Goal: Task Accomplishment & Management: Complete application form

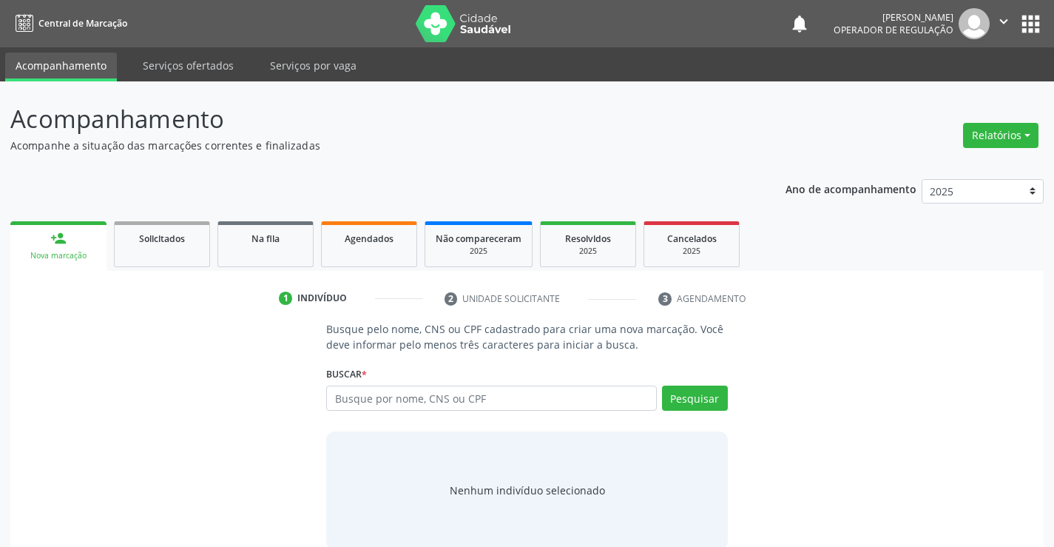
click at [541, 399] on input "text" at bounding box center [491, 398] width 330 height 25
type input "705009209925357"
click at [701, 403] on button "Pesquisar" at bounding box center [695, 398] width 66 height 25
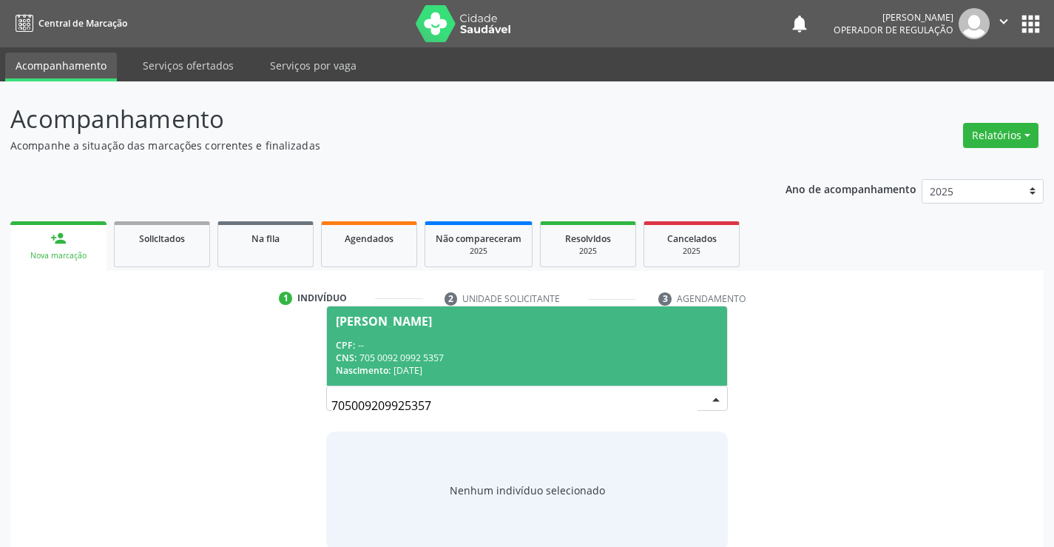
click at [505, 337] on span "[PERSON_NAME] CPF: -- CNS: 705 0092 0992 5357 Nascimento: 28[DATE]" at bounding box center [527, 345] width 400 height 79
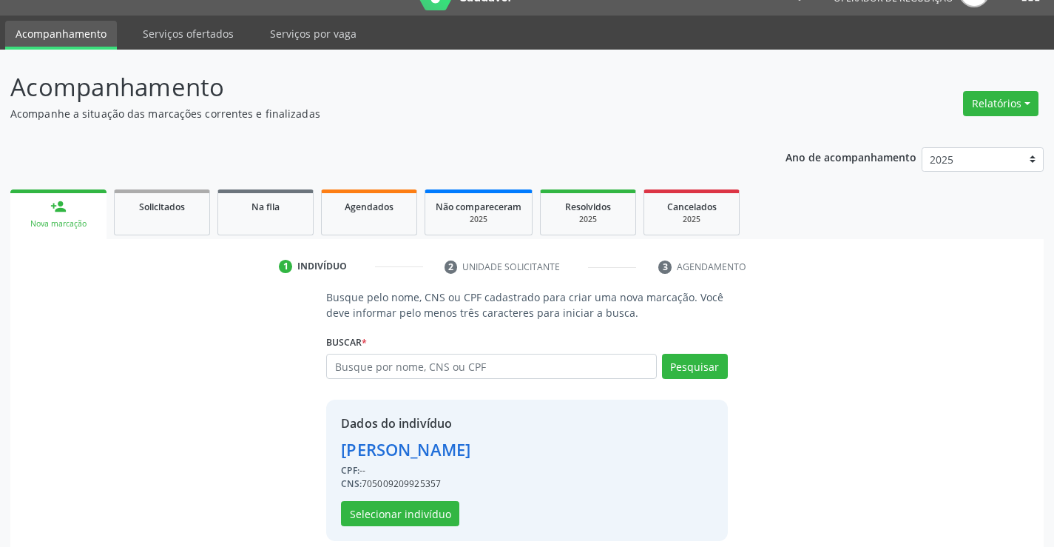
scroll to position [47, 0]
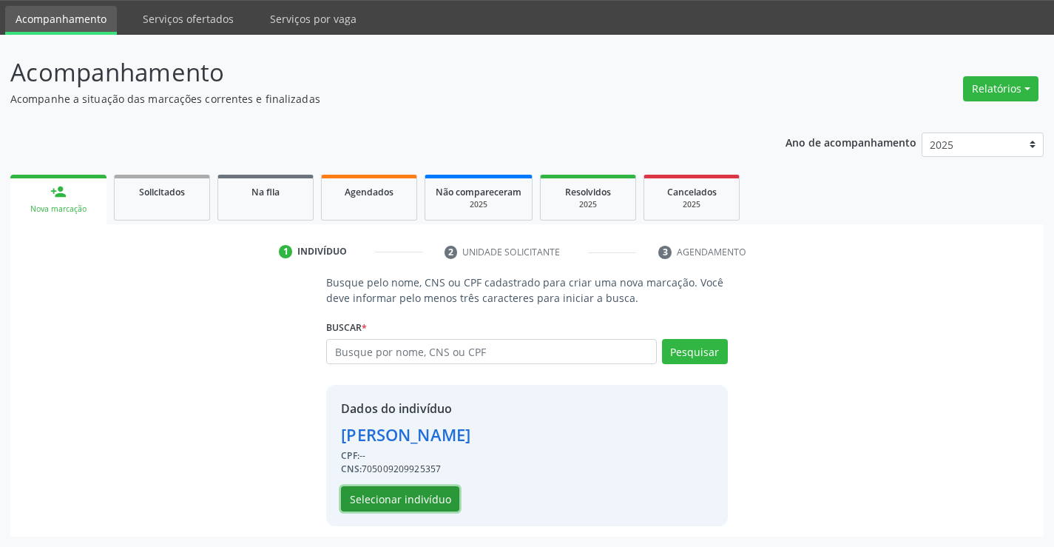
click at [405, 496] on button "Selecionar indivíduo" at bounding box center [400, 498] width 118 height 25
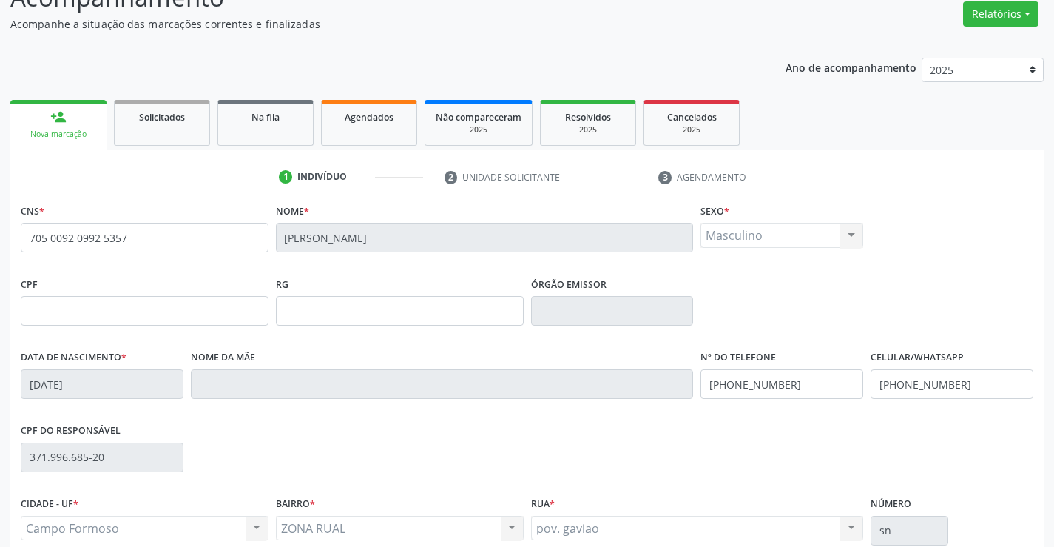
scroll to position [255, 0]
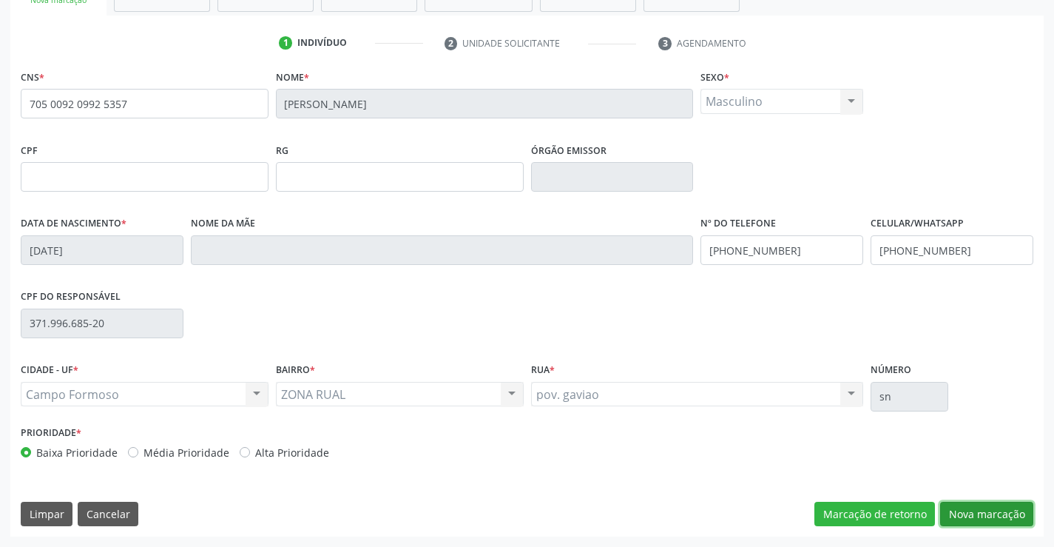
click at [976, 513] on button "Nova marcação" at bounding box center [986, 514] width 93 height 25
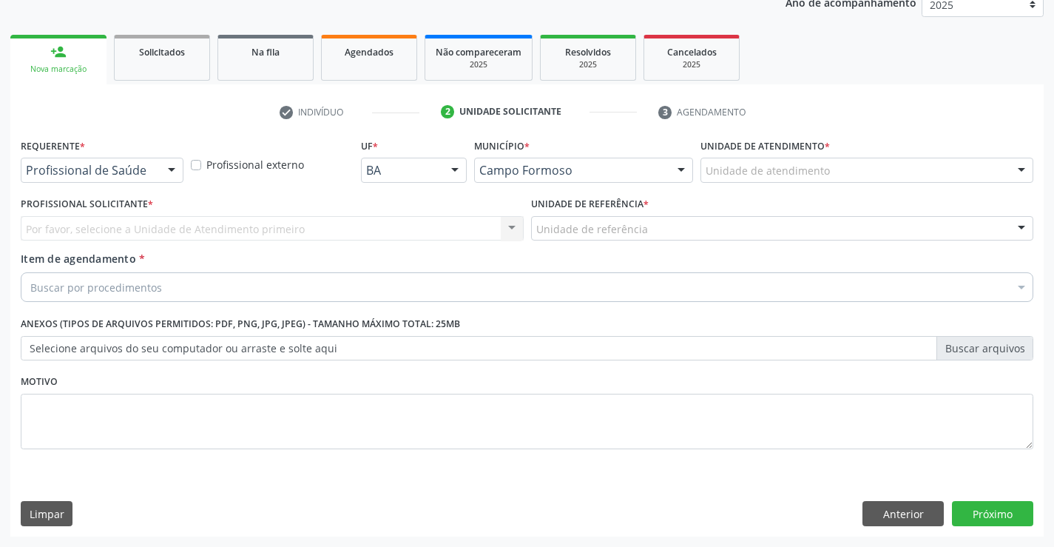
scroll to position [186, 0]
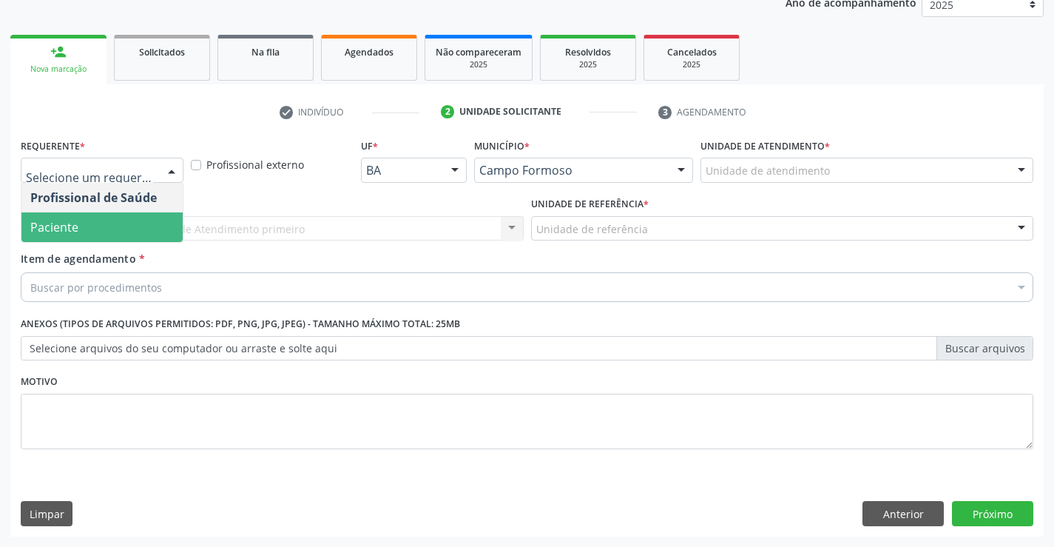
click at [67, 235] on span "Paciente" at bounding box center [101, 227] width 161 height 30
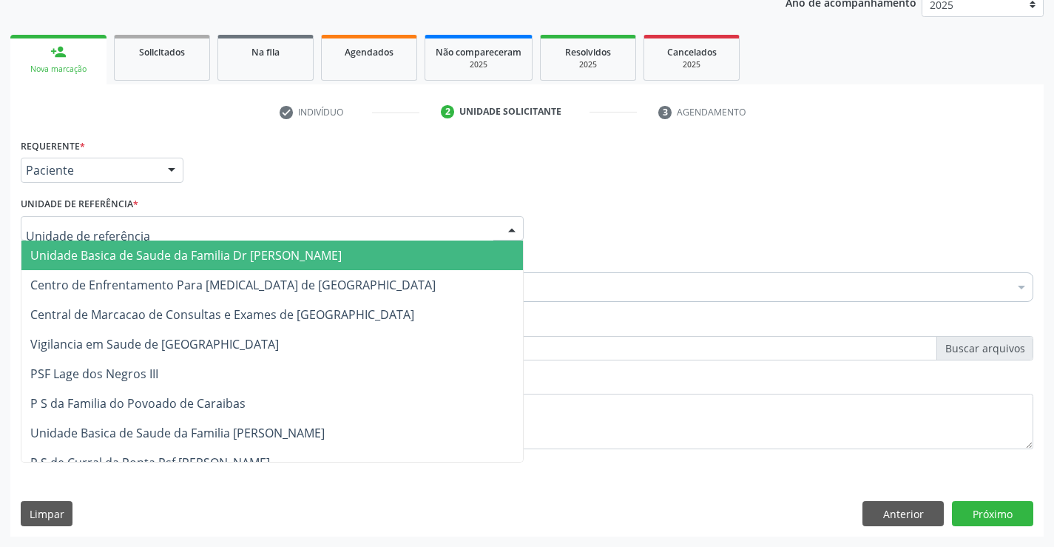
click at [126, 247] on span "Unidade Basica de Saude da Familia Dr [PERSON_NAME]" at bounding box center [186, 255] width 312 height 16
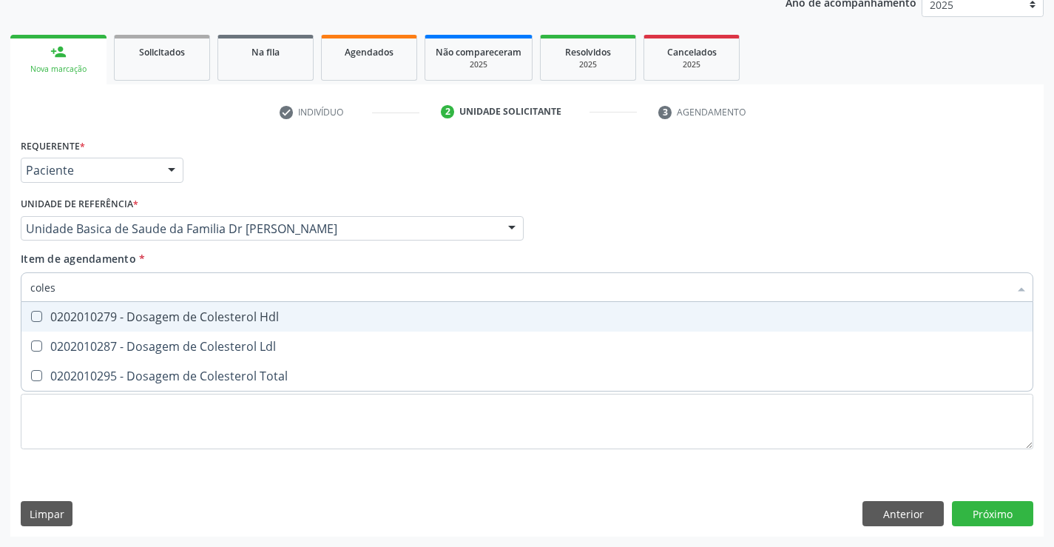
type input "colest"
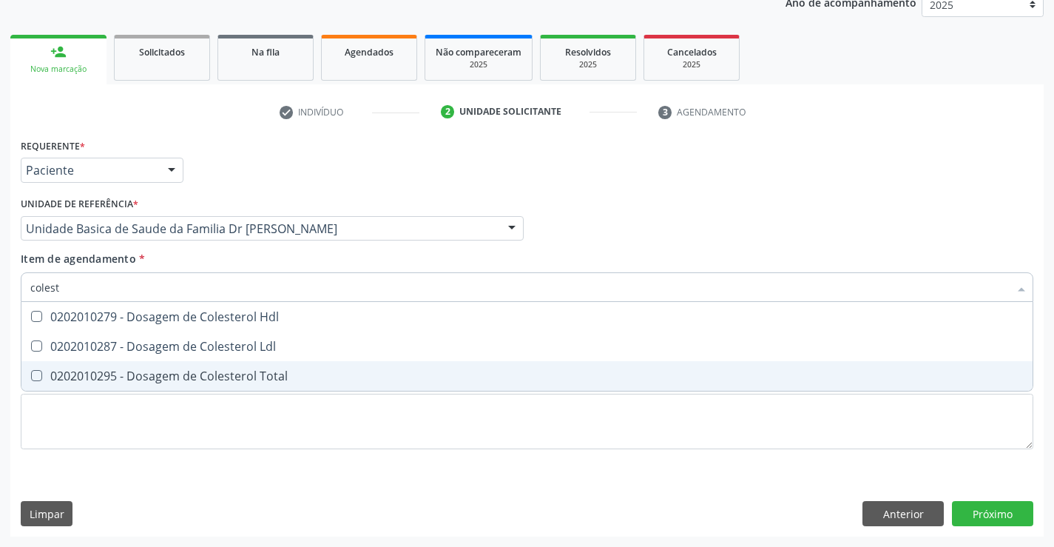
click at [206, 377] on div "0202010295 - Dosagem de Colesterol Total" at bounding box center [527, 376] width 994 height 12
checkbox Total "true"
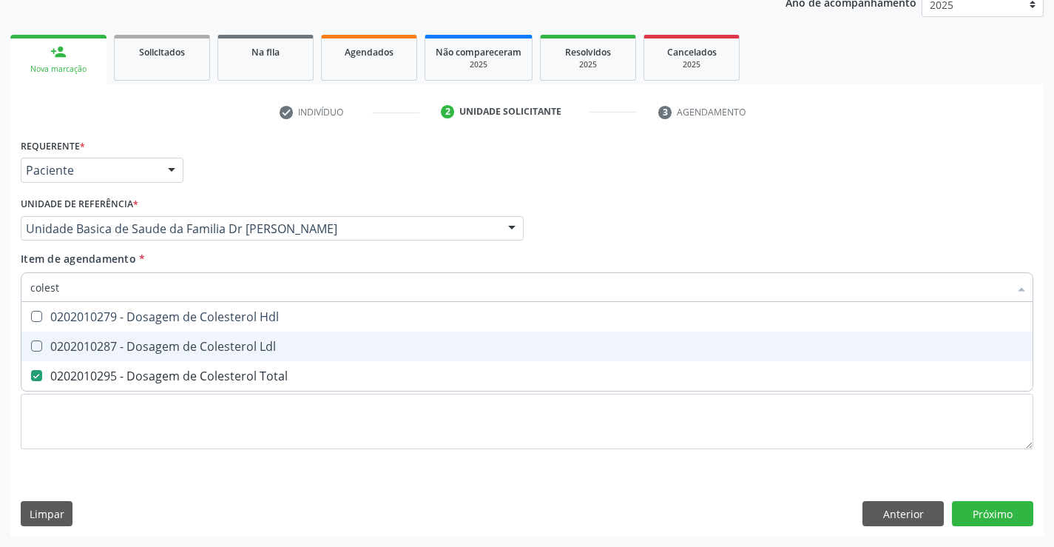
click at [215, 352] on div "0202010287 - Dosagem de Colesterol Ldl" at bounding box center [527, 346] width 994 height 12
checkbox Ldl "true"
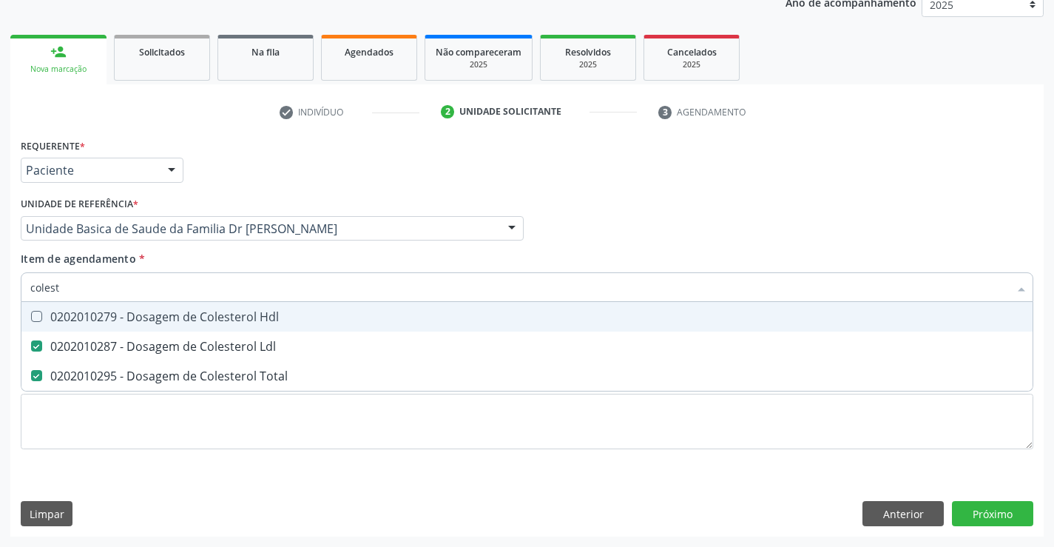
click at [223, 317] on div "0202010279 - Dosagem de Colesterol Hdl" at bounding box center [527, 317] width 994 height 12
checkbox Hdl "true"
click at [232, 257] on div "Item de agendamento * colest Desfazer seleção 0202010279 - Dosagem de Colestero…" at bounding box center [527, 274] width 1013 height 47
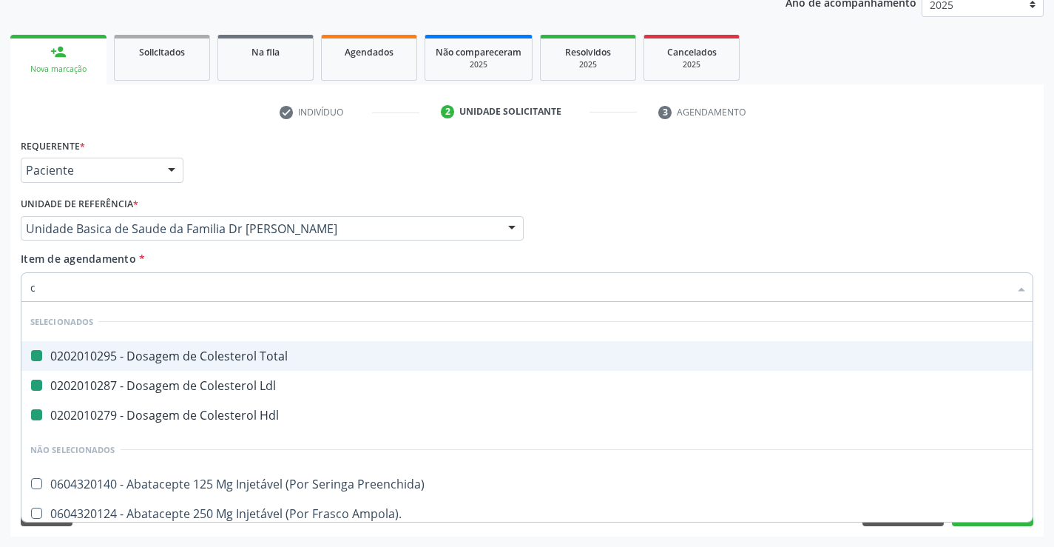
type input "cr"
checkbox Total "false"
checkbox Ldl "false"
checkbox Hdl "false"
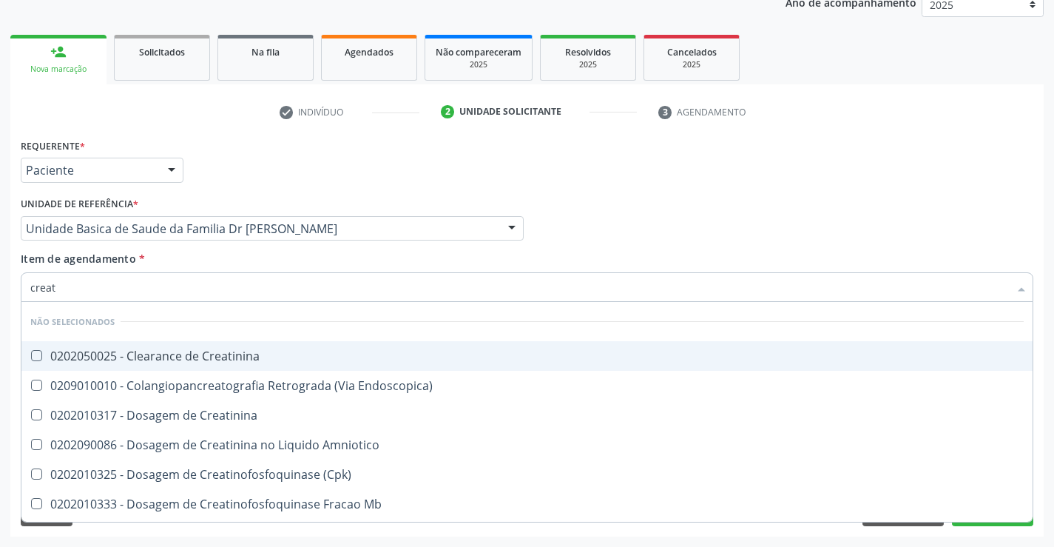
type input "creati"
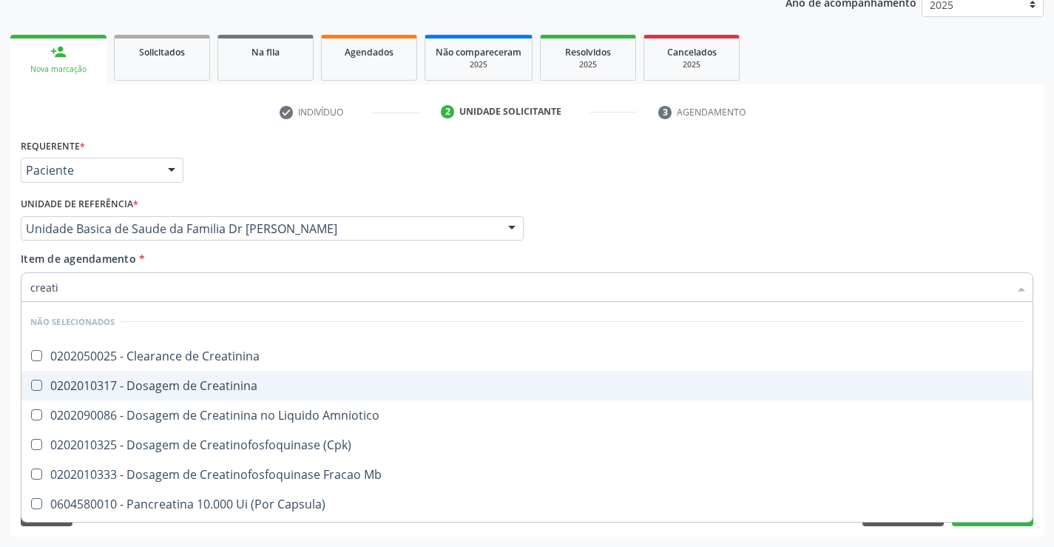
click at [247, 381] on div "0202010317 - Dosagem de Creatinina" at bounding box center [527, 386] width 994 height 12
checkbox Creatinina "true"
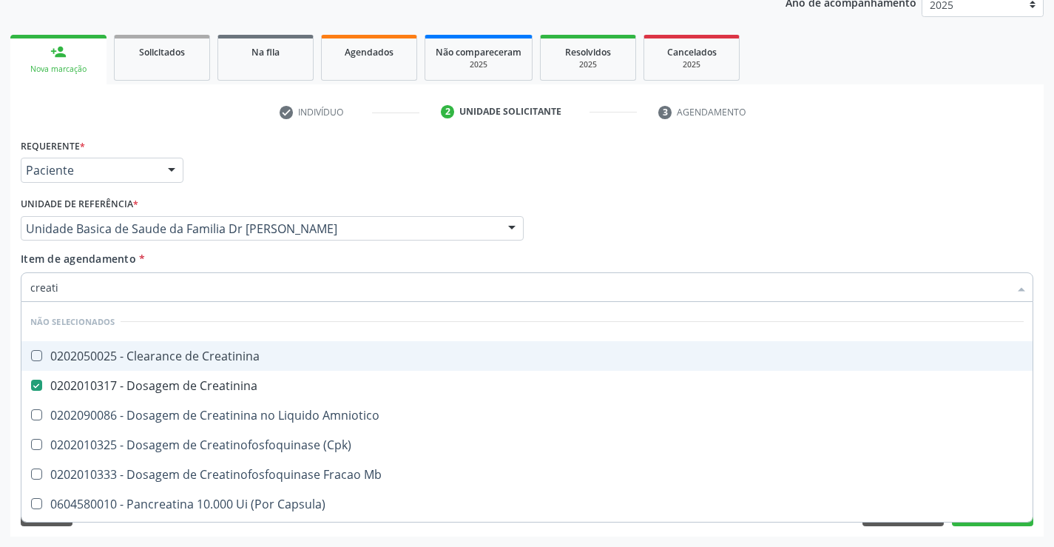
type input "creati"
click at [252, 262] on div "Item de agendamento * creati Desfazer seleção Não selecionados 0202050025 - Cle…" at bounding box center [527, 274] width 1013 height 47
checkbox Creatinina "true"
checkbox Amniotico "true"
checkbox \(Cpk\) "true"
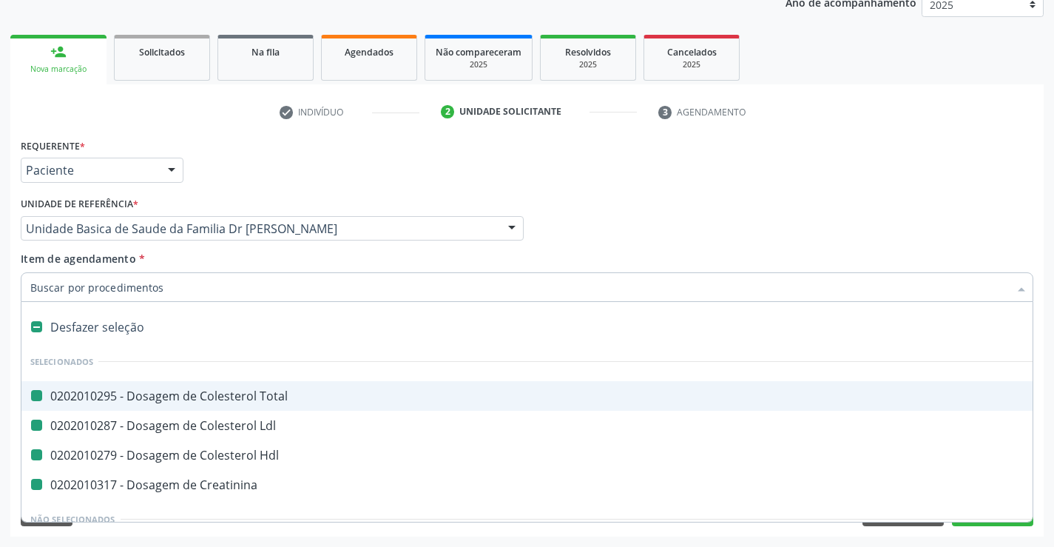
type input "u"
checkbox Total "false"
checkbox Ldl "false"
checkbox Hdl "false"
checkbox Creatinina "false"
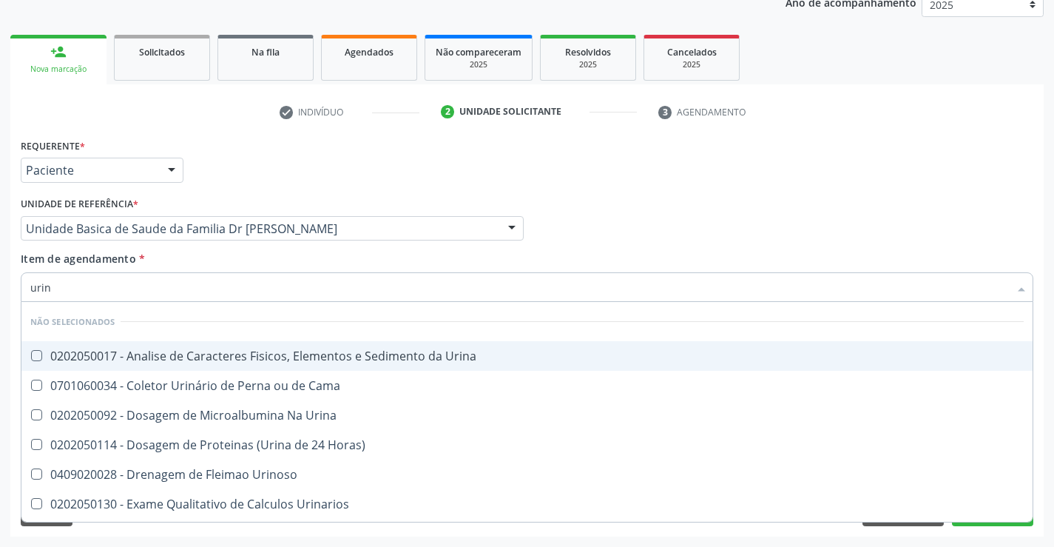
type input "urina"
click at [245, 359] on div "0202050017 - Analise de Caracteres Fisicos, Elementos e Sedimento da Urina" at bounding box center [527, 356] width 994 height 12
checkbox Urina "true"
click at [255, 253] on div "Item de agendamento * urina Desfazer seleção Não selecionados 0202050017 - Anal…" at bounding box center [527, 274] width 1013 height 47
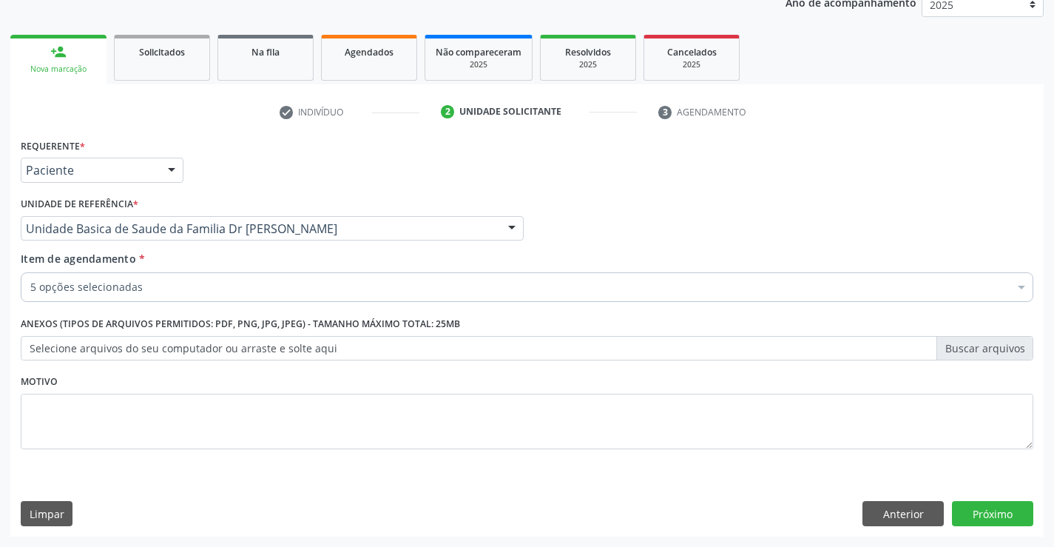
checkbox Ldl "true"
checkbox Hdl "true"
checkbox Creatinina "true"
checkbox Urina "true"
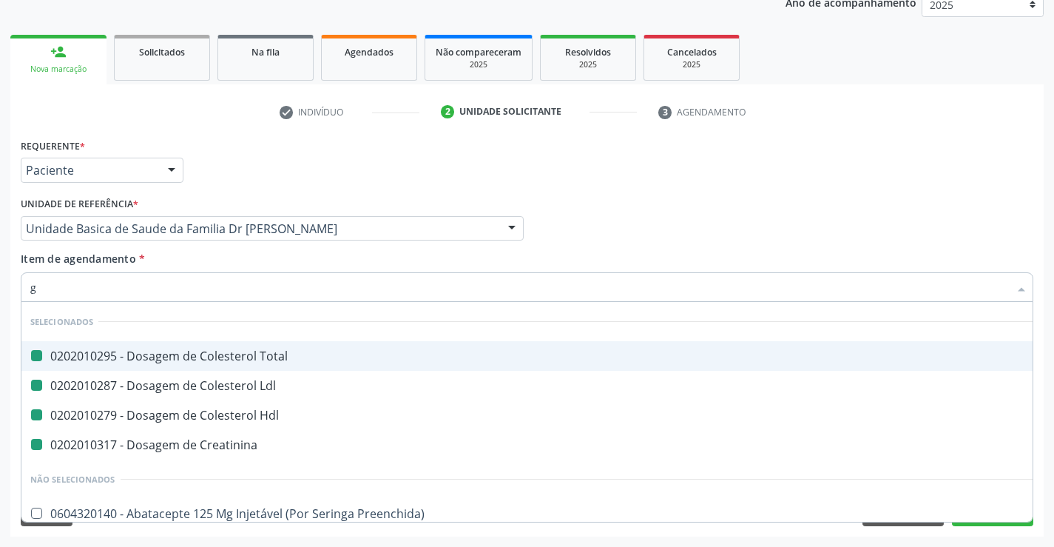
type input "gl"
checkbox Total "false"
checkbox Ldl "false"
checkbox Hdl "false"
checkbox Creatinina "false"
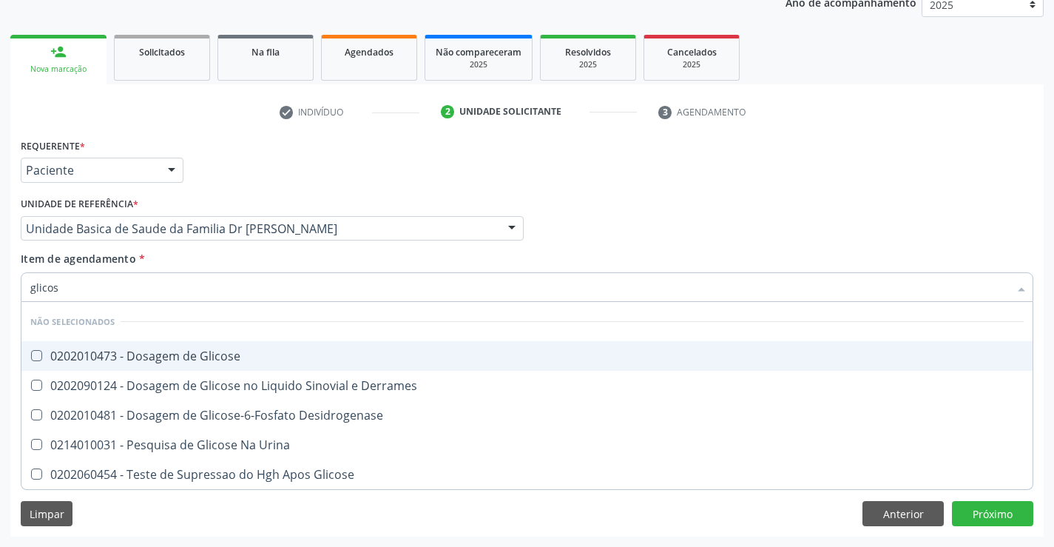
type input "glicose"
click at [238, 350] on div "0202010473 - Dosagem de Glicose" at bounding box center [527, 356] width 994 height 12
checkbox Glicose "true"
click at [236, 264] on div "Item de agendamento * glicose Desfazer seleção Não selecionados 0202010473 - Do…" at bounding box center [527, 274] width 1013 height 47
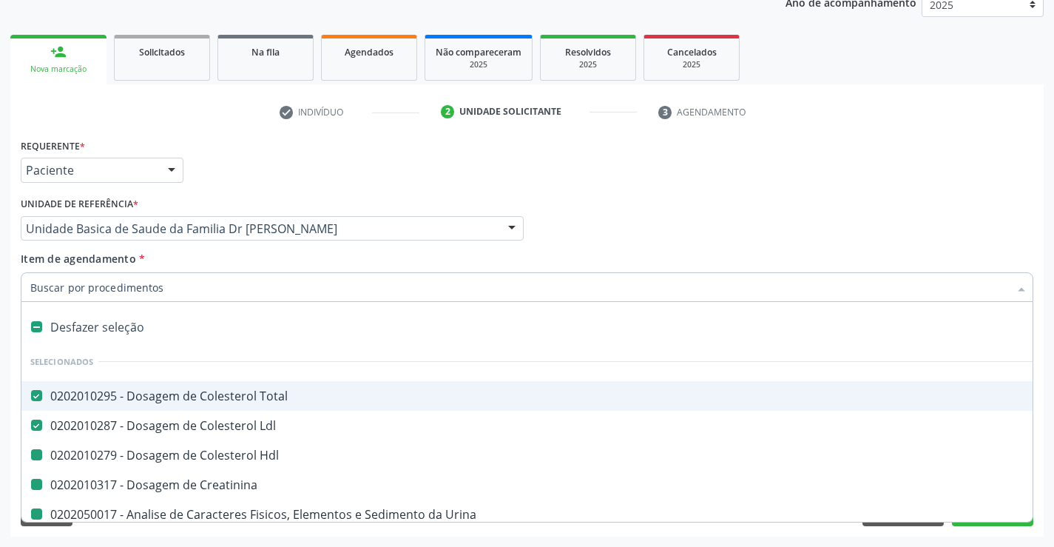
type input "h"
checkbox Hdl "false"
checkbox Creatinina "false"
checkbox Urina "false"
checkbox Glicose "false"
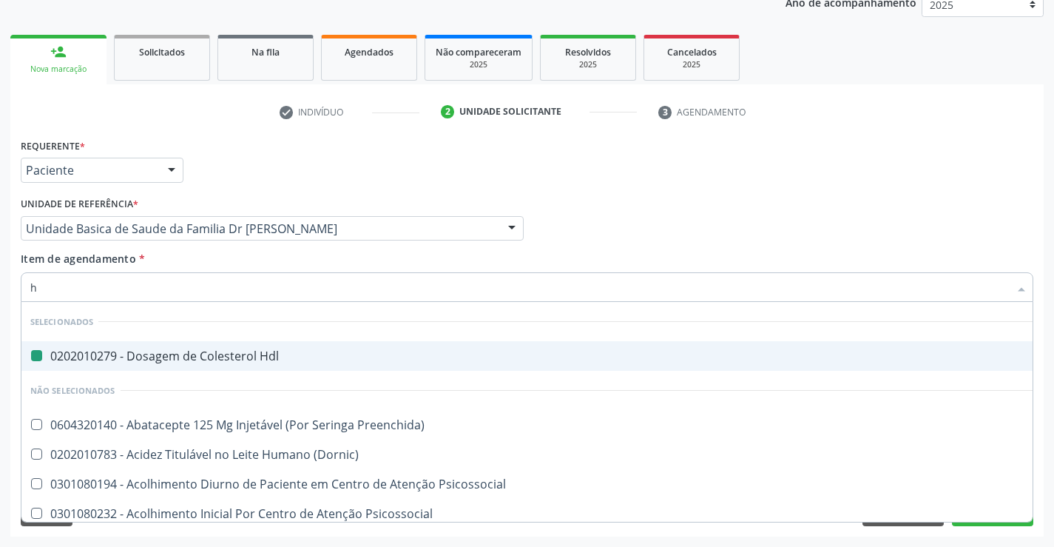
type input "he"
checkbox Hdl "false"
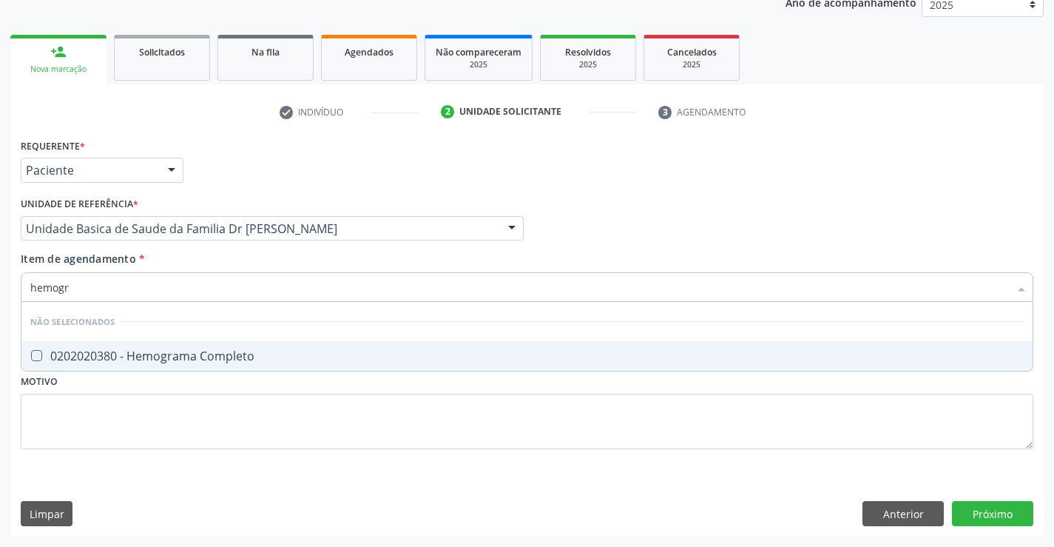
type input "hemogra"
click at [239, 358] on div "0202020380 - Hemograma Completo" at bounding box center [527, 356] width 994 height 12
checkbox Completo "true"
click at [268, 257] on div "Item de agendamento * hemogra Desfazer seleção Não selecionados 0202020380 - He…" at bounding box center [527, 274] width 1013 height 47
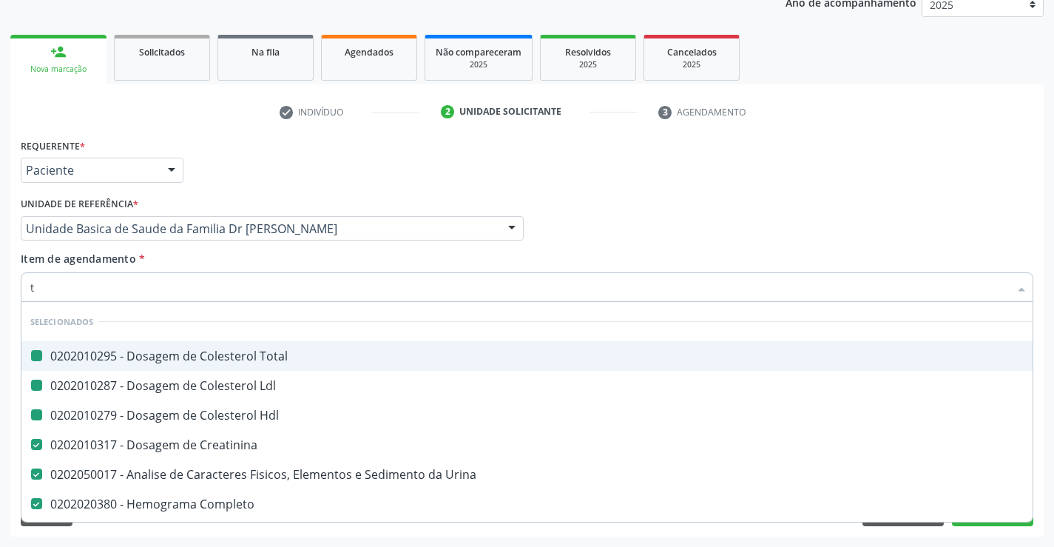
type input "tg"
checkbox Total "false"
checkbox Ldl "false"
checkbox Hdl "false"
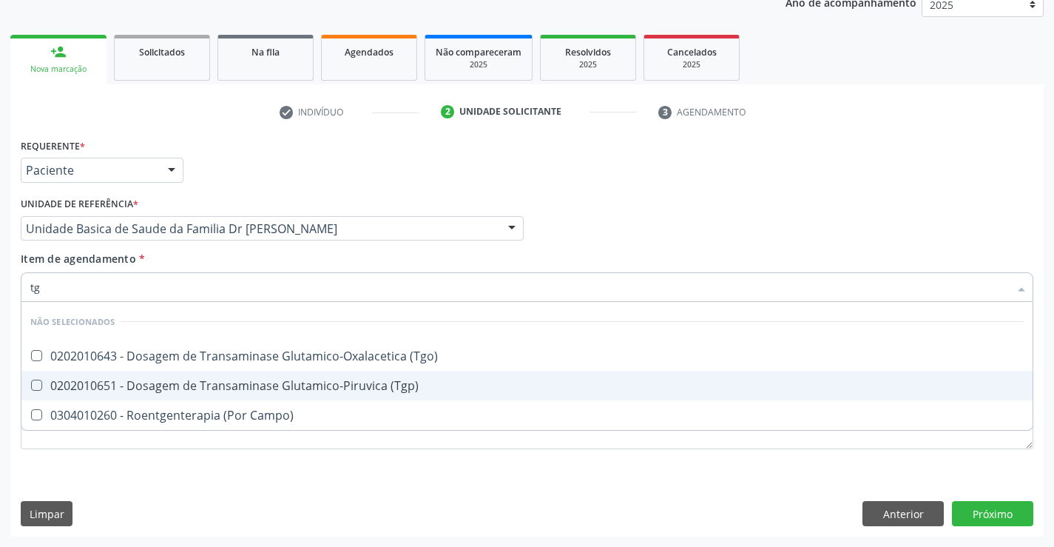
click at [275, 385] on div "0202010651 - Dosagem de Transaminase Glutamico-Piruvica (Tgp)" at bounding box center [527, 386] width 994 height 12
checkbox \(Tgp\) "true"
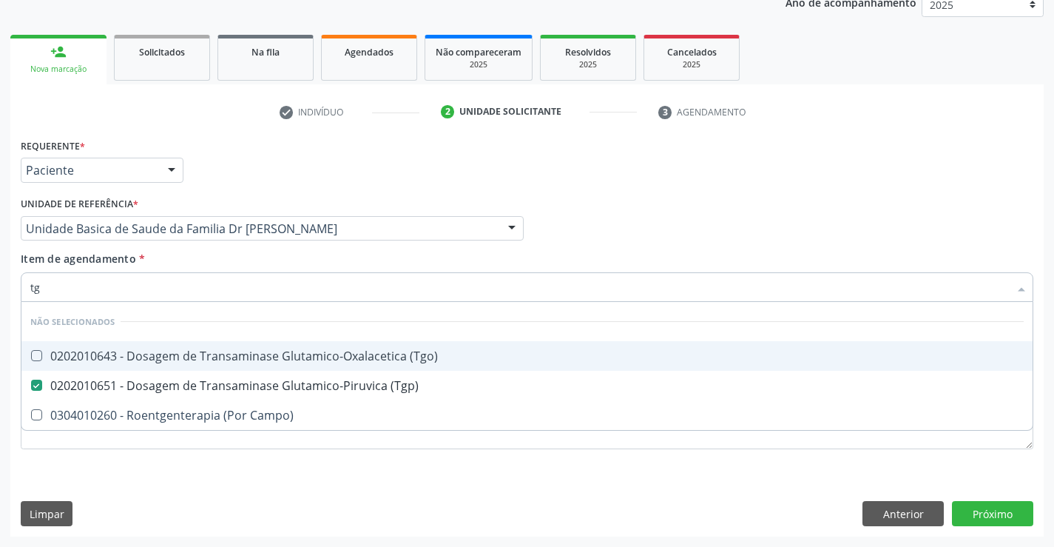
click at [275, 364] on span "0202010643 - Dosagem de Transaminase Glutamico-Oxalacetica (Tgo)" at bounding box center [526, 356] width 1011 height 30
checkbox \(Tgo\) "true"
click at [261, 267] on div "Item de agendamento * tg Desfazer seleção Não selecionados 0202010643 - Dosagem…" at bounding box center [527, 274] width 1013 height 47
checkbox Campo\) "true"
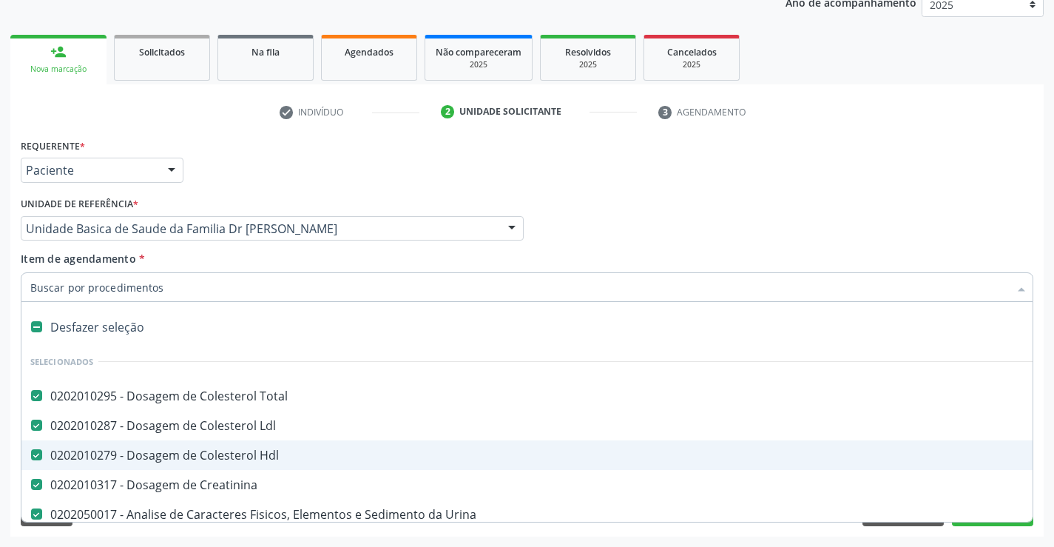
click at [1044, 462] on div "Acompanhamento Acompanhe a situação das marcações correntes e finalizadas Relat…" at bounding box center [527, 221] width 1054 height 652
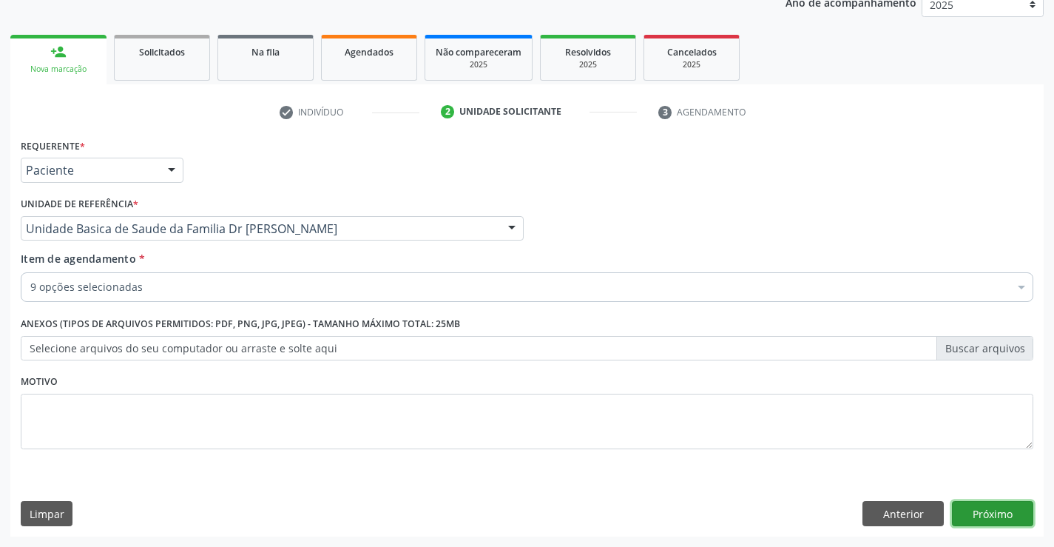
click at [990, 505] on button "Próximo" at bounding box center [992, 513] width 81 height 25
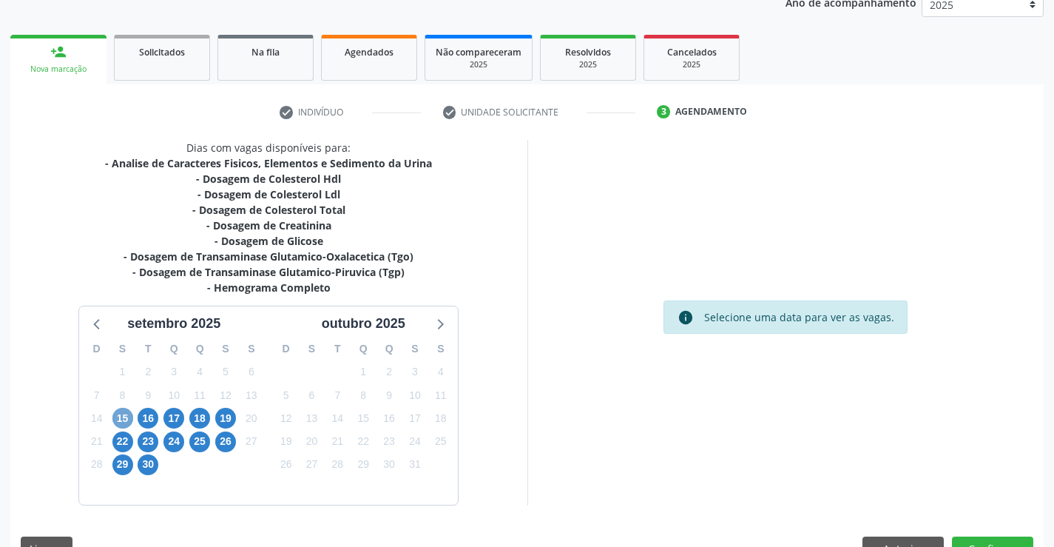
click at [122, 418] on span "15" at bounding box center [122, 418] width 21 height 21
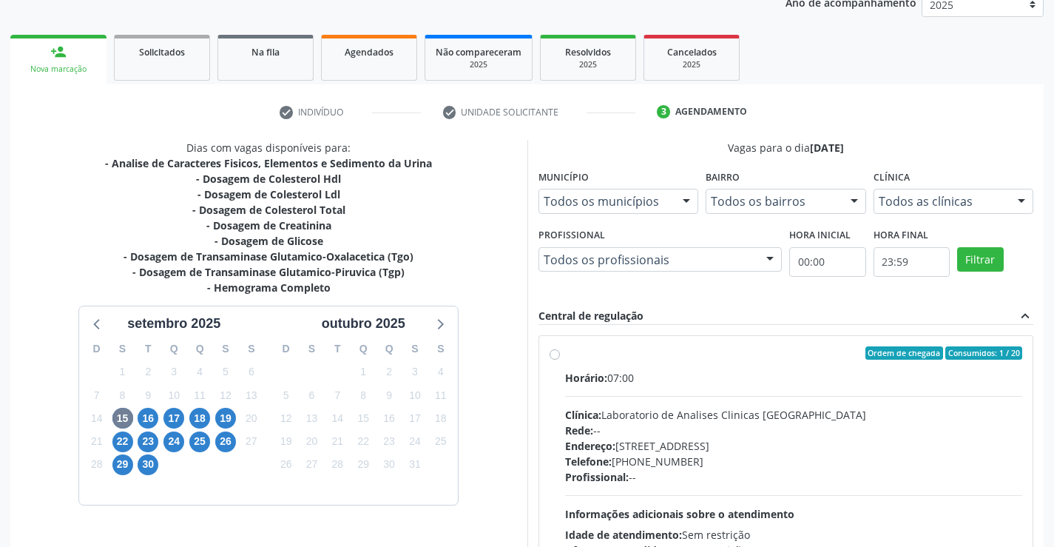
click at [781, 357] on div "Ordem de chegada Consumidos: 1 / 20" at bounding box center [794, 352] width 458 height 13
click at [560, 357] on input "Ordem de chegada Consumidos: 1 / 20 Horário: 07:00 Clínica: Laboratorio de Anal…" at bounding box center [555, 352] width 10 height 13
radio input "true"
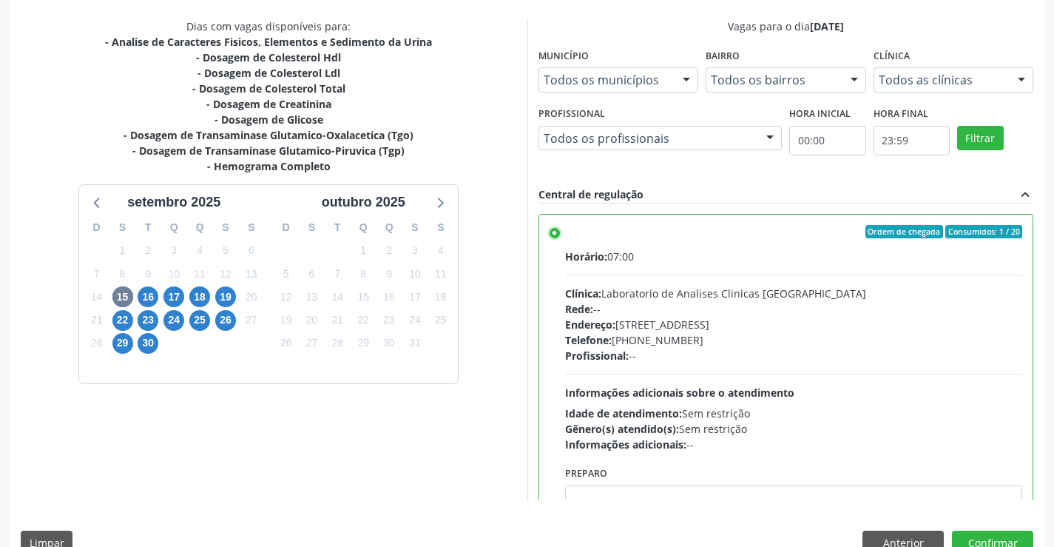
scroll to position [337, 0]
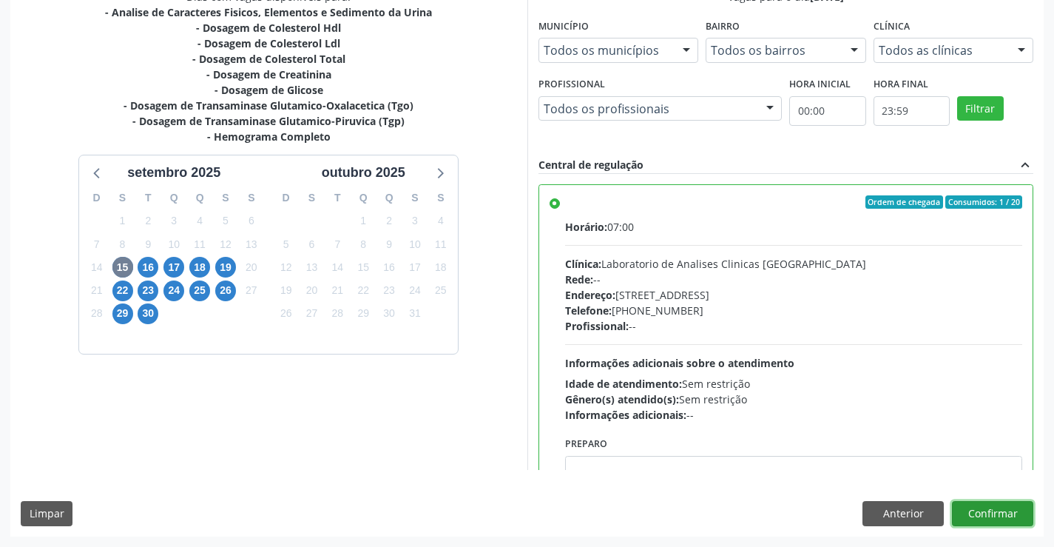
click at [981, 511] on button "Confirmar" at bounding box center [992, 513] width 81 height 25
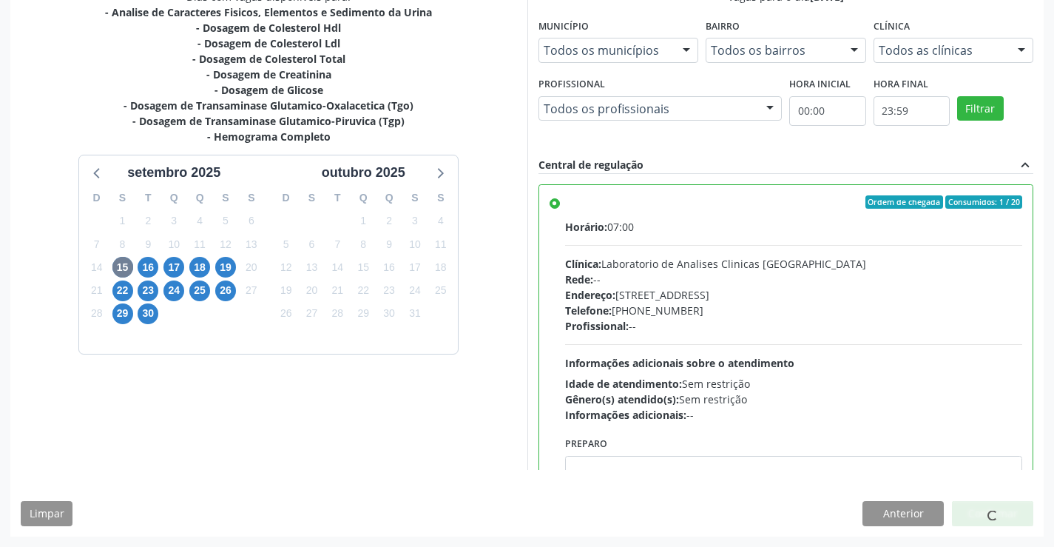
scroll to position [0, 0]
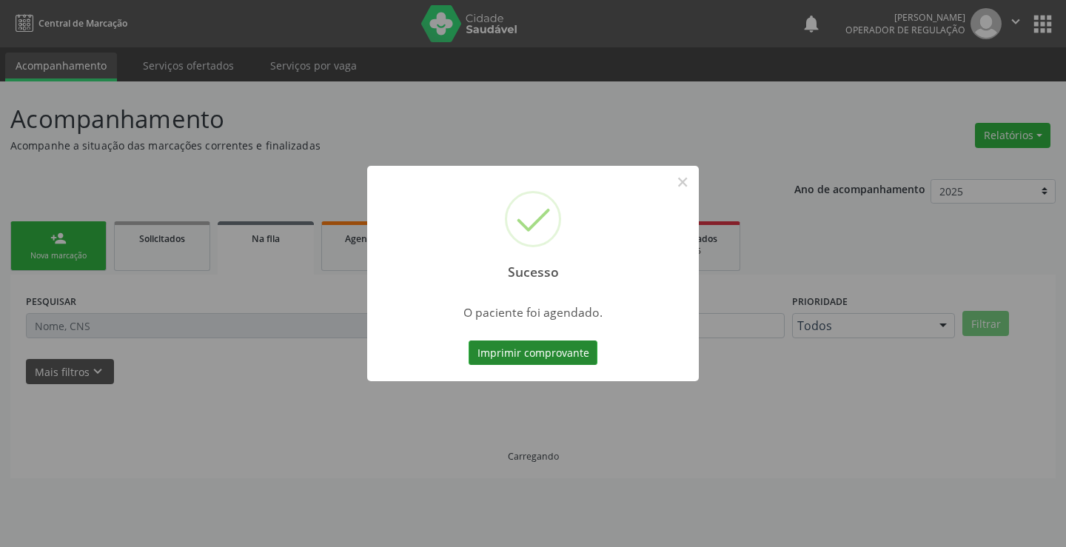
click at [519, 343] on button "Imprimir comprovante" at bounding box center [532, 352] width 129 height 25
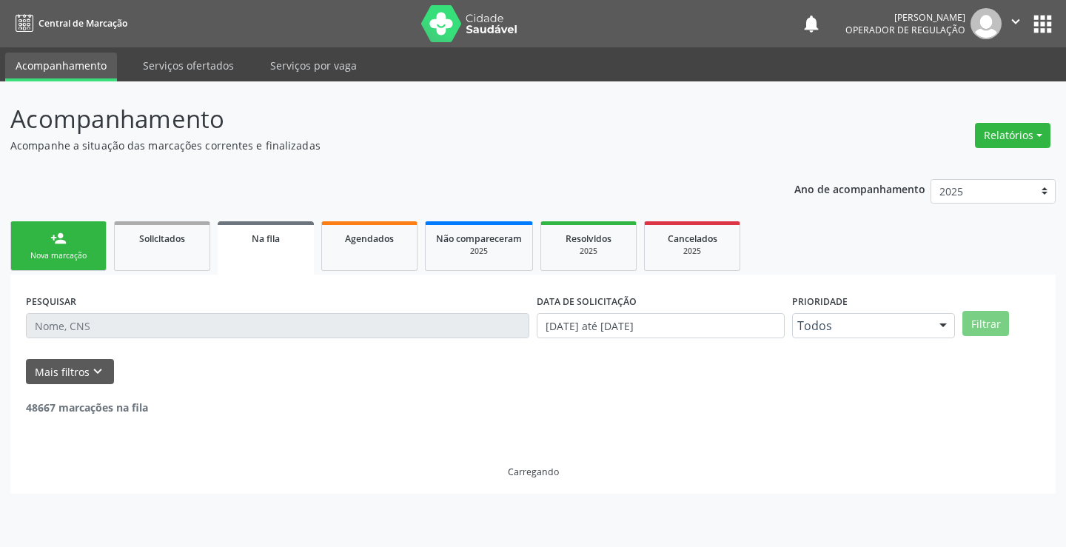
click at [62, 249] on link "person_add Nova marcação" at bounding box center [58, 246] width 96 height 50
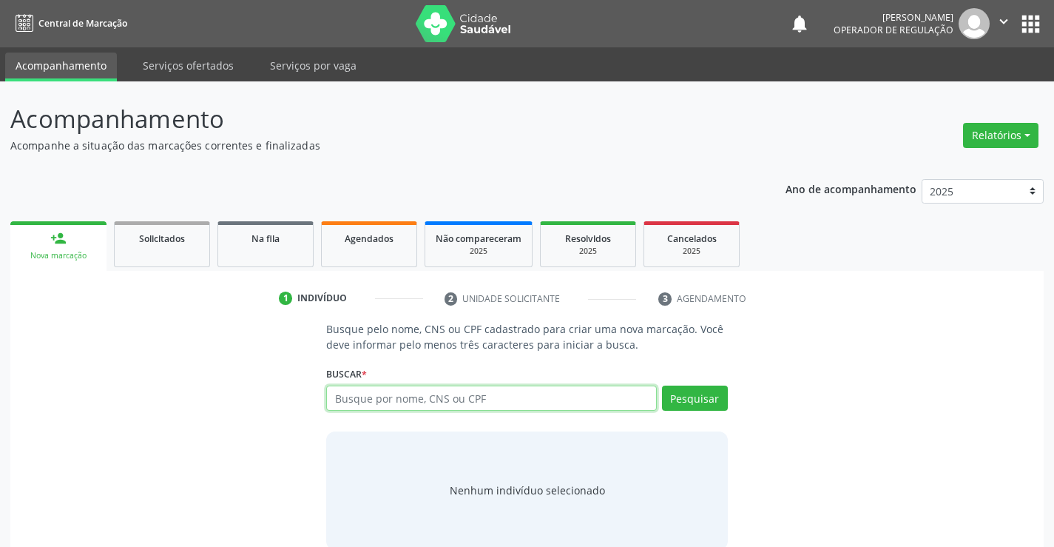
click at [457, 402] on input "text" at bounding box center [491, 398] width 330 height 25
click at [472, 398] on input "text" at bounding box center [491, 398] width 330 height 25
type input "709601657031376"
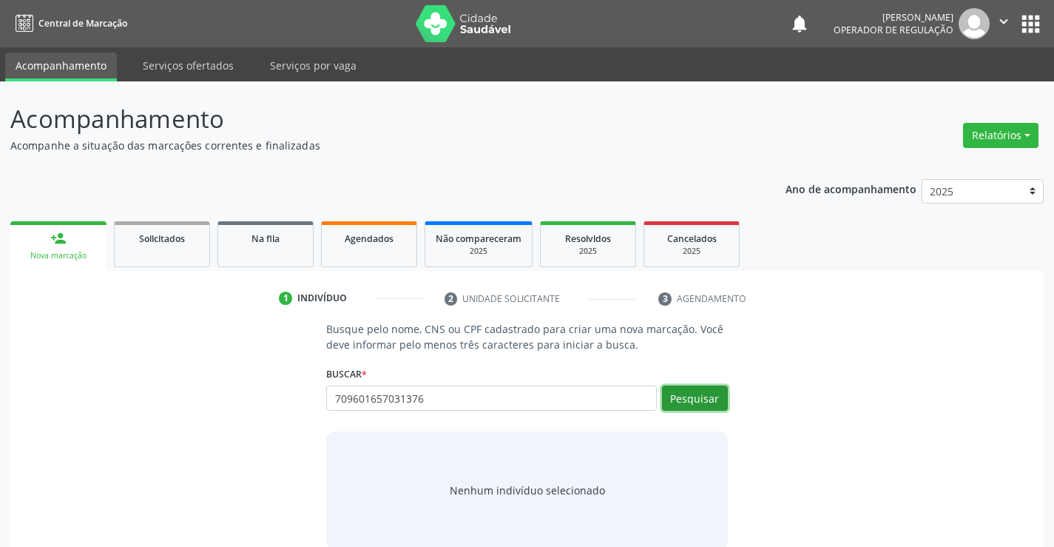
click at [699, 397] on button "Pesquisar" at bounding box center [695, 398] width 66 height 25
type input "709601657031376"
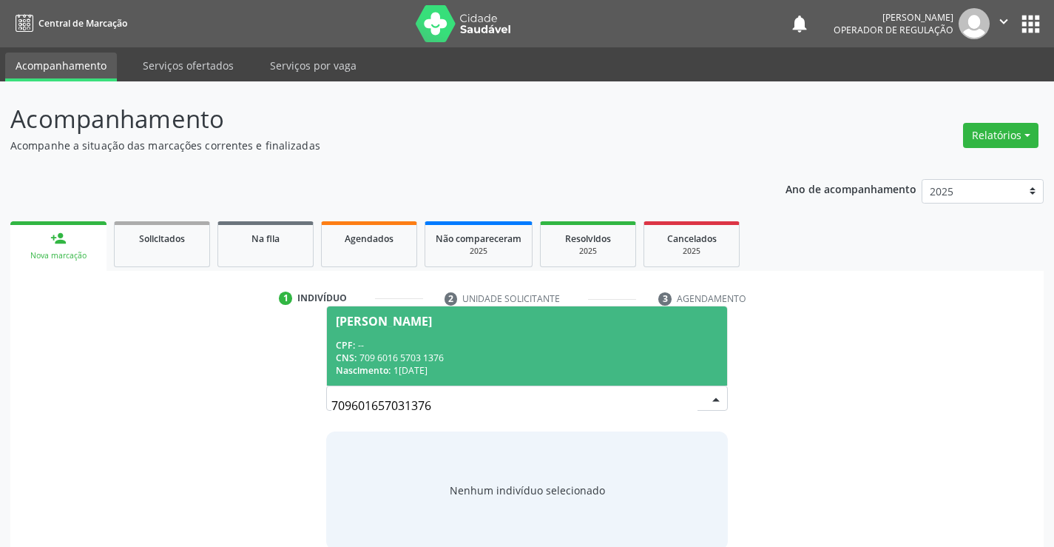
click at [427, 330] on span "[PERSON_NAME] CPF: -- CNS: 709 6016 5703 1376 Nascimento: [DATE]" at bounding box center [527, 345] width 400 height 79
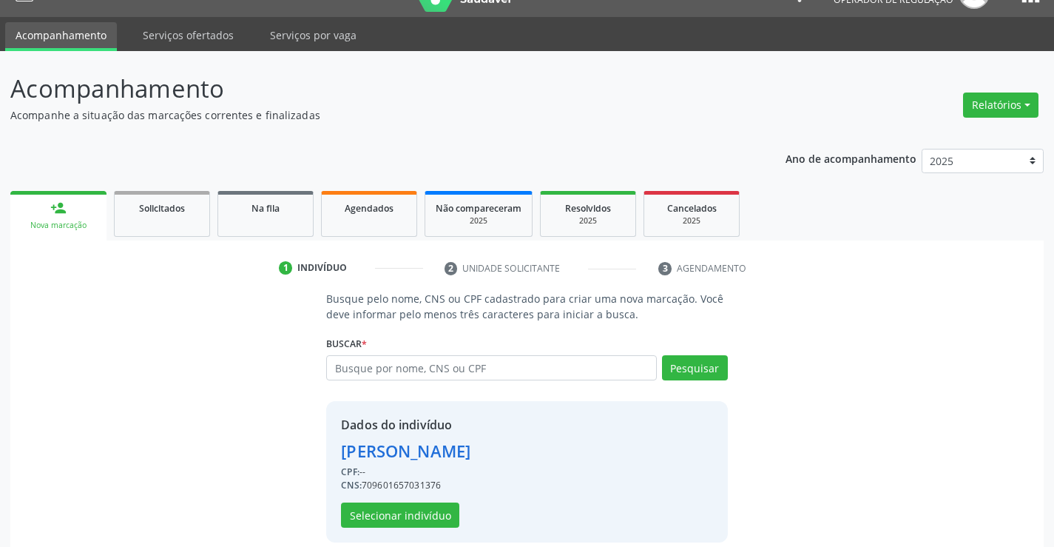
scroll to position [47, 0]
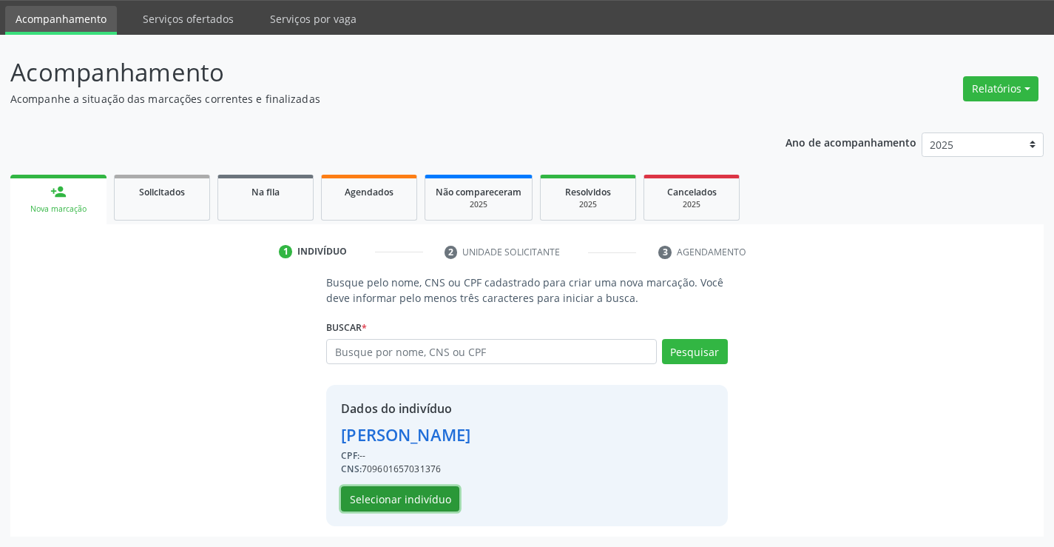
click at [381, 496] on button "Selecionar indivíduo" at bounding box center [400, 498] width 118 height 25
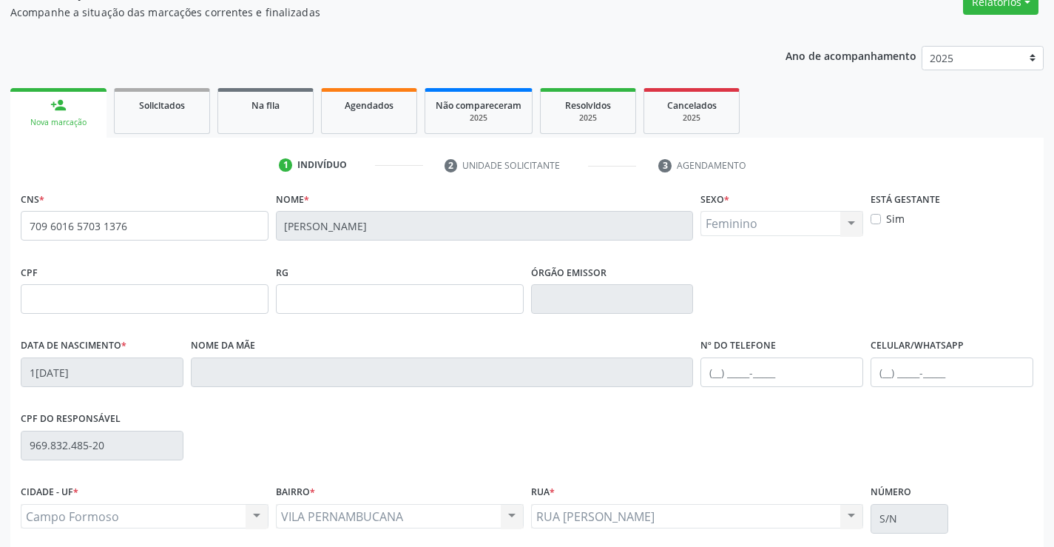
scroll to position [255, 0]
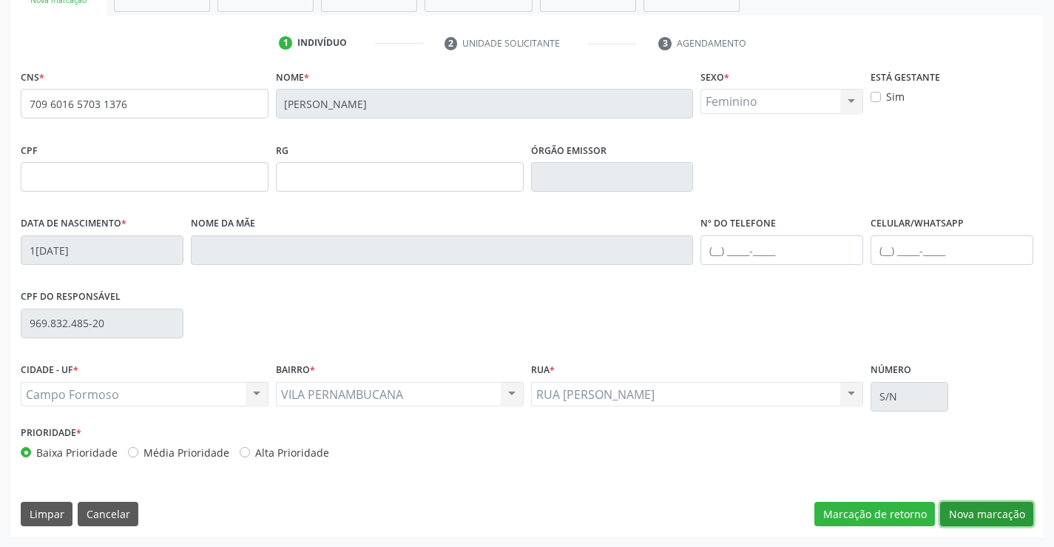
click at [983, 516] on button "Nova marcação" at bounding box center [986, 514] width 93 height 25
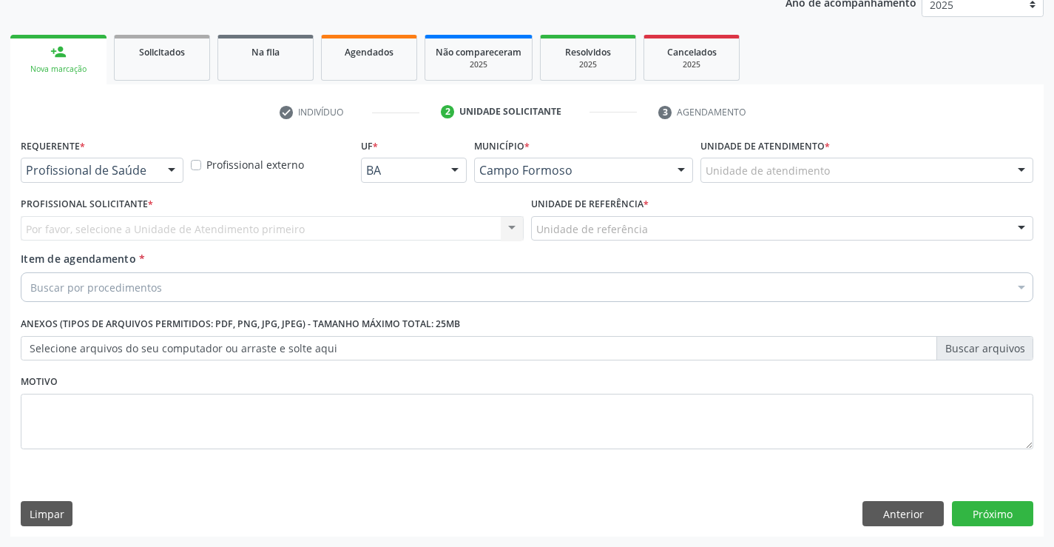
click at [95, 162] on div "Profissional de Saúde" at bounding box center [102, 170] width 163 height 25
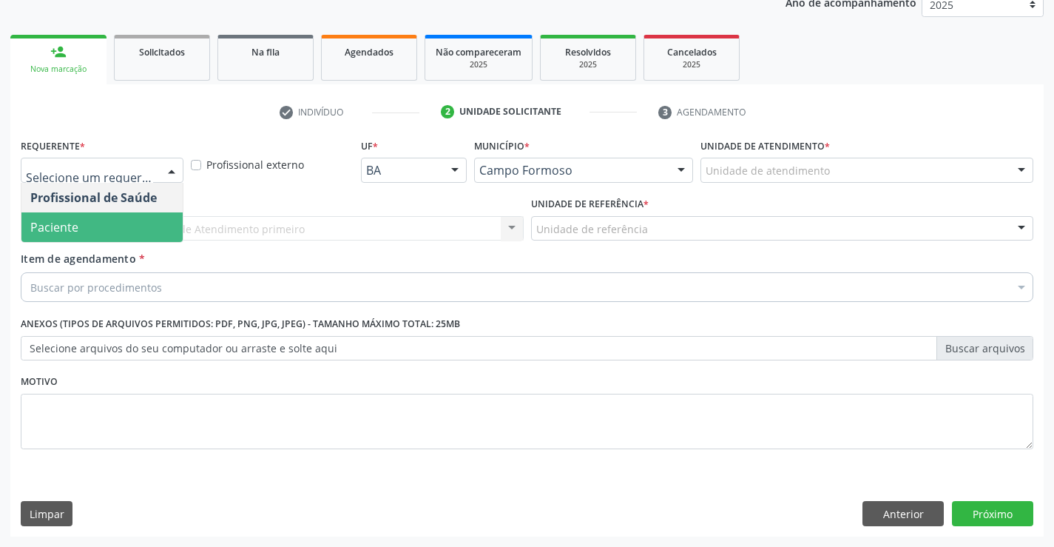
click at [87, 229] on span "Paciente" at bounding box center [101, 227] width 161 height 30
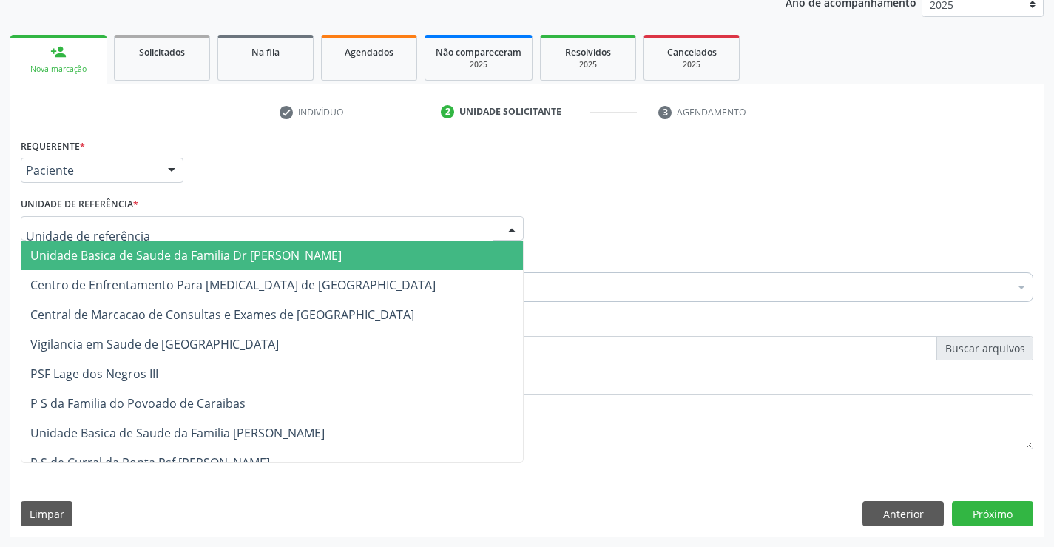
click at [148, 252] on span "Unidade Basica de Saude da Familia Dr [PERSON_NAME]" at bounding box center [186, 255] width 312 height 16
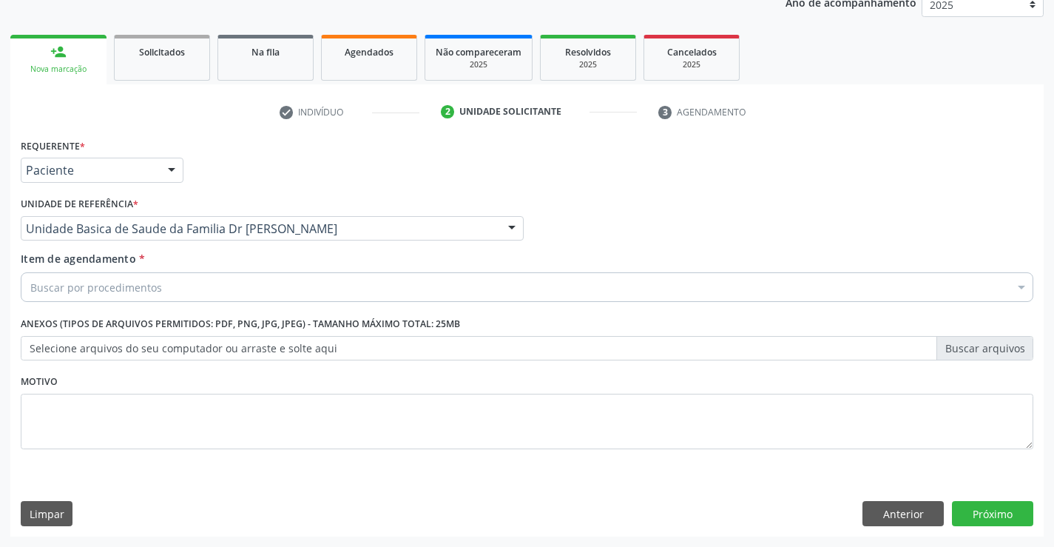
click at [150, 297] on div "Buscar por procedimentos" at bounding box center [527, 287] width 1013 height 30
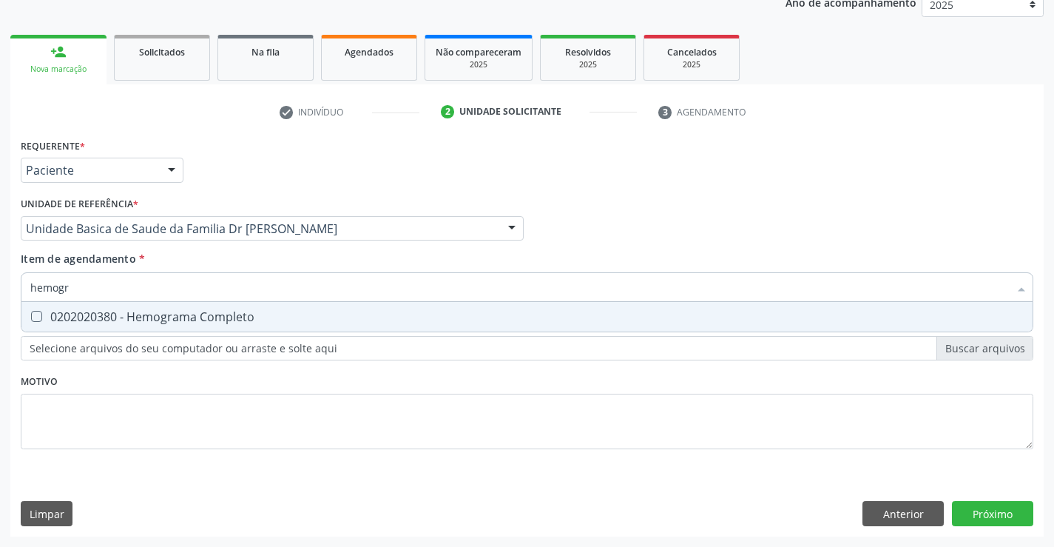
type input "hemogra"
click at [188, 318] on div "0202020380 - Hemograma Completo" at bounding box center [527, 317] width 994 height 12
checkbox Completo "true"
click at [215, 260] on div "Item de agendamento * hemogra Desfazer seleção 0202020380 - Hemograma Completo …" at bounding box center [527, 274] width 1013 height 47
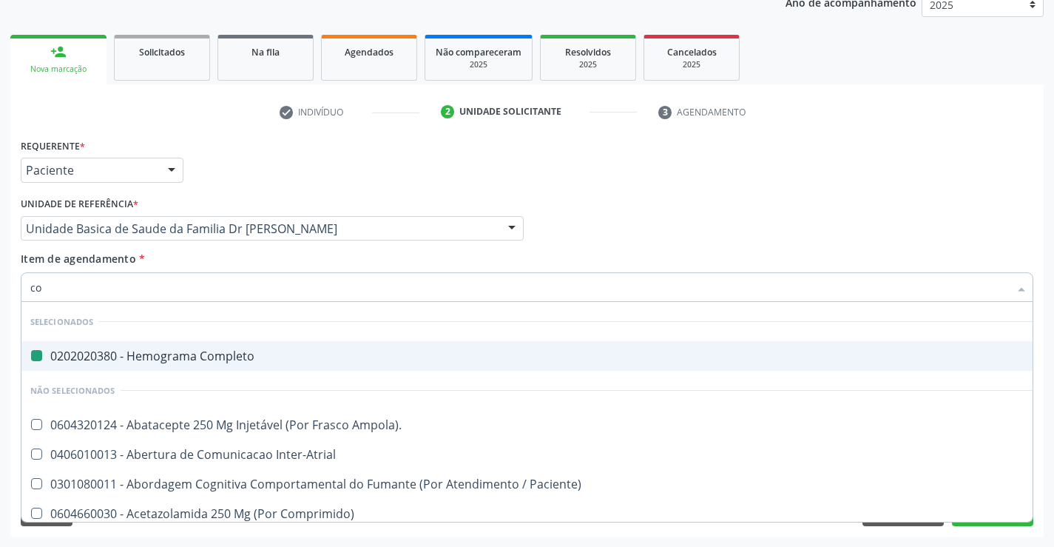
type input "col"
checkbox Completo "false"
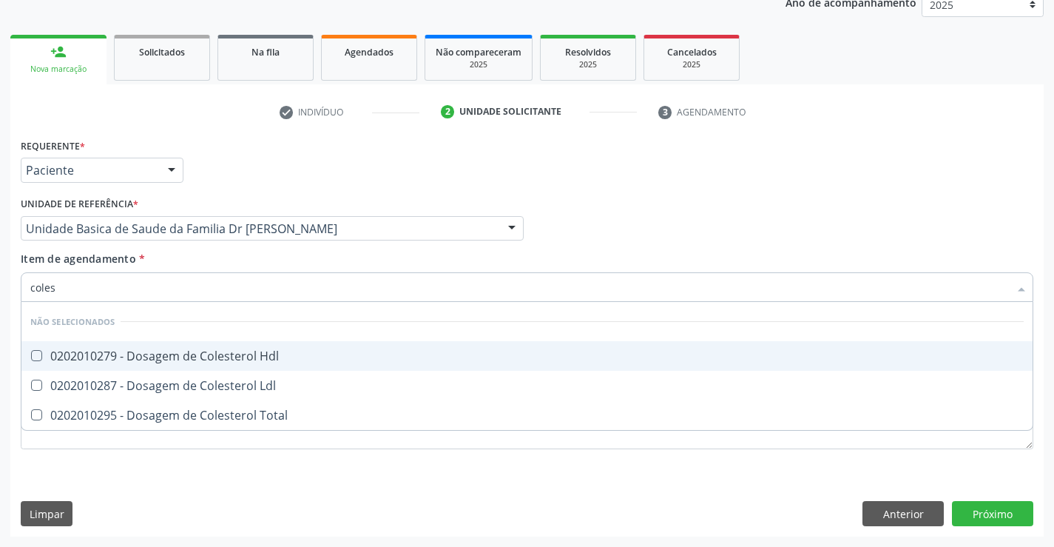
type input "colest"
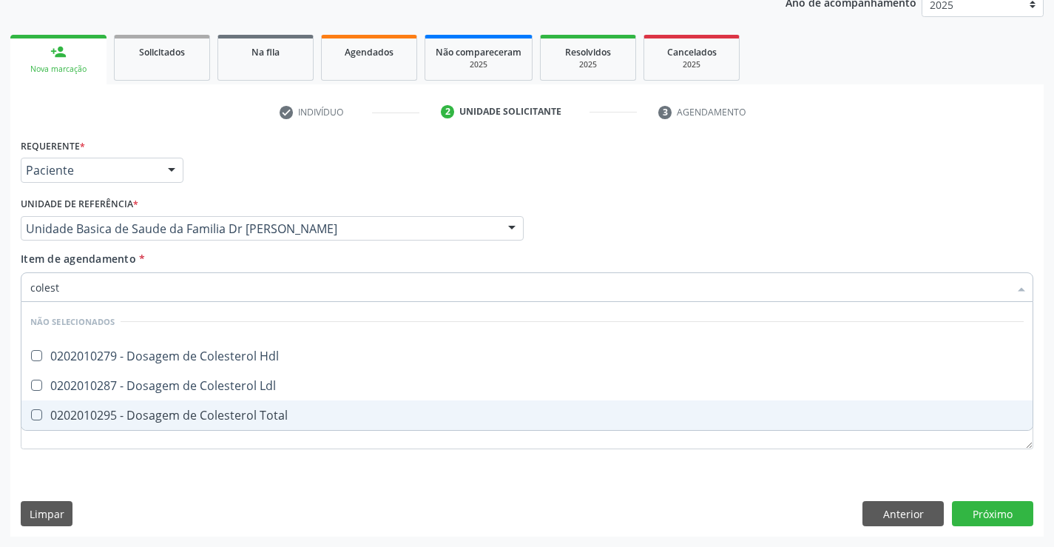
click at [246, 414] on div "0202010295 - Dosagem de Colesterol Total" at bounding box center [527, 415] width 994 height 12
checkbox Total "true"
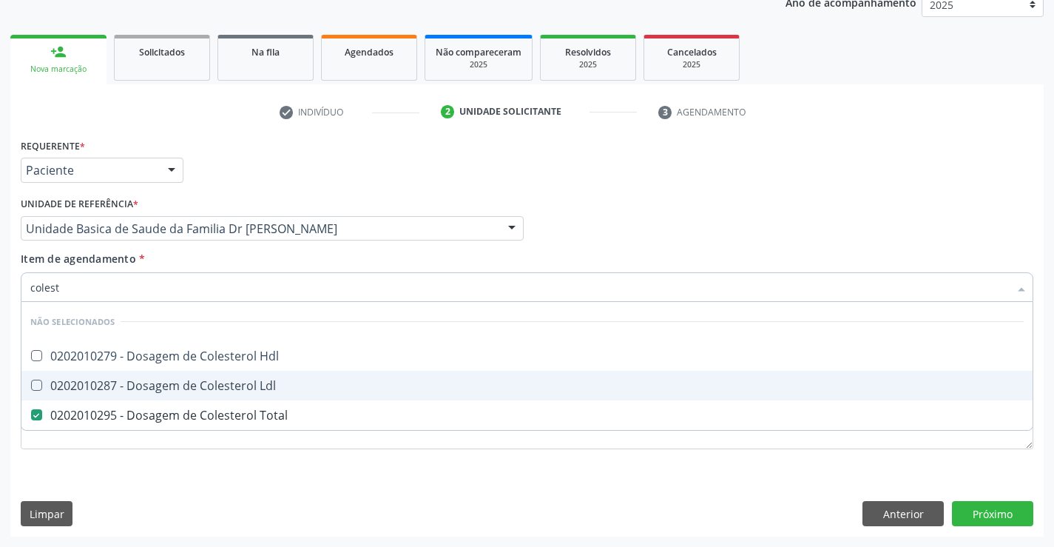
click at [249, 386] on div "0202010287 - Dosagem de Colesterol Ldl" at bounding box center [527, 386] width 994 height 12
checkbox Ldl "true"
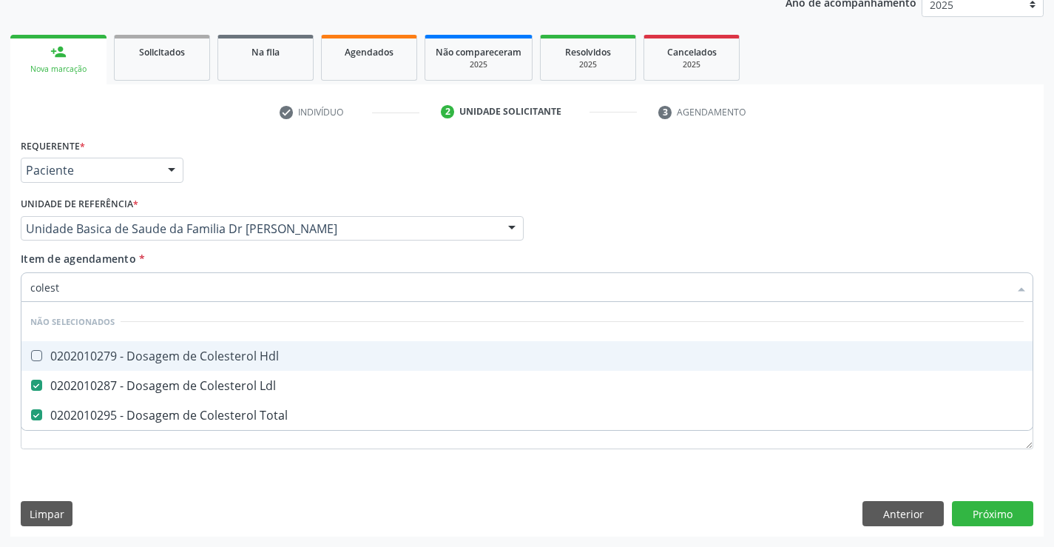
click at [257, 360] on div "0202010279 - Dosagem de Colesterol Hdl" at bounding box center [527, 356] width 994 height 12
checkbox Hdl "true"
type input "colest"
click at [274, 251] on div "Item de agendamento * colest Desfazer seleção Não selecionados 0202010279 - Dos…" at bounding box center [527, 274] width 1013 height 47
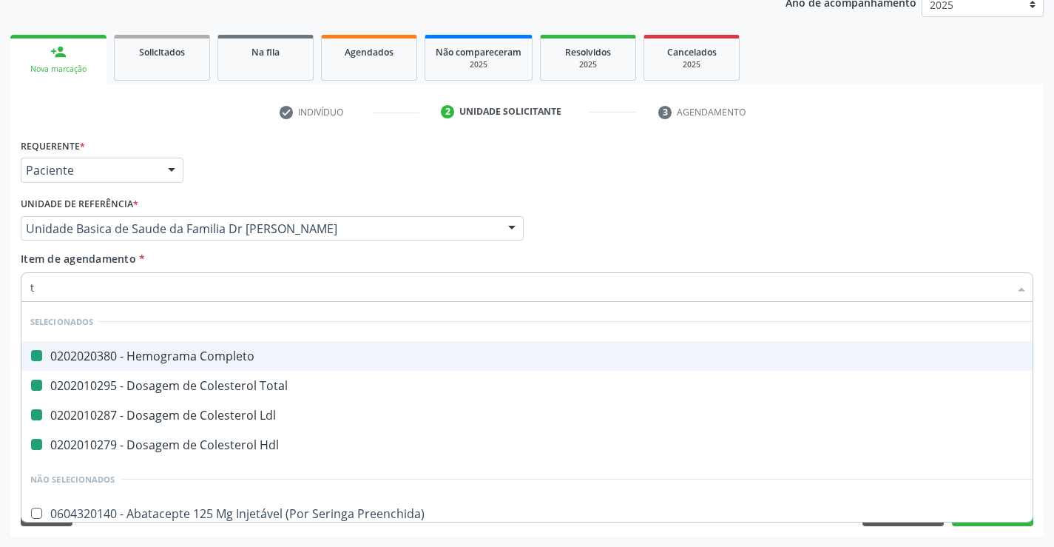
type input "tr"
checkbox Completo "false"
checkbox Ldl "false"
checkbox Total "false"
checkbox Hdl "false"
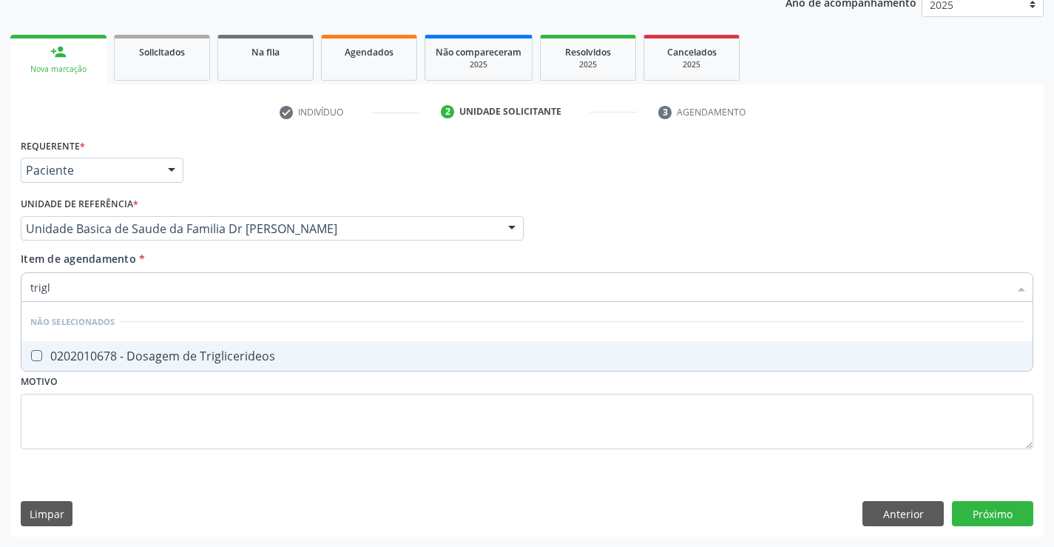
type input "trigli"
click at [266, 354] on div "0202010678 - Dosagem de Triglicerideos" at bounding box center [527, 356] width 994 height 12
checkbox Triglicerideos "true"
click at [283, 286] on input "trigli" at bounding box center [519, 287] width 979 height 30
type input "trigli"
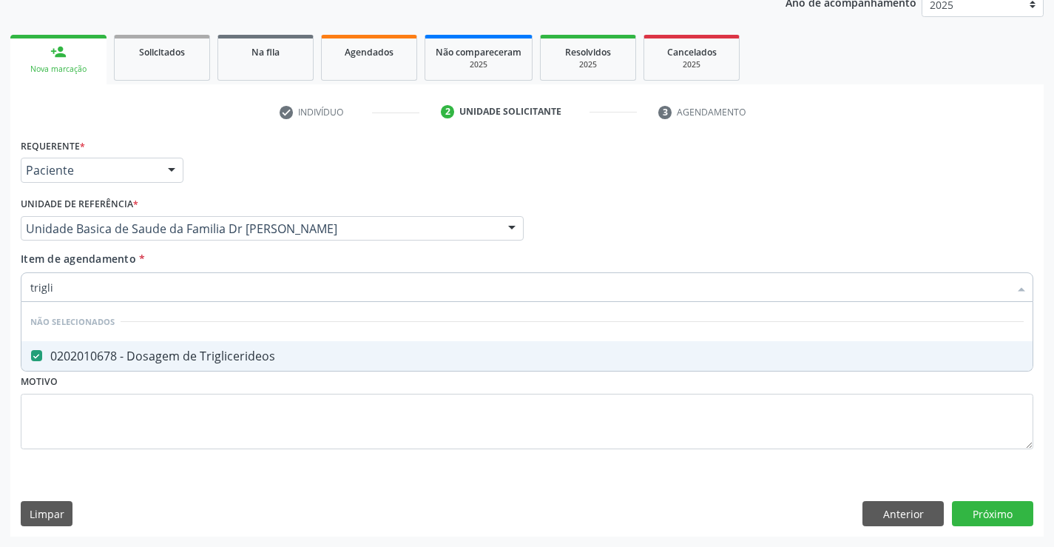
click at [263, 264] on div "Item de agendamento * trigli Desfazer seleção Não selecionados 0202010678 - Dos…" at bounding box center [527, 274] width 1013 height 47
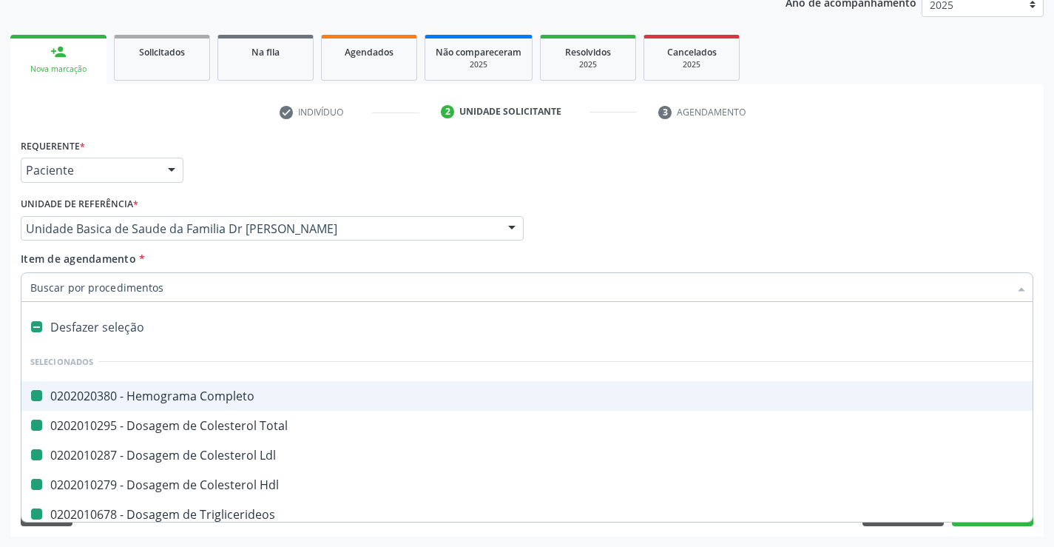
type input "u"
checkbox Completo "false"
checkbox Total "false"
checkbox Ldl "false"
checkbox Hdl "false"
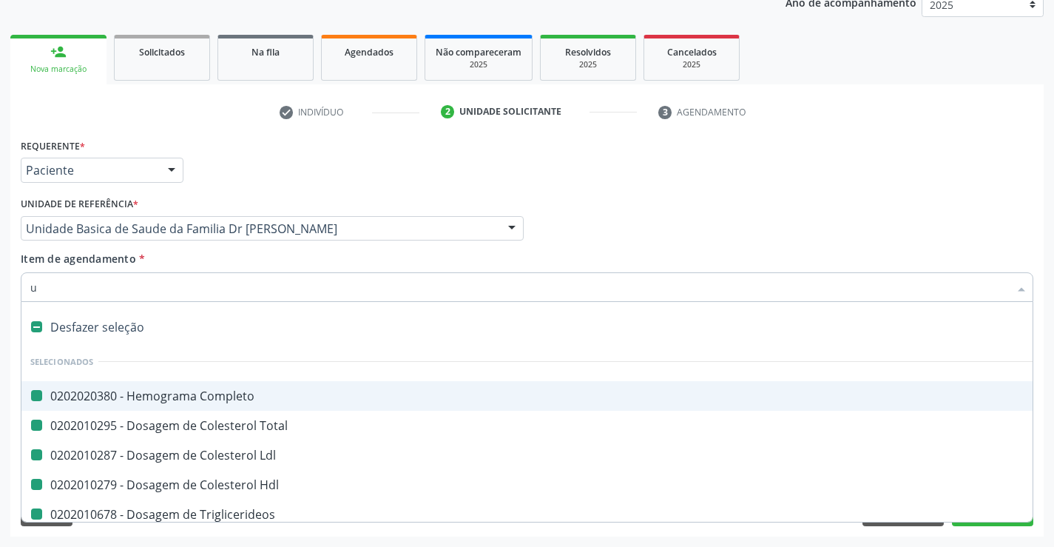
checkbox Triglicerideos "false"
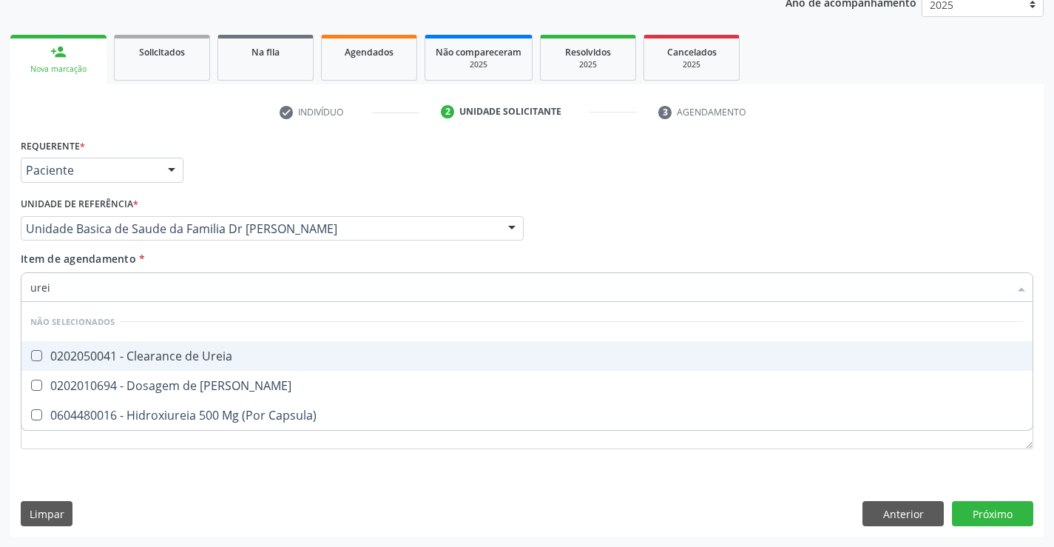
type input "ureia"
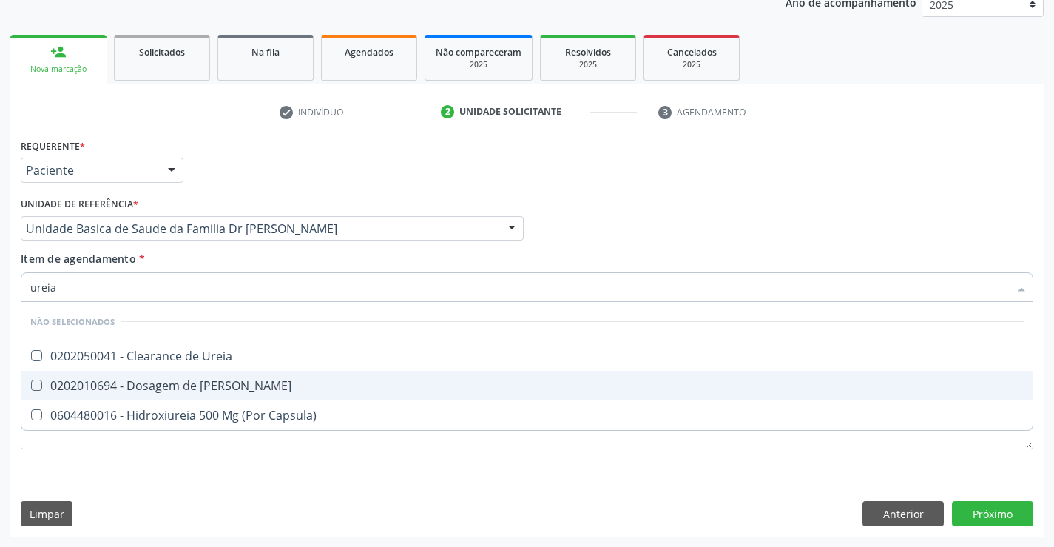
click at [249, 392] on span "0202010694 - Dosagem de Ureia" at bounding box center [526, 386] width 1011 height 30
checkbox Ureia "true"
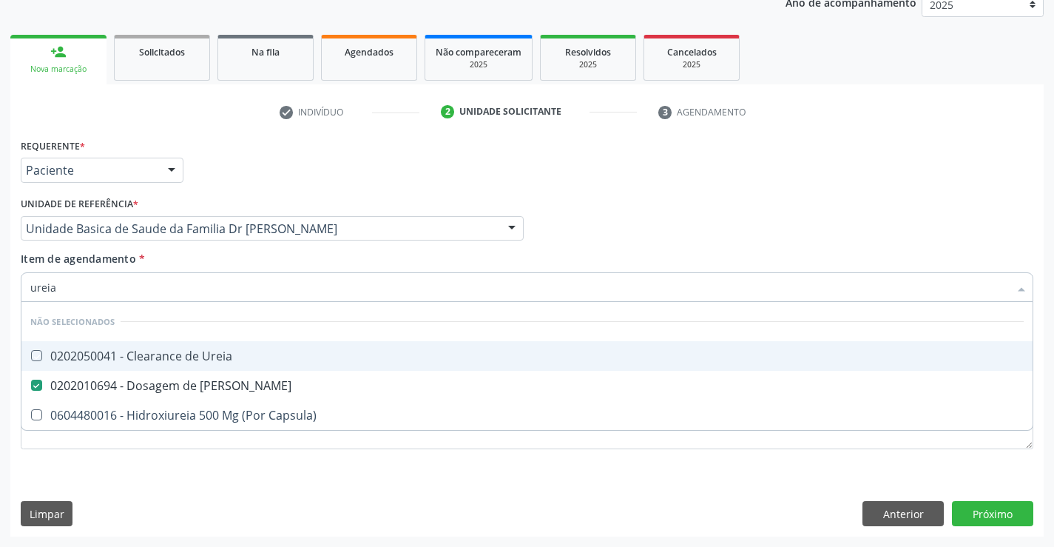
click at [247, 255] on div "Item de agendamento * ureia Desfazer seleção Não selecionados 0202050041 - Clea…" at bounding box center [527, 274] width 1013 height 47
checkbox Ureia "true"
checkbox Capsula\) "true"
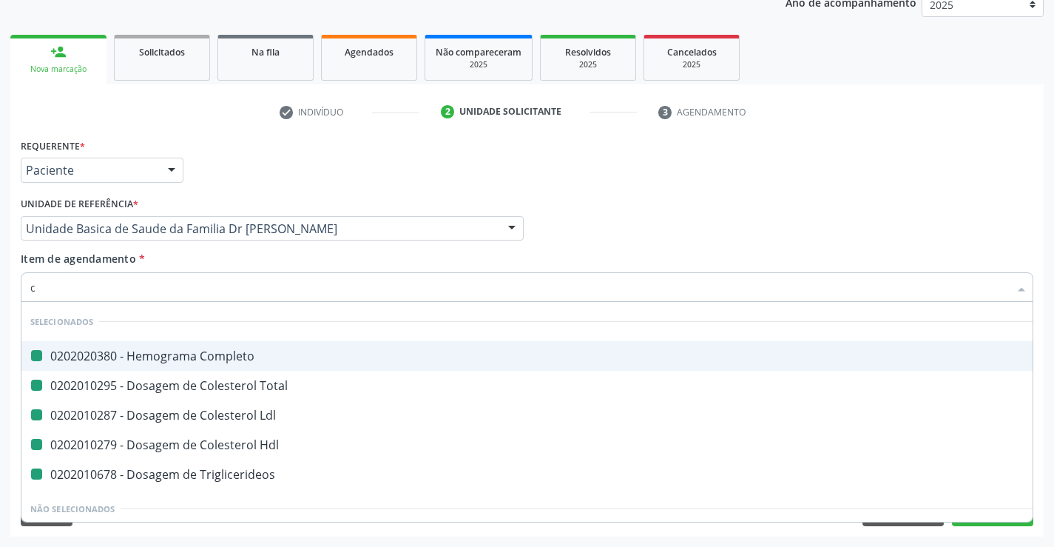
type input "cr"
checkbox Completo "false"
checkbox Total "false"
checkbox Ldl "false"
checkbox Hdl "false"
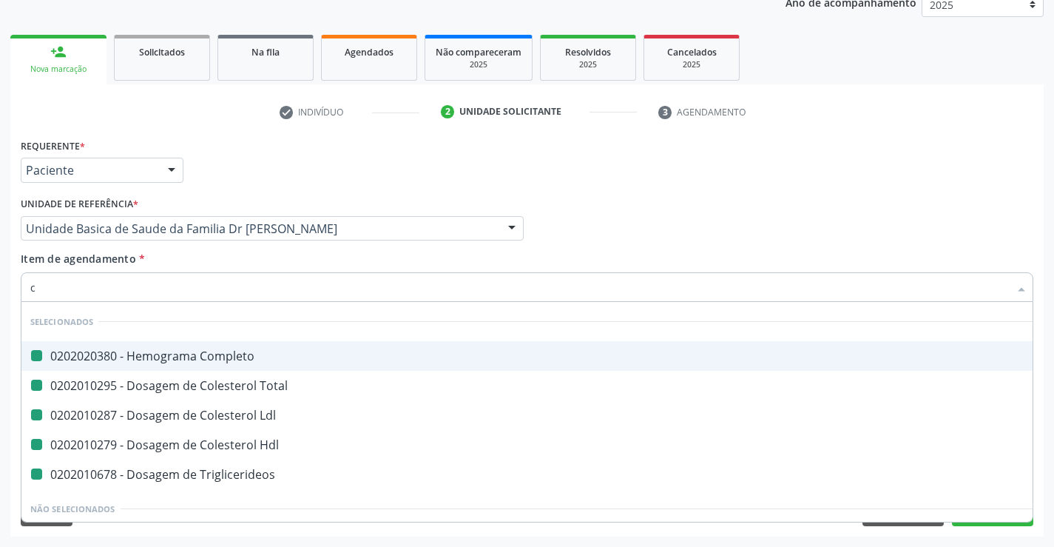
checkbox Triglicerideos "false"
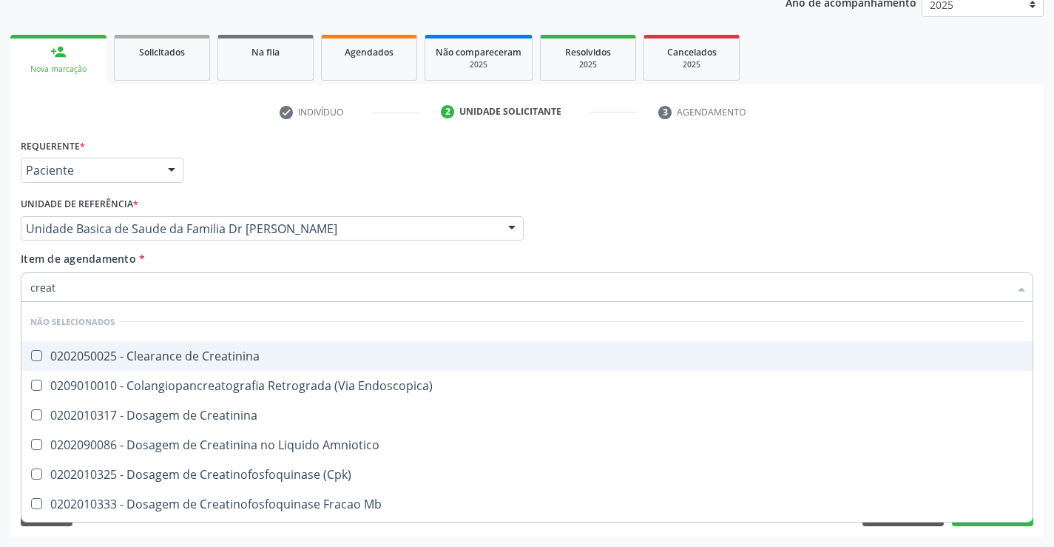
type input "creati"
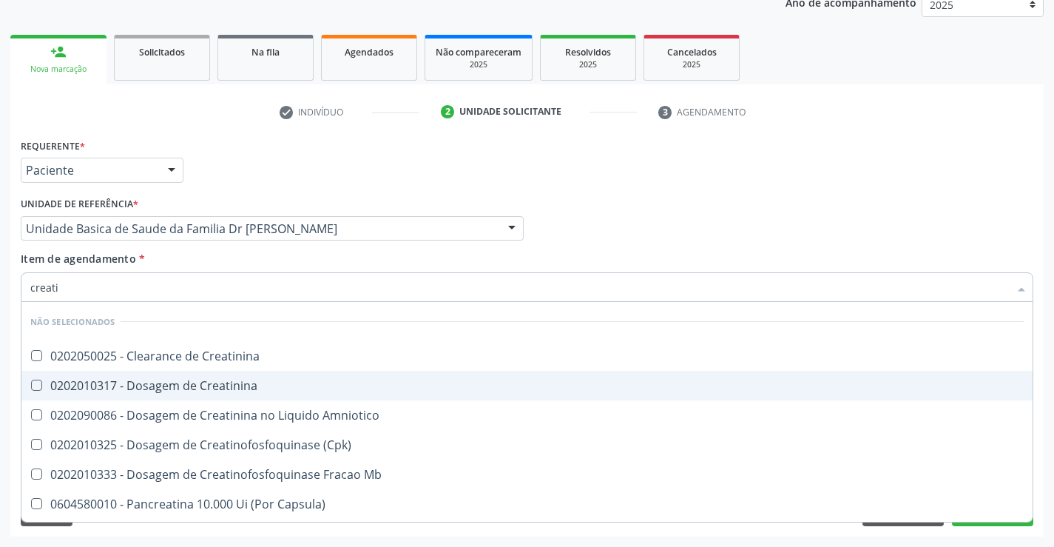
click at [245, 385] on div "0202010317 - Dosagem de Creatinina" at bounding box center [527, 386] width 994 height 12
checkbox Creatinina "true"
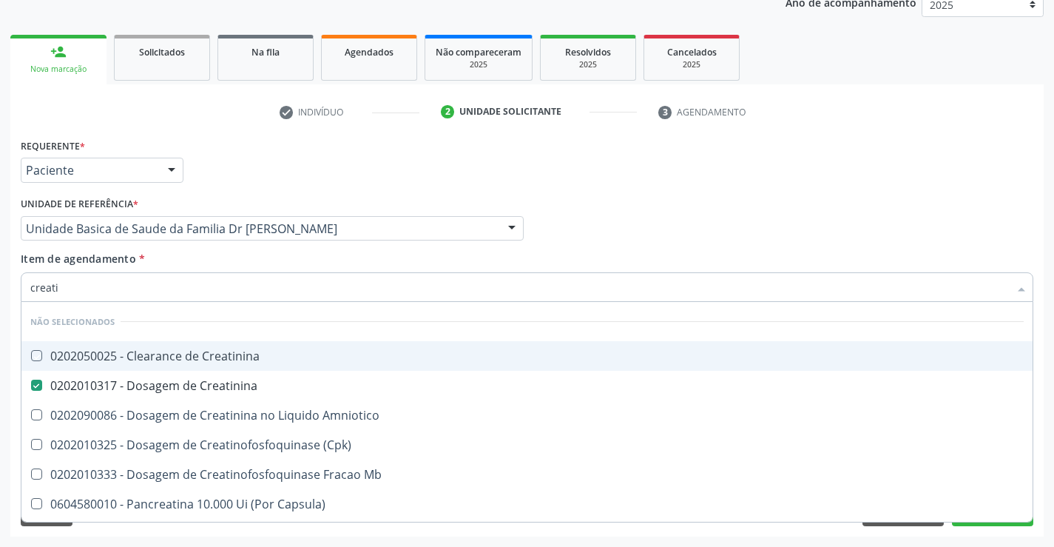
click at [252, 267] on div "Item de agendamento * creati Desfazer seleção Não selecionados 0202050025 - Cle…" at bounding box center [527, 274] width 1013 height 47
checkbox Creatinina "true"
checkbox Amniotico "true"
checkbox \(Cpk\) "true"
checkbox Mb "true"
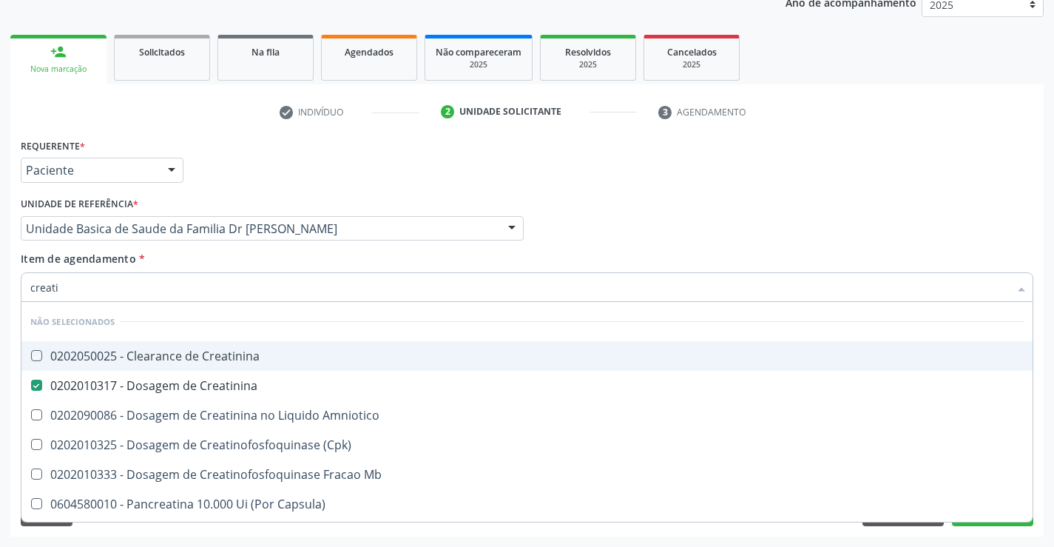
checkbox Capsula\) "true"
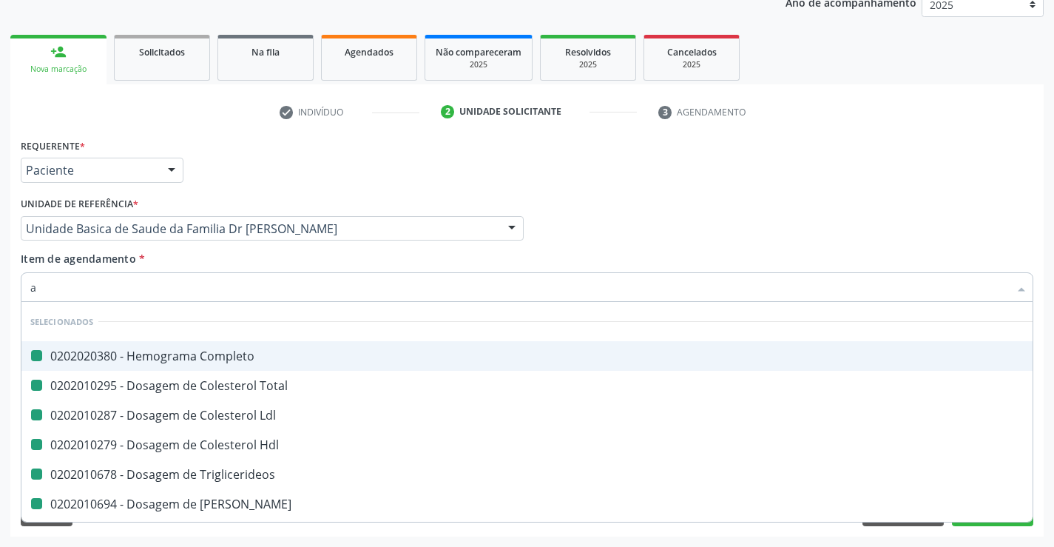
type input "ac"
checkbox Completo "false"
checkbox Total "false"
checkbox Ldl "false"
checkbox Hdl "false"
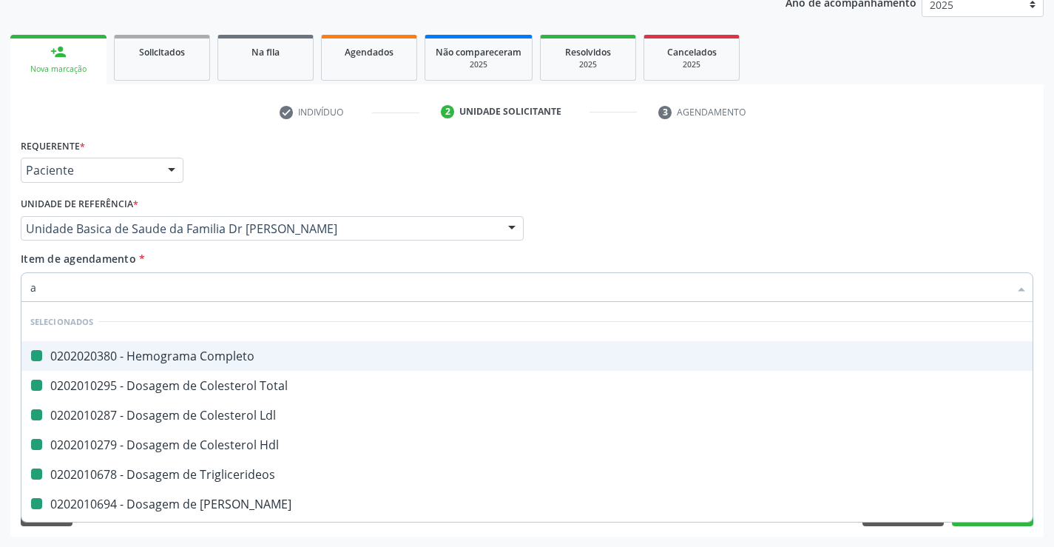
checkbox Triglicerideos "false"
checkbox Creatinina "false"
checkbox Ureia "false"
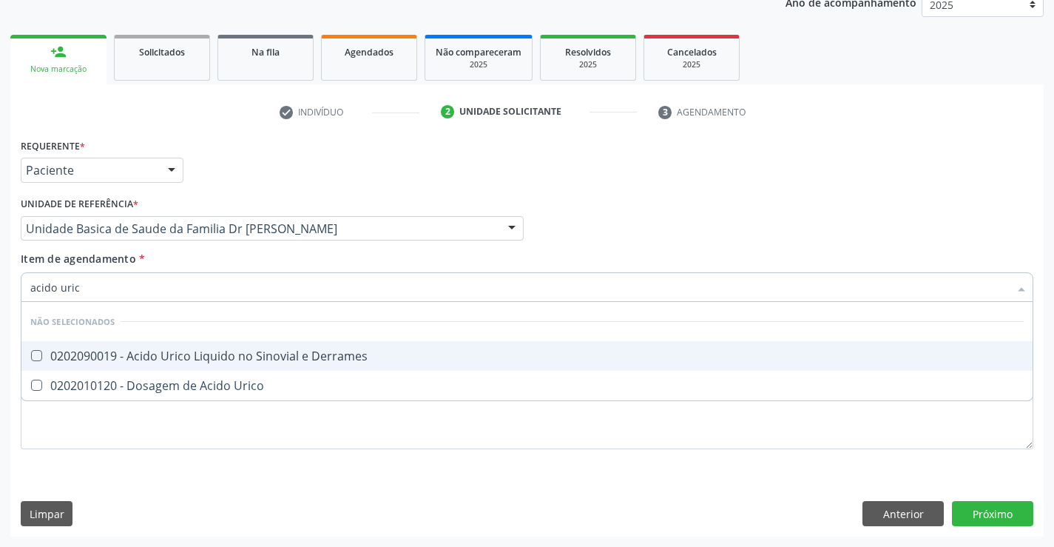
type input "acido urico"
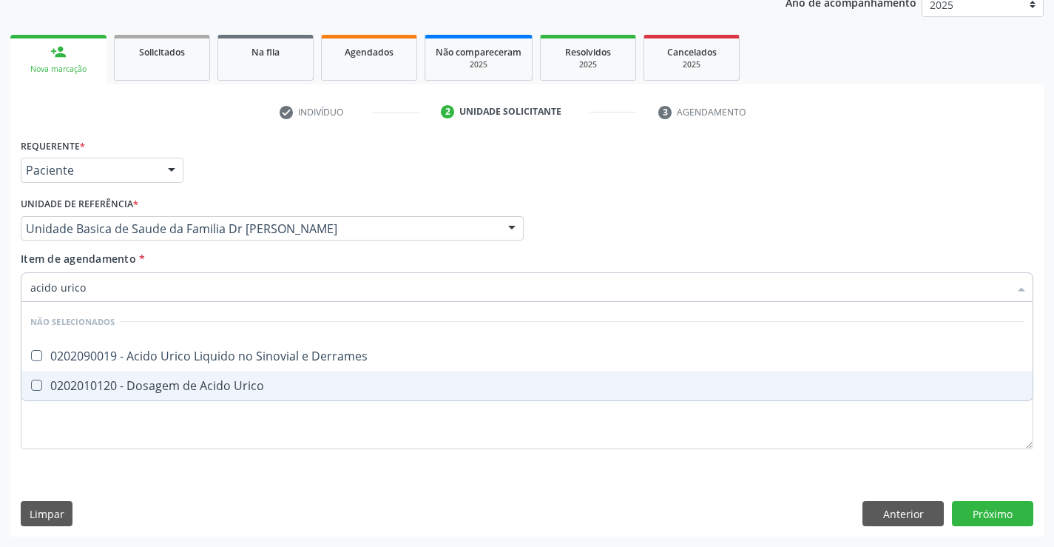
click at [252, 383] on div "0202010120 - Dosagem de Acido Urico" at bounding box center [527, 386] width 994 height 12
checkbox Urico "true"
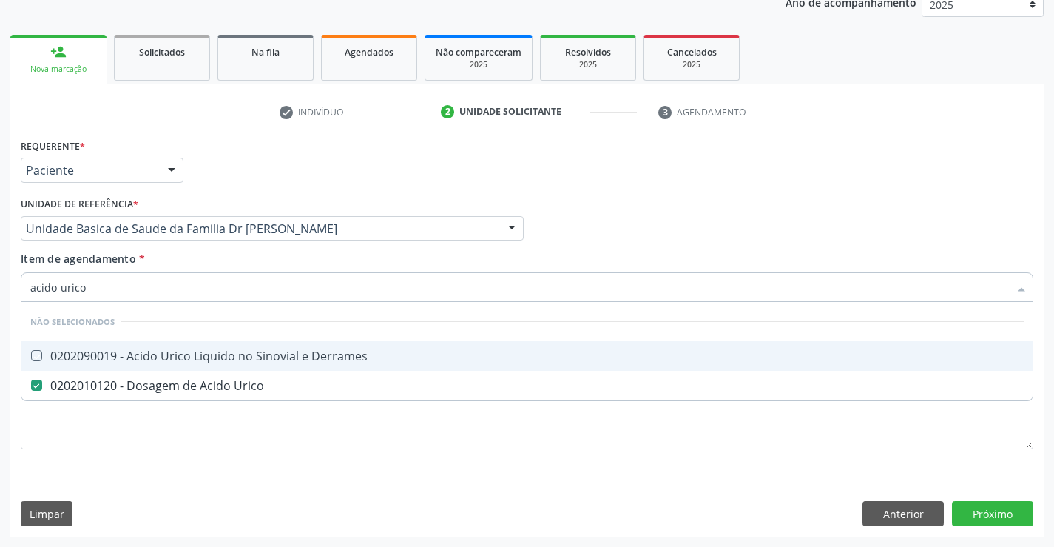
click at [257, 260] on div "Item de agendamento * acido urico Desfazer seleção Não selecionados 0202090019 …" at bounding box center [527, 274] width 1013 height 47
checkbox Derrames "true"
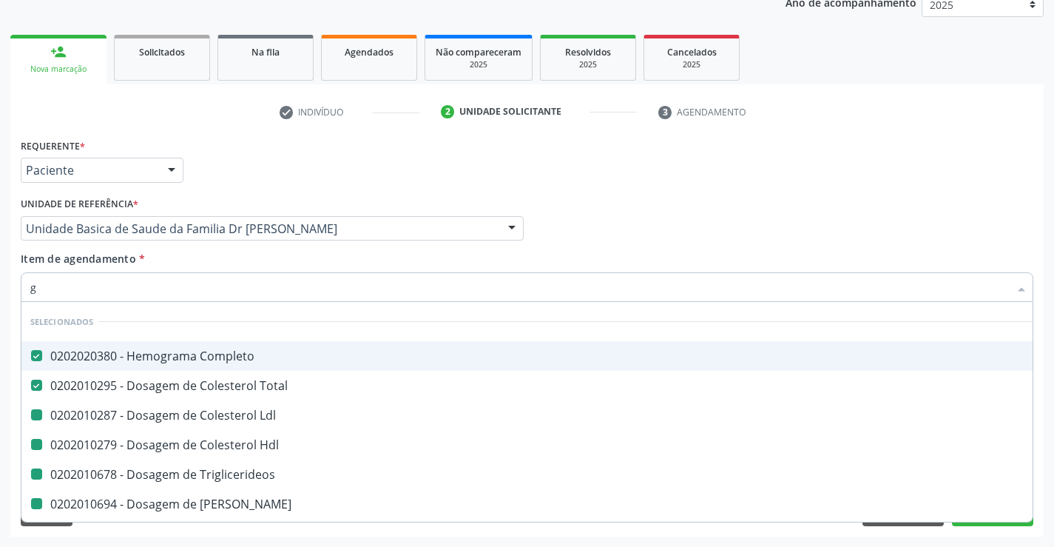
type input "gl"
checkbox Ldl "false"
checkbox Hdl "false"
checkbox Triglicerideos "false"
checkbox Ureia "false"
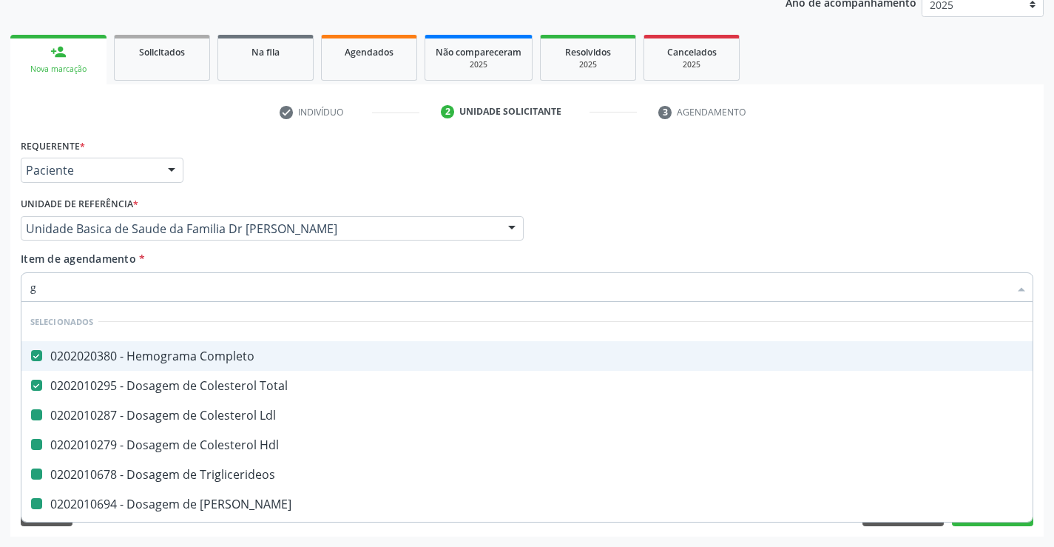
checkbox Creatinina "false"
checkbox Urico "false"
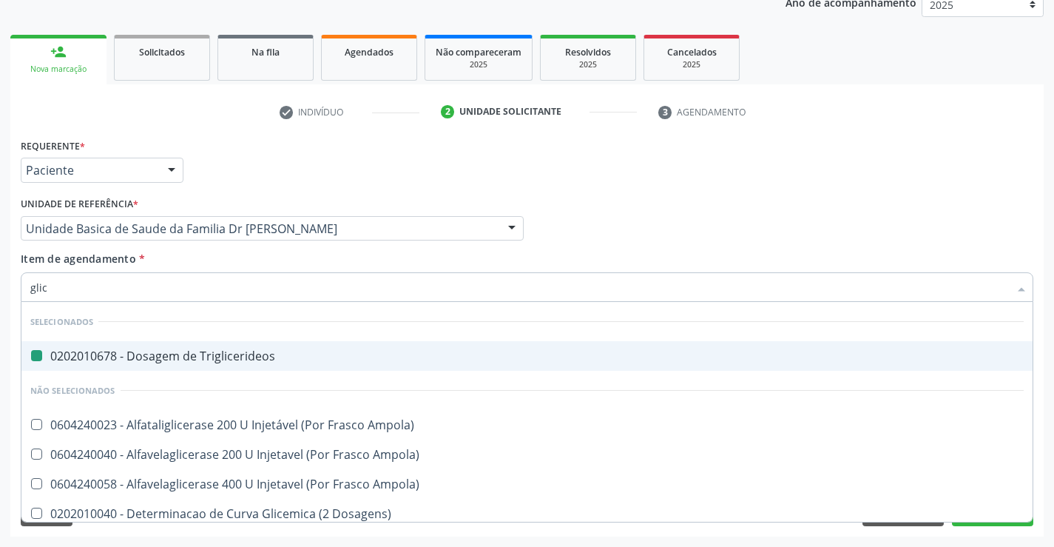
type input "glico"
checkbox Triglicerideos "false"
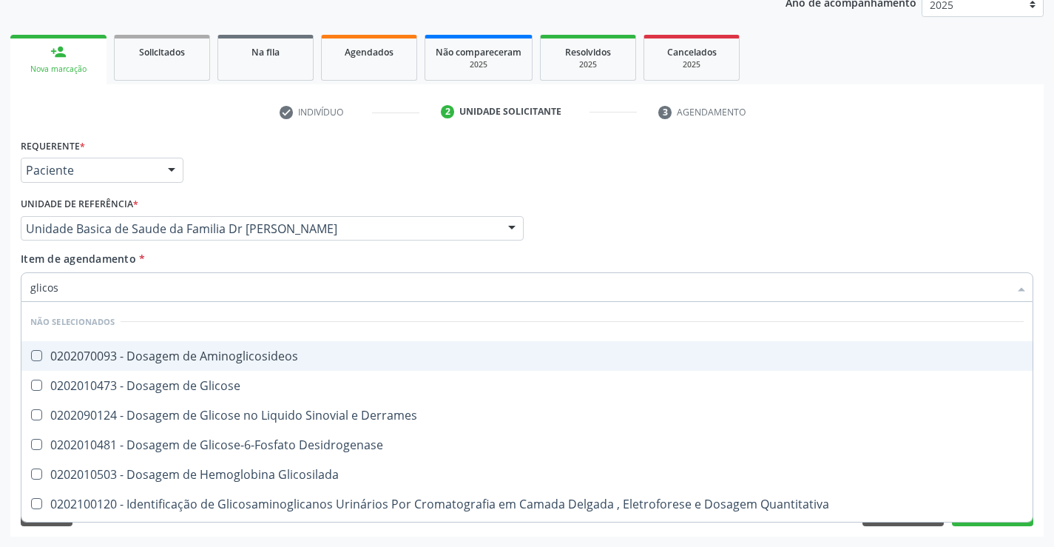
type input "glicose"
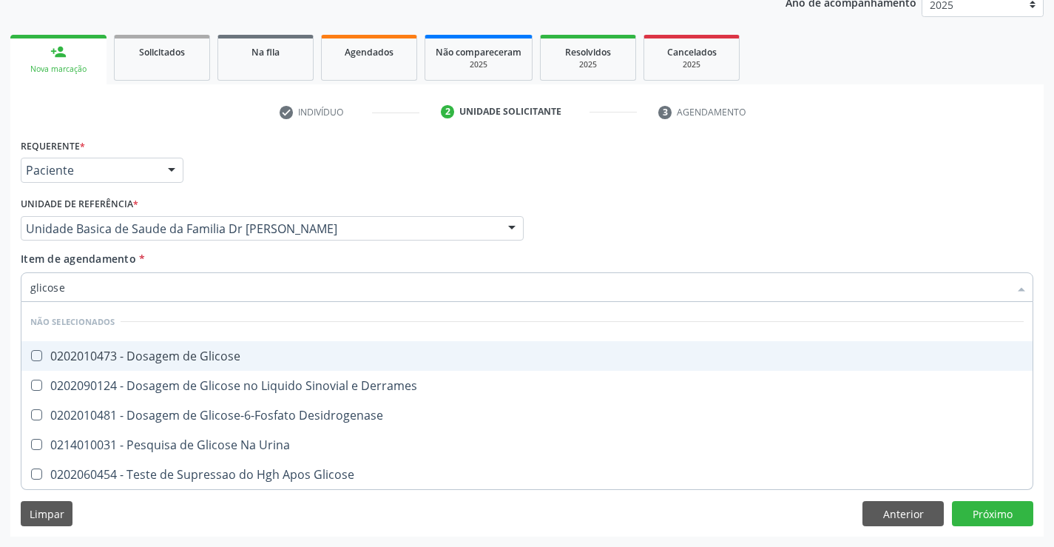
click at [238, 351] on div "0202010473 - Dosagem de Glicose" at bounding box center [527, 356] width 994 height 12
checkbox Glicose "true"
click at [223, 264] on div "Item de agendamento * glicose Desfazer seleção Não selecionados 0202010473 - Do…" at bounding box center [527, 274] width 1013 height 47
checkbox Desidrogenase "true"
checkbox Urina "true"
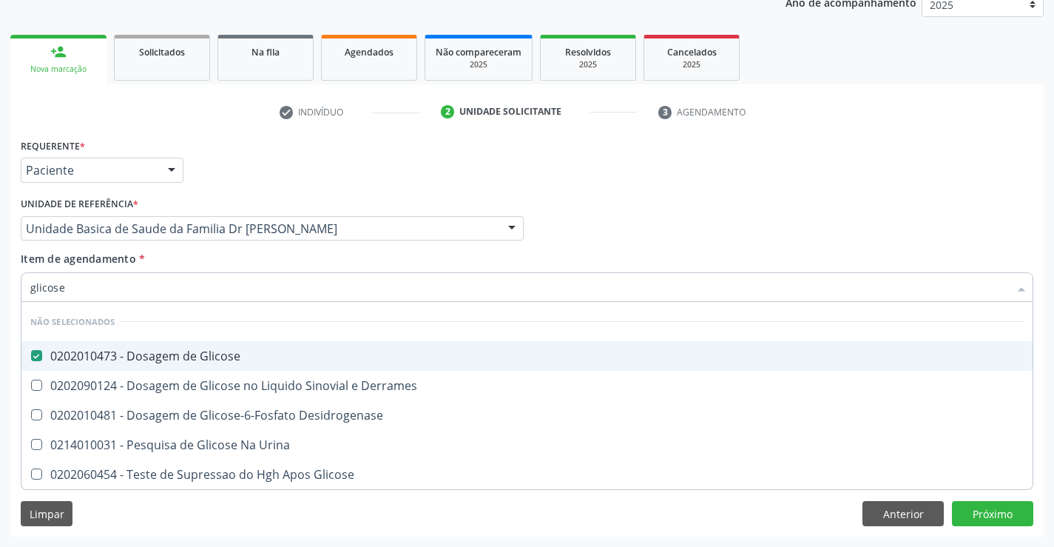
checkbox Glicose "true"
checkbox Derrames "true"
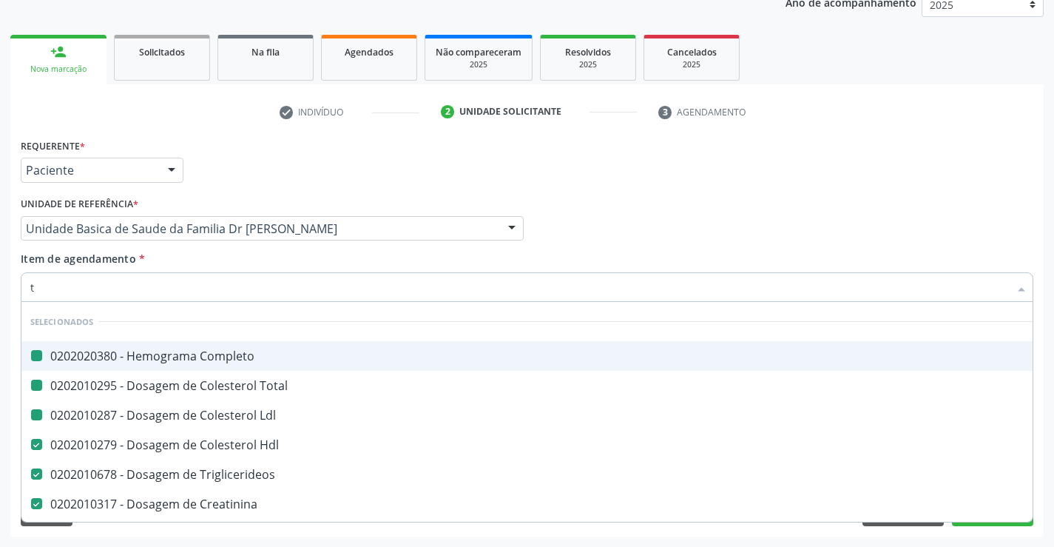
type input "tg"
checkbox Completo "false"
checkbox Ldl "false"
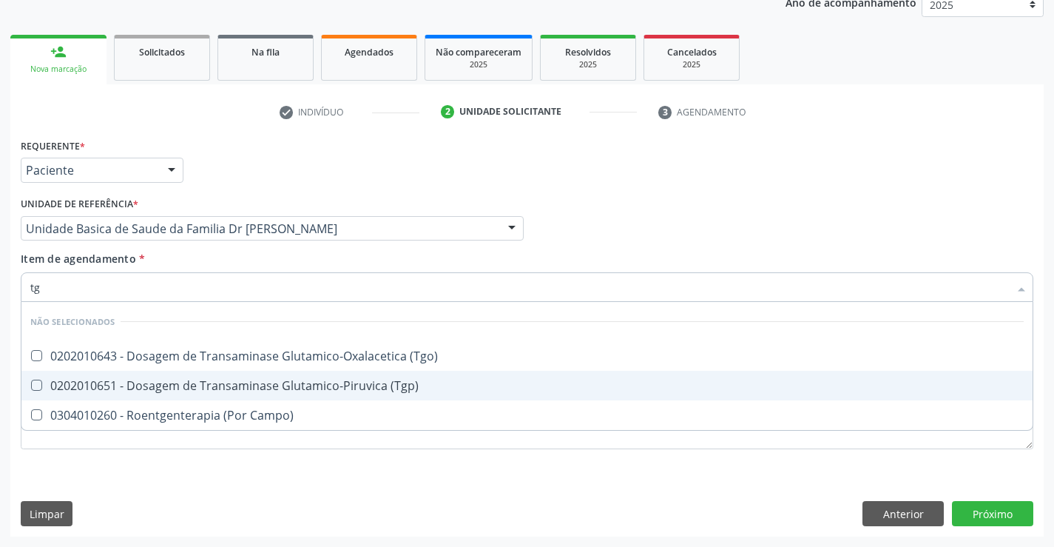
click at [221, 380] on div "0202010651 - Dosagem de Transaminase Glutamico-Piruvica (Tgp)" at bounding box center [527, 386] width 994 height 12
checkbox \(Tgp\) "true"
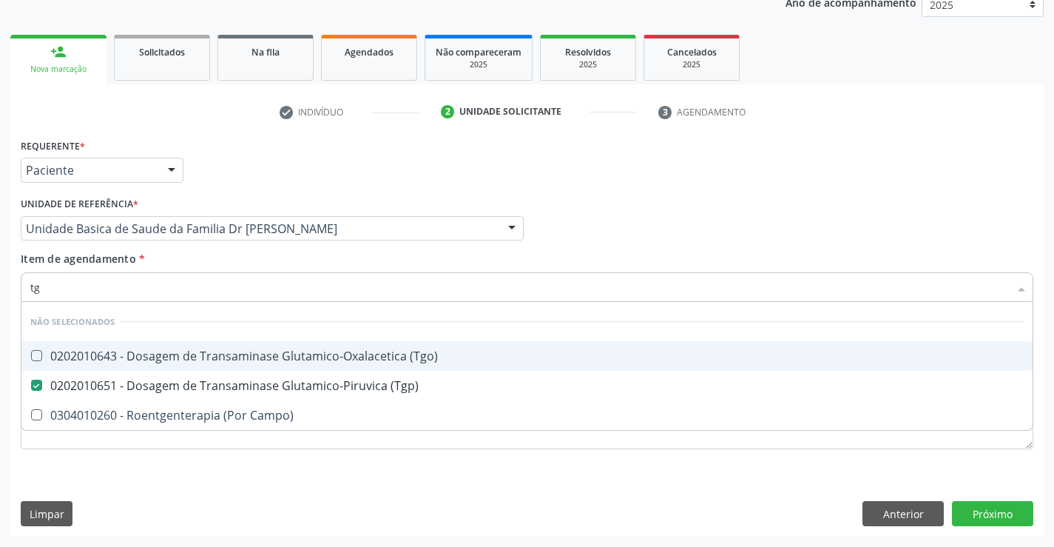
click at [221, 359] on div "0202010643 - Dosagem de Transaminase Glutamico-Oxalacetica (Tgo)" at bounding box center [527, 356] width 994 height 12
checkbox \(Tgo\) "true"
click at [230, 257] on div "Item de agendamento * tg Desfazer seleção Não selecionados 0202010643 - Dosagem…" at bounding box center [527, 274] width 1013 height 47
checkbox Campo\) "true"
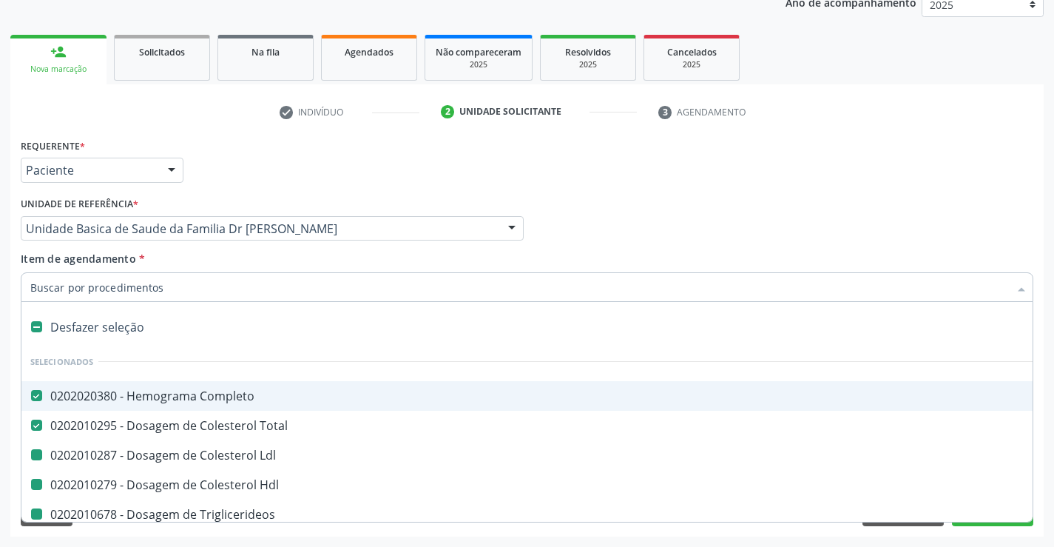
type input "v"
checkbox Ldl "false"
checkbox Hdl "false"
checkbox Triglicerideos "false"
checkbox Ureia "false"
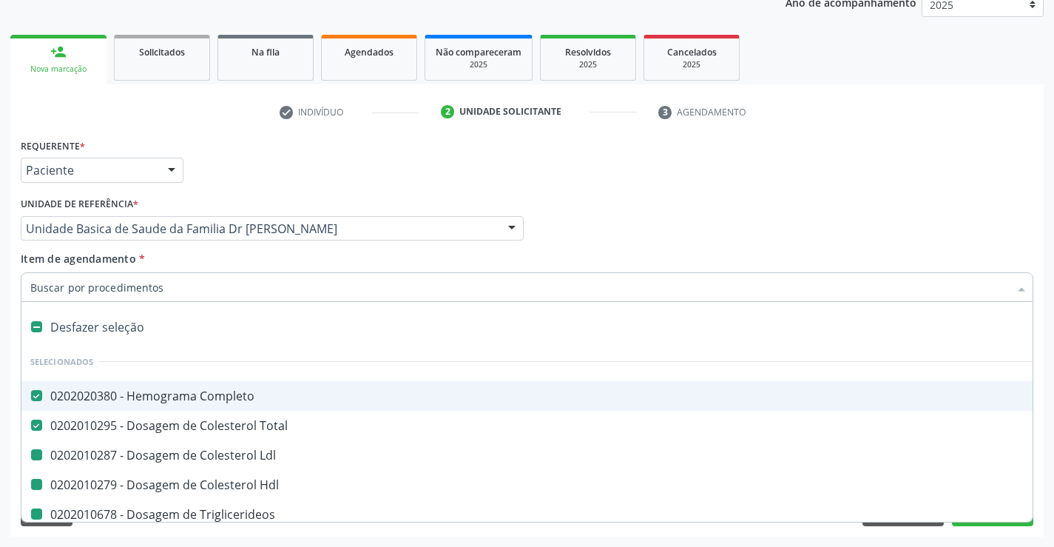
checkbox Creatinina "false"
checkbox Urico "false"
checkbox Glicose "false"
checkbox \(Tgp\) "false"
checkbox \(Tgo\) "false"
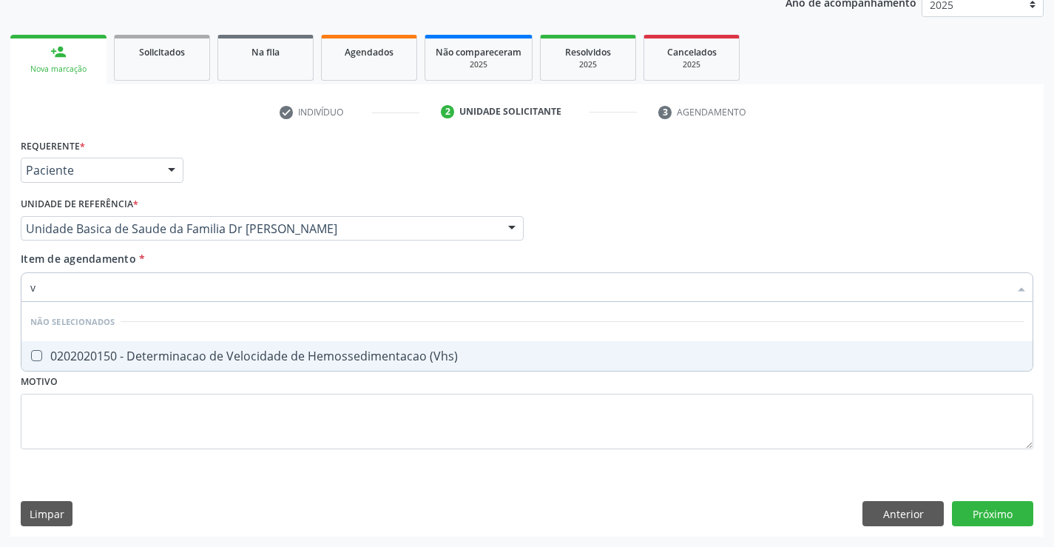
type input "vh"
checkbox \(Vhs\) "false"
type input "vhs"
click at [249, 362] on div "0202020150 - Determinacao de Velocidade de Hemossedimentacao (Vhs)" at bounding box center [527, 356] width 994 height 12
checkbox \(Vhs\) "true"
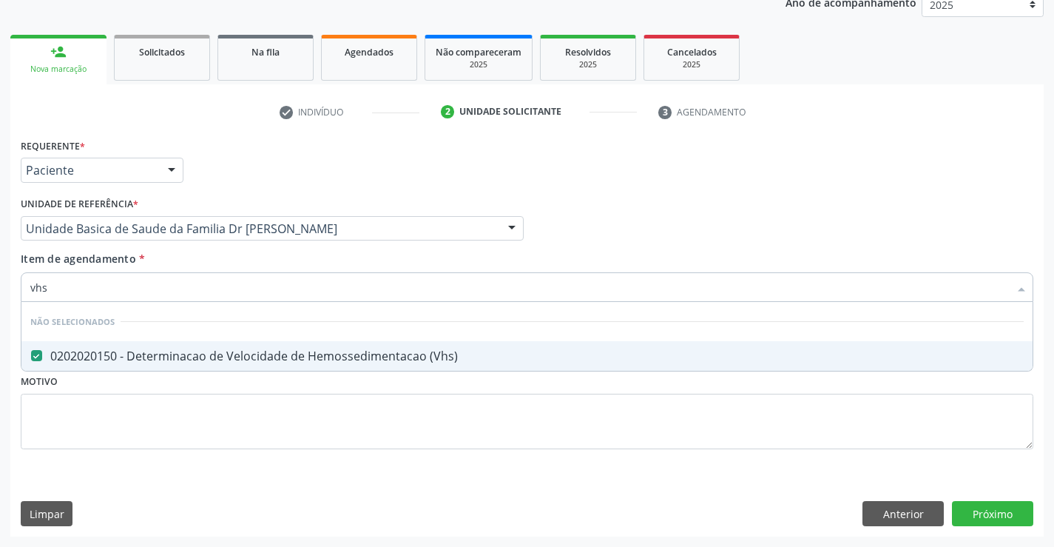
click at [246, 250] on div "Unidade de referência * Unidade Basica de Saude da Familia Dr Paulo Sudre Unida…" at bounding box center [272, 222] width 511 height 58
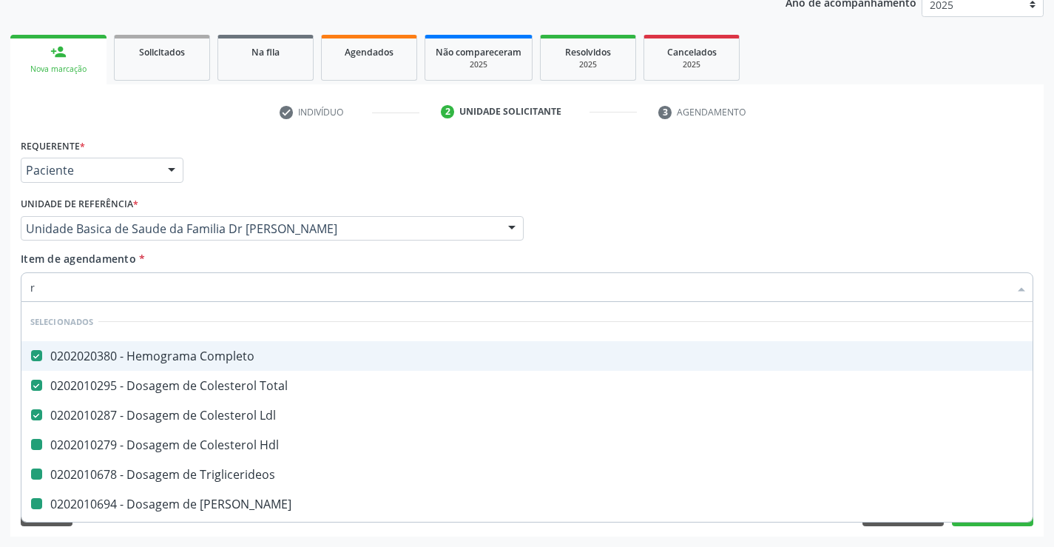
type input "re"
checkbox Hdl "false"
checkbox Triglicerideos "false"
checkbox Ureia "false"
checkbox Creatinina "false"
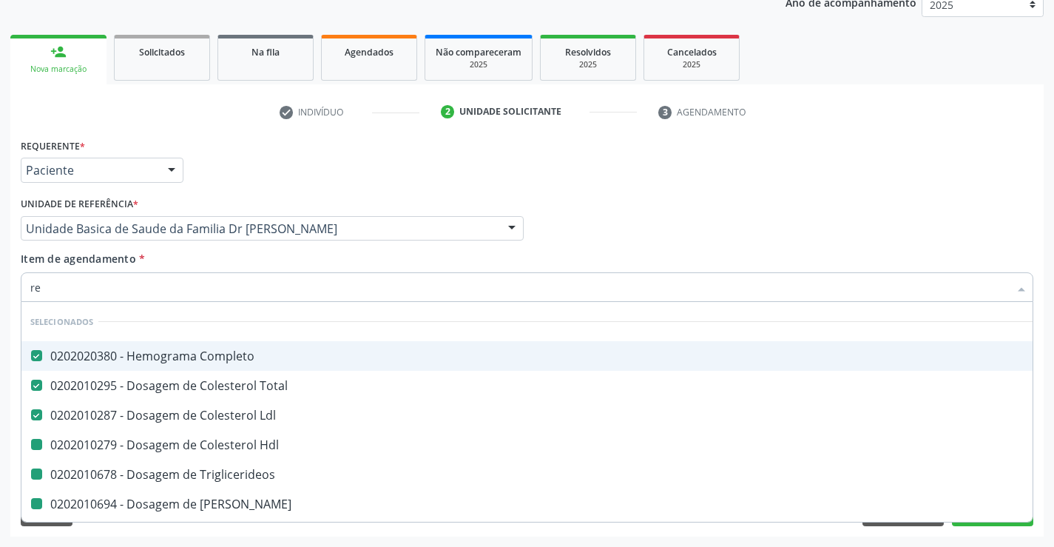
checkbox Urico "false"
checkbox \(Tgp\) "false"
checkbox \(Tgo\) "false"
checkbox \(Vhs\) "false"
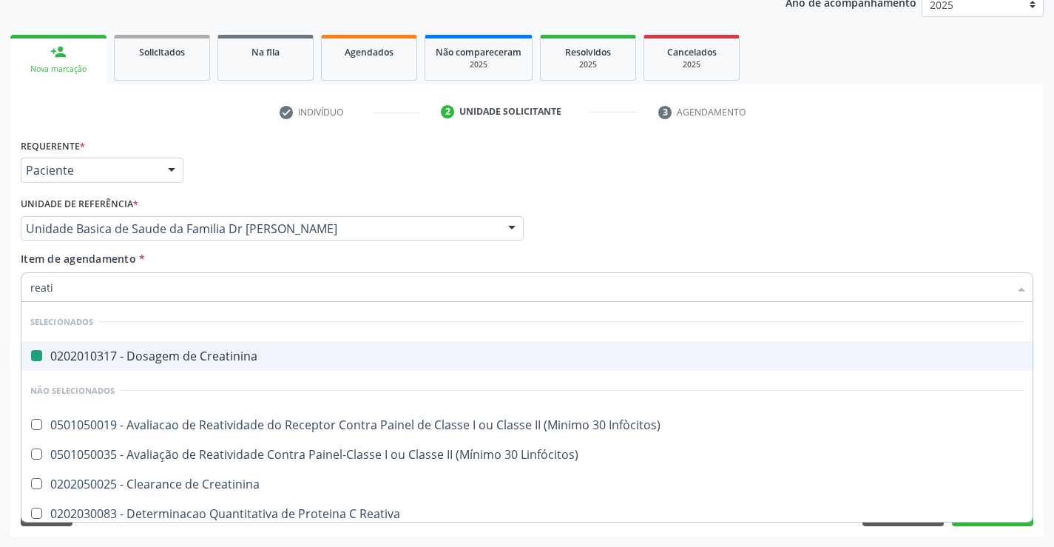
type input "reativ"
checkbox Creatinina "false"
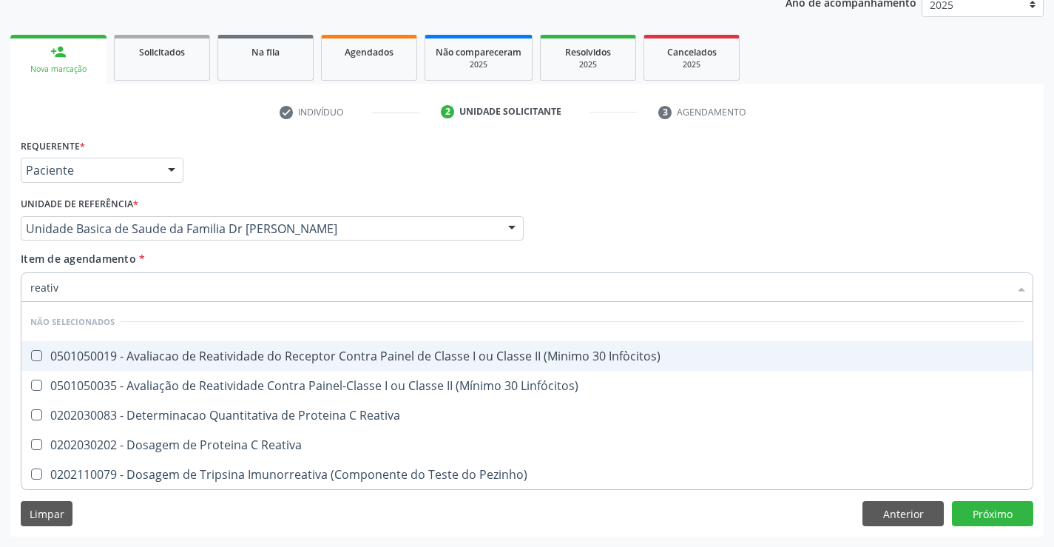
type input "reativa"
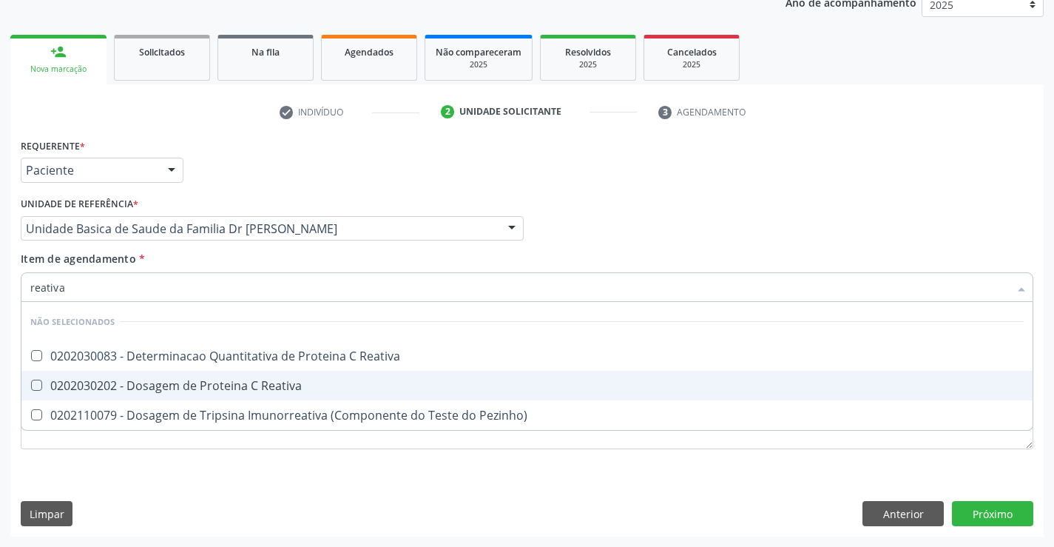
click at [264, 388] on div "0202030202 - Dosagem de Proteina C Reativa" at bounding box center [527, 386] width 994 height 12
checkbox Reativa "true"
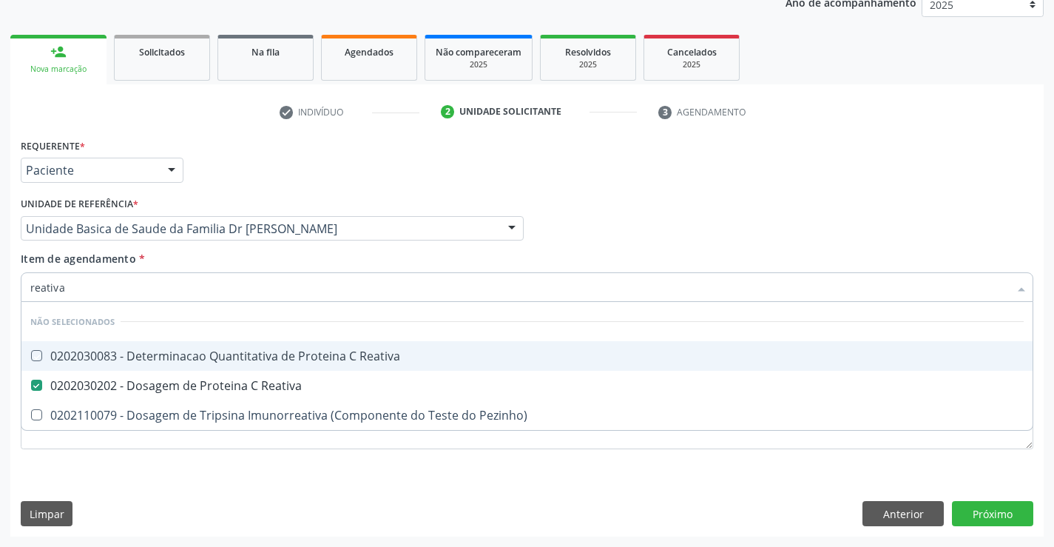
click at [246, 251] on div "Item de agendamento * reativa Desfazer seleção Não selecionados 0202030083 - De…" at bounding box center [527, 274] width 1013 height 47
checkbox Reativa "true"
checkbox Pezinho\) "true"
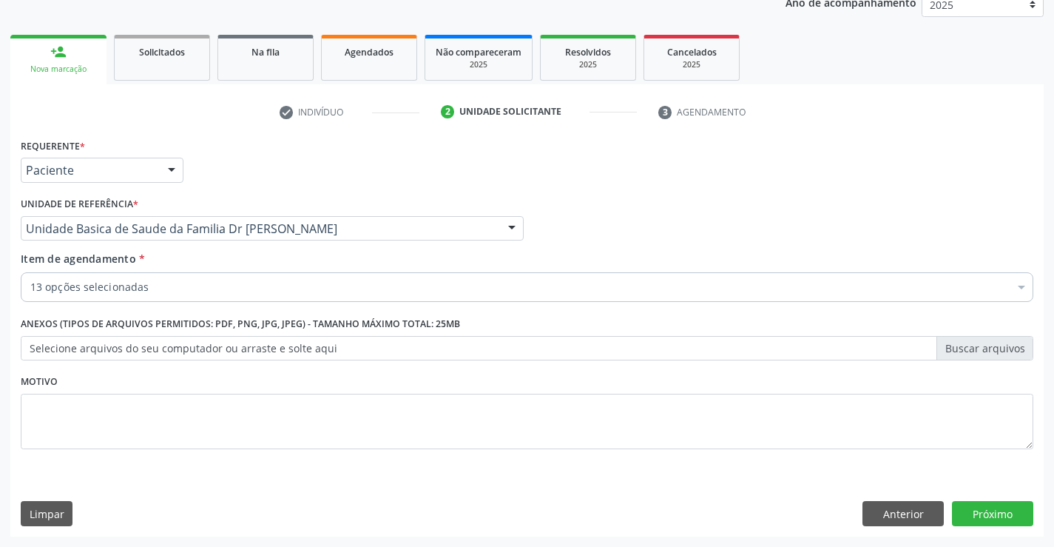
click at [240, 295] on div "13 opções selecionadas" at bounding box center [527, 287] width 1013 height 30
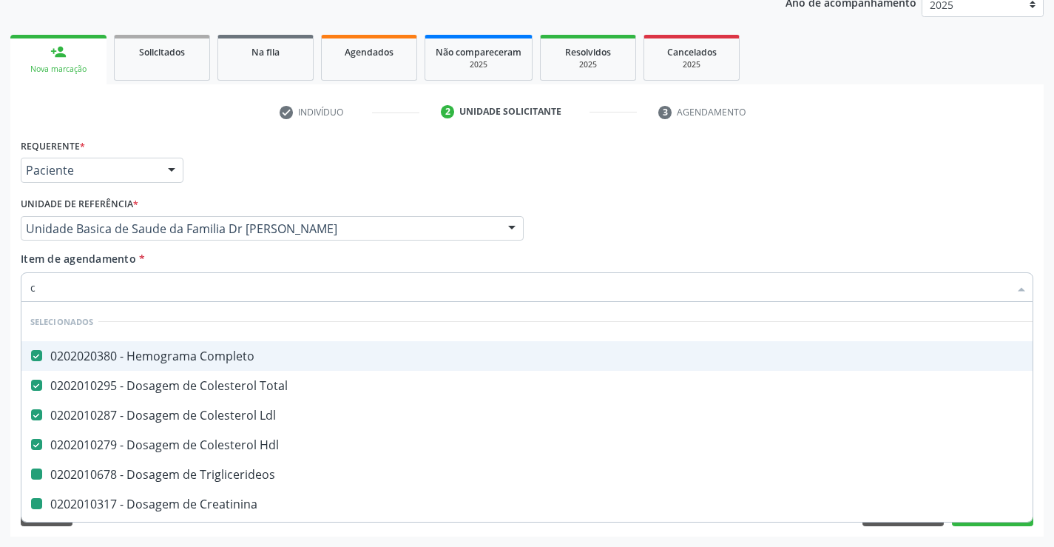
type input "ca"
checkbox Triglicerideos "false"
checkbox Creatinina "false"
checkbox Urico "false"
checkbox Glicose "false"
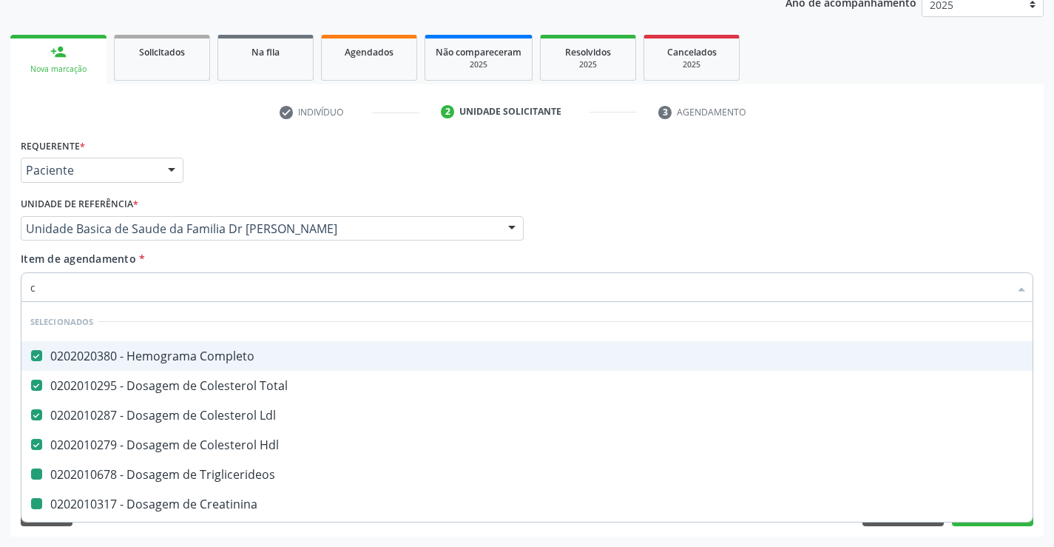
checkbox \(Tgp\) "false"
checkbox \(Tgo\) "false"
checkbox \(Vhs\) "false"
checkbox Reativa "false"
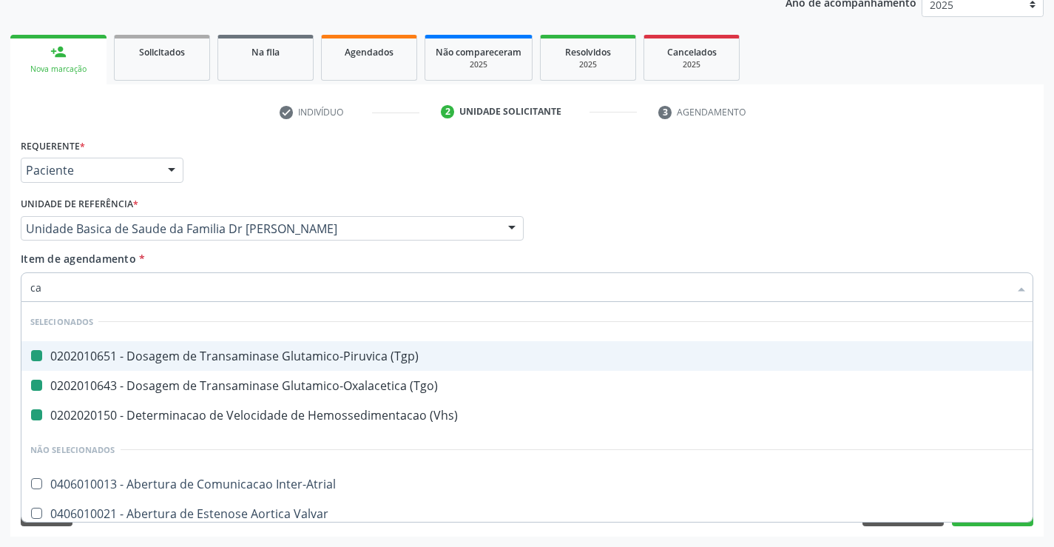
type input "cal"
checkbox \(Tgp\) "false"
checkbox \(Vhs\) "false"
checkbox \(Tgo\) "false"
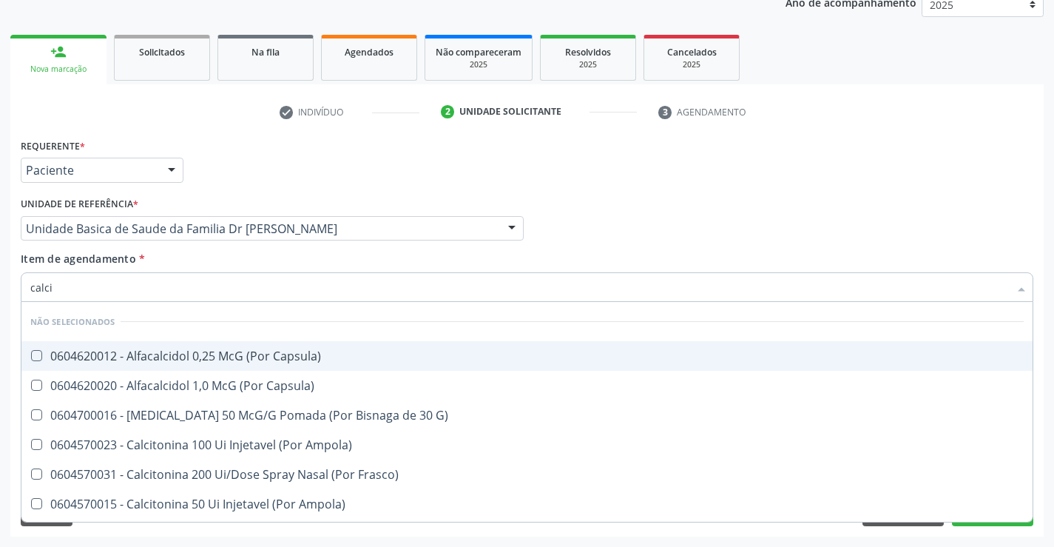
type input "calcio"
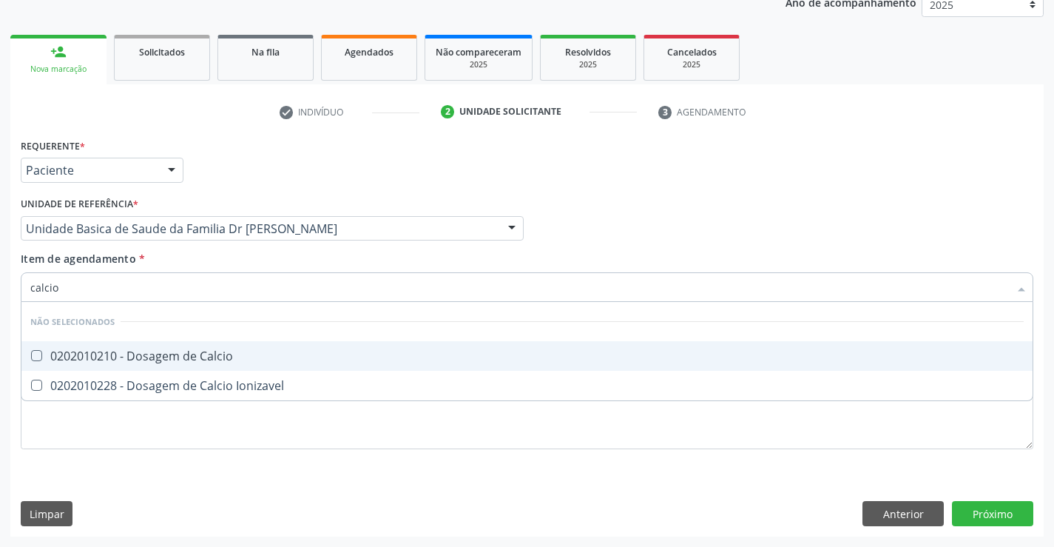
click at [240, 361] on div "0202010210 - Dosagem de Calcio" at bounding box center [527, 356] width 994 height 12
checkbox Calcio "true"
click at [237, 263] on div "Item de agendamento * calcio Desfazer seleção Não selecionados 0202010210 - Dos…" at bounding box center [527, 274] width 1013 height 47
checkbox Ionizavel "true"
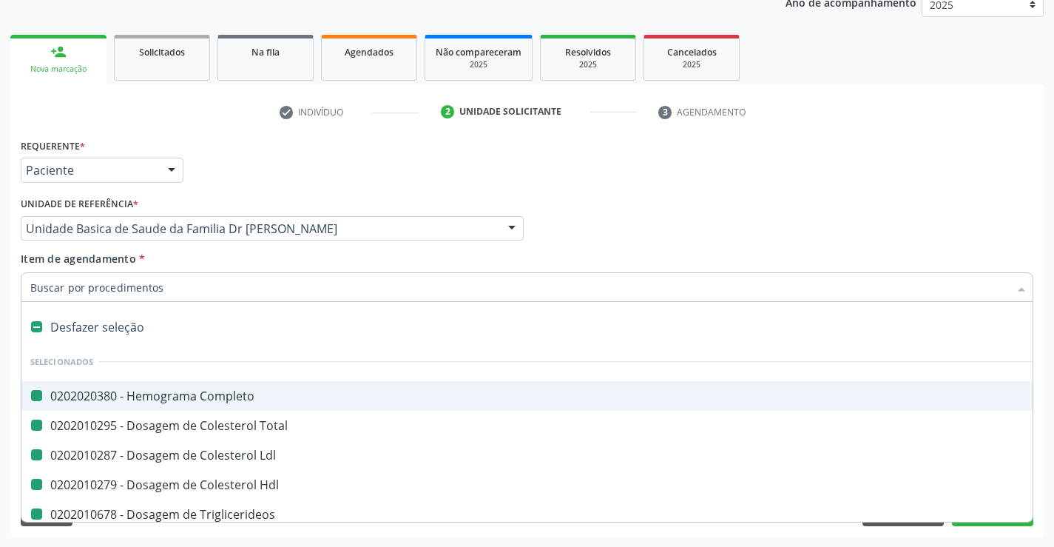
type input "f"
checkbox Completo "false"
checkbox Total "false"
checkbox Ldl "false"
checkbox Hdl "false"
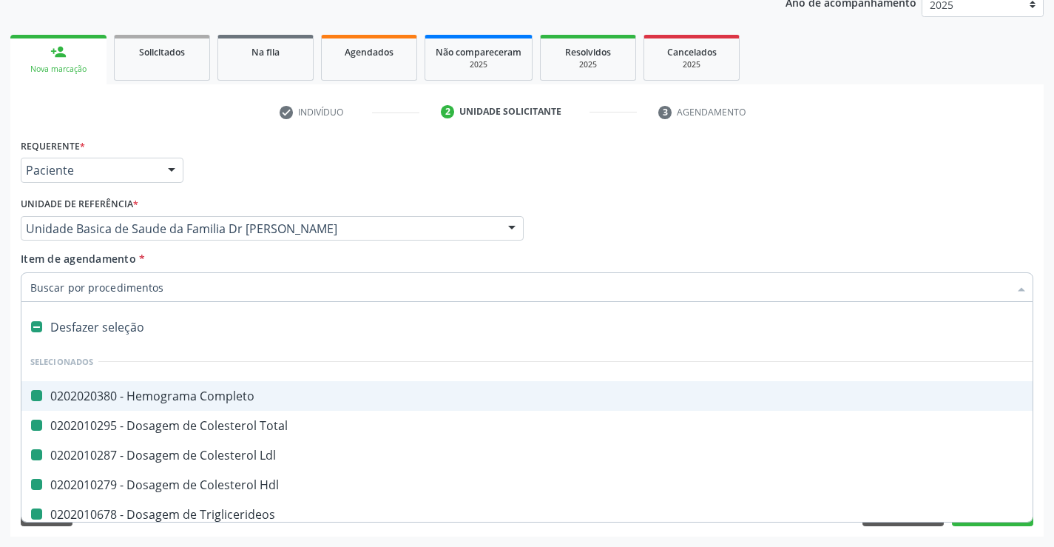
checkbox Triglicerideos "false"
checkbox Ureia "false"
checkbox Creatinina "false"
checkbox Urico "false"
checkbox Glicose "false"
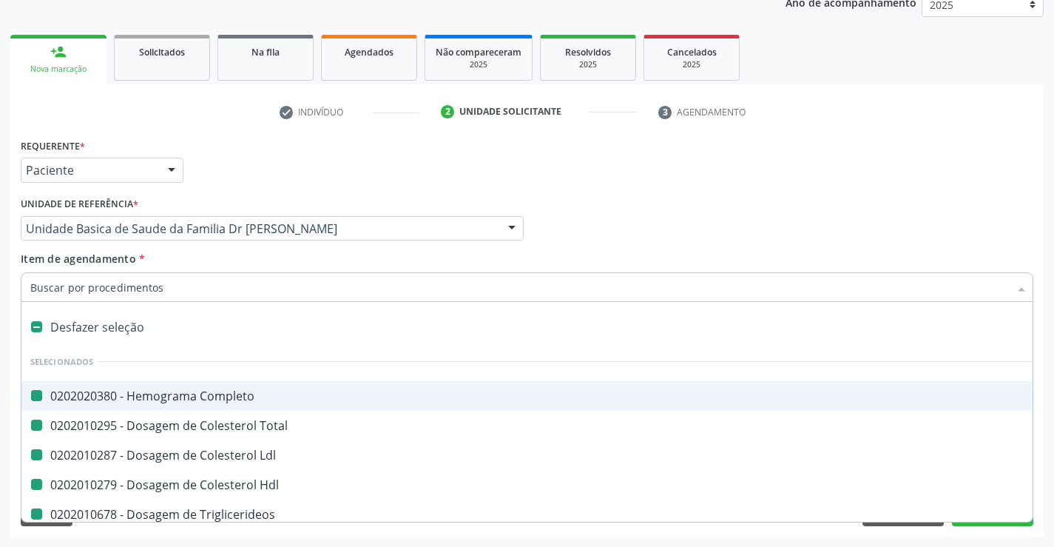
checkbox \(Tgp\) "false"
checkbox \(Tgo\) "false"
checkbox \(Vhs\) "false"
checkbox Reativa "false"
checkbox Calcio "false"
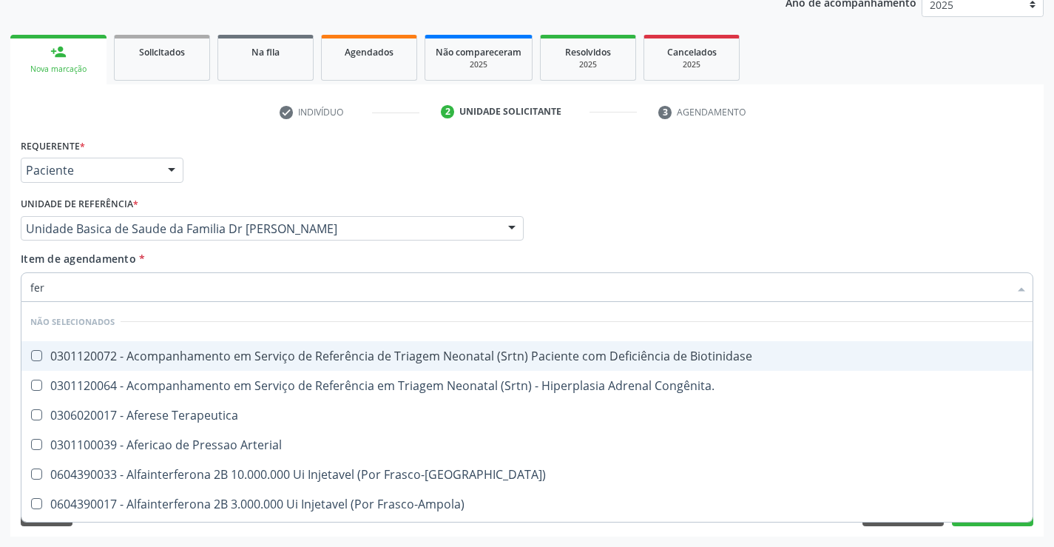
type input "ferr"
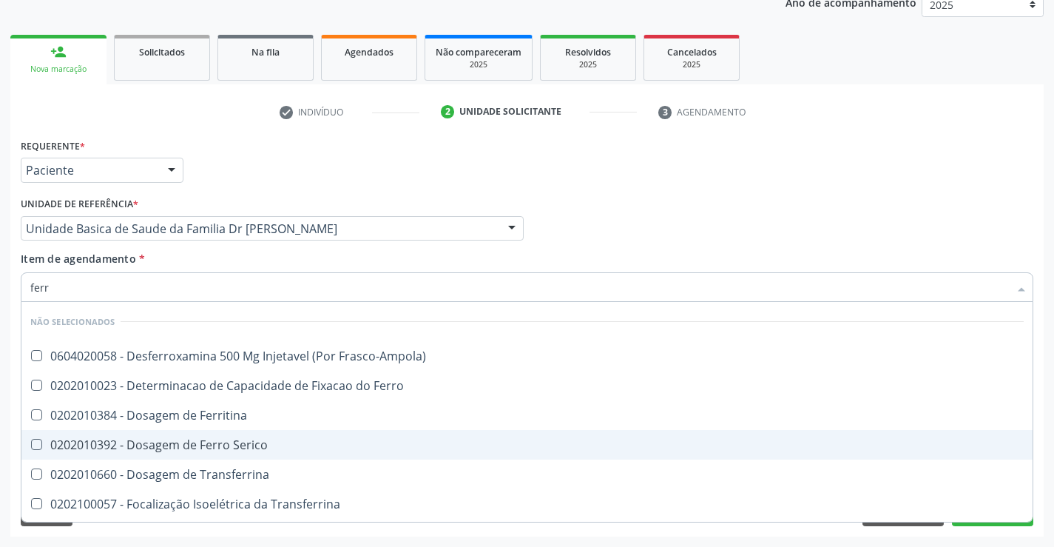
click at [241, 445] on div "0202010392 - Dosagem de Ferro Serico" at bounding box center [527, 445] width 994 height 12
checkbox Serico "true"
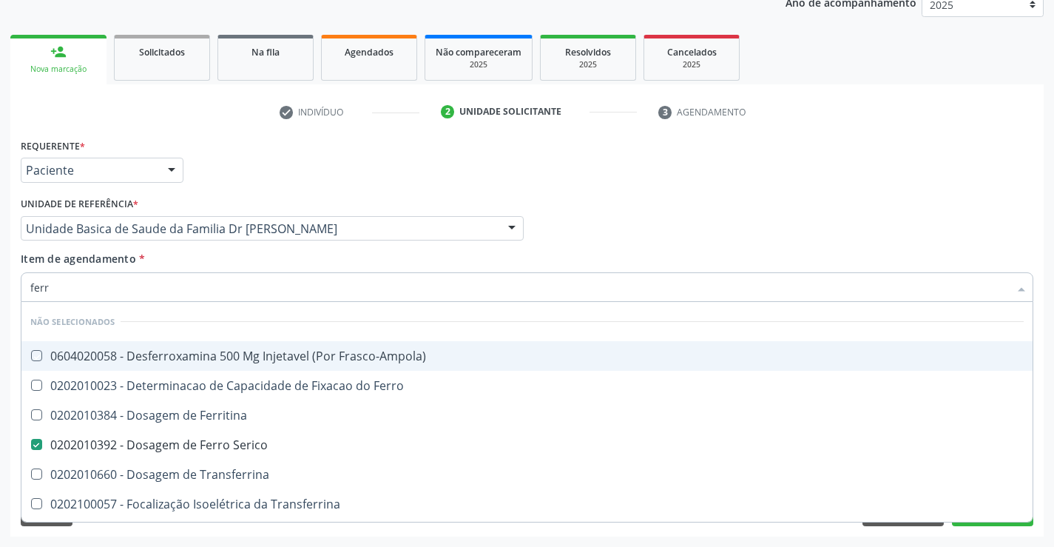
click at [243, 259] on div "Item de agendamento * ferr Desfazer seleção Não selecionados 0604020058 - Desfe…" at bounding box center [527, 274] width 1013 height 47
checkbox Frasco-Ampola\) "true"
checkbox Ferro "true"
checkbox Ferritina "true"
checkbox Transferrina "true"
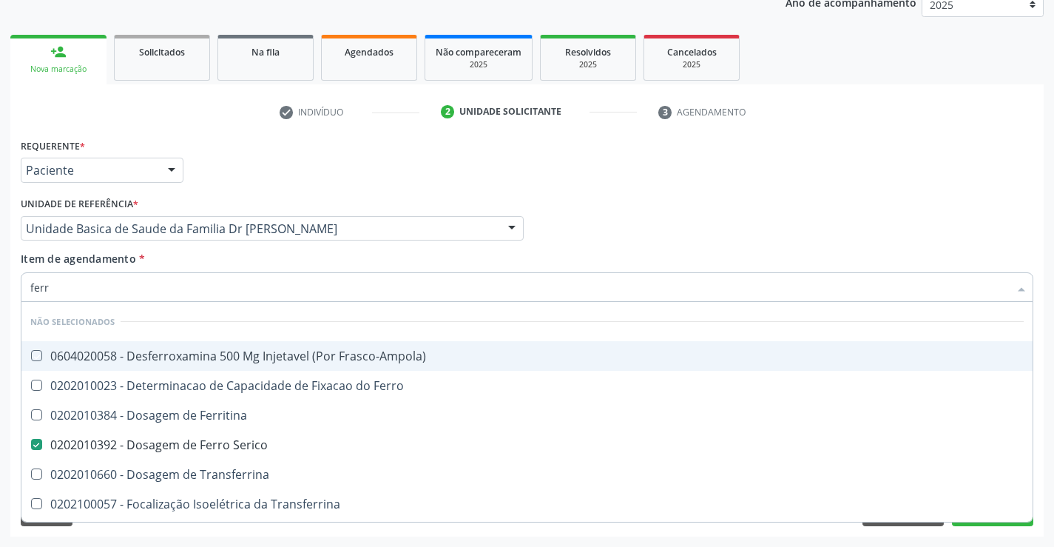
checkbox Transferrina "true"
checkbox Ml\) "true"
checkbox \(Nefroplastia\) "true"
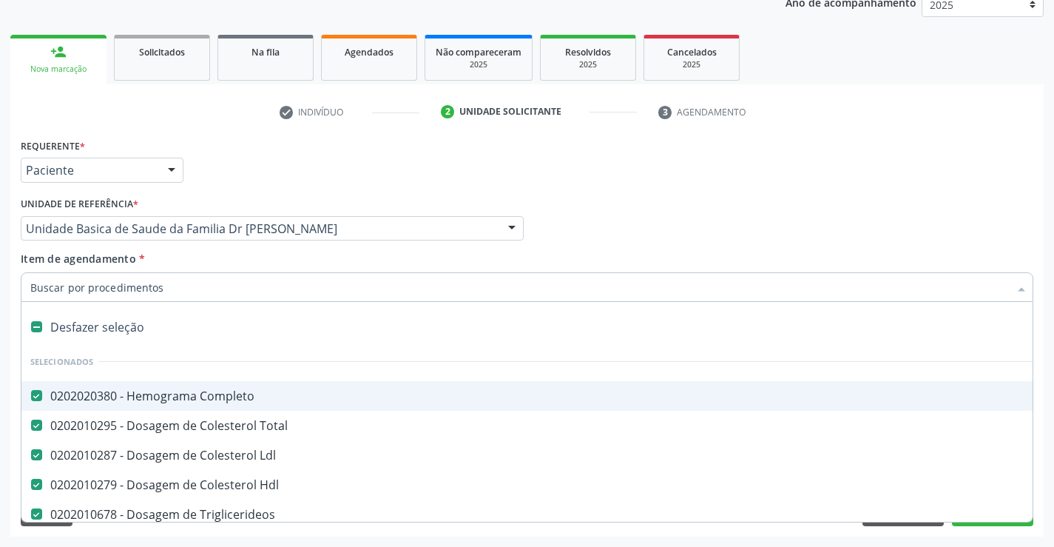
type input "u"
checkbox Ureia "false"
checkbox Creatinina "false"
checkbox Urico "false"
checkbox Glicose "false"
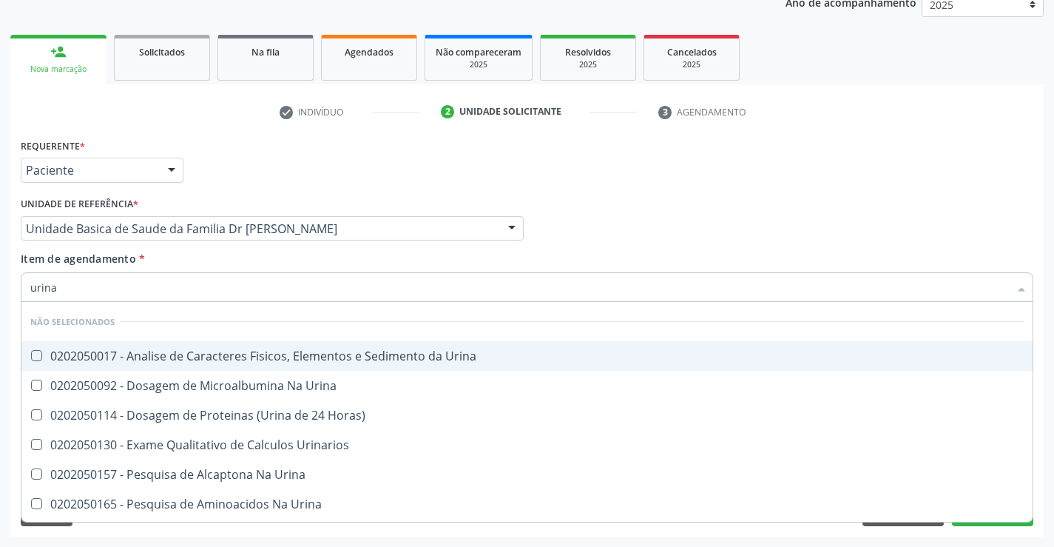
click at [243, 354] on div "0202050017 - Analise de Caracteres Fisicos, Elementos e Sedimento da Urina" at bounding box center [527, 356] width 994 height 12
click at [244, 266] on div "Item de agendamento * urina Desfazer seleção Não selecionados 0202050017 - Anal…" at bounding box center [527, 274] width 1013 height 47
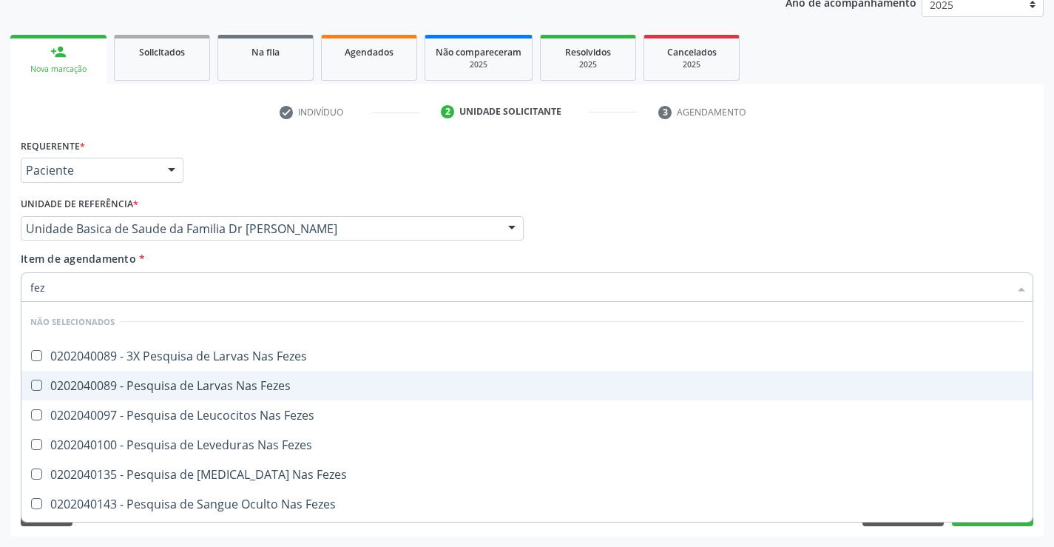
click at [261, 386] on div "0202040089 - Pesquisa de Larvas Nas Fezes" at bounding box center [527, 386] width 994 height 12
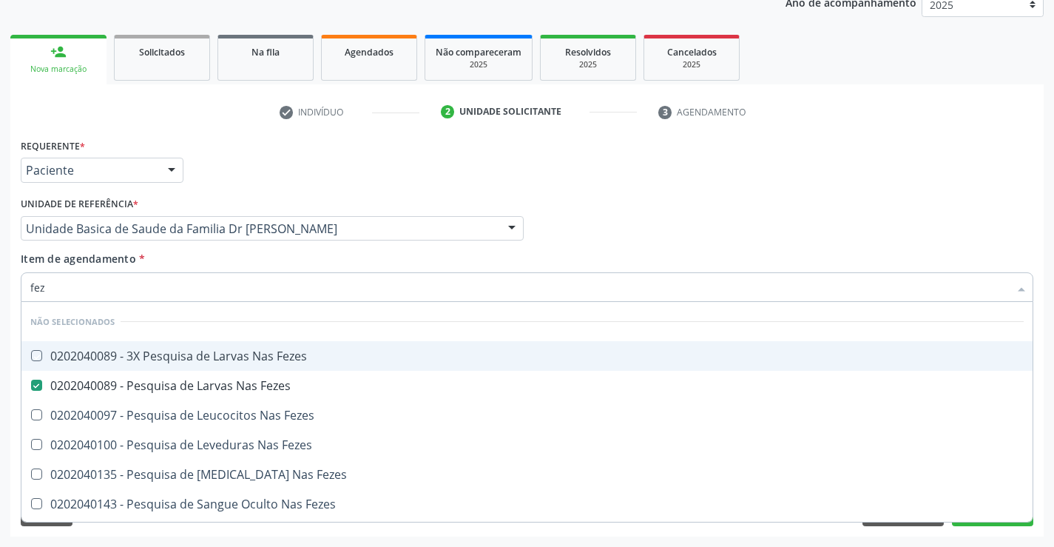
click at [285, 265] on div "Item de agendamento * fez Desfazer seleção Não selecionados 0202040089 - 3X Pes…" at bounding box center [527, 274] width 1013 height 47
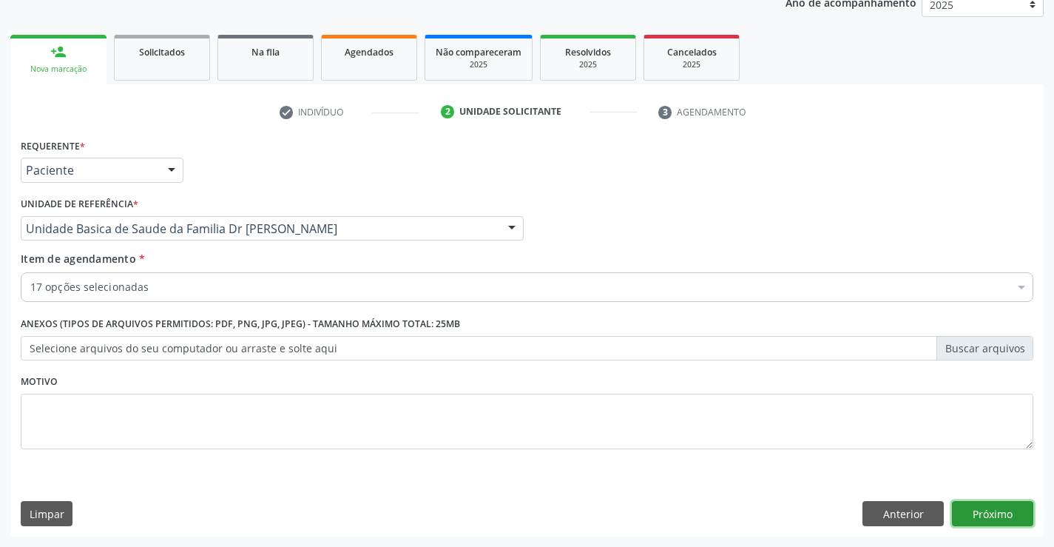
click at [984, 504] on button "Próximo" at bounding box center [992, 513] width 81 height 25
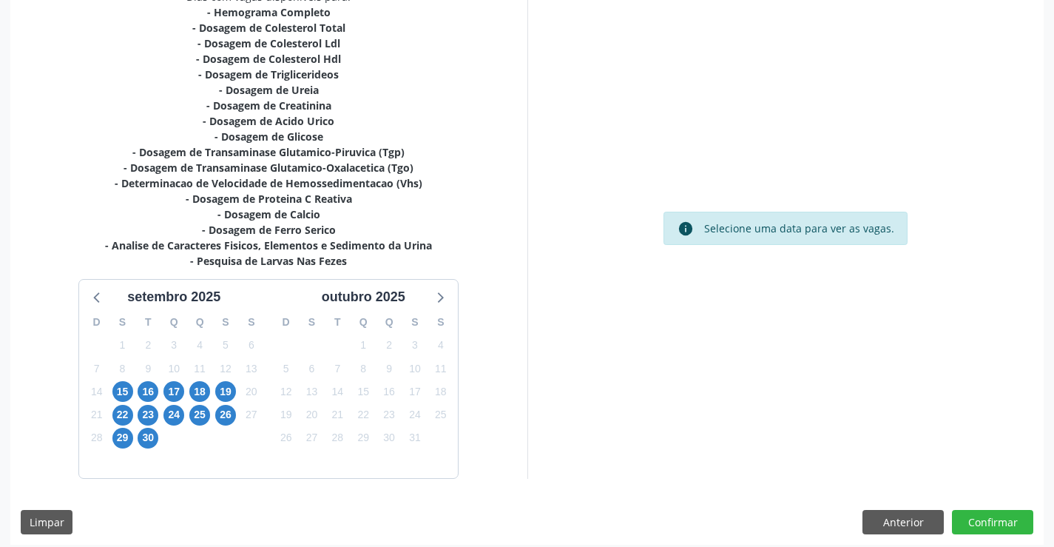
scroll to position [346, 0]
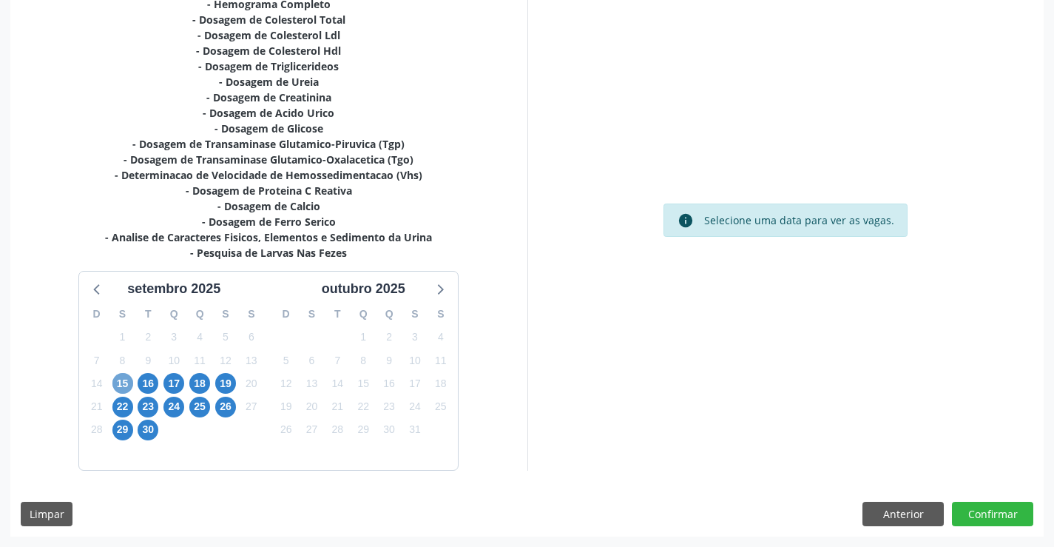
click at [128, 380] on span "15" at bounding box center [122, 383] width 21 height 21
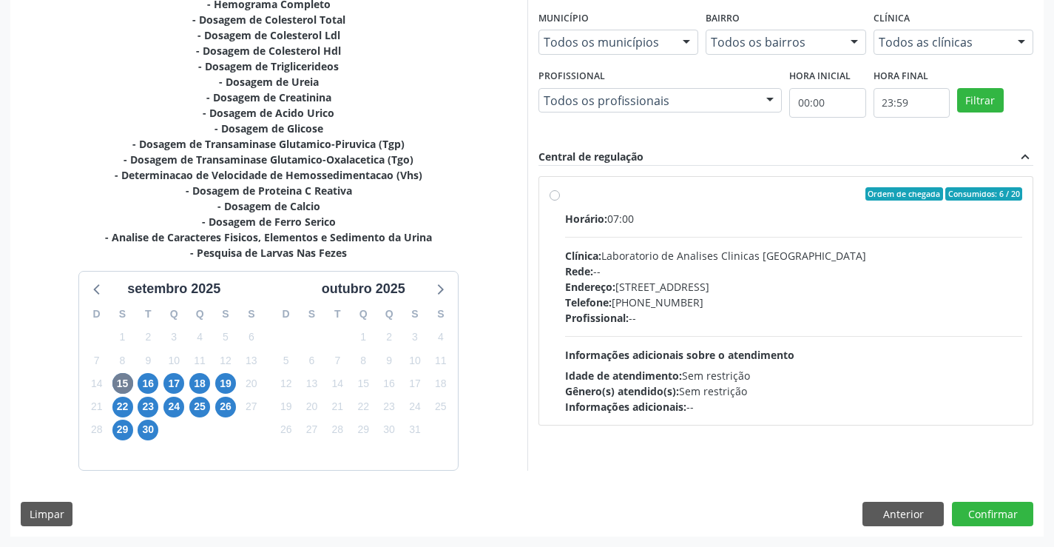
click at [788, 194] on div "Ordem de chegada Consumidos: 6 / 20" at bounding box center [794, 193] width 458 height 13
click at [560, 194] on input "Ordem de chegada Consumidos: 6 / 20 Horário: 07:00 Clínica: Laboratorio de Anal…" at bounding box center [555, 193] width 10 height 13
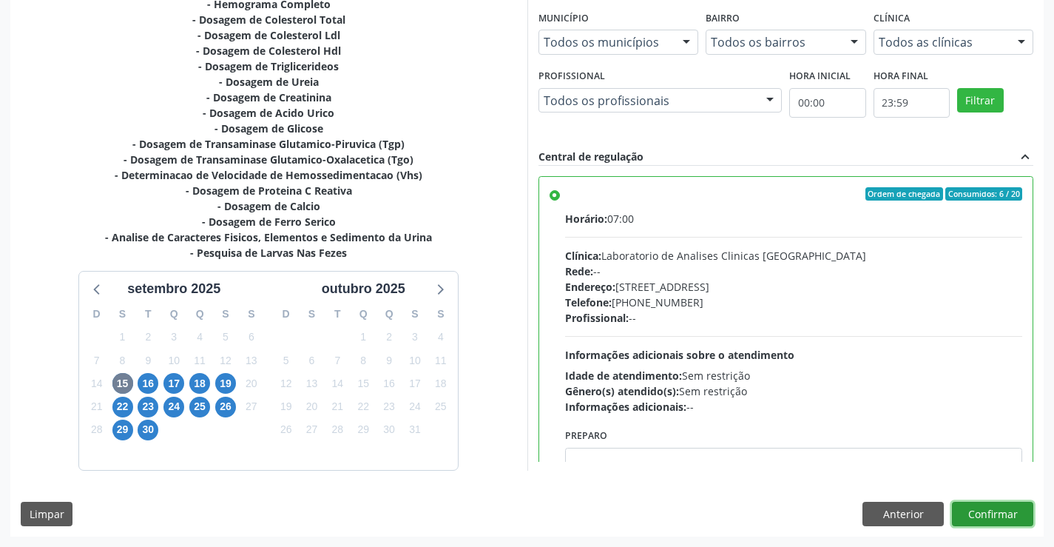
click at [983, 511] on button "Confirmar" at bounding box center [992, 514] width 81 height 25
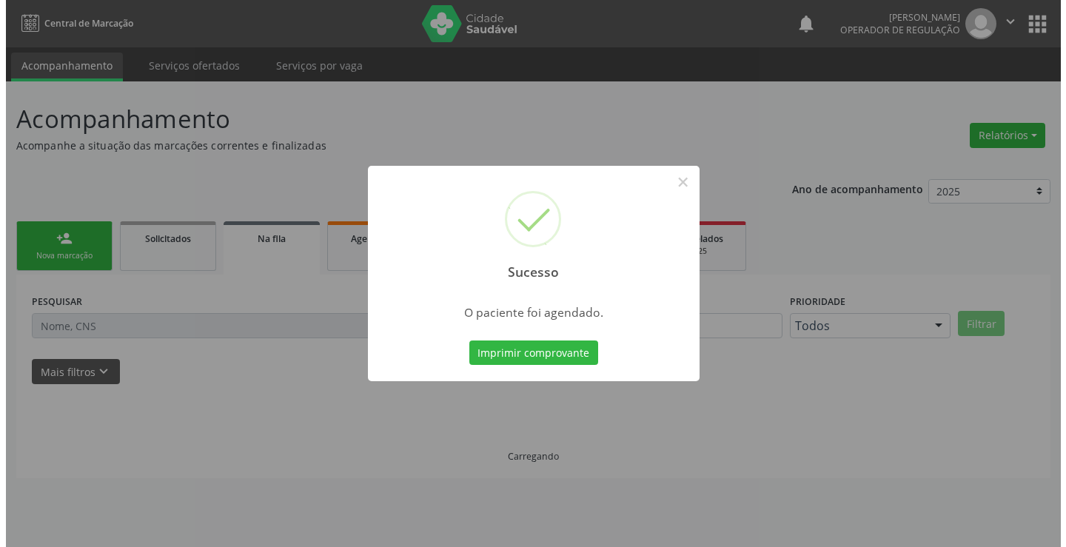
scroll to position [0, 0]
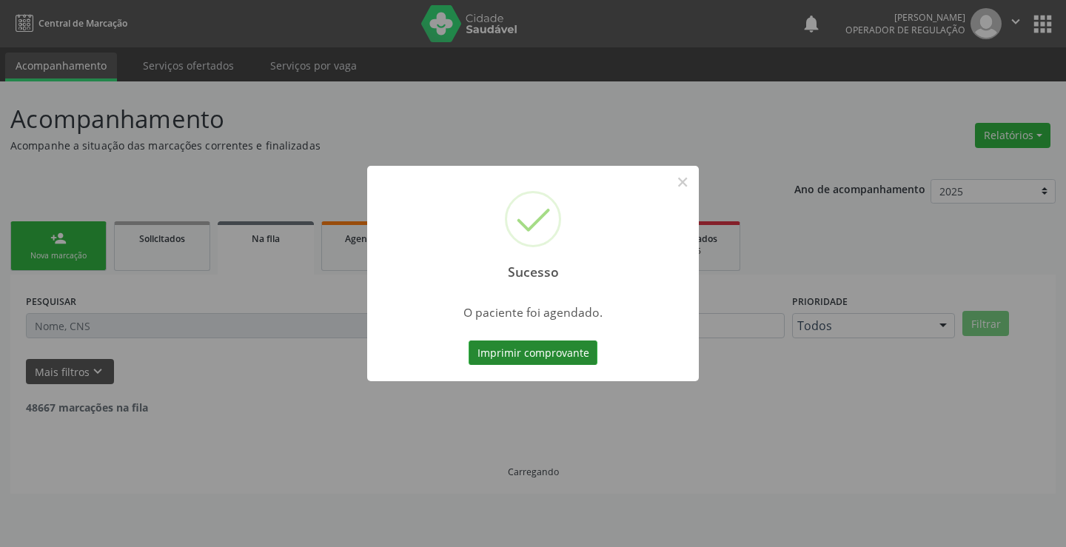
click at [539, 349] on button "Imprimir comprovante" at bounding box center [532, 352] width 129 height 25
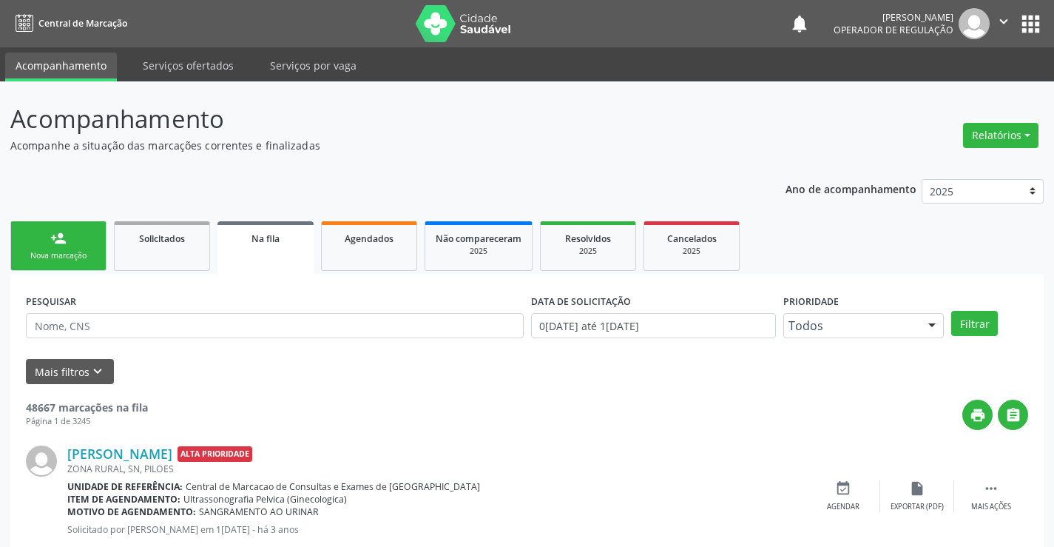
click at [84, 253] on div "Nova marcação" at bounding box center [58, 255] width 74 height 11
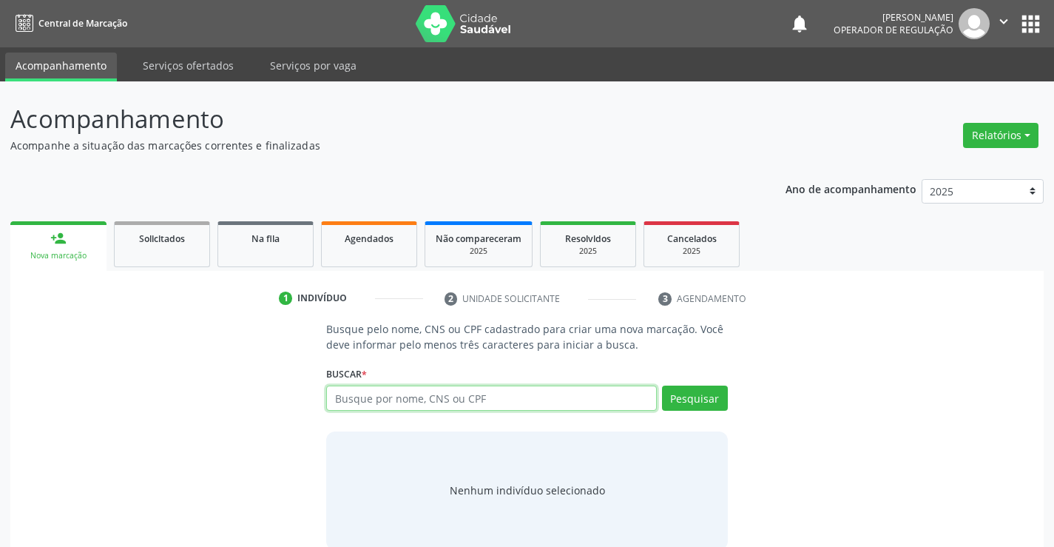
click at [482, 400] on input "text" at bounding box center [491, 398] width 330 height 25
type input "700507350546556"
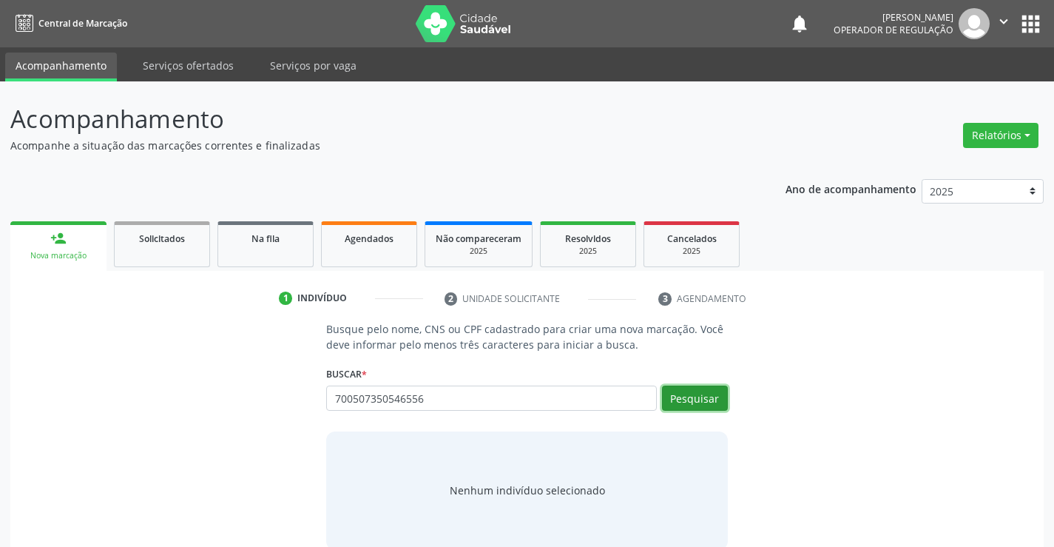
click at [690, 395] on button "Pesquisar" at bounding box center [695, 398] width 66 height 25
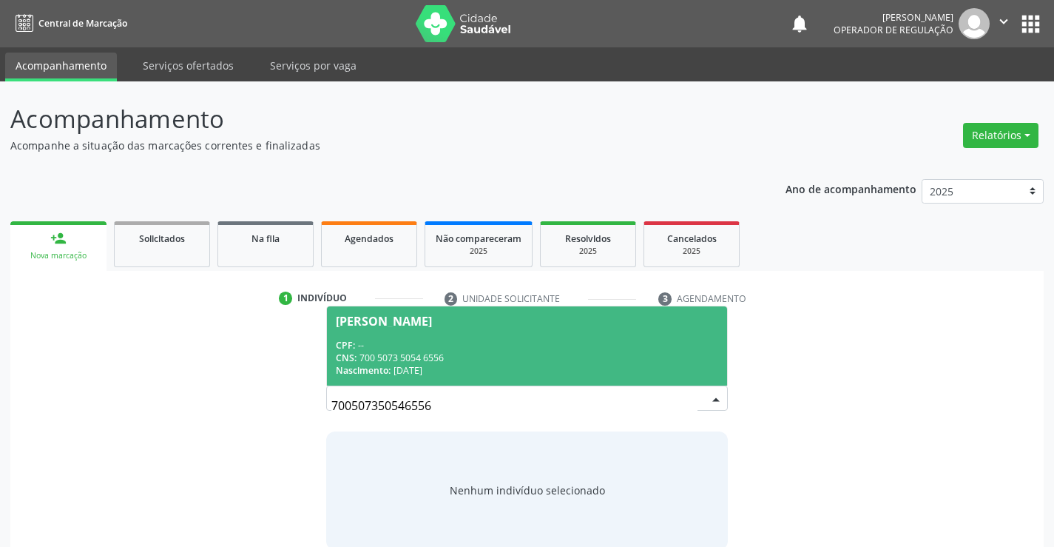
click at [470, 332] on span "Edinailde Silva Souza CPF: -- CNS: 700 5073 5054 6556 Nascimento: 13/09/1976" at bounding box center [527, 345] width 400 height 79
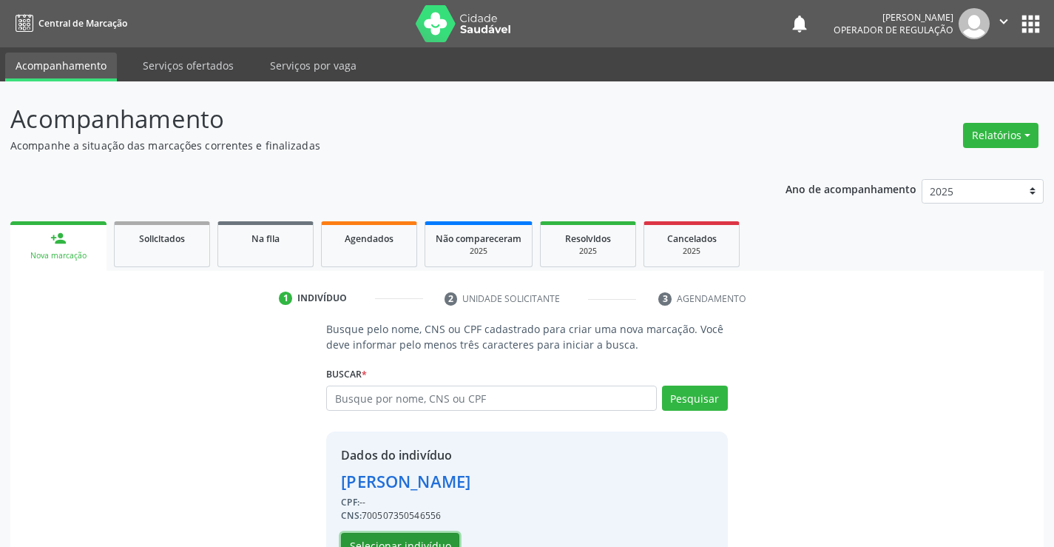
click at [407, 533] on button "Selecionar indivíduo" at bounding box center [400, 545] width 118 height 25
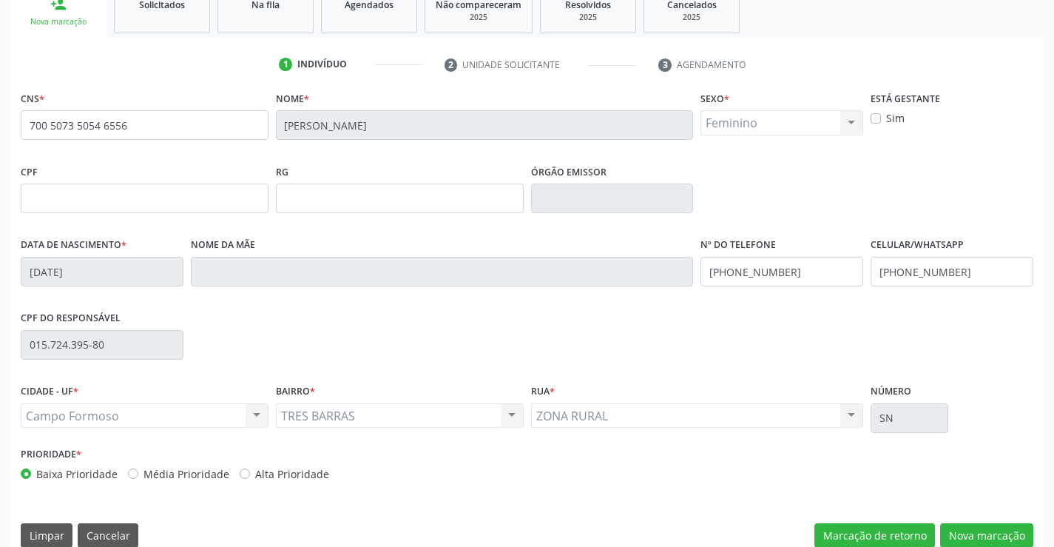
scroll to position [255, 0]
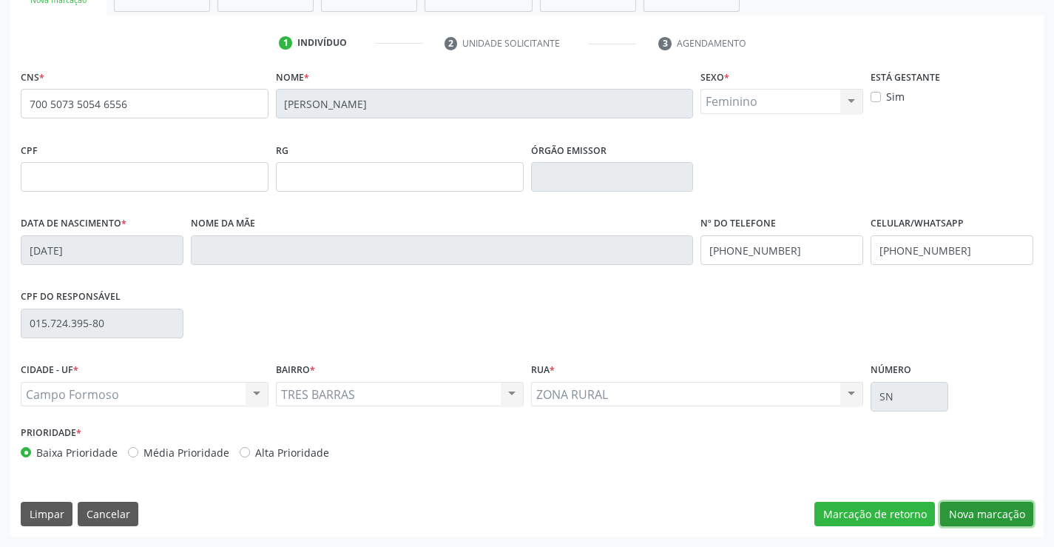
click at [986, 511] on button "Nova marcação" at bounding box center [986, 514] width 93 height 25
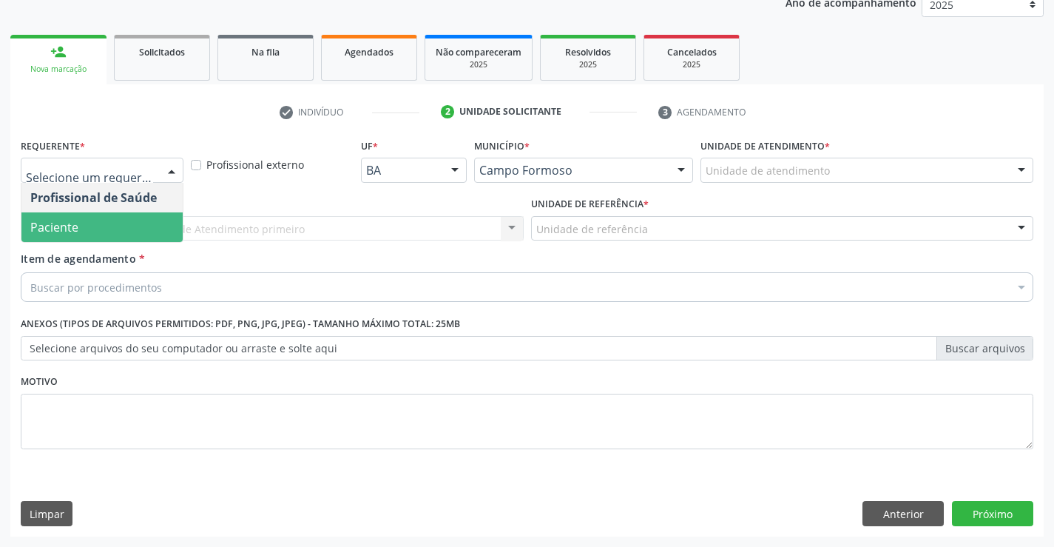
click at [83, 230] on span "Paciente" at bounding box center [101, 227] width 161 height 30
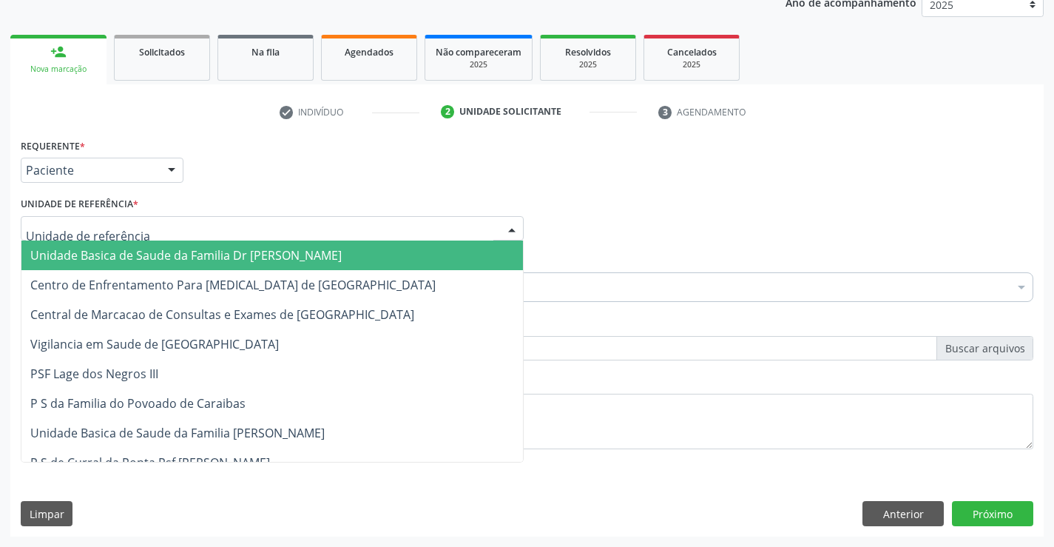
click at [155, 252] on span "Unidade Basica de Saude da Familia Dr [PERSON_NAME]" at bounding box center [186, 255] width 312 height 16
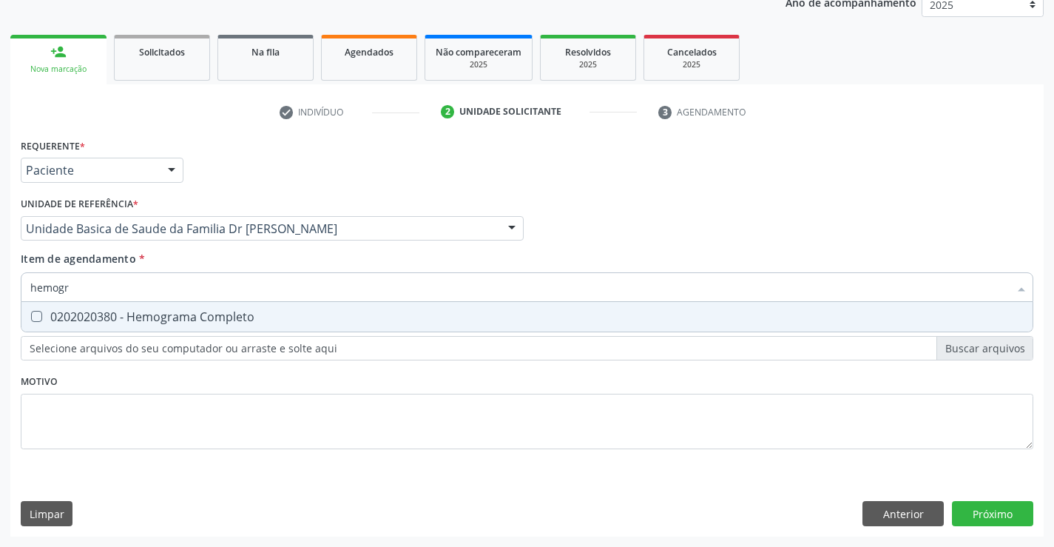
type input "hemogra"
click at [158, 311] on div "0202020380 - Hemograma Completo" at bounding box center [527, 317] width 994 height 12
checkbox Completo "true"
type input "hemogra"
click at [191, 260] on div "Item de agendamento * hemogra Desfazer seleção 0202020380 - Hemograma Completo …" at bounding box center [527, 274] width 1013 height 47
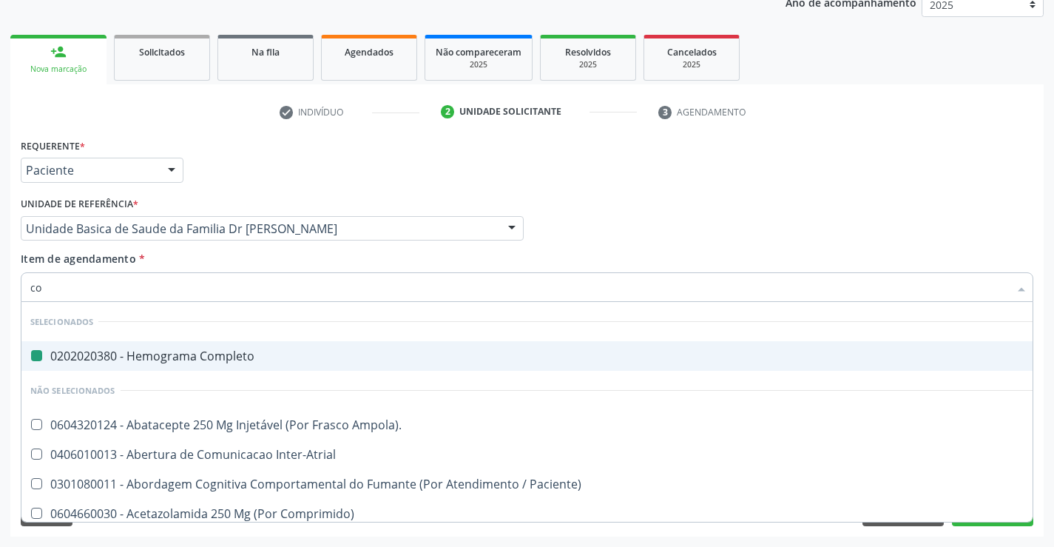
type input "col"
checkbox Completo "false"
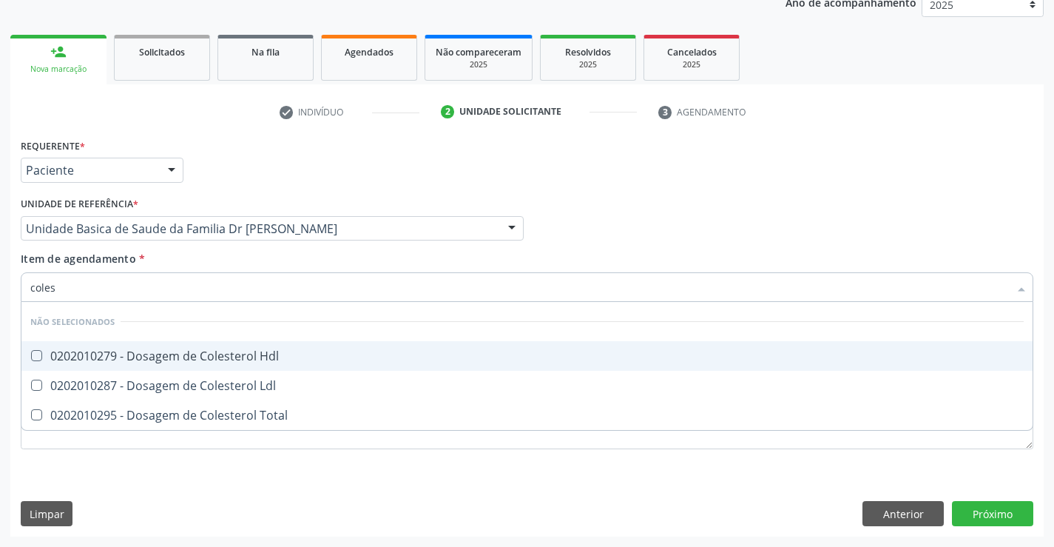
type input "colest"
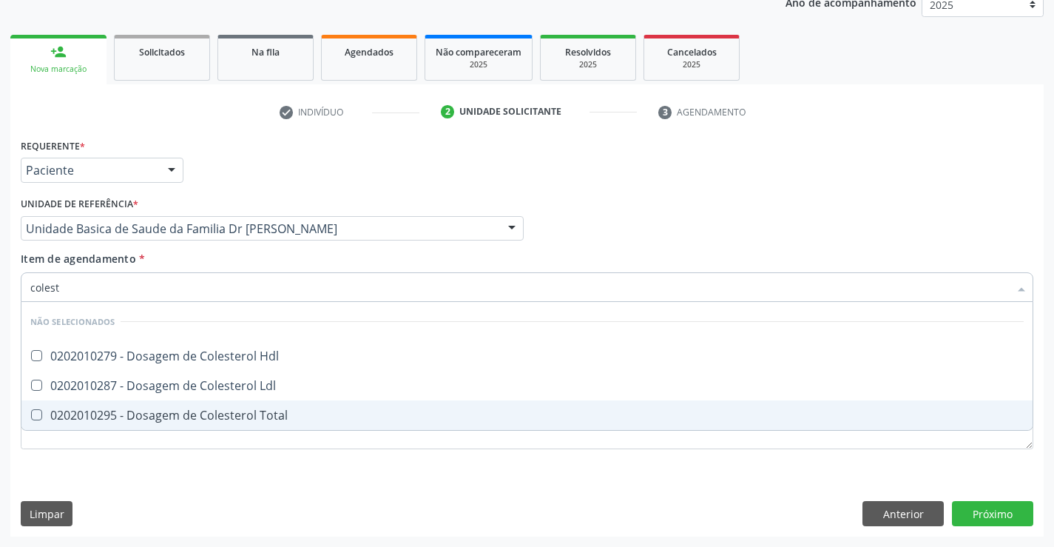
click at [181, 418] on div "0202010295 - Dosagem de Colesterol Total" at bounding box center [527, 415] width 994 height 12
checkbox Total "true"
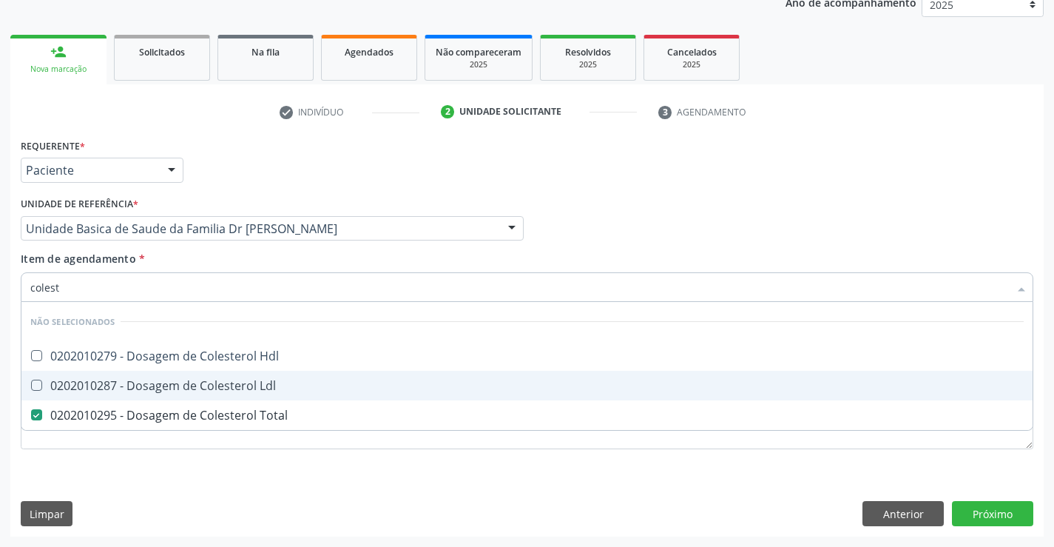
click at [189, 385] on div "0202010287 - Dosagem de Colesterol Ldl" at bounding box center [527, 386] width 994 height 12
checkbox Ldl "true"
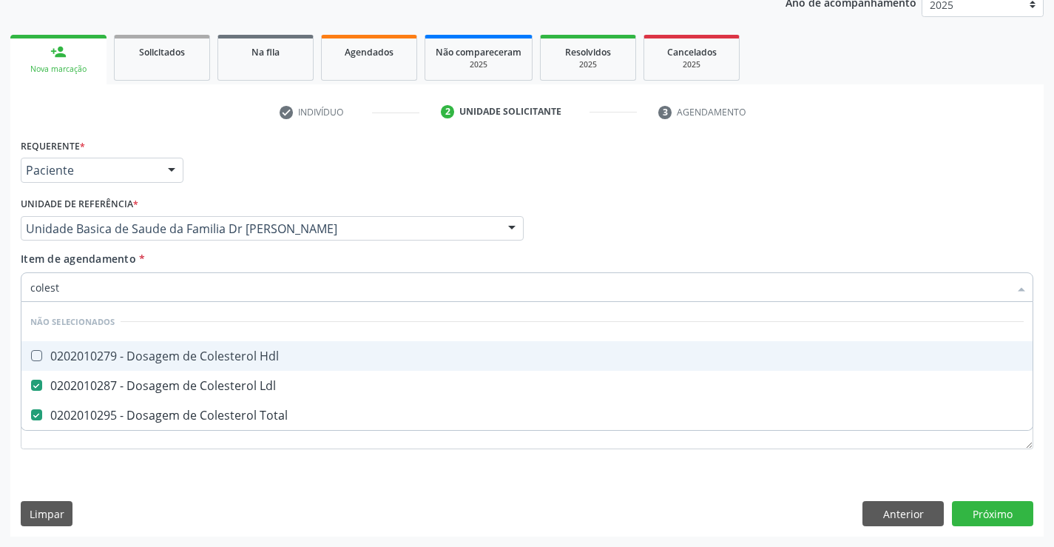
click at [211, 358] on div "0202010279 - Dosagem de Colesterol Hdl" at bounding box center [527, 356] width 994 height 12
checkbox Hdl "true"
type input "colest"
click at [216, 252] on div "Item de agendamento * colest Desfazer seleção Não selecionados 0202010279 - Dos…" at bounding box center [527, 274] width 1013 height 47
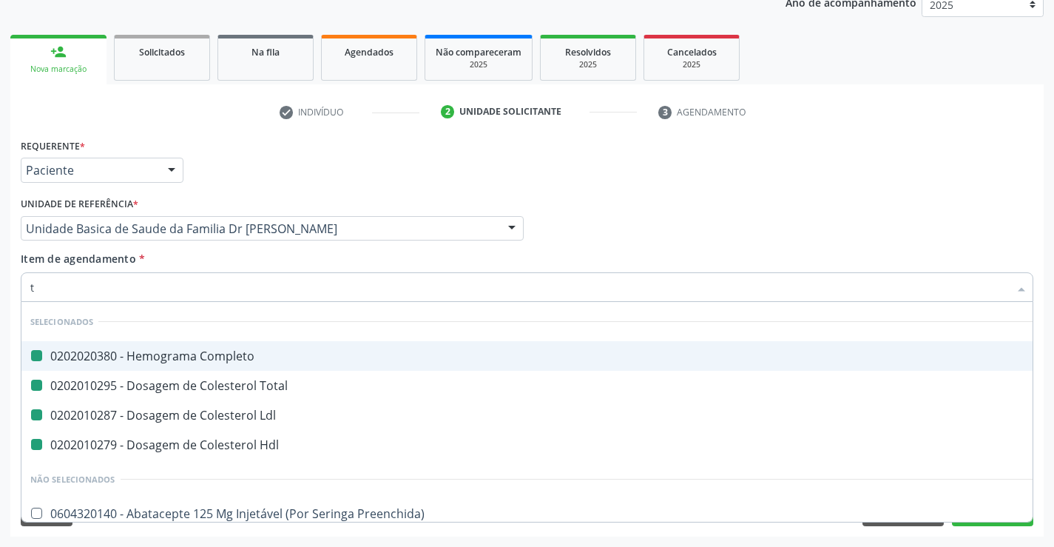
type input "tr"
checkbox Completo "false"
checkbox Ldl "false"
checkbox Total "false"
checkbox Hdl "false"
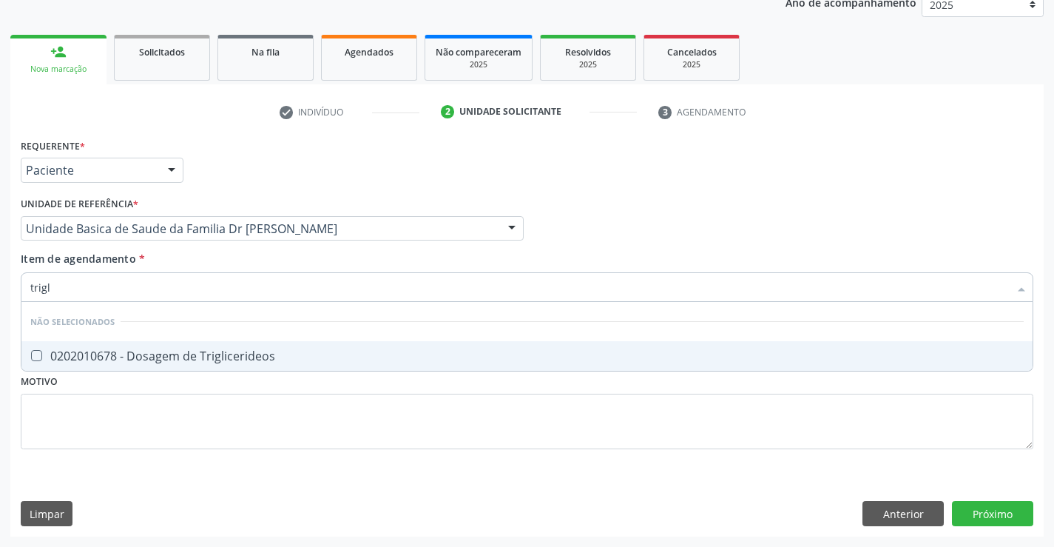
type input "trigli"
click at [215, 357] on div "0202010678 - Dosagem de Triglicerideos" at bounding box center [527, 356] width 994 height 12
checkbox Triglicerideos "true"
click at [212, 262] on div "Item de agendamento * trigli Desfazer seleção Não selecionados 0202010678 - Dos…" at bounding box center [527, 274] width 1013 height 47
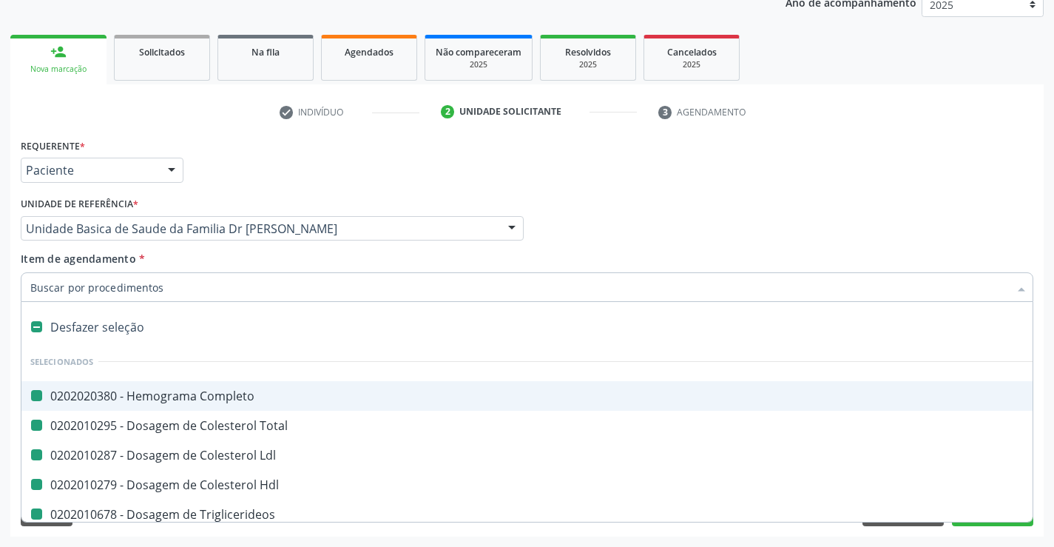
type input "u"
checkbox Completo "false"
checkbox Total "false"
checkbox Ldl "false"
checkbox Hdl "false"
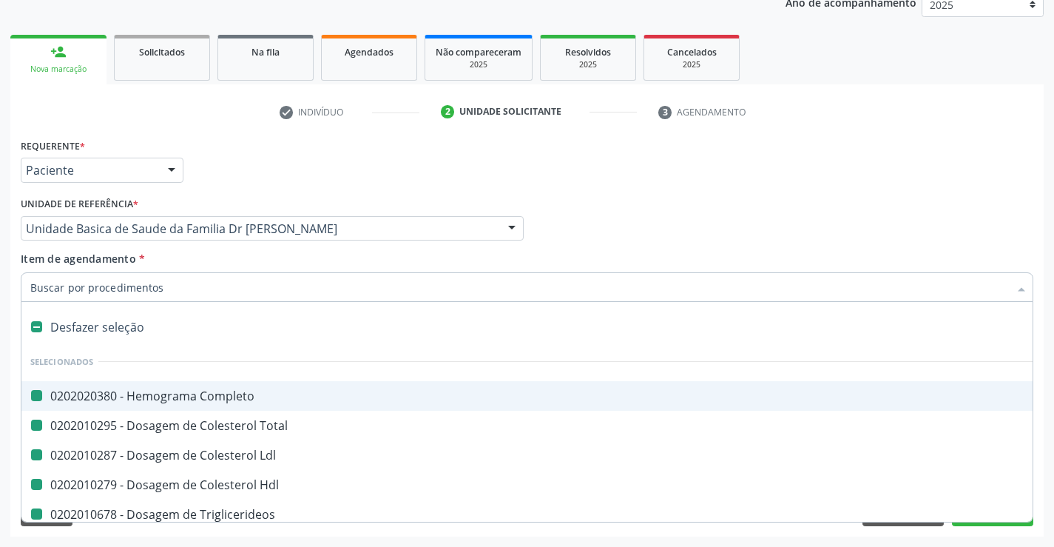
checkbox Triglicerideos "false"
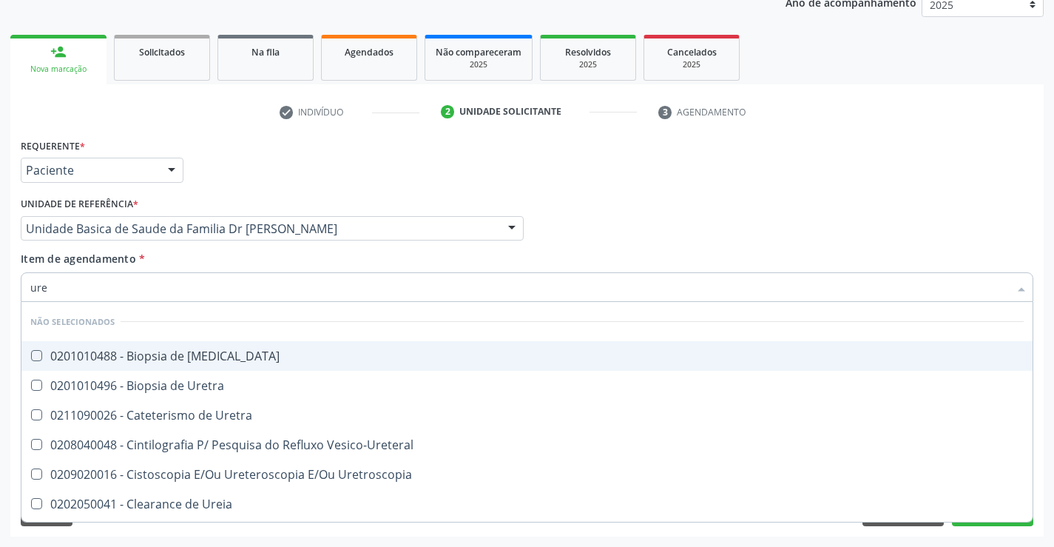
type input "urei"
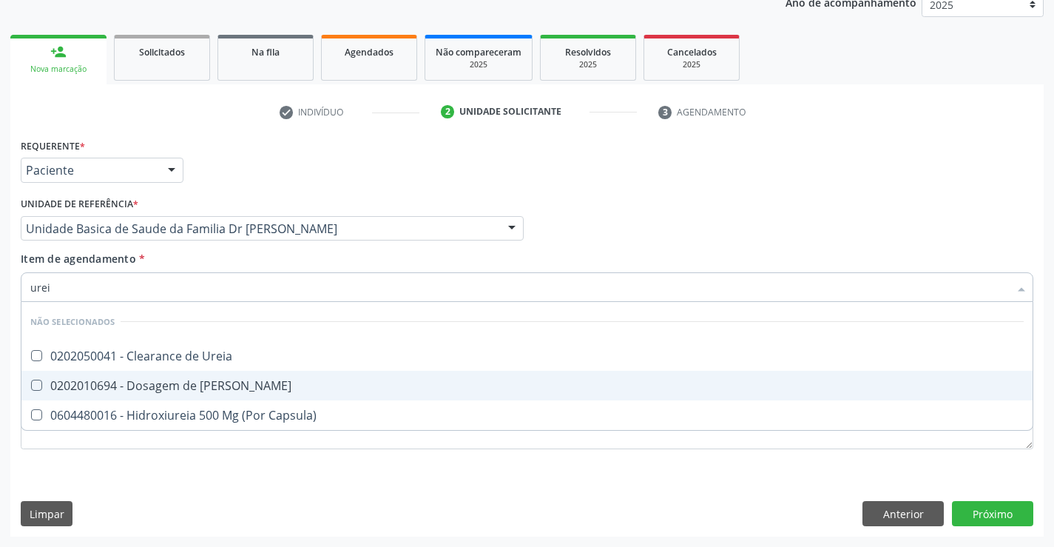
click at [209, 384] on div "0202010694 - Dosagem de [PERSON_NAME]" at bounding box center [527, 386] width 994 height 12
checkbox Ureia "true"
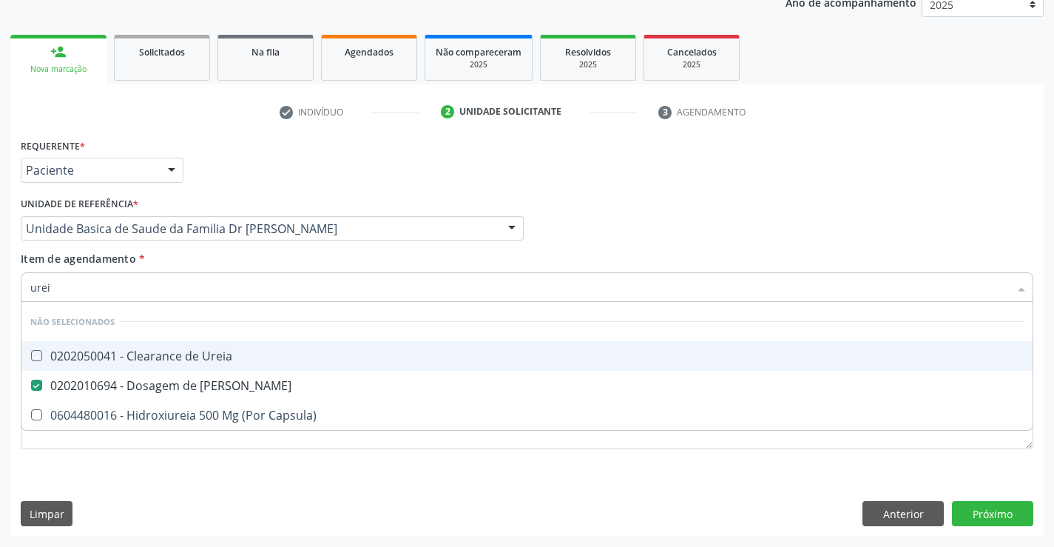
click at [198, 266] on div "Item de agendamento * urei Desfazer seleção Não selecionados 0202050041 - Clear…" at bounding box center [527, 274] width 1013 height 47
checkbox Ureia "true"
checkbox Capsula\) "true"
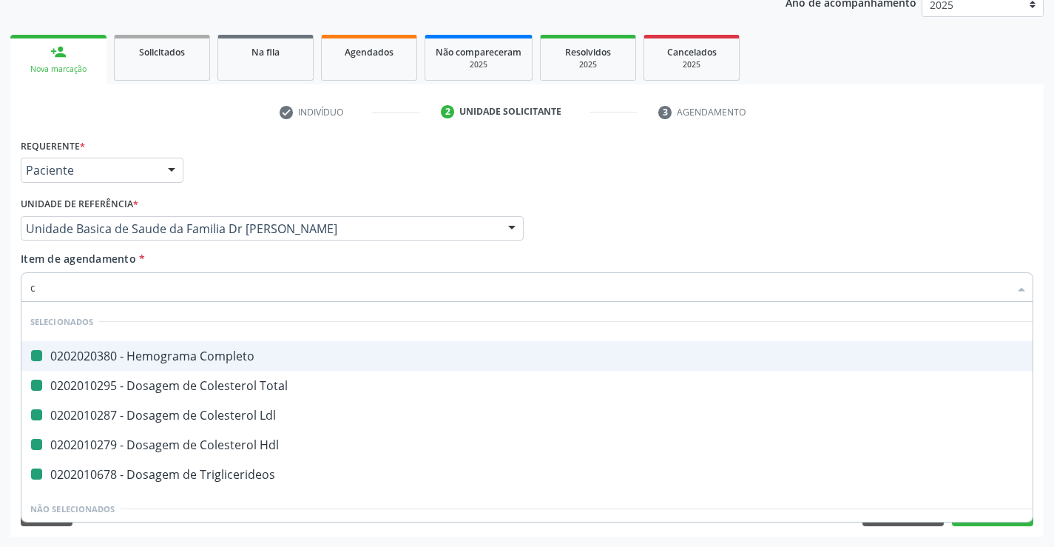
type input "cr"
checkbox Completo "false"
checkbox Total "false"
checkbox Ldl "false"
checkbox Hdl "false"
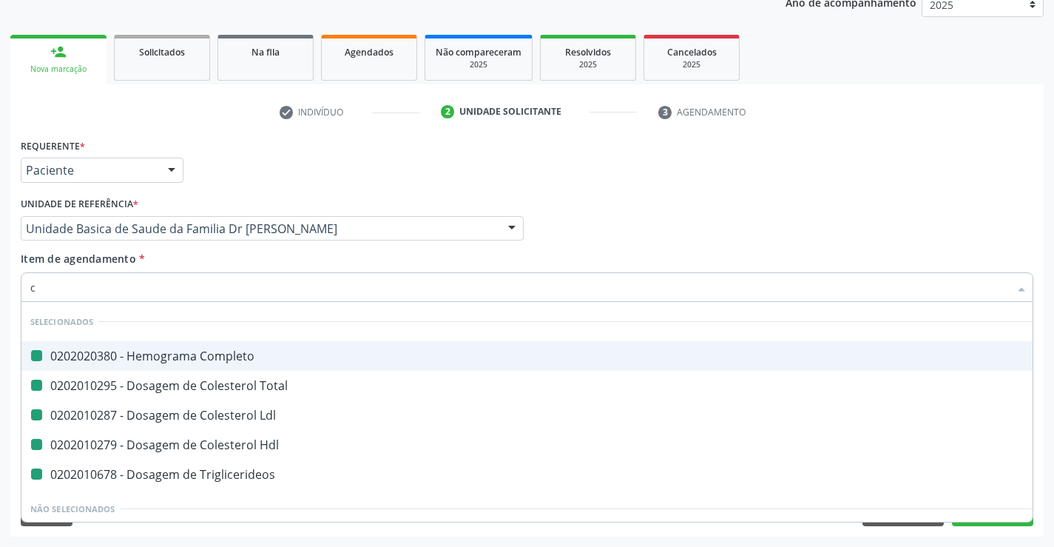
checkbox Triglicerideos "false"
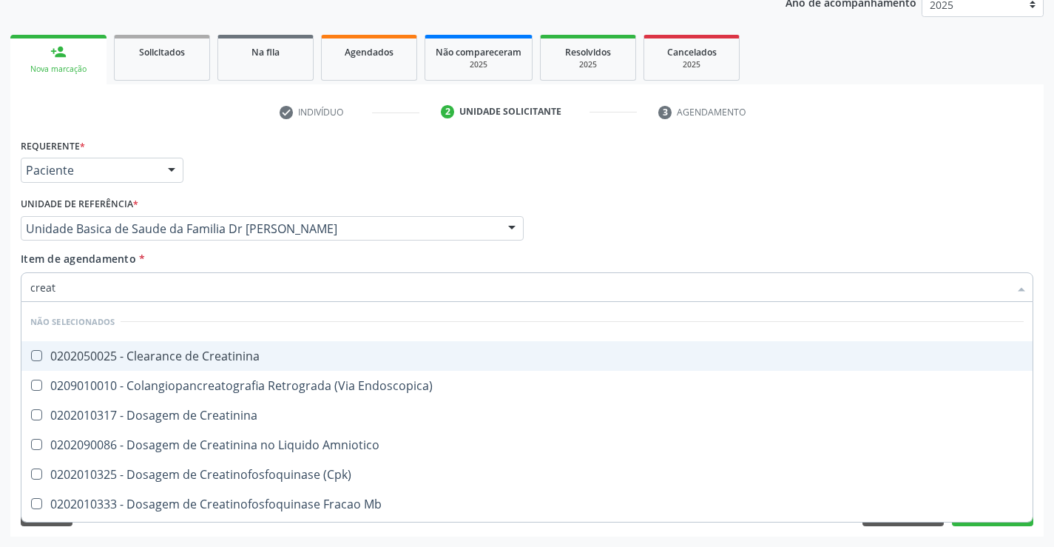
type input "creati"
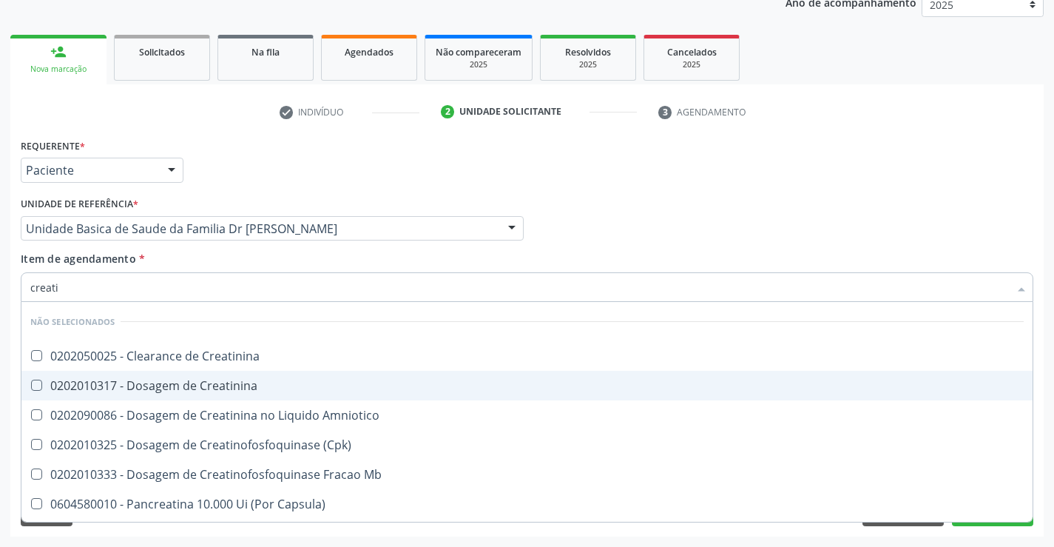
click at [211, 383] on div "0202010317 - Dosagem de Creatinina" at bounding box center [527, 386] width 994 height 12
checkbox Creatinina "true"
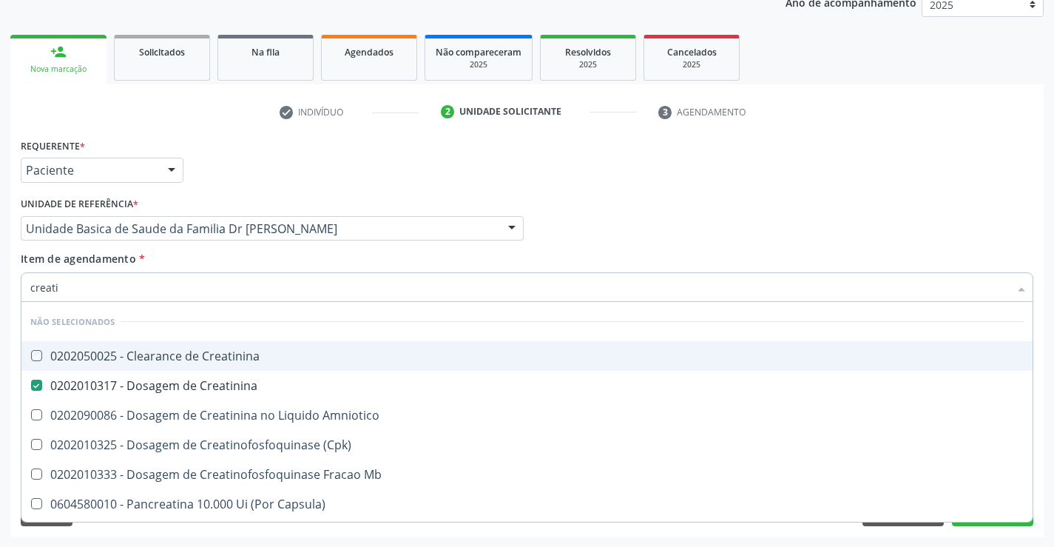
click at [197, 192] on div "Requerente * Paciente Profissional de Saúde Paciente Nenhum resultado encontrad…" at bounding box center [527, 164] width 1020 height 58
checkbox Creatinina "true"
checkbox Amniotico "true"
checkbox \(Cpk\) "true"
checkbox Mb "true"
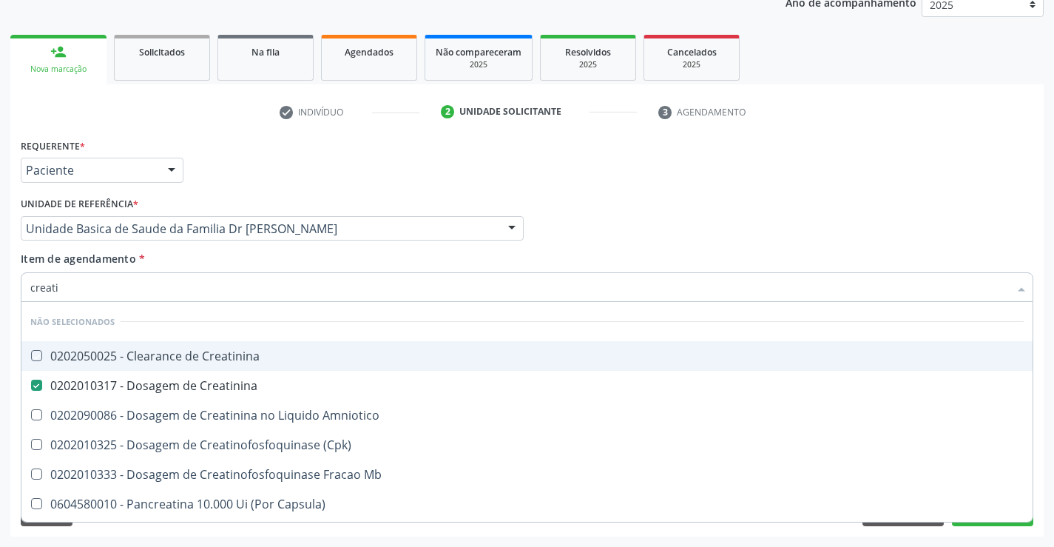
checkbox Capsula\) "true"
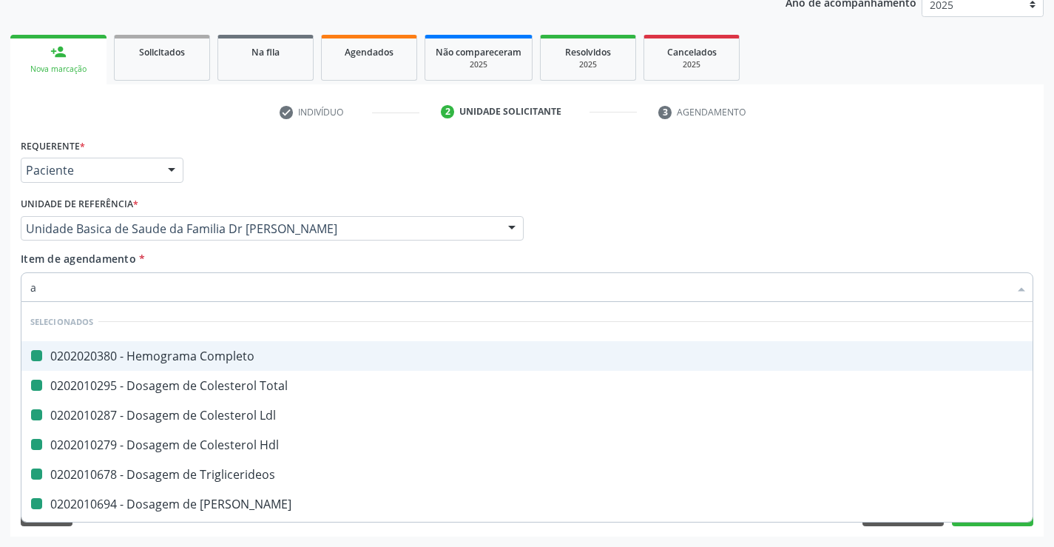
type input "ac"
checkbox Completo "false"
checkbox Total "false"
checkbox Ldl "false"
checkbox Hdl "false"
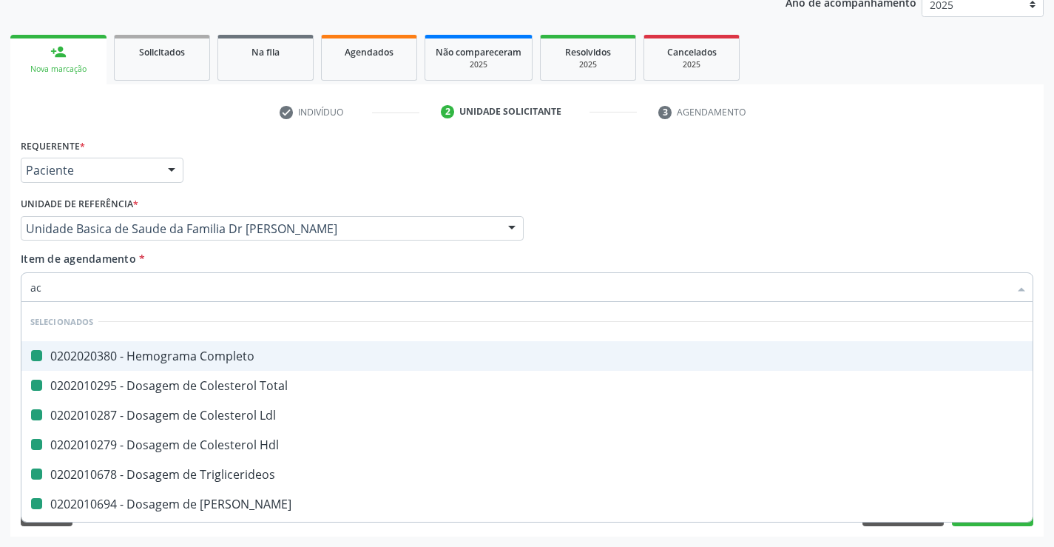
checkbox Triglicerideos "false"
checkbox Creatinina "false"
checkbox Ureia "false"
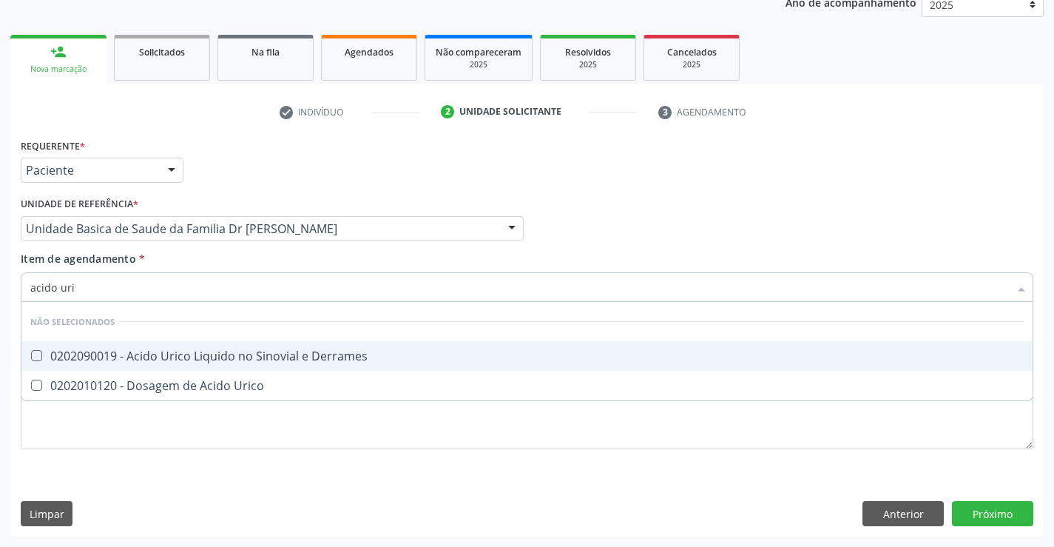
type input "acido uric"
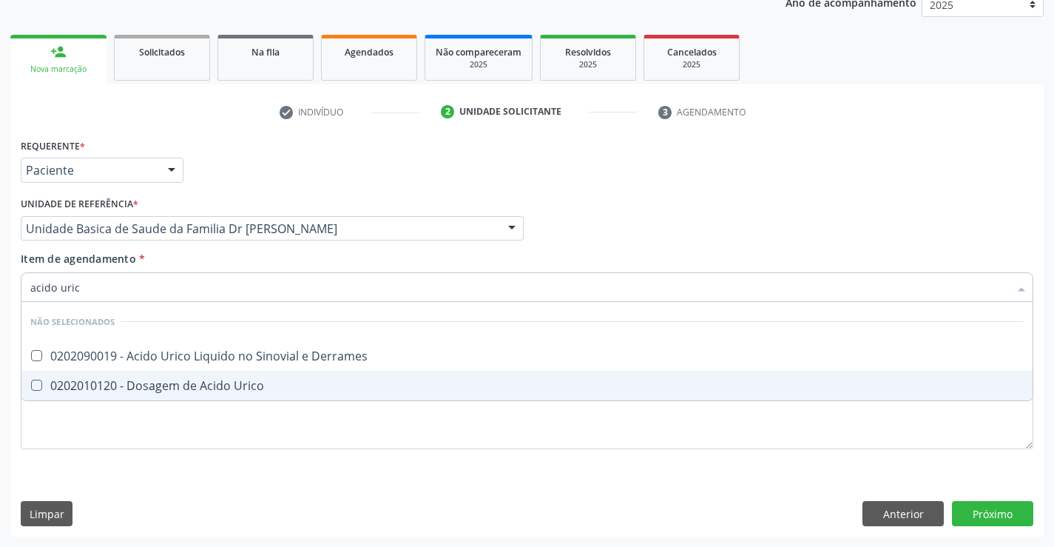
click at [183, 386] on div "0202010120 - Dosagem de Acido Urico" at bounding box center [527, 386] width 994 height 12
checkbox Urico "true"
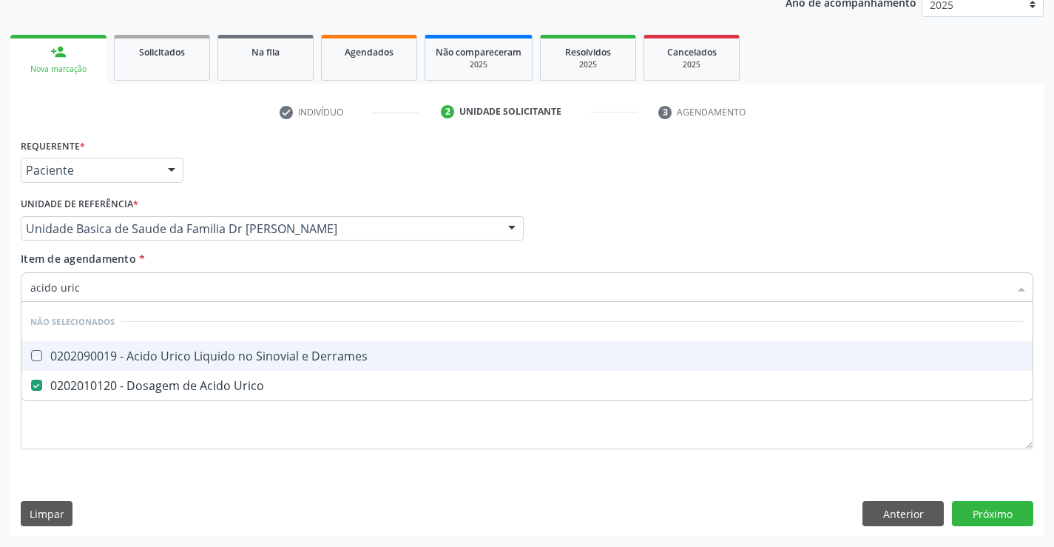
click at [184, 259] on div "Item de agendamento * acido uric Desfazer seleção Não selecionados 0202090019 -…" at bounding box center [527, 274] width 1013 height 47
checkbox Derrames "true"
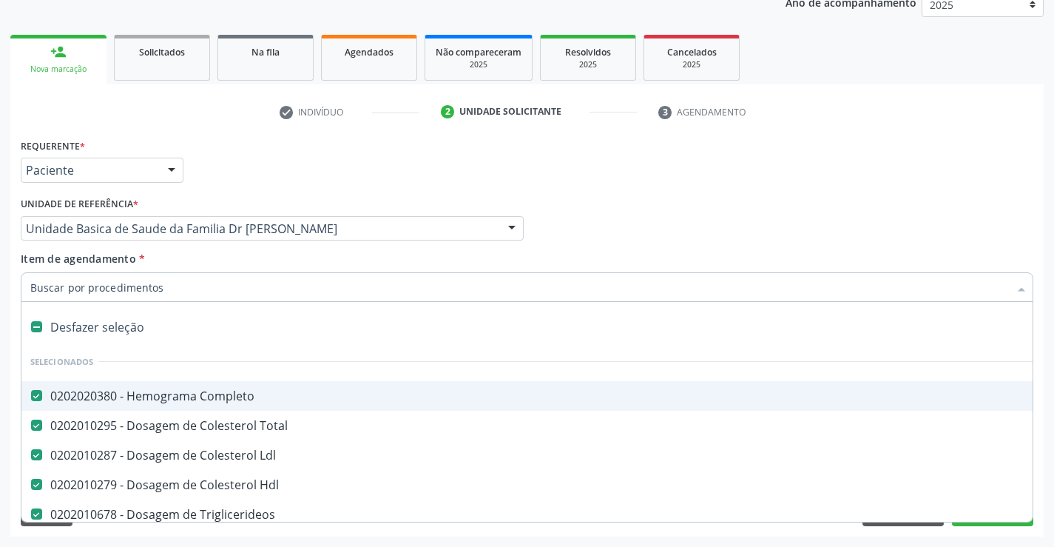
type input "t"
checkbox Urico "false"
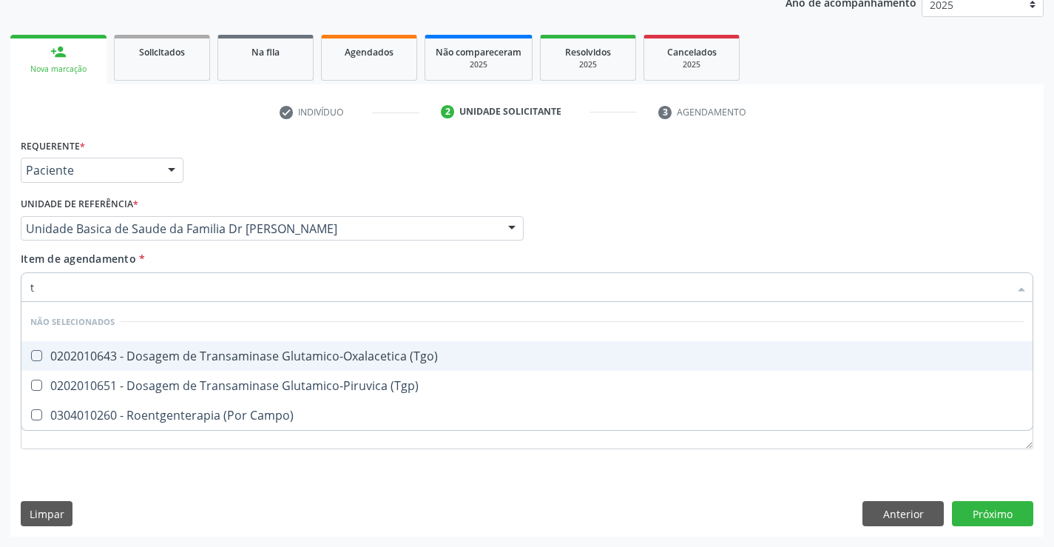
type input "tg"
checkbox \(Tgo\) "false"
checkbox \(Tgp\) "false"
checkbox Campo\) "false"
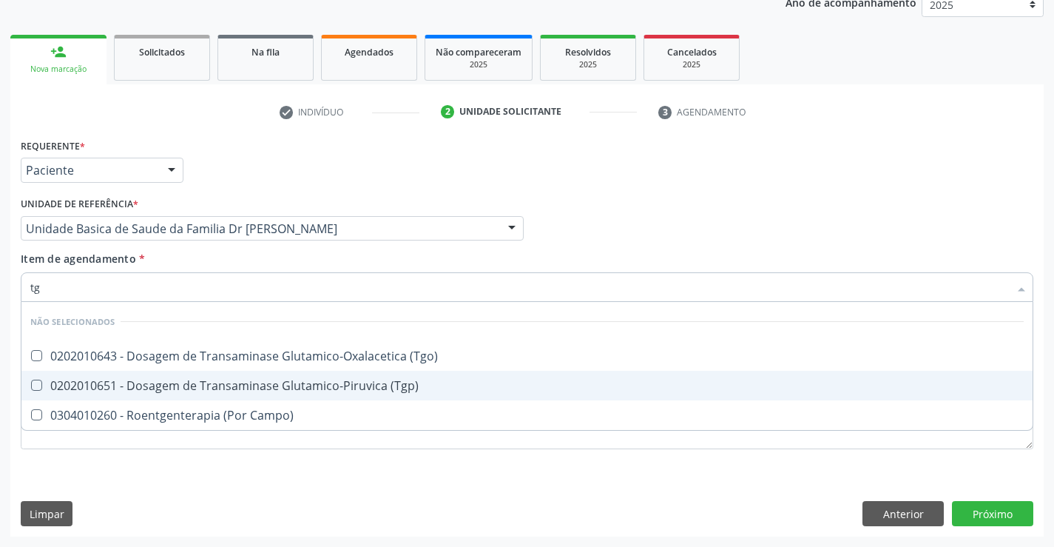
click at [185, 384] on div "0202010651 - Dosagem de Transaminase Glutamico-Piruvica (Tgp)" at bounding box center [527, 386] width 994 height 12
checkbox \(Tgp\) "true"
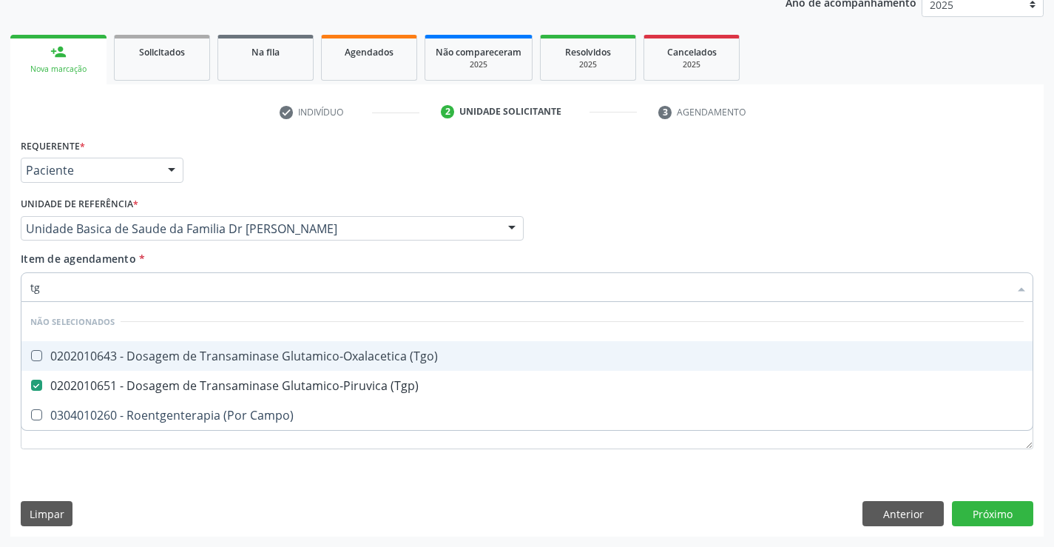
click at [190, 357] on div "0202010643 - Dosagem de Transaminase Glutamico-Oxalacetica (Tgo)" at bounding box center [527, 356] width 994 height 12
checkbox \(Tgo\) "true"
click at [198, 258] on div "Item de agendamento * tg Desfazer seleção Não selecionados 0202010643 - Dosagem…" at bounding box center [527, 274] width 1013 height 47
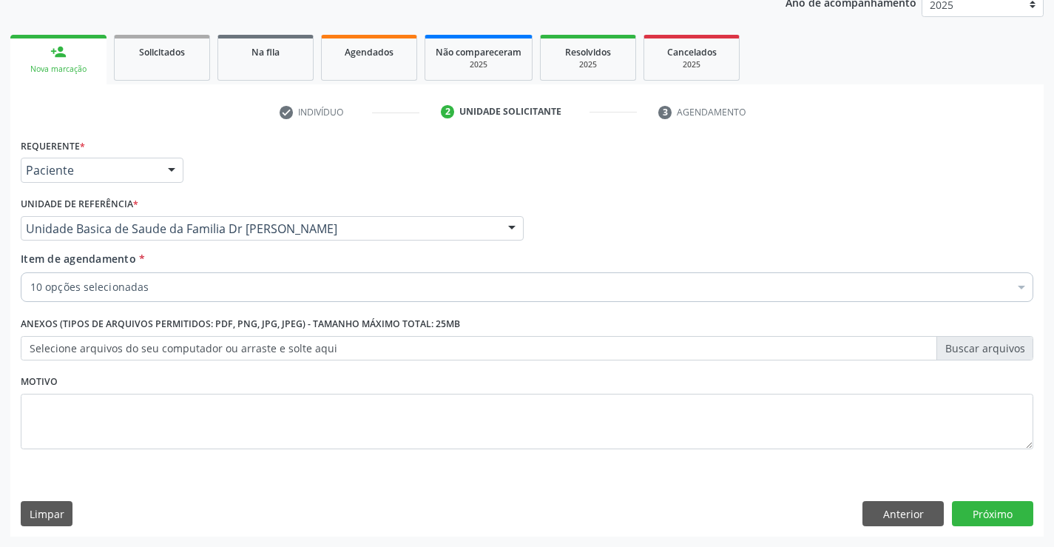
checkbox Ldl "true"
click at [178, 348] on label "Selecione arquivos do seu computador ou arraste e solte aqui" at bounding box center [527, 348] width 1013 height 25
click at [178, 348] on input "Selecione arquivos do seu computador ou arraste e solte aqui" at bounding box center [527, 348] width 1013 height 25
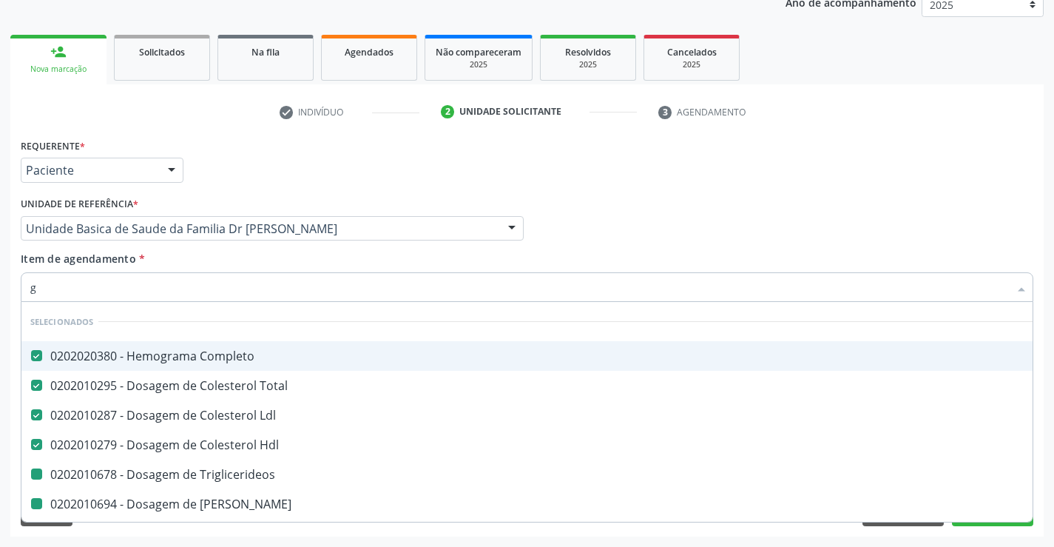
type input "gl"
checkbox Triglicerideos "false"
checkbox Ureia "false"
checkbox Creatinina "false"
checkbox Urico "false"
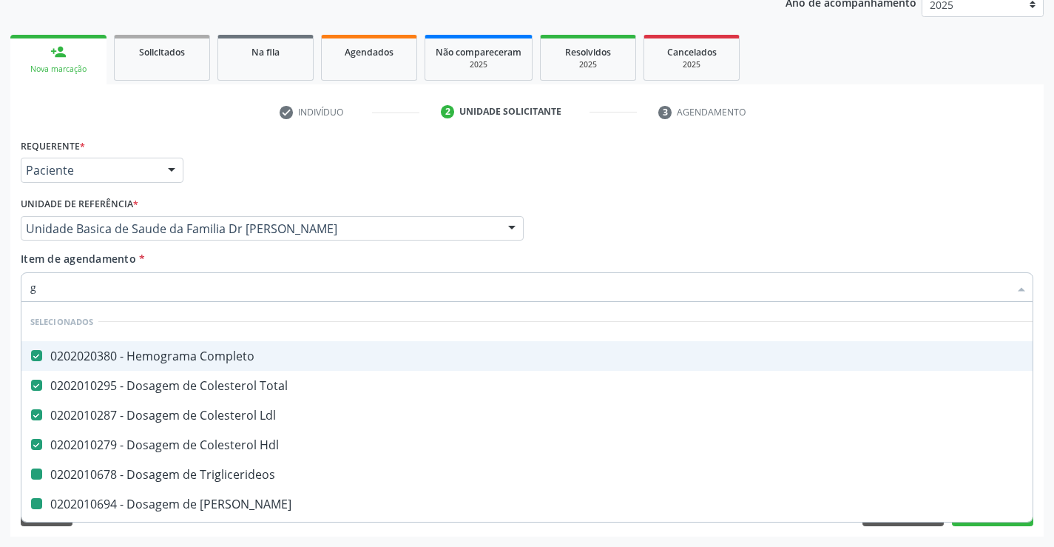
checkbox \(Tgp\) "false"
checkbox \(Tgo\) "false"
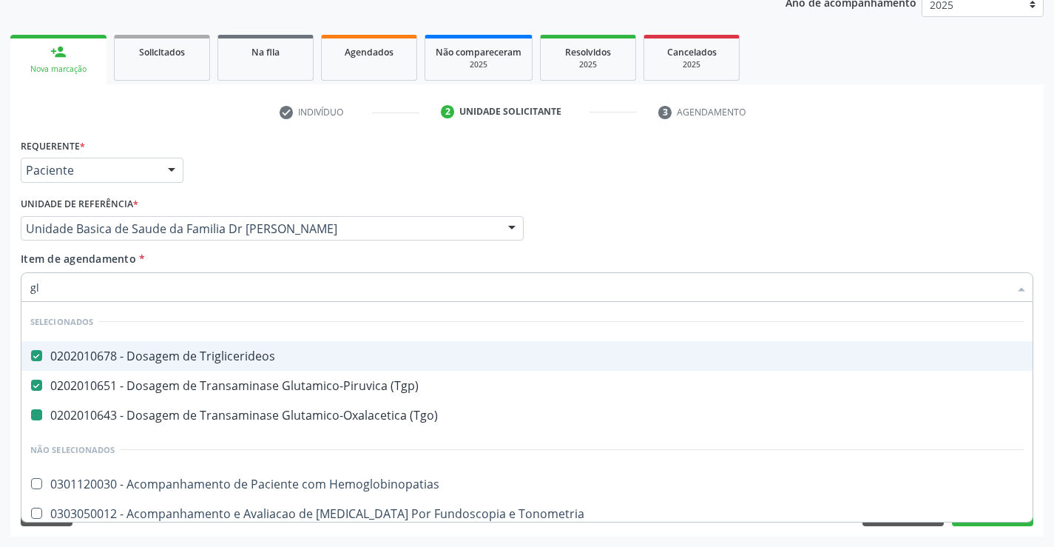
type input "gli"
checkbox \(Tgo\) "false"
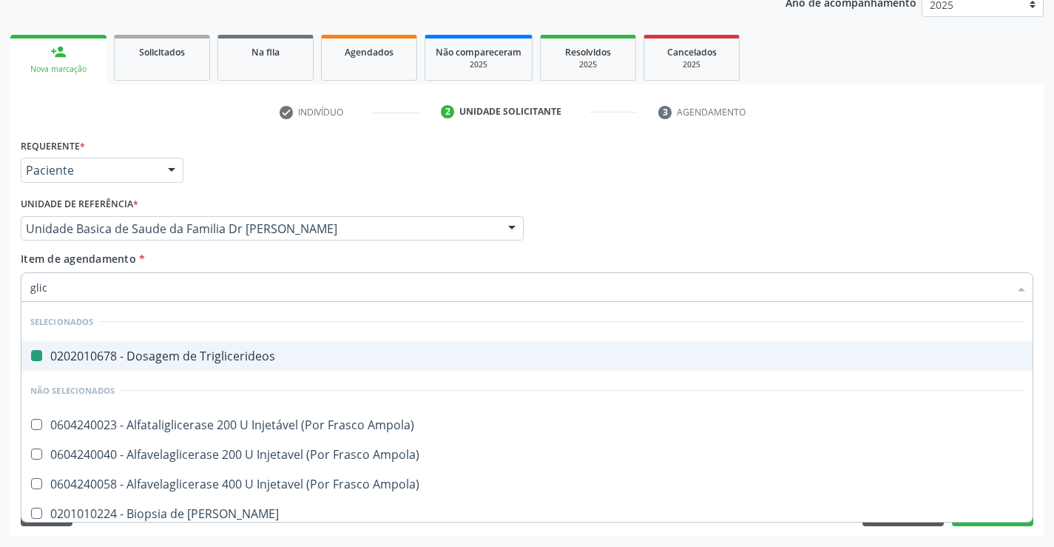
type input "glico"
checkbox Triglicerideos "false"
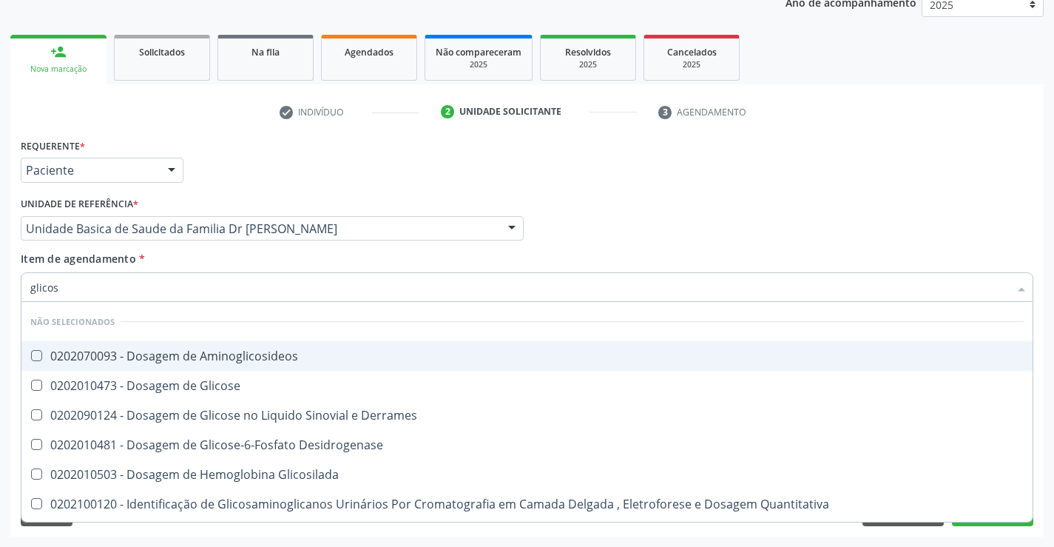
type input "glicose"
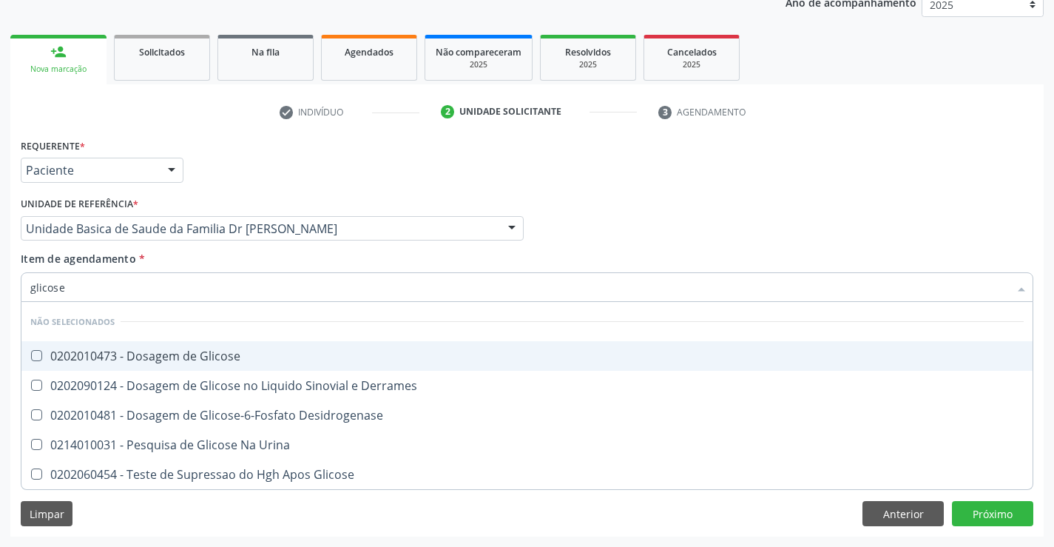
click at [161, 350] on div "0202010473 - Dosagem de Glicose" at bounding box center [527, 356] width 994 height 12
checkbox Glicose "true"
click at [169, 265] on div "Item de agendamento * glicose Desfazer seleção Não selecionados 0202010473 - Do…" at bounding box center [527, 274] width 1013 height 47
checkbox Desidrogenase "true"
checkbox Glicose "true"
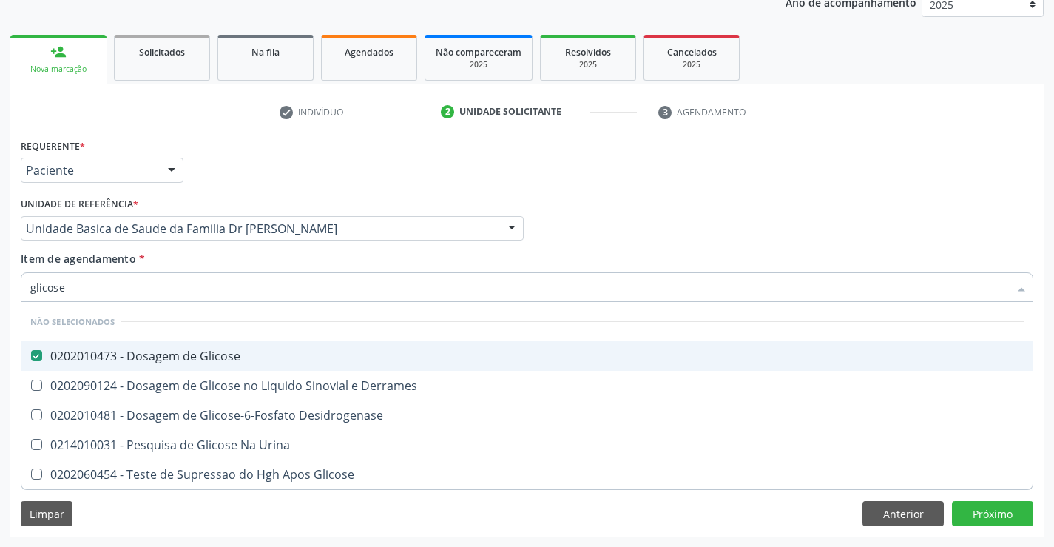
checkbox Urina "true"
checkbox Derrames "true"
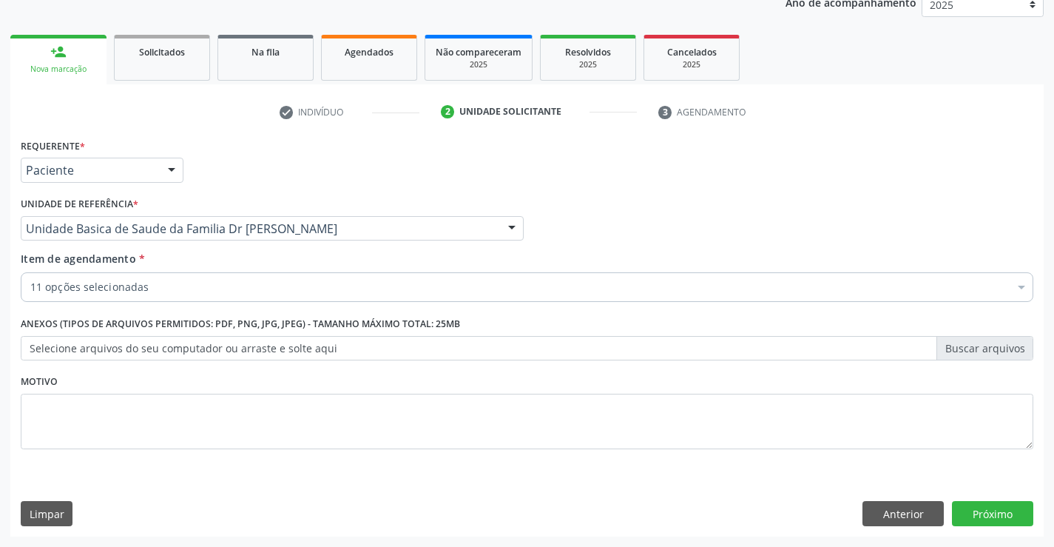
click at [157, 295] on div "11 opções selecionadas" at bounding box center [527, 287] width 1013 height 30
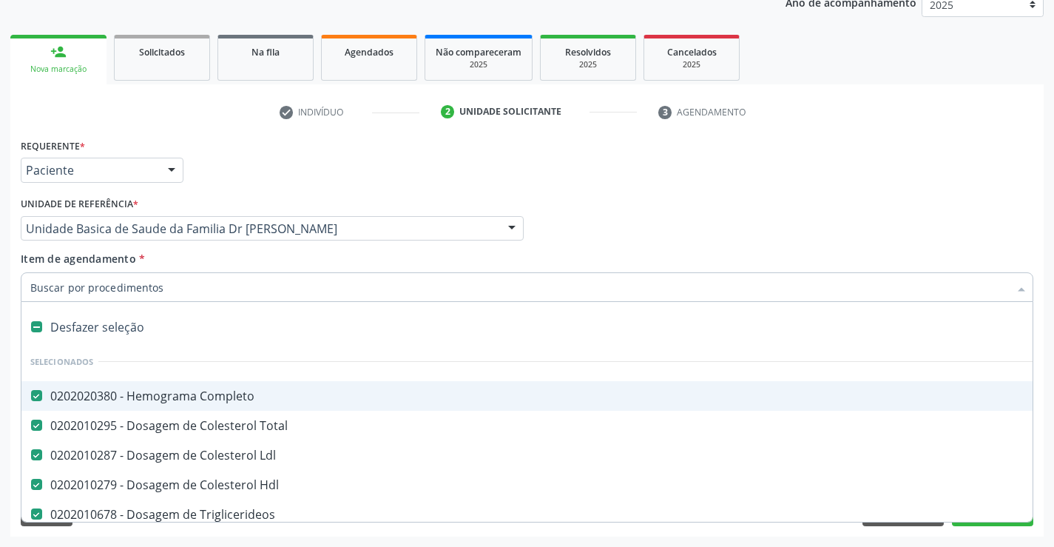
type input "u"
checkbox Ureia "false"
checkbox Creatinina "false"
checkbox Urico "false"
checkbox \(Tgp\) "false"
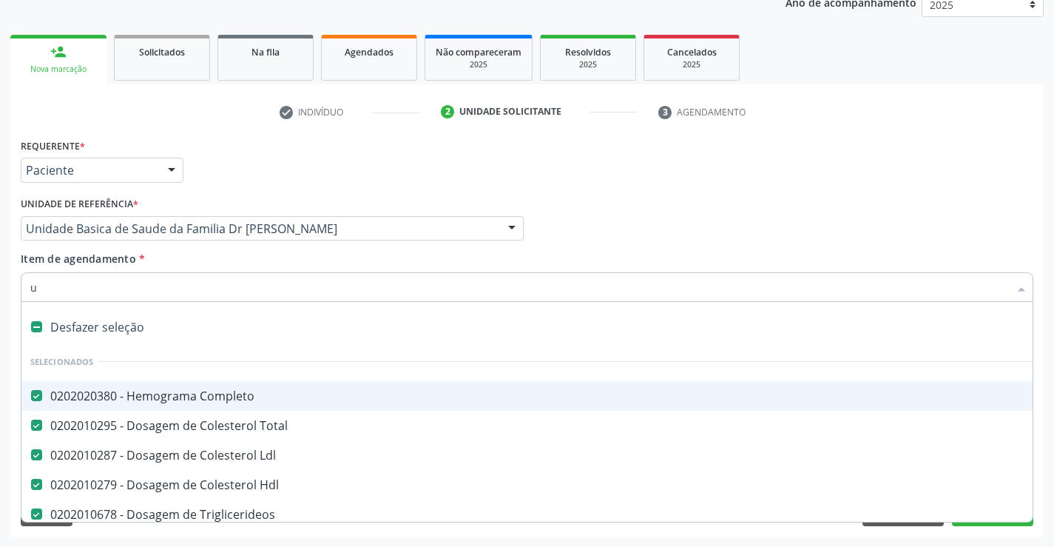
checkbox \(Tgo\) "false"
checkbox Glicose "false"
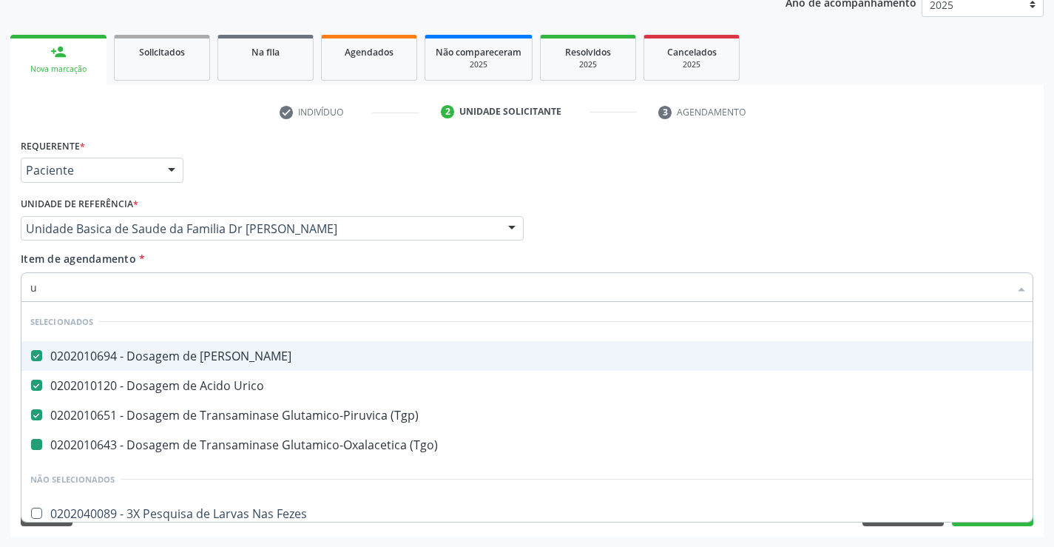
type input "ur"
checkbox \(Tgo\) "false"
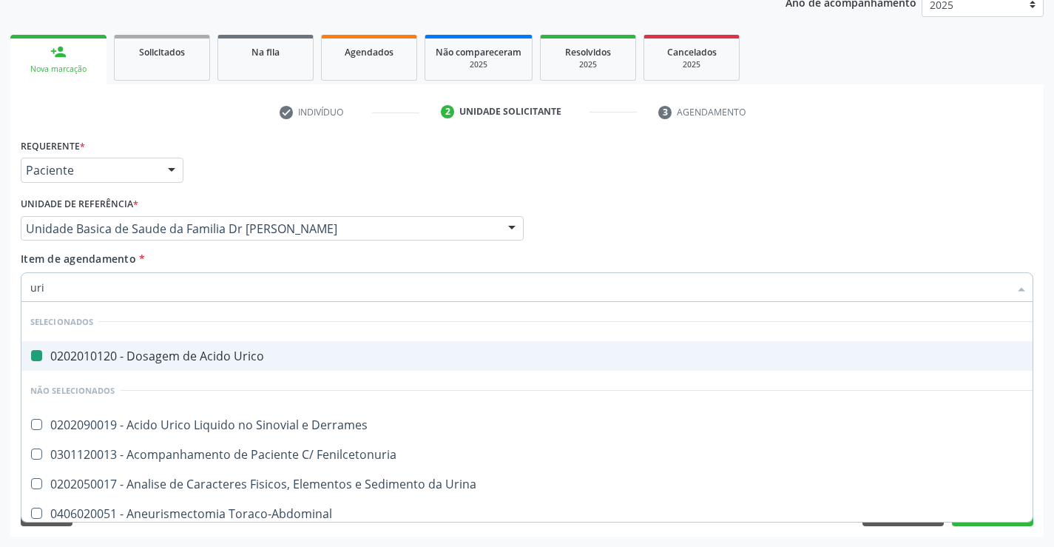
type input "urin"
checkbox Urico "false"
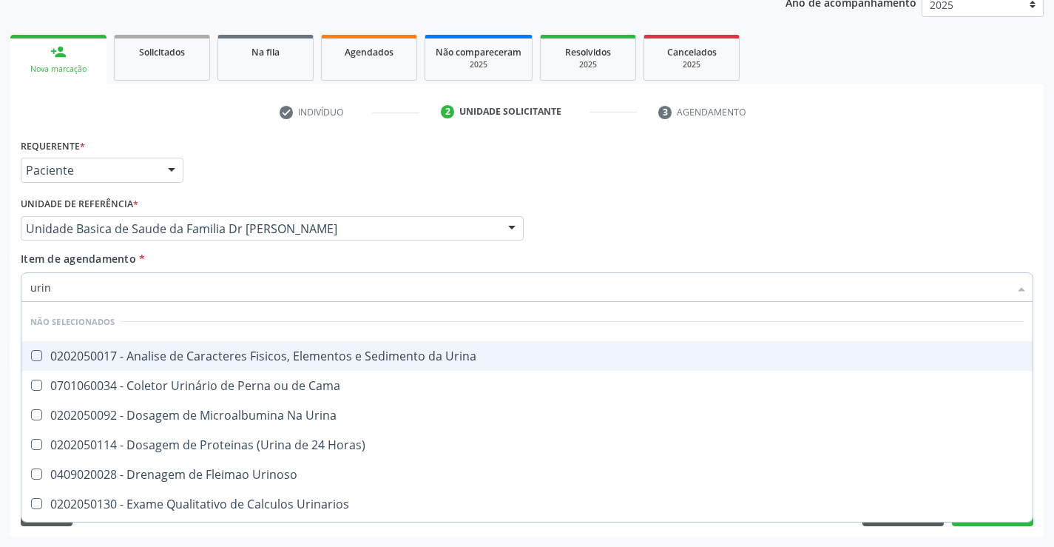
type input "urina"
click at [195, 357] on div "0202050017 - Analise de Caracteres Fisicos, Elementos e Sedimento da Urina" at bounding box center [527, 356] width 994 height 12
checkbox Urina "true"
click at [161, 260] on div "Item de agendamento * urina Desfazer seleção Não selecionados 0202050017 - Anal…" at bounding box center [527, 274] width 1013 height 47
checkbox Urinarios "true"
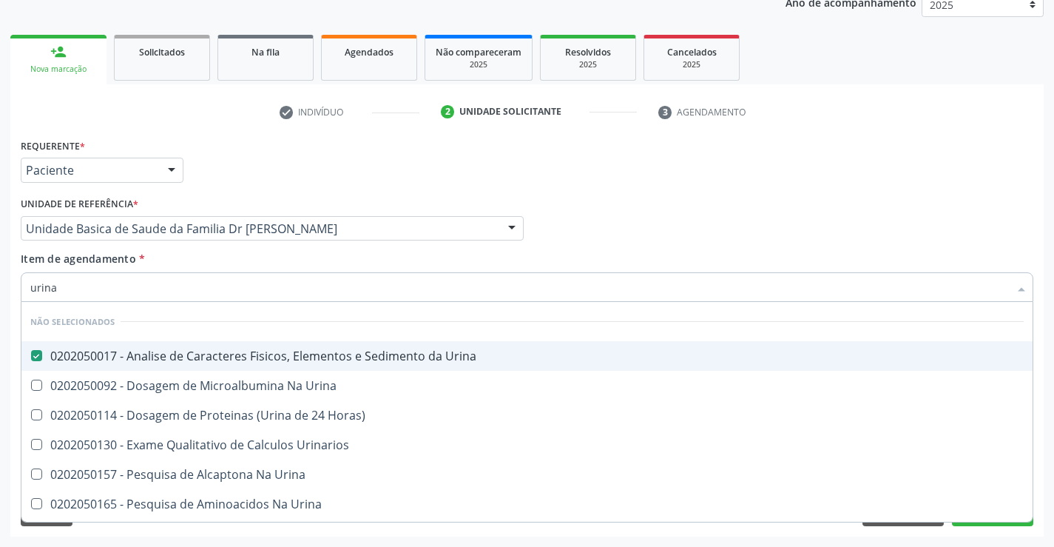
checkbox Urina "true"
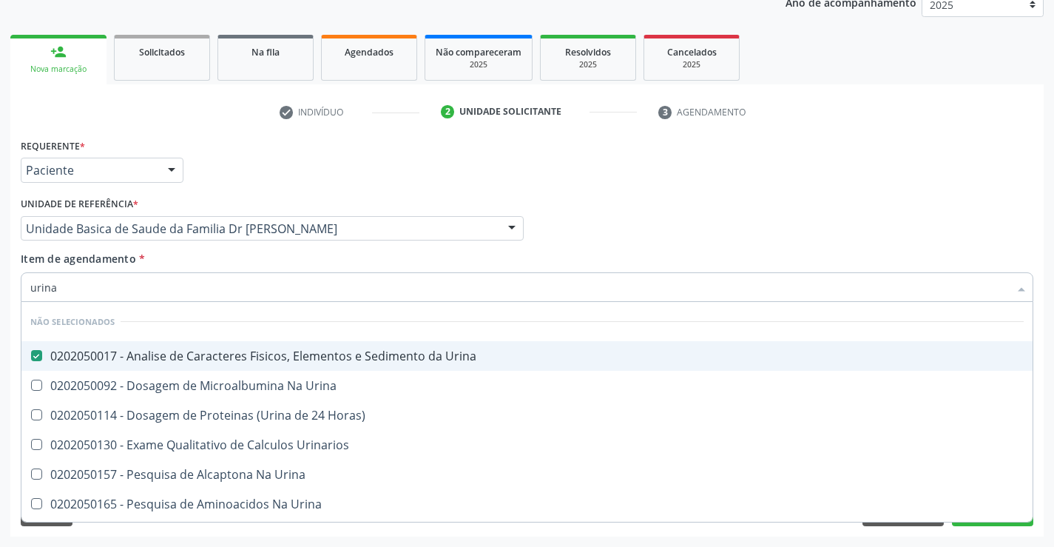
checkbox Urina "true"
checkbox Horas\) "true"
checkbox Urina "true"
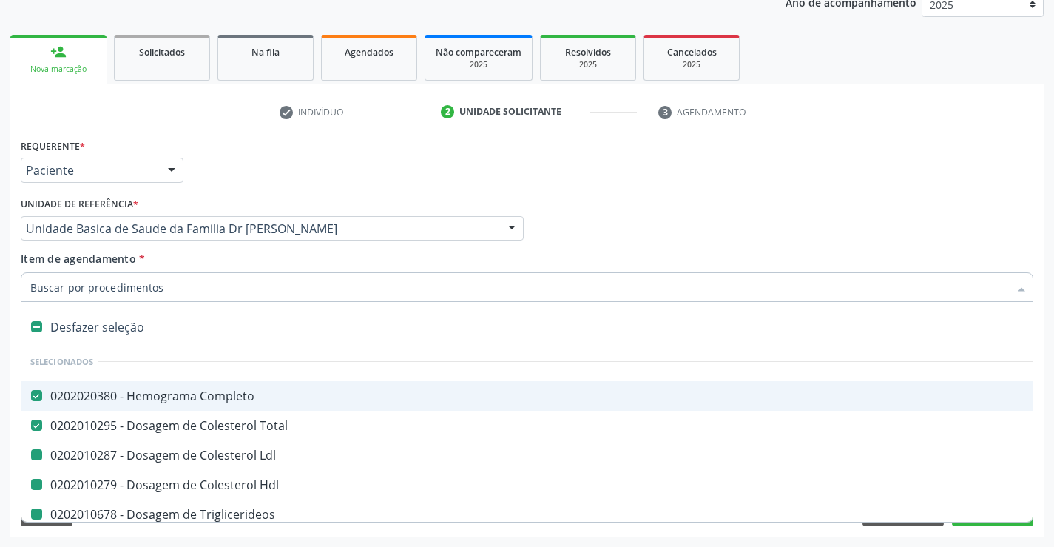
type input "f"
checkbox Hdl "false"
checkbox Ureia "false"
checkbox Creatinina "false"
checkbox Urico "false"
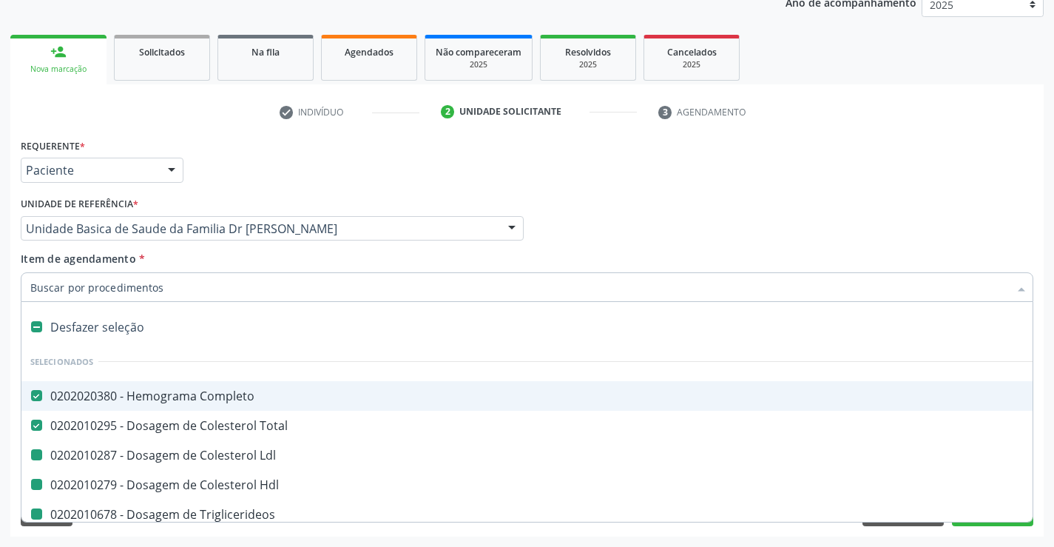
checkbox \(Tgp\) "false"
checkbox \(Tgo\) "false"
checkbox Glicose "false"
checkbox Urina "false"
checkbox Triglicerideos "false"
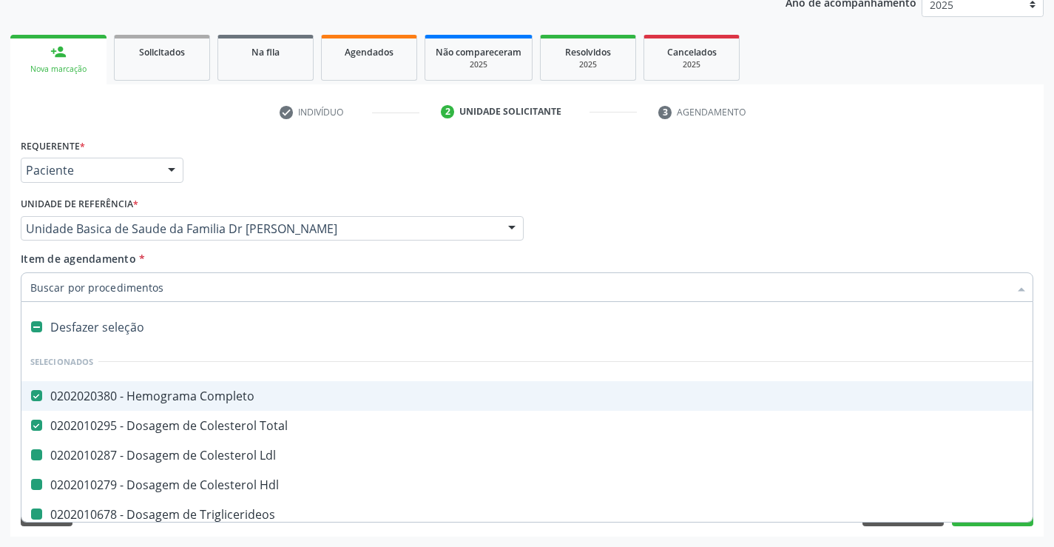
checkbox Ldl "false"
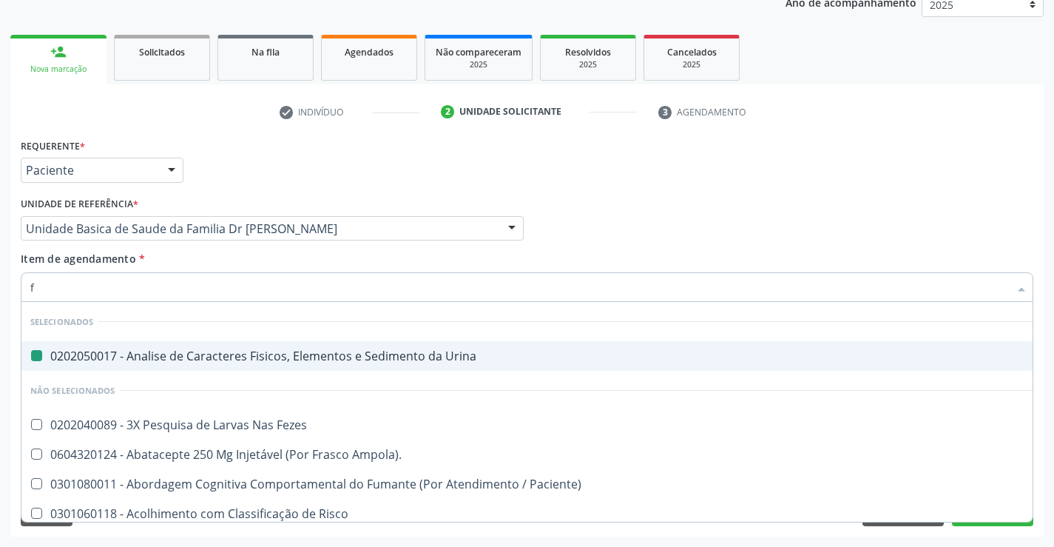
type input "fe"
checkbox Urina "false"
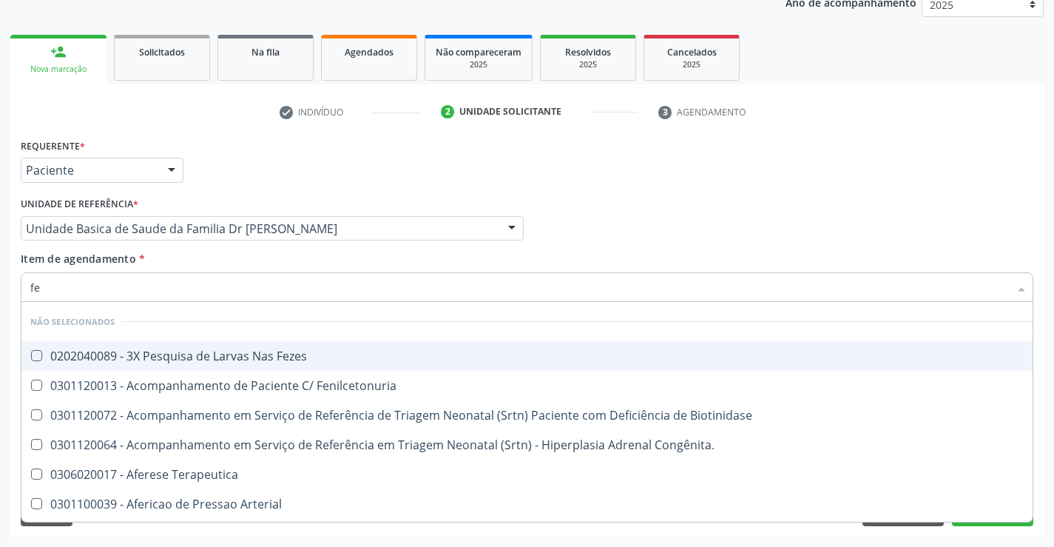
type input "fez"
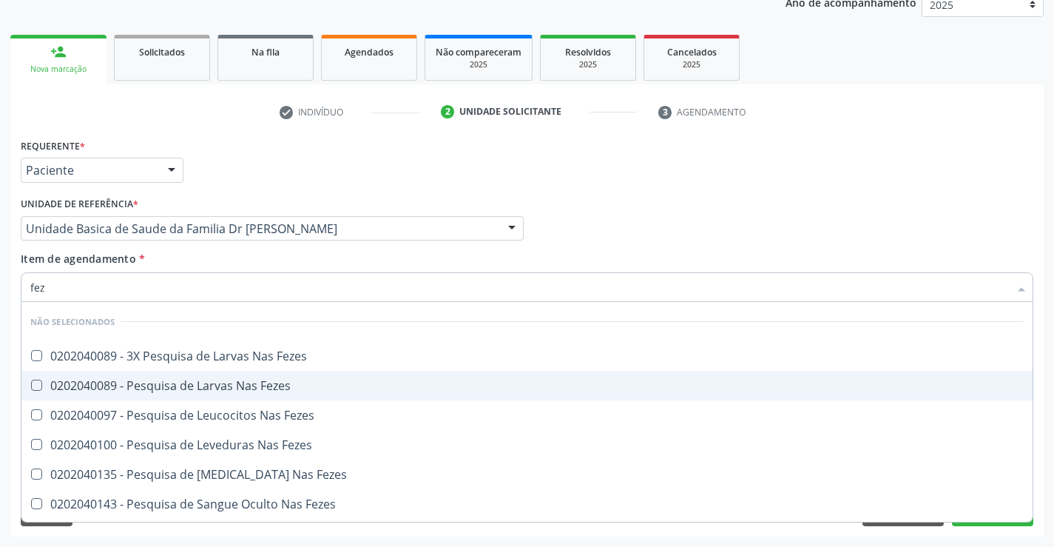
click at [189, 384] on div "0202040089 - Pesquisa de Larvas Nas Fezes" at bounding box center [527, 386] width 994 height 12
checkbox Fezes "true"
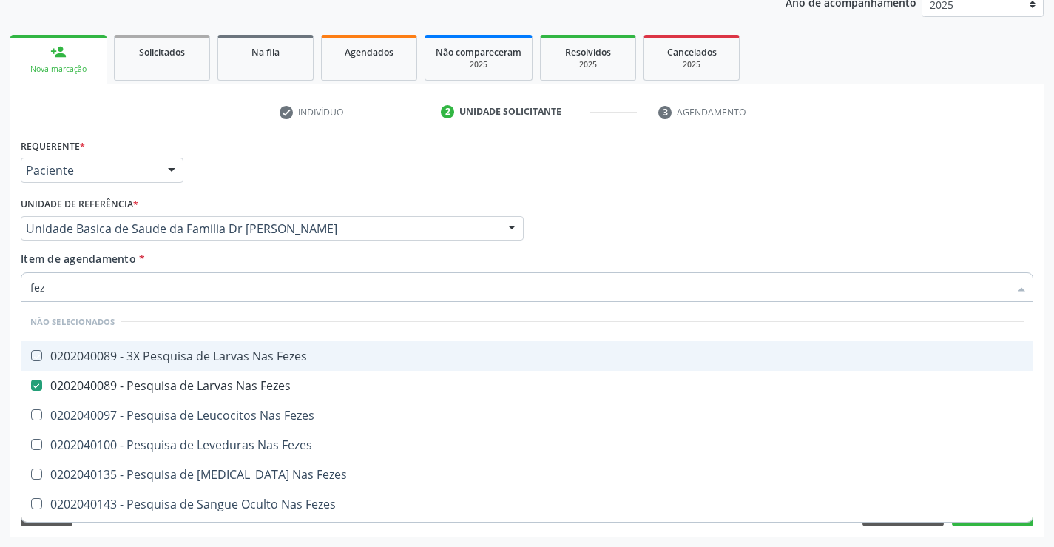
click at [252, 249] on div "Unidade de referência * Unidade Basica de Saude da Familia Dr [PERSON_NAME] Uni…" at bounding box center [272, 222] width 511 height 58
checkbox Fezes "true"
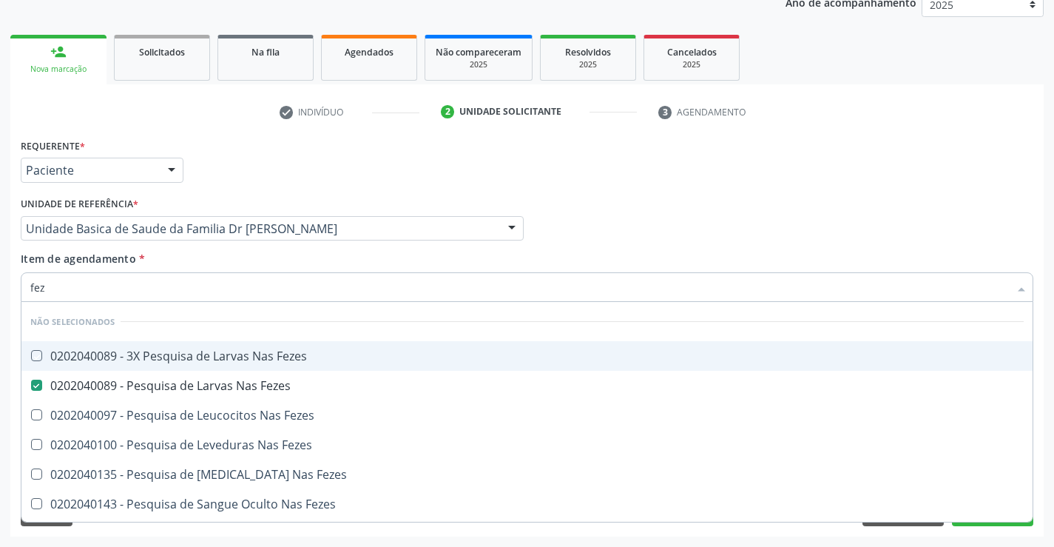
checkbox Fezes "true"
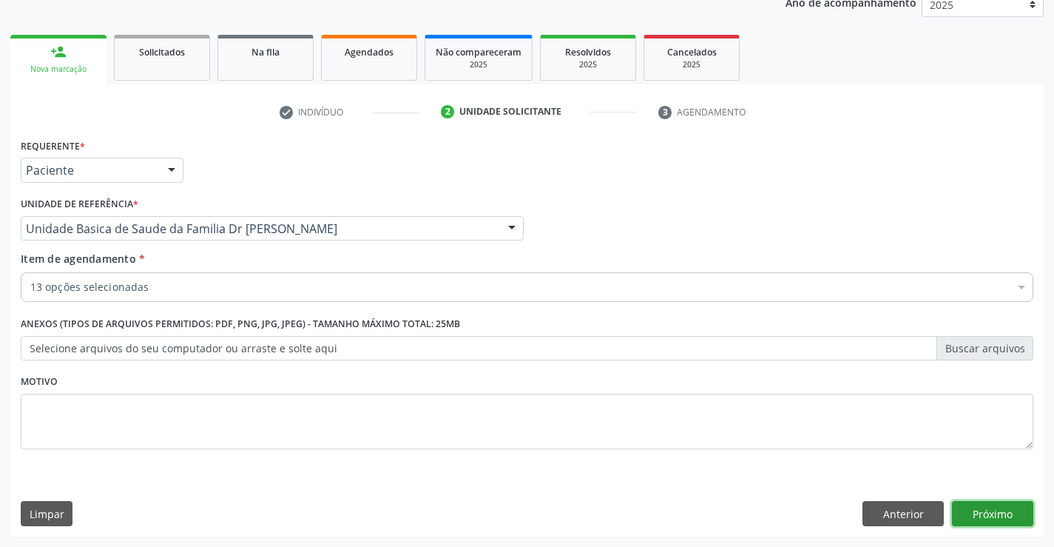
click at [983, 519] on button "Próximo" at bounding box center [992, 513] width 81 height 25
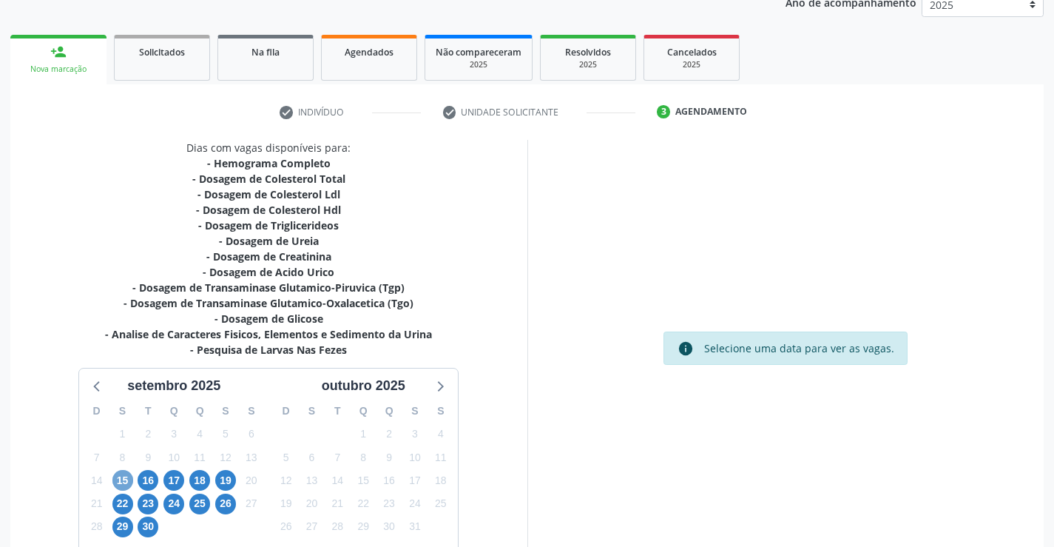
click at [130, 478] on span "15" at bounding box center [122, 480] width 21 height 21
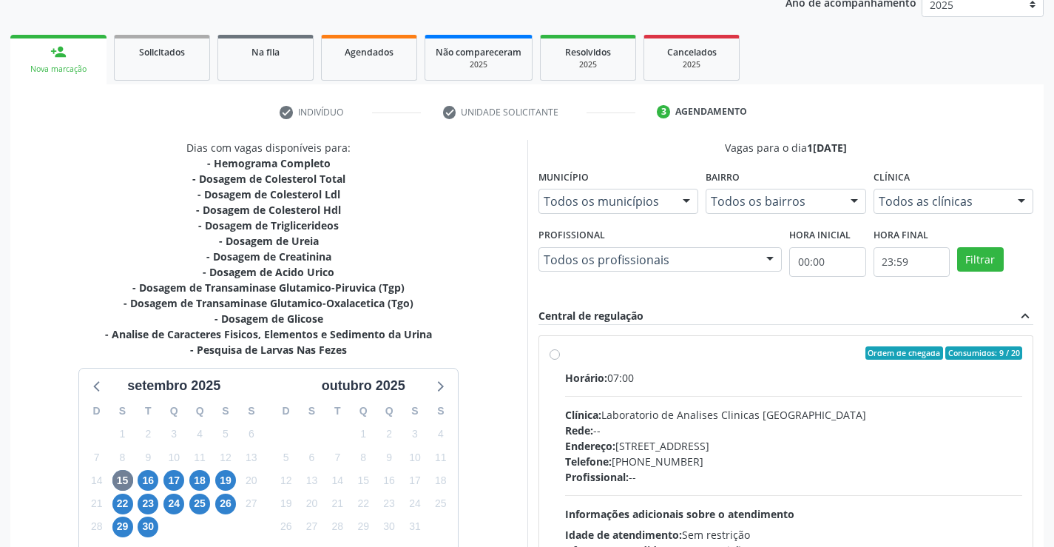
click at [766, 363] on label "Ordem de chegada Consumidos: 9 / 20 Horário: 07:00 Clínica: Laboratorio de Anal…" at bounding box center [794, 459] width 458 height 227
click at [560, 360] on input "Ordem de chegada Consumidos: 9 / 20 Horário: 07:00 Clínica: Laboratorio de Anal…" at bounding box center [555, 352] width 10 height 13
radio input "true"
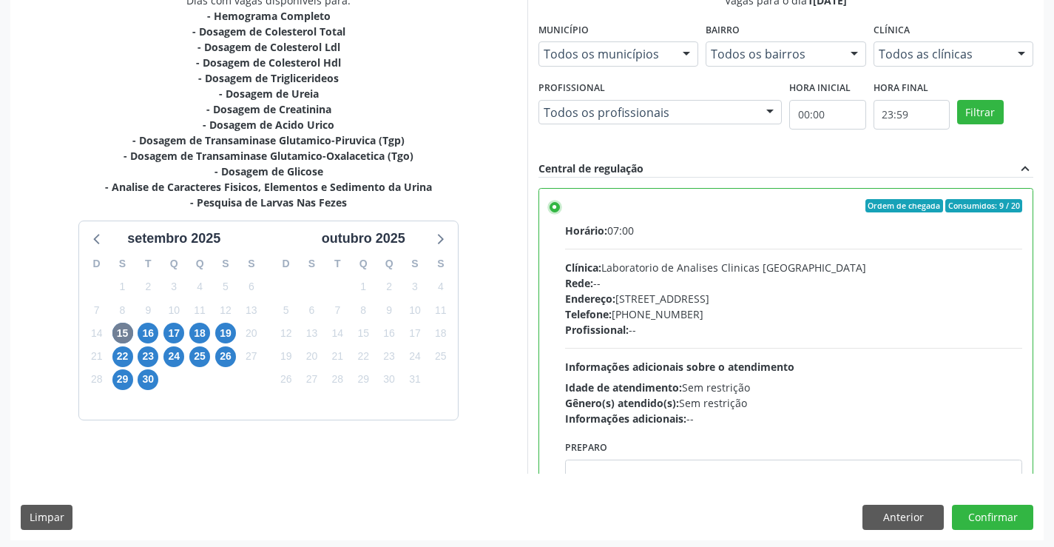
scroll to position [337, 0]
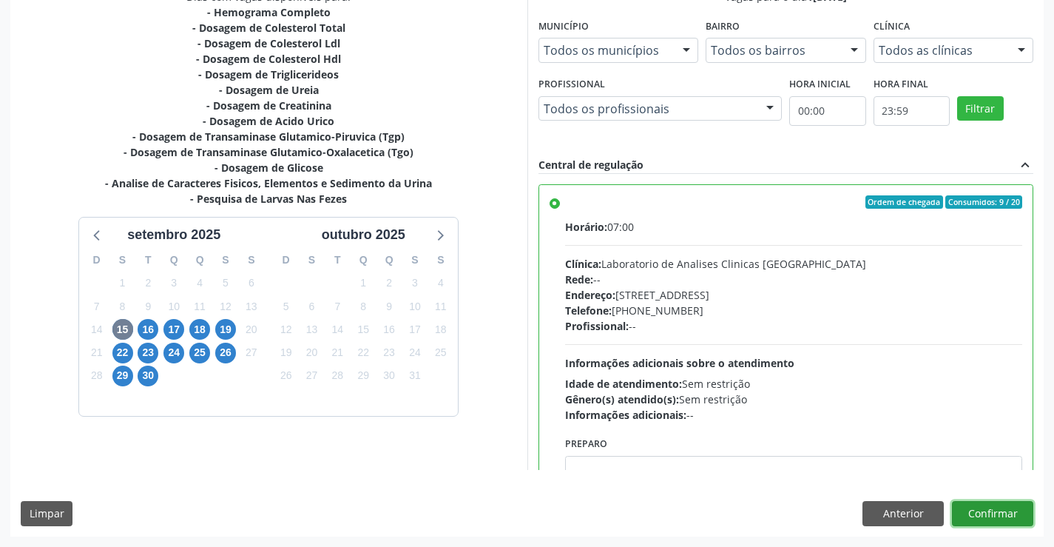
click at [994, 510] on button "Confirmar" at bounding box center [992, 513] width 81 height 25
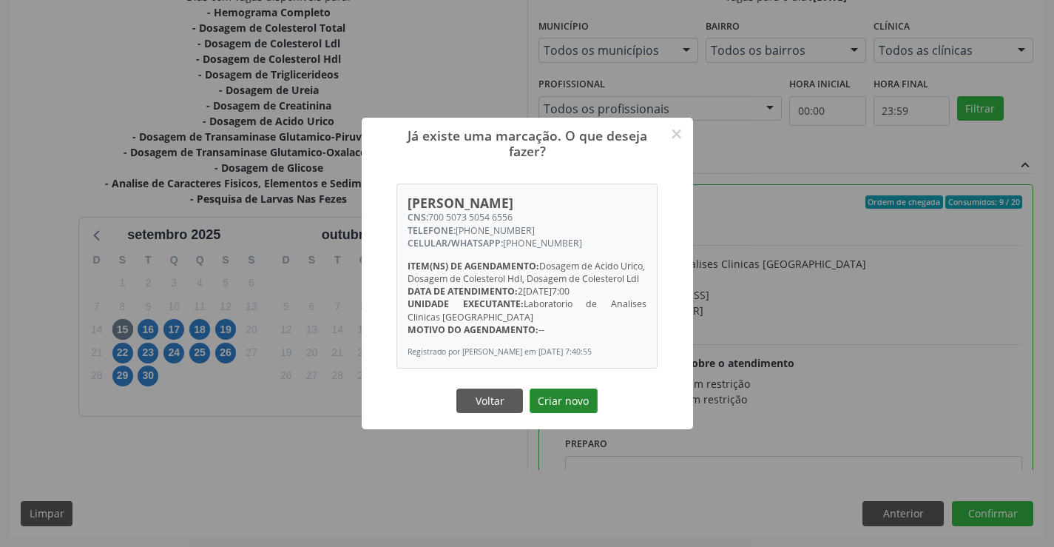
click at [559, 410] on button "Criar novo" at bounding box center [564, 400] width 68 height 25
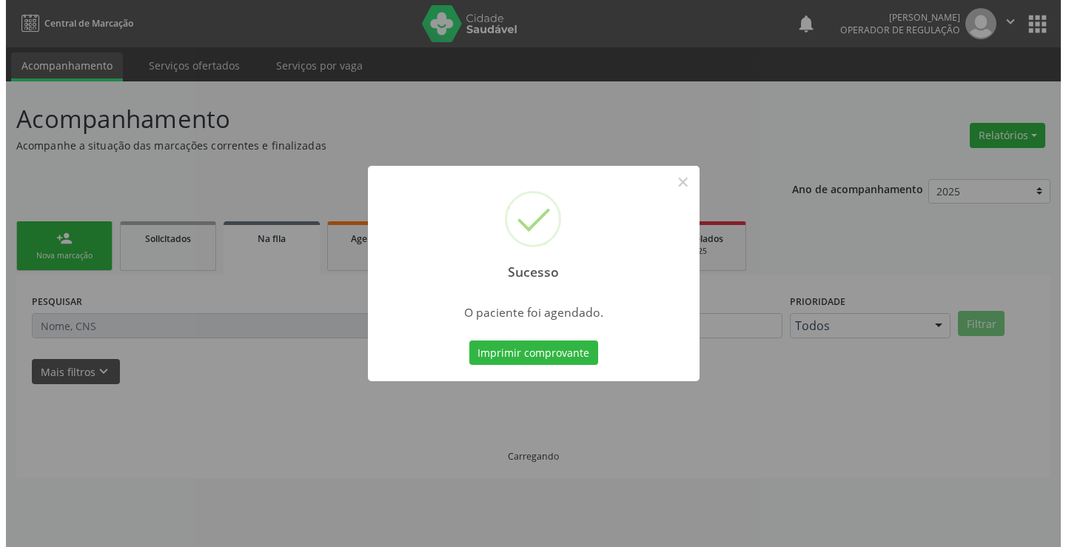
scroll to position [0, 0]
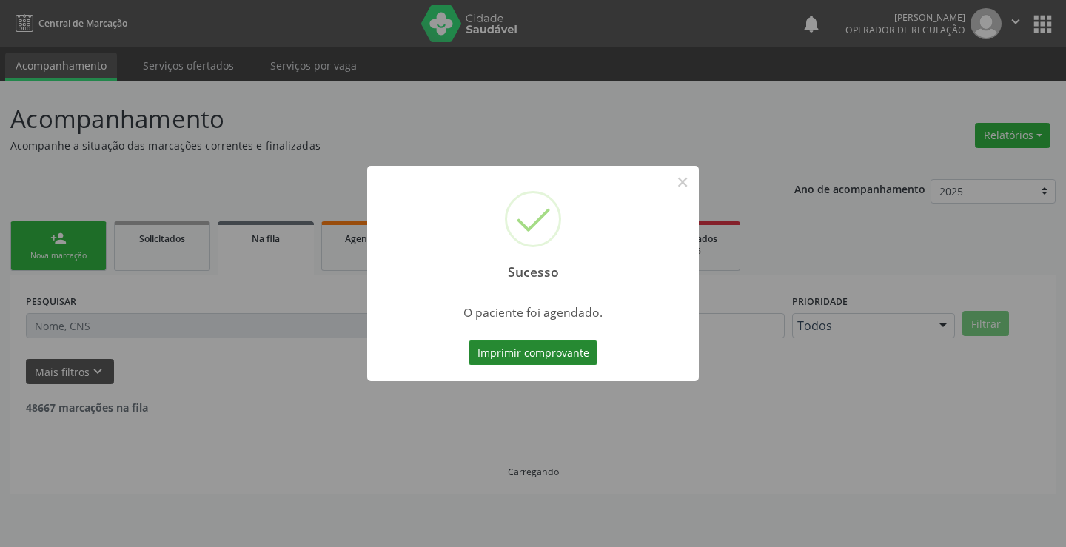
click at [558, 349] on button "Imprimir comprovante" at bounding box center [532, 352] width 129 height 25
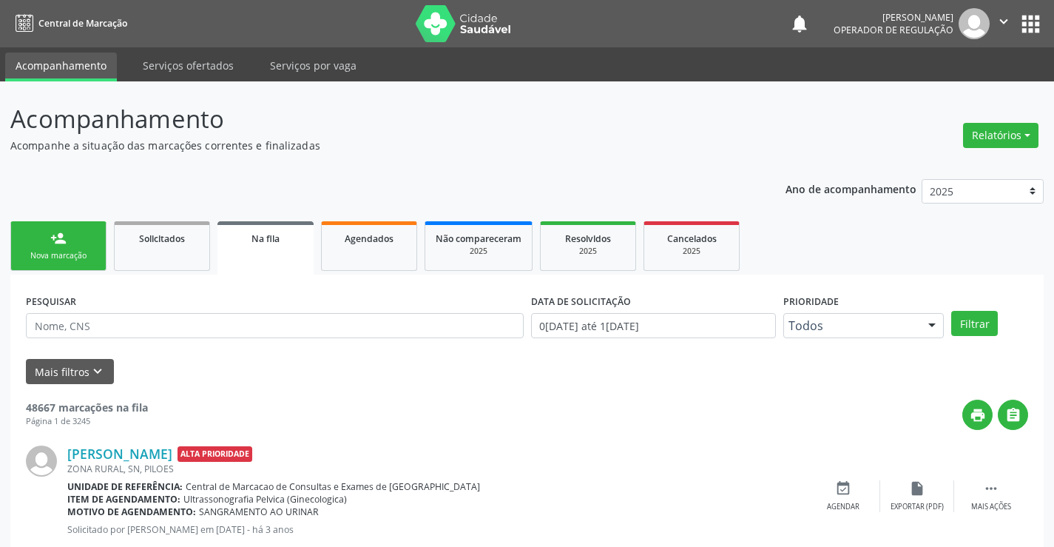
click at [73, 249] on link "person_add Nova marcação" at bounding box center [58, 246] width 96 height 50
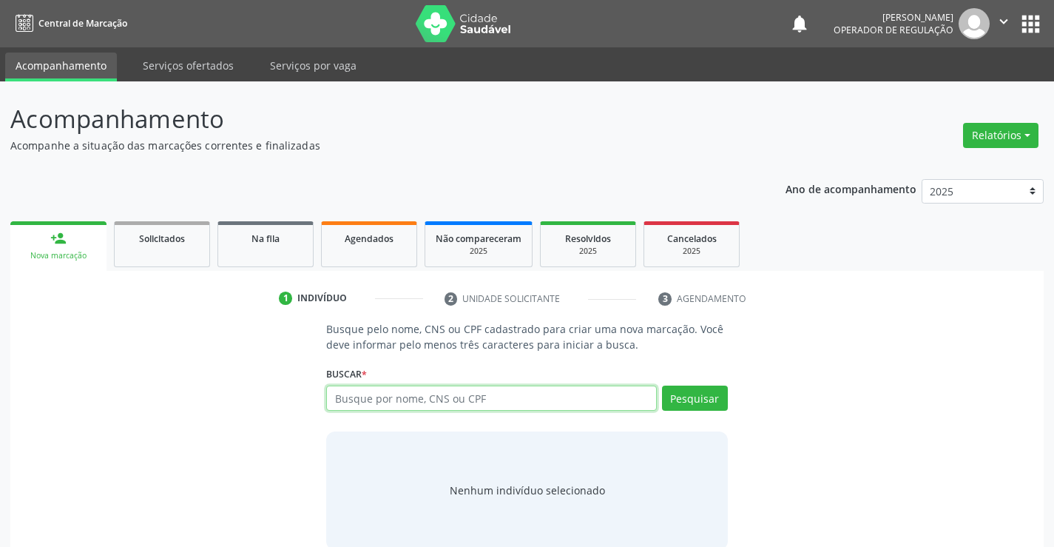
click at [464, 406] on input "text" at bounding box center [491, 398] width 330 height 25
type input "702605293833346"
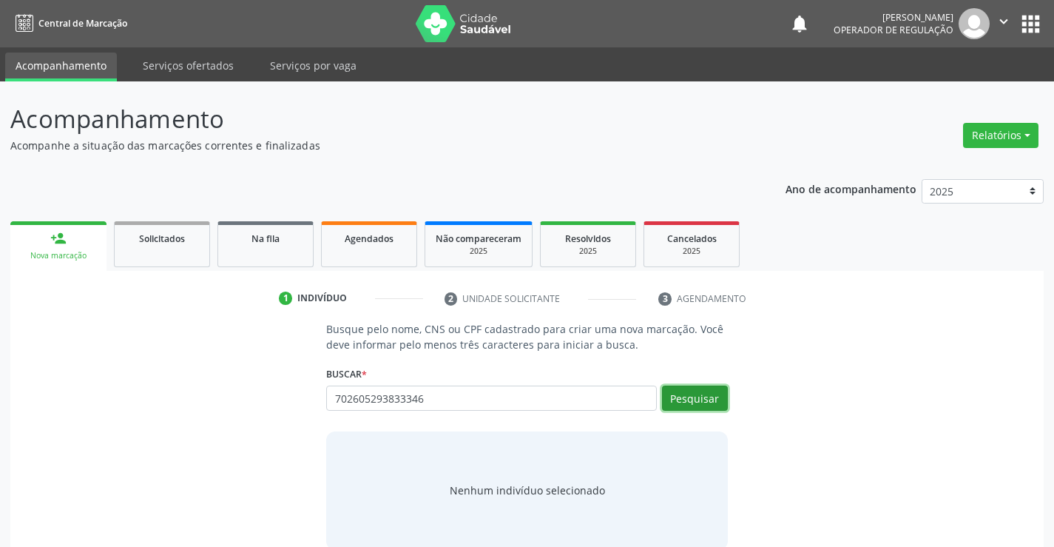
click at [700, 400] on button "Pesquisar" at bounding box center [695, 398] width 66 height 25
click at [699, 392] on div "702605293833346 Busque por nome, CNS ou CPF Tamirys Morais Paixao Rizzo CPF: --…" at bounding box center [526, 404] width 401 height 36
click at [691, 395] on button "Pesquisar" at bounding box center [695, 398] width 66 height 25
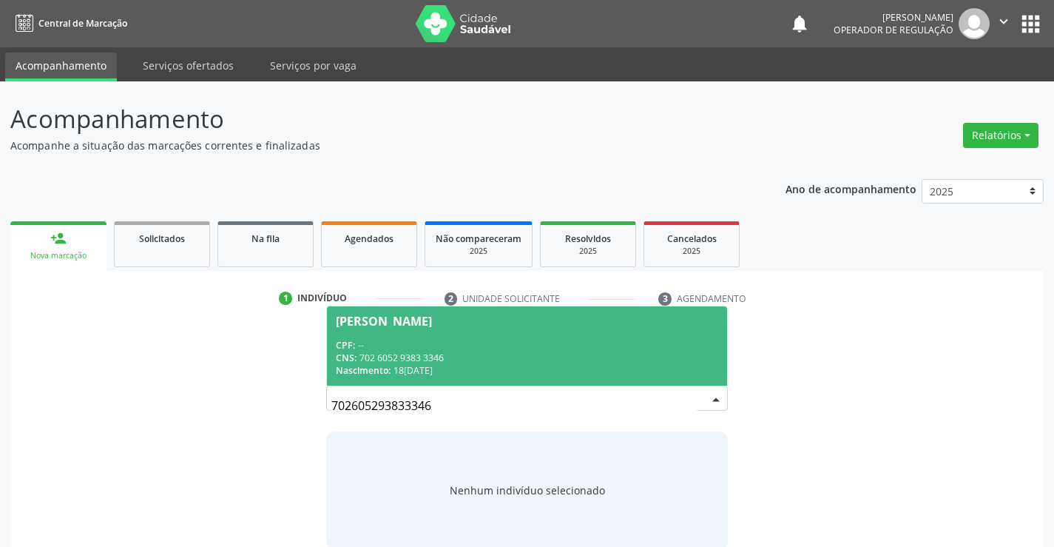
click at [466, 339] on div "CPF: --" at bounding box center [527, 345] width 382 height 13
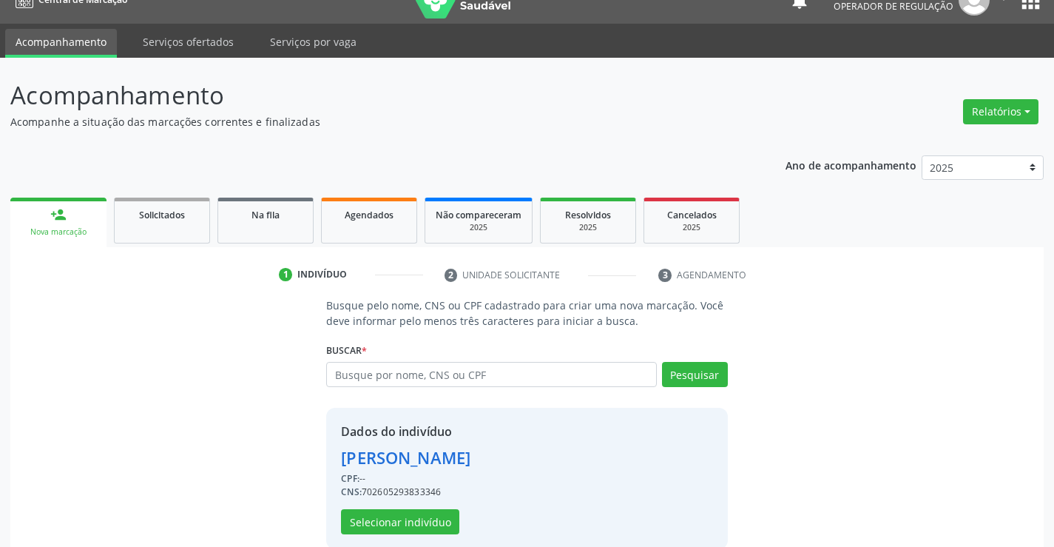
scroll to position [47, 0]
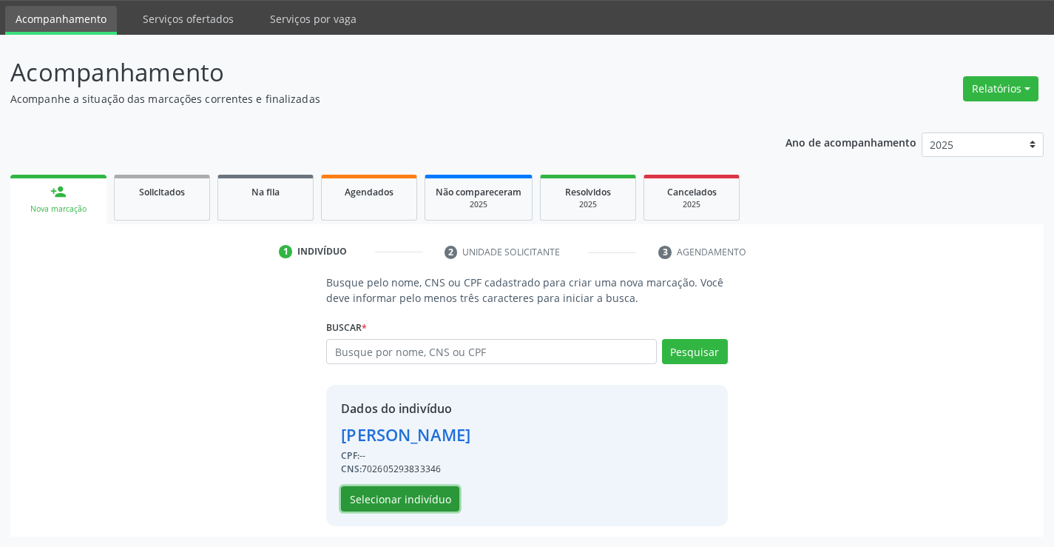
click at [408, 496] on button "Selecionar indivíduo" at bounding box center [400, 498] width 118 height 25
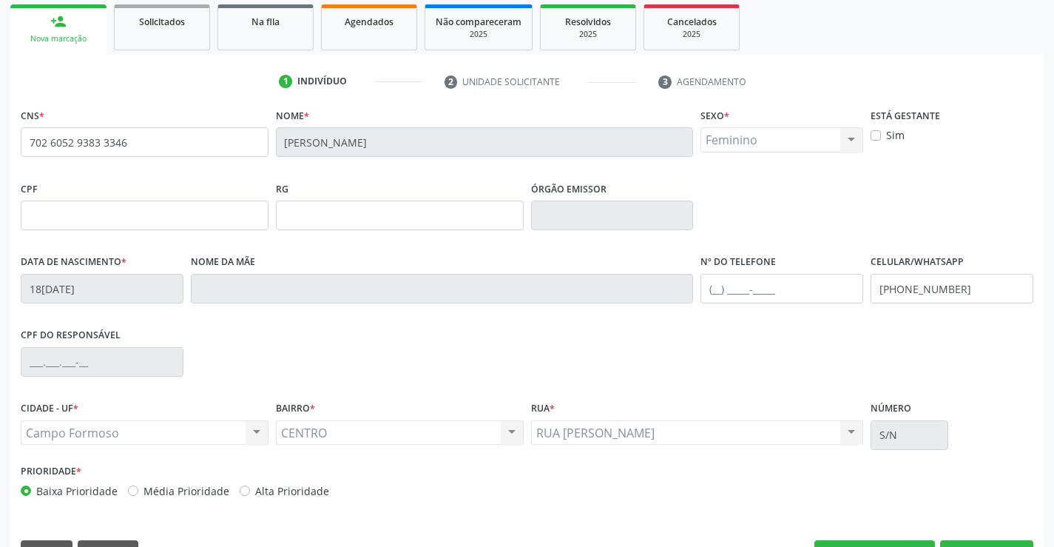
scroll to position [255, 0]
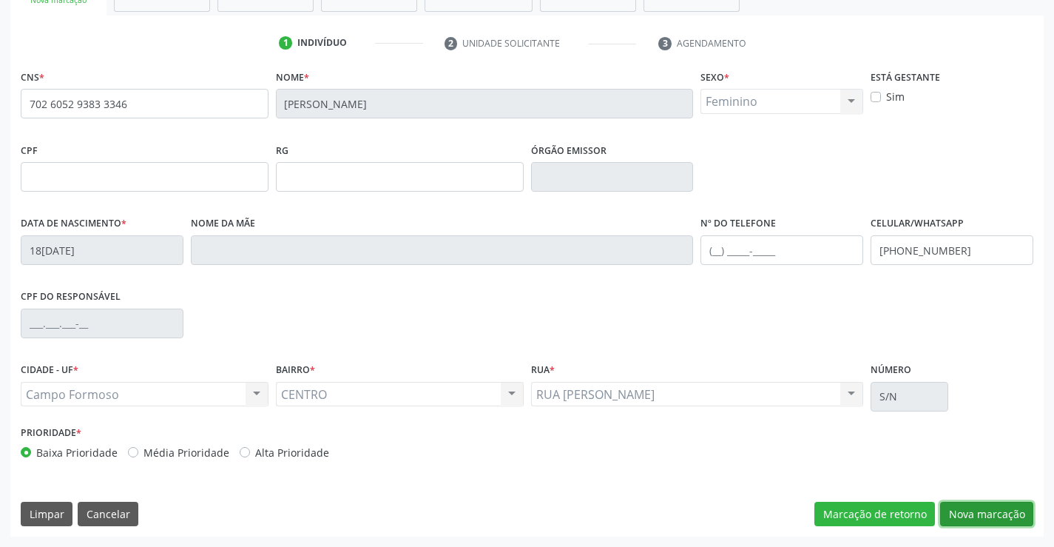
click at [980, 511] on button "Nova marcação" at bounding box center [986, 514] width 93 height 25
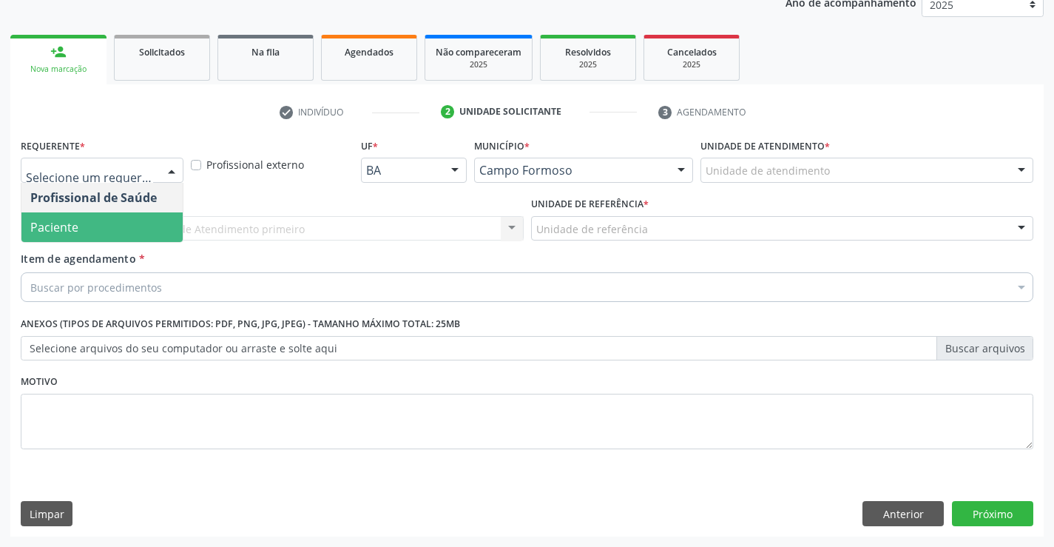
click at [84, 232] on span "Paciente" at bounding box center [101, 227] width 161 height 30
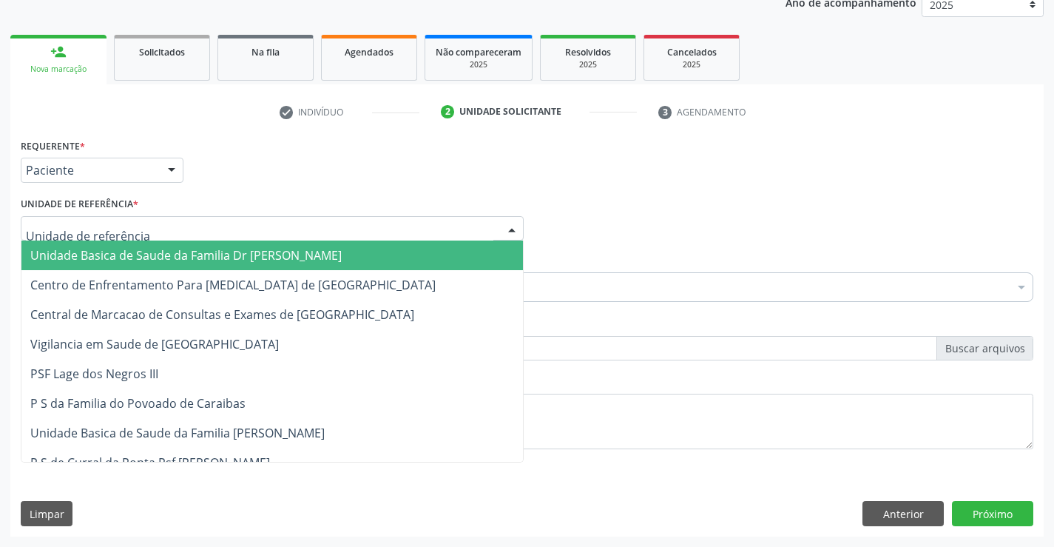
click at [87, 218] on div at bounding box center [272, 228] width 503 height 25
click at [126, 244] on span "Unidade Basica de Saude da Familia Dr [PERSON_NAME]" at bounding box center [272, 255] width 502 height 30
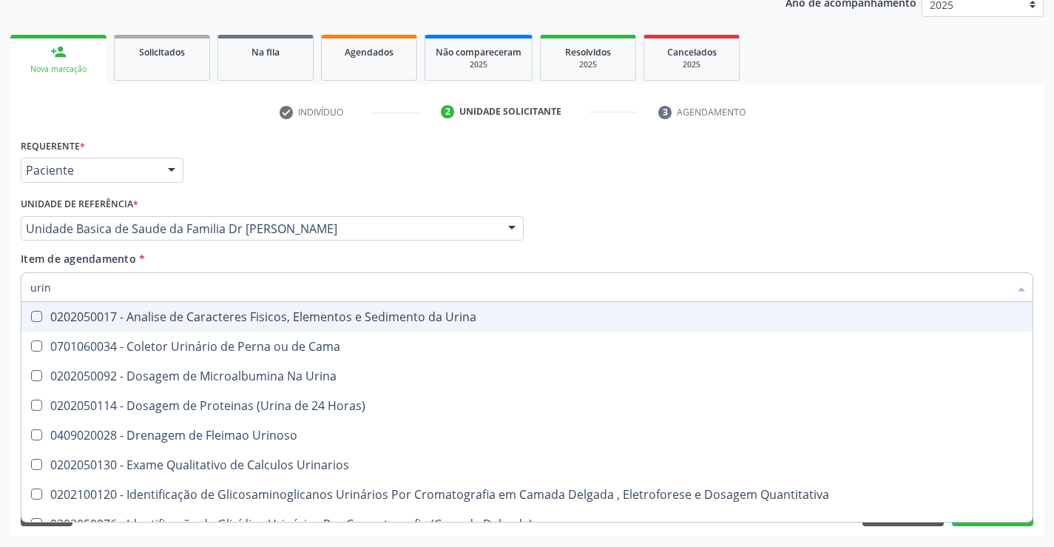
type input "urina"
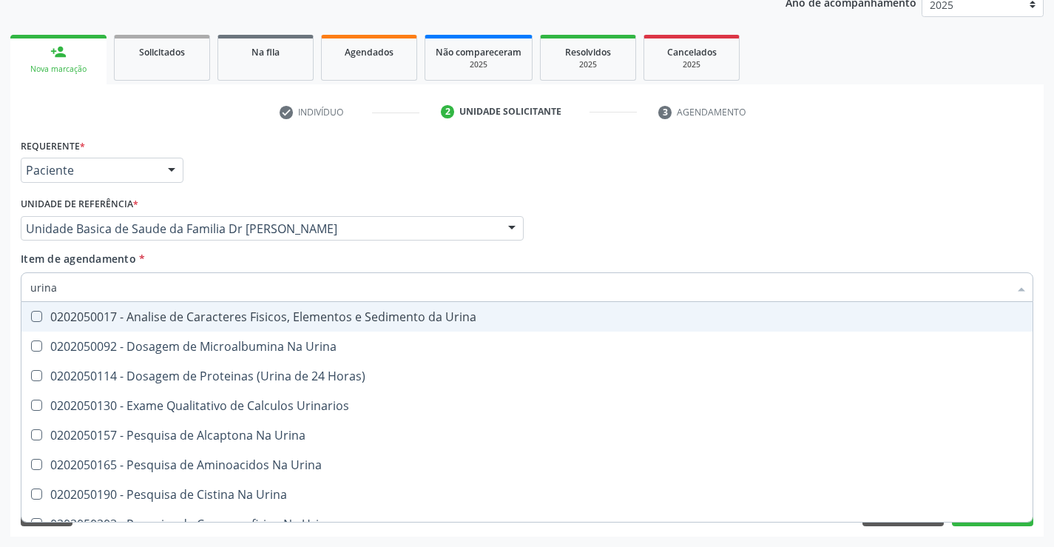
click at [154, 313] on div "0202050017 - Analise de Caracteres Fisicos, Elementos e Sedimento da Urina" at bounding box center [527, 317] width 994 height 12
checkbox Urina "true"
type input "urina"
click at [201, 189] on div "Requerente * Paciente Profissional de Saúde Paciente Nenhum resultado encontrad…" at bounding box center [527, 164] width 1020 height 58
checkbox Urina "true"
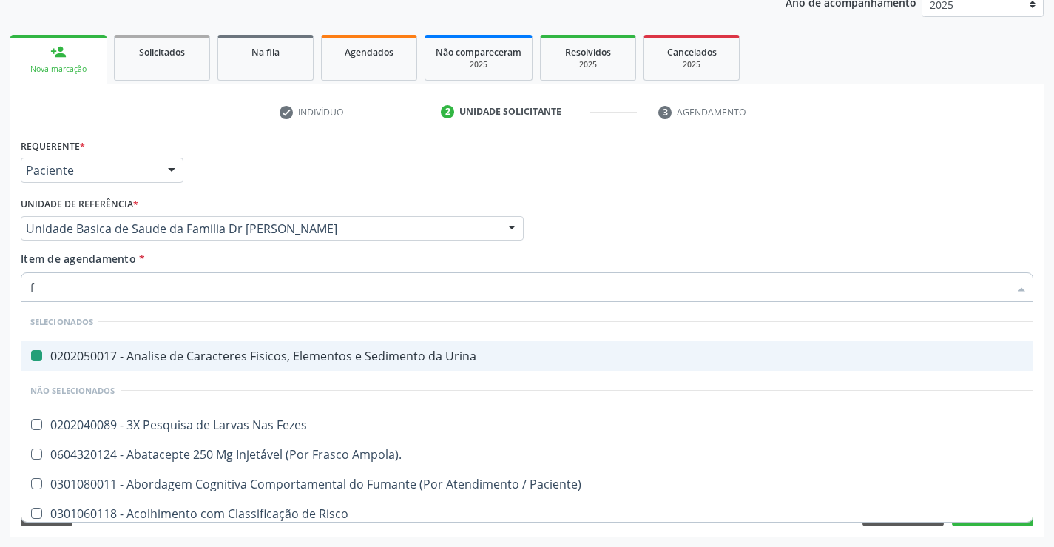
type input "fe"
checkbox Urina "false"
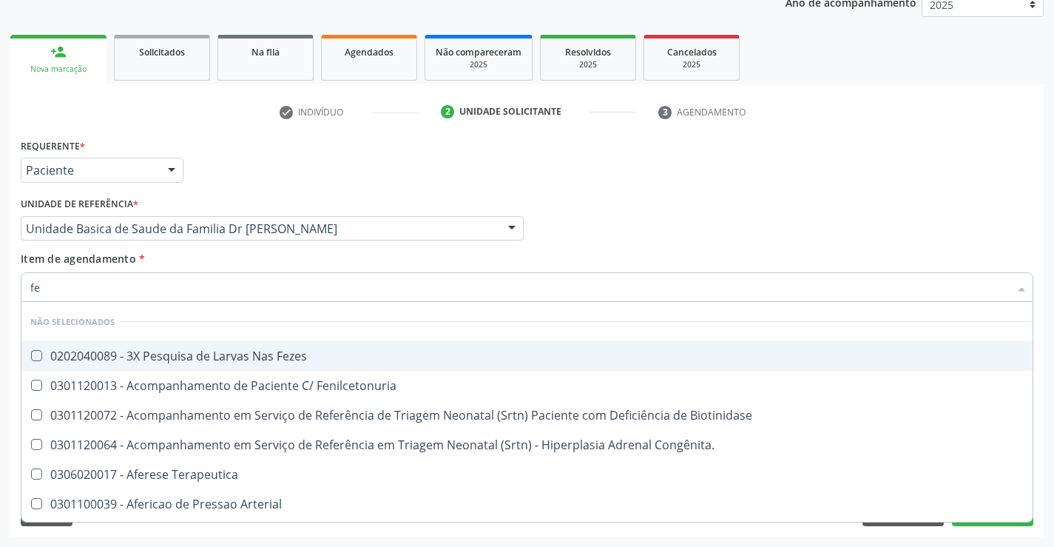
type input "fez"
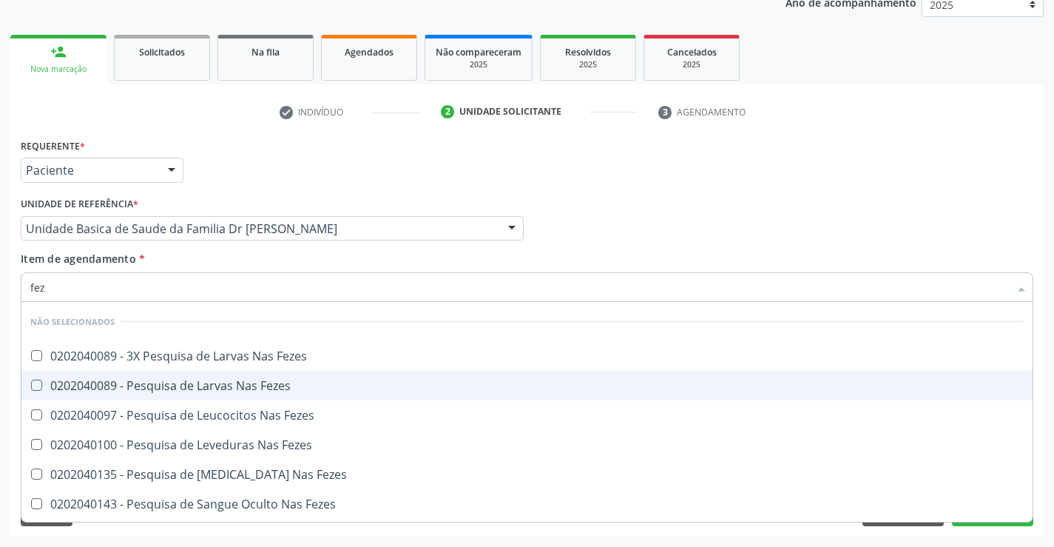
click at [201, 386] on div "0202040089 - Pesquisa de Larvas Nas Fezes" at bounding box center [527, 386] width 994 height 12
checkbox Fezes "true"
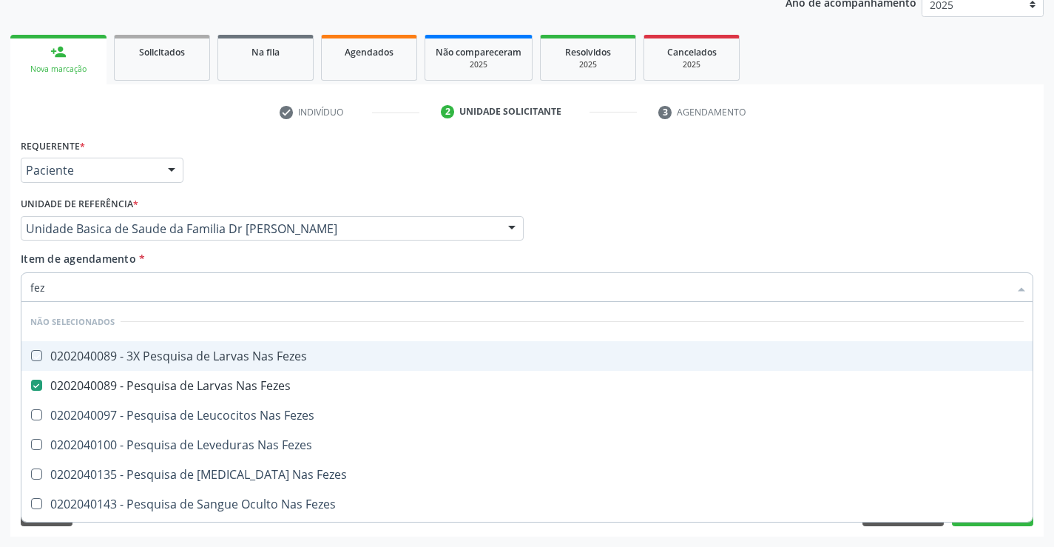
click at [218, 257] on div "Item de agendamento * fez [PERSON_NAME] seleção Não selecionados 0202040089 - 3…" at bounding box center [527, 274] width 1013 height 47
checkbox Fezes "true"
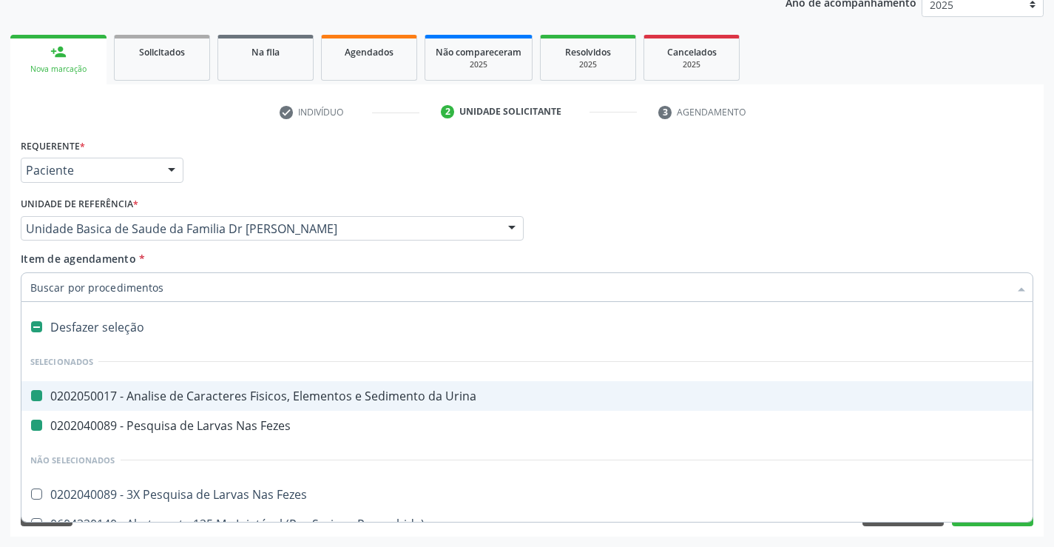
type input "h"
checkbox Urina "false"
checkbox Fezes "false"
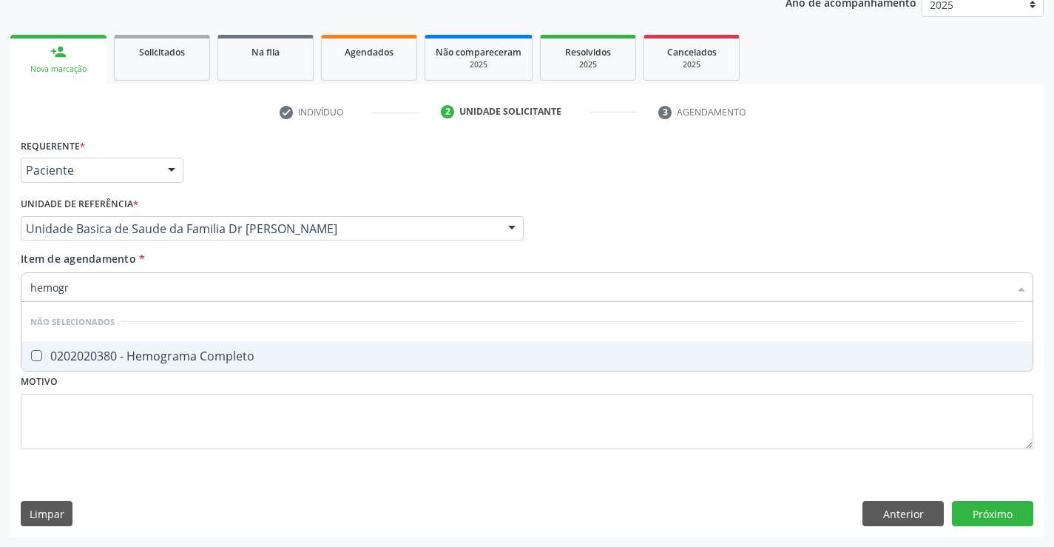
type input "hemogra"
click at [198, 354] on div "0202020380 - Hemograma Completo" at bounding box center [527, 356] width 994 height 12
checkbox Completo "true"
type input "hemogra"
click at [218, 262] on div "Item de agendamento * hemogra Desfazer seleção Não selecionados 0202020380 - He…" at bounding box center [527, 274] width 1013 height 47
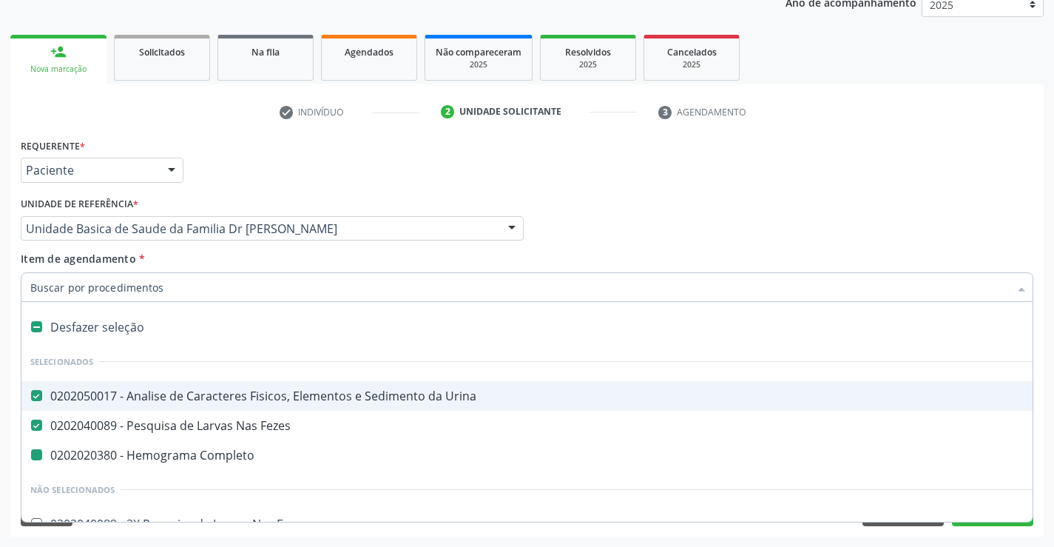
type input "g"
checkbox Completo "false"
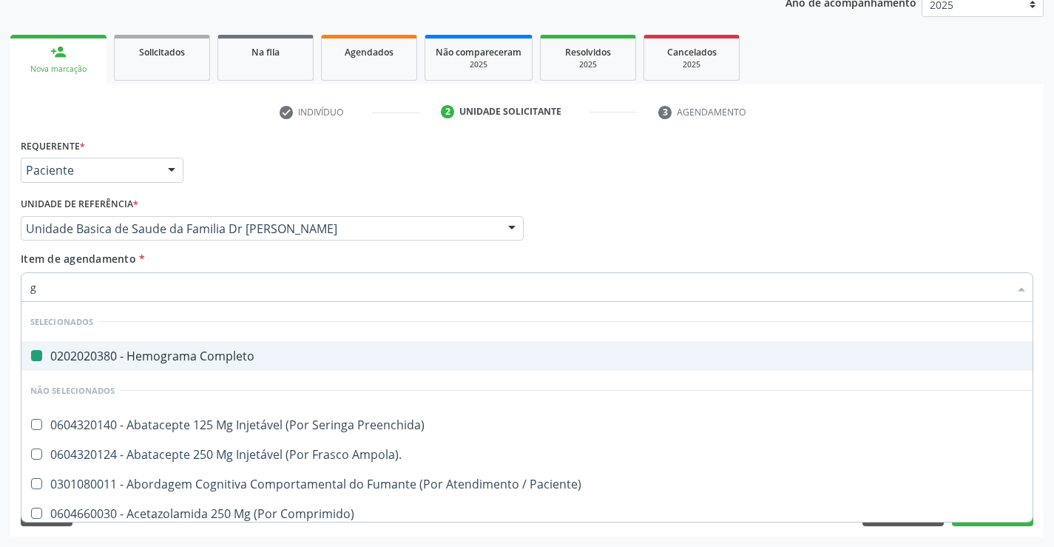
type input "gl"
checkbox Completo "false"
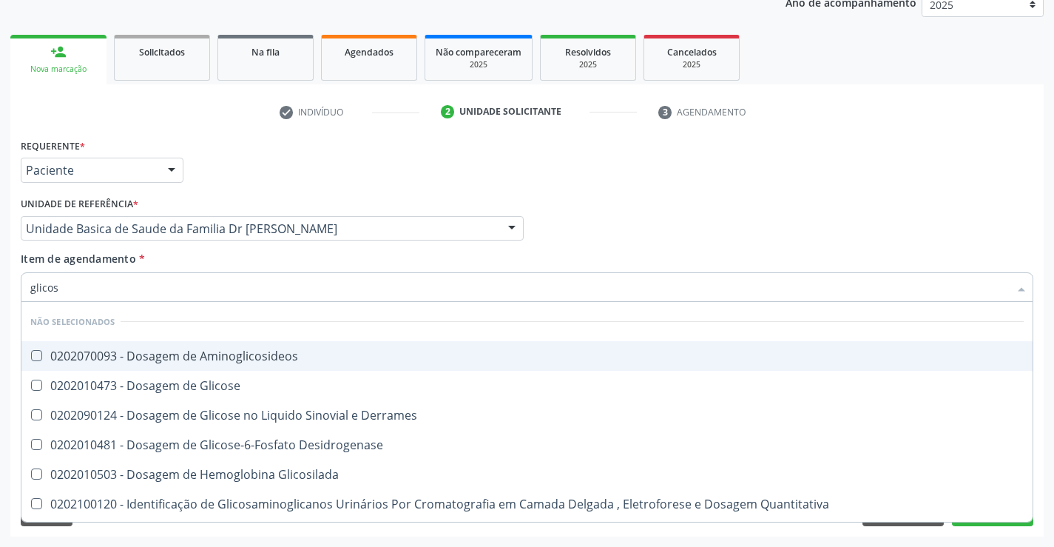
type input "glicose"
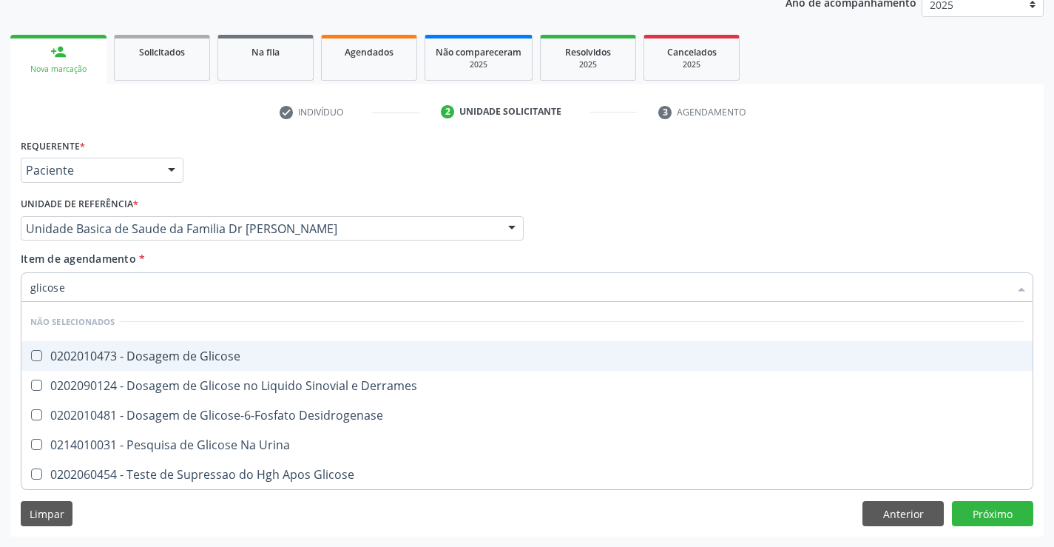
click at [207, 354] on div "0202010473 - Dosagem de Glicose" at bounding box center [527, 356] width 994 height 12
checkbox Glicose "true"
click at [195, 257] on div "Item de agendamento * glicose Desfazer seleção Não selecionados 0202010473 - Do…" at bounding box center [527, 274] width 1013 height 47
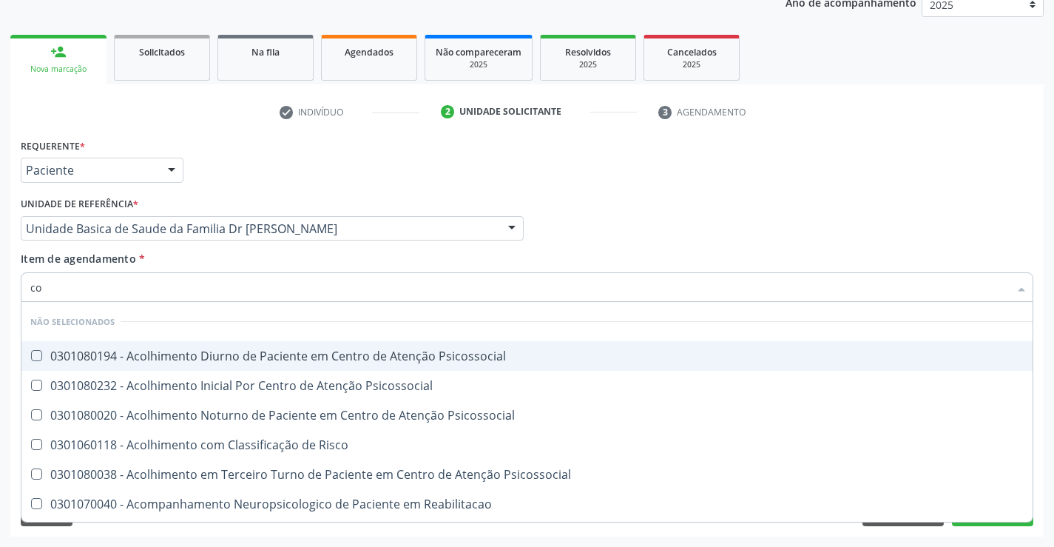
type input "col"
checkbox Psicossocial "false"
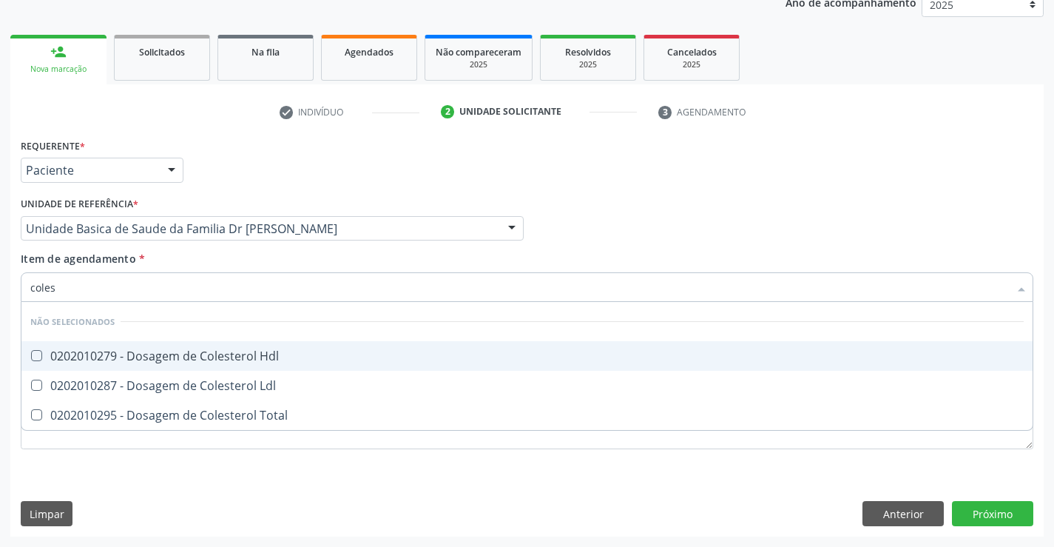
type input "colest"
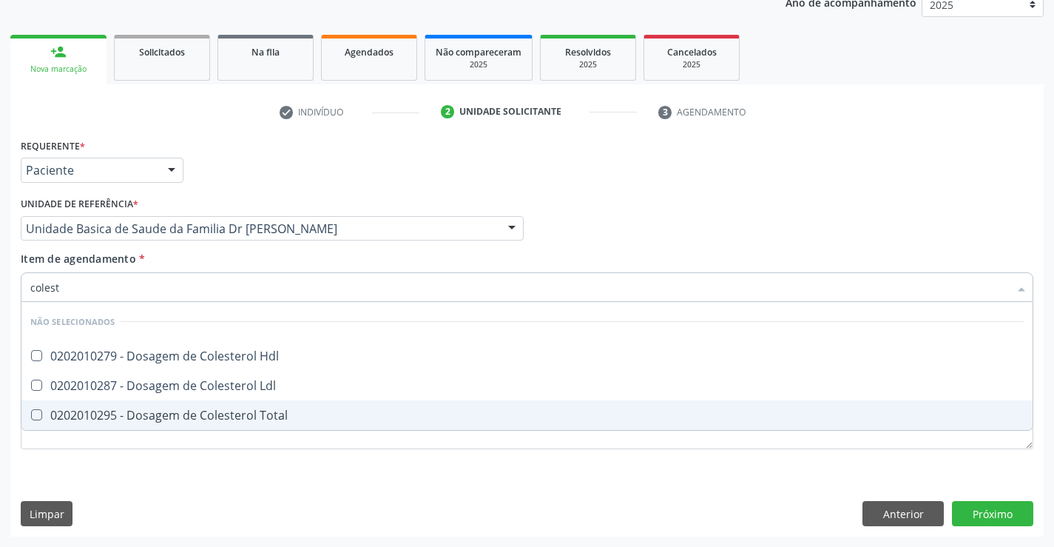
click at [187, 414] on div "0202010295 - Dosagem de Colesterol Total" at bounding box center [527, 415] width 994 height 12
checkbox Total "true"
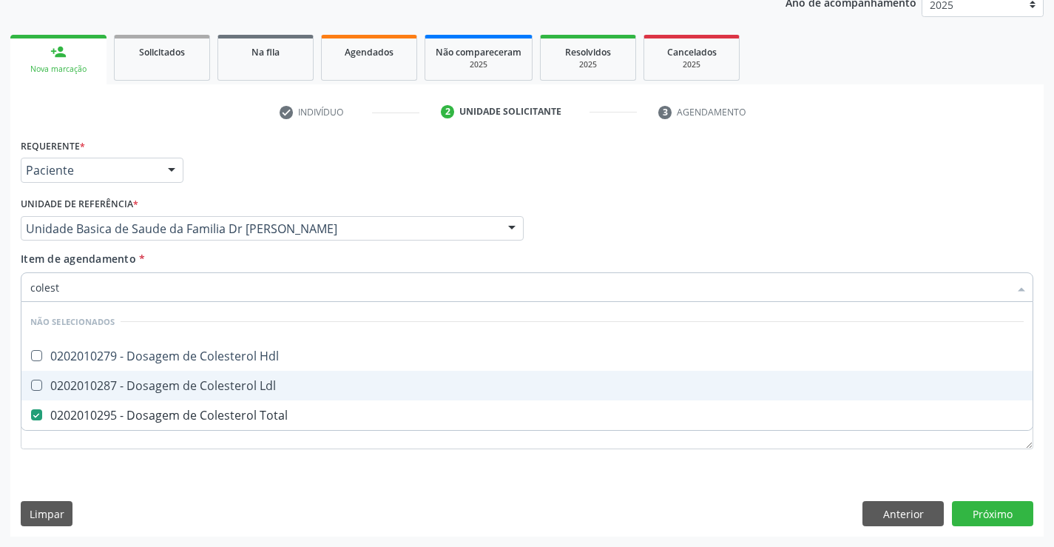
click at [192, 380] on div "0202010287 - Dosagem de Colesterol Ldl" at bounding box center [527, 386] width 994 height 12
checkbox Ldl "true"
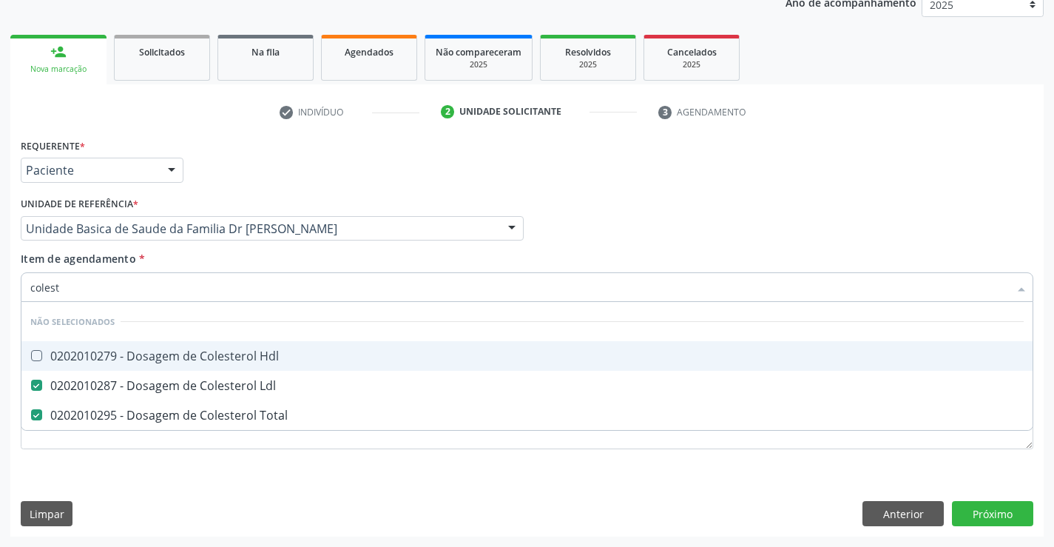
click at [197, 355] on div "0202010279 - Dosagem de Colesterol Hdl" at bounding box center [527, 356] width 994 height 12
checkbox Hdl "true"
click at [228, 256] on div "Item de agendamento * colest Desfazer seleção Não selecionados 0202010279 - Dos…" at bounding box center [527, 274] width 1013 height 47
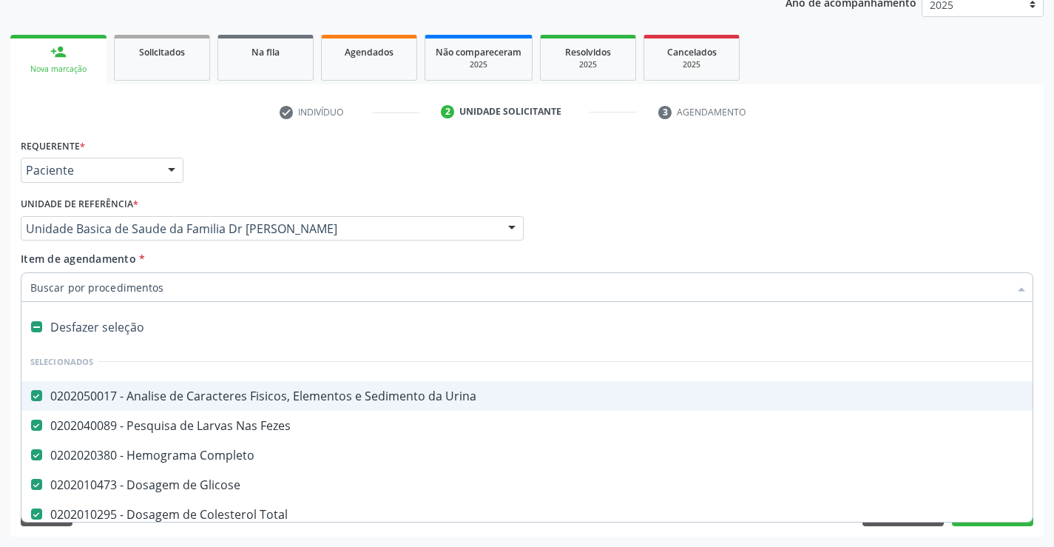
type input "t"
checkbox Hdl "false"
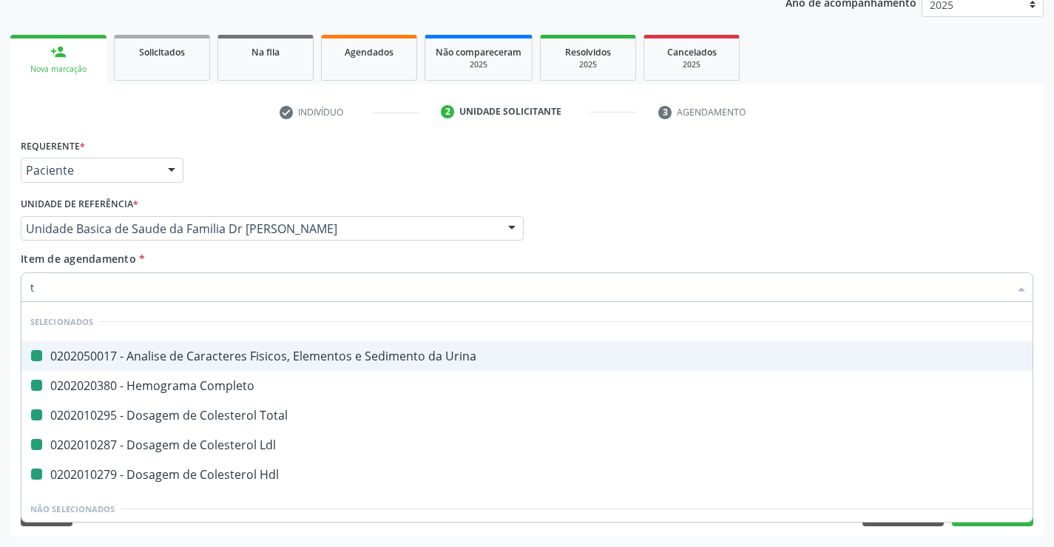
type input "tr"
checkbox Urina "false"
checkbox Total "false"
checkbox Completo "false"
checkbox Ldl "false"
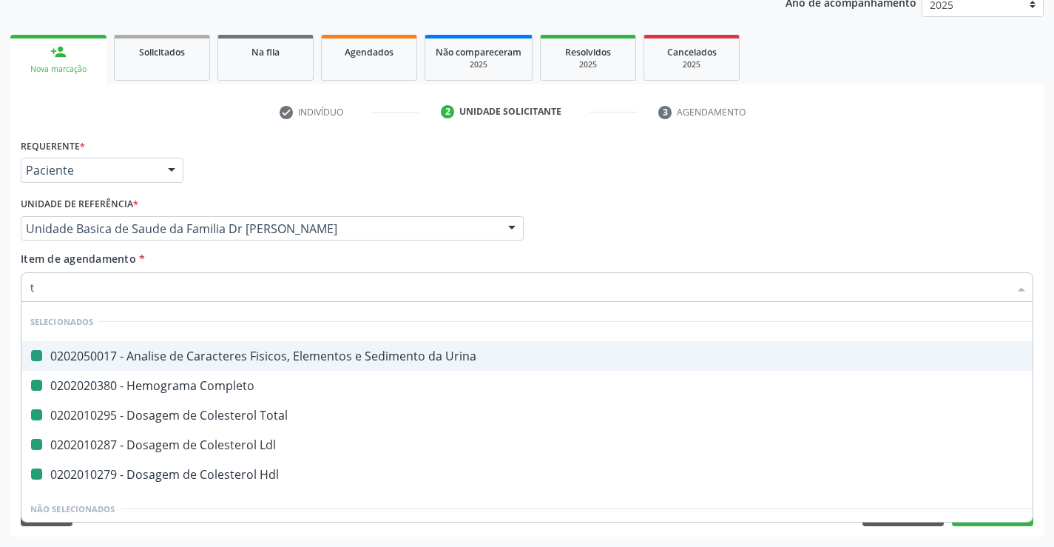
checkbox Hdl "false"
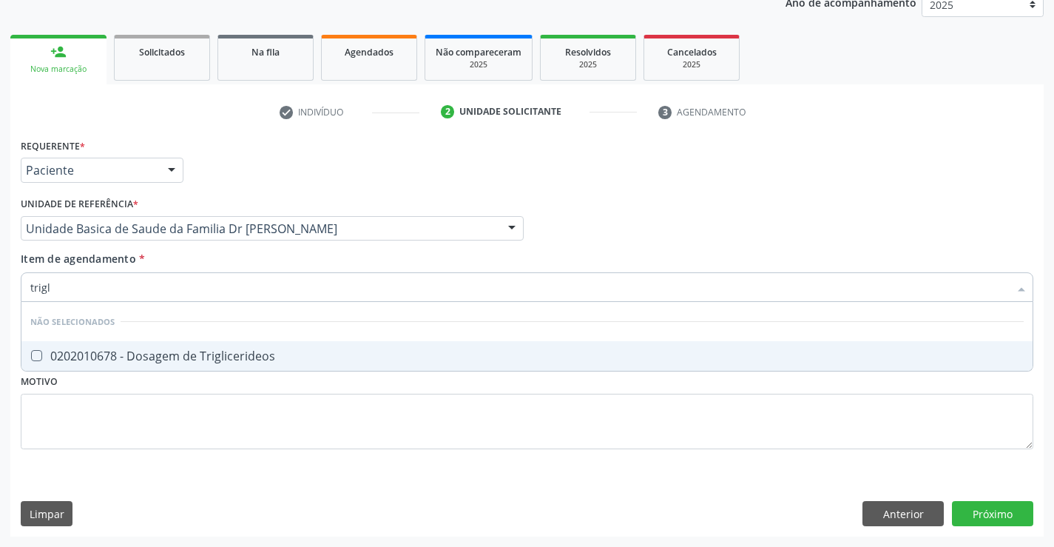
type input "trigli"
click at [200, 361] on div "0202010678 - Dosagem de Triglicerideos" at bounding box center [527, 356] width 994 height 12
checkbox Triglicerideos "true"
click at [208, 263] on div "Item de agendamento * trigli Desfazer seleção Não selecionados 0202010678 - Dos…" at bounding box center [527, 274] width 1013 height 47
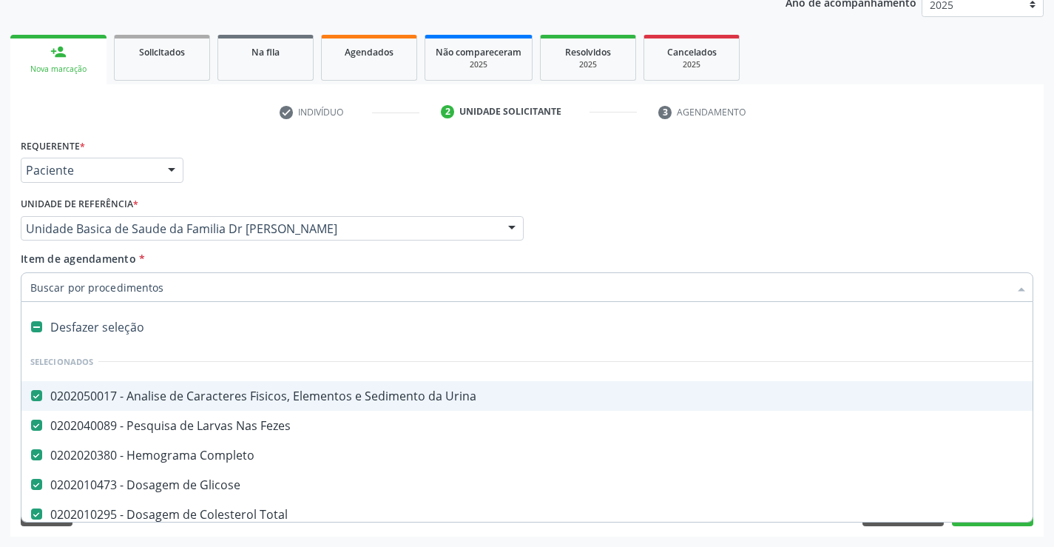
type input "t"
checkbox Triglicerideos "false"
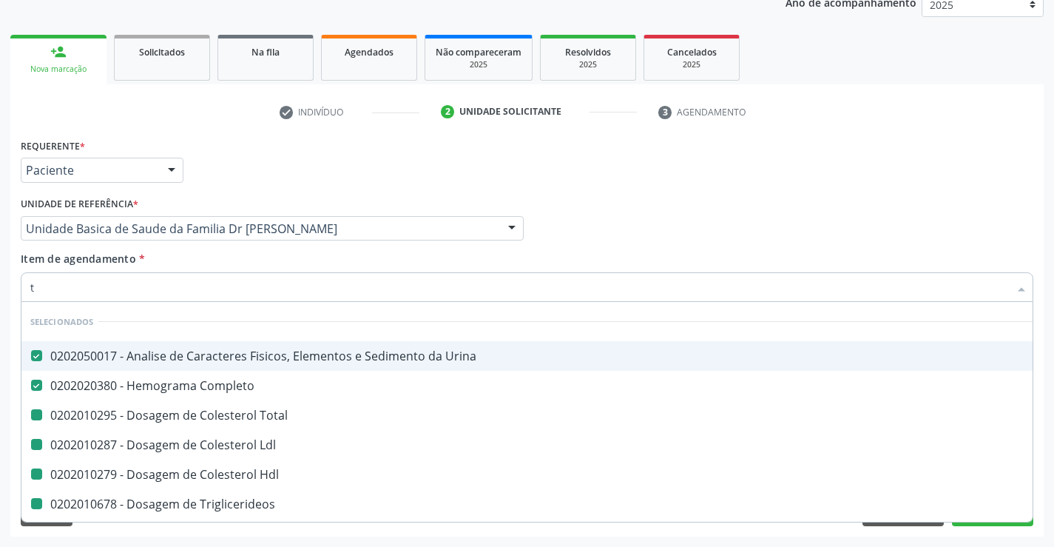
type input "tr"
checkbox Total "false"
checkbox Ldl "false"
checkbox Hdl "false"
checkbox Triglicerideos "false"
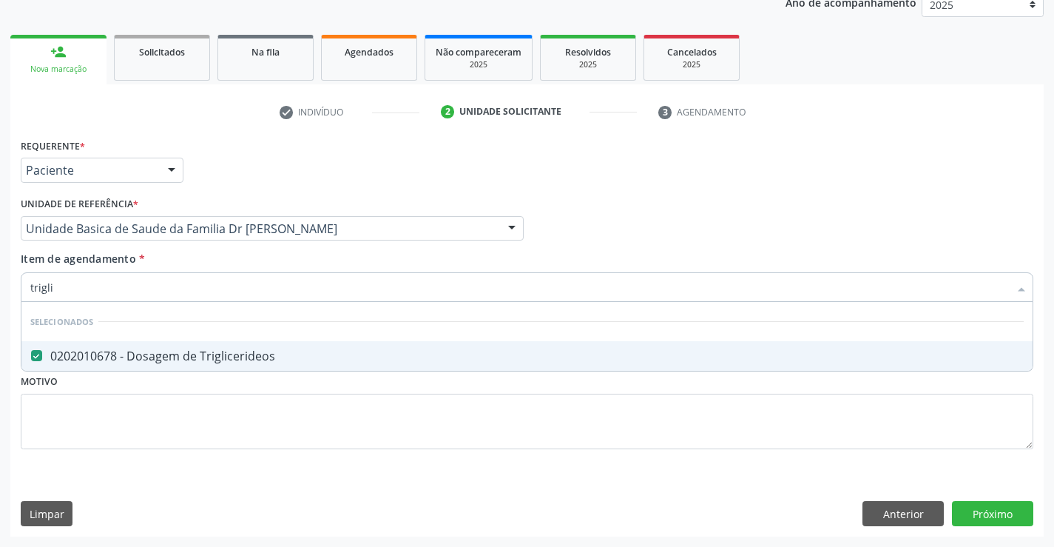
click at [240, 262] on div "Item de agendamento * trigli Desfazer seleção Selecionados 0202010678 - Dosagem…" at bounding box center [527, 274] width 1013 height 47
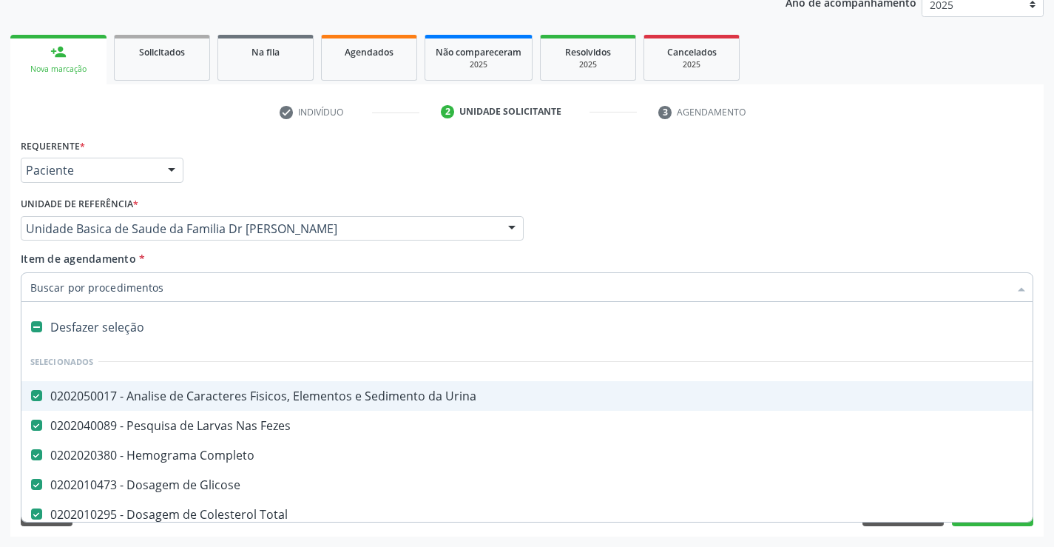
type input "t"
checkbox Triglicerideos "false"
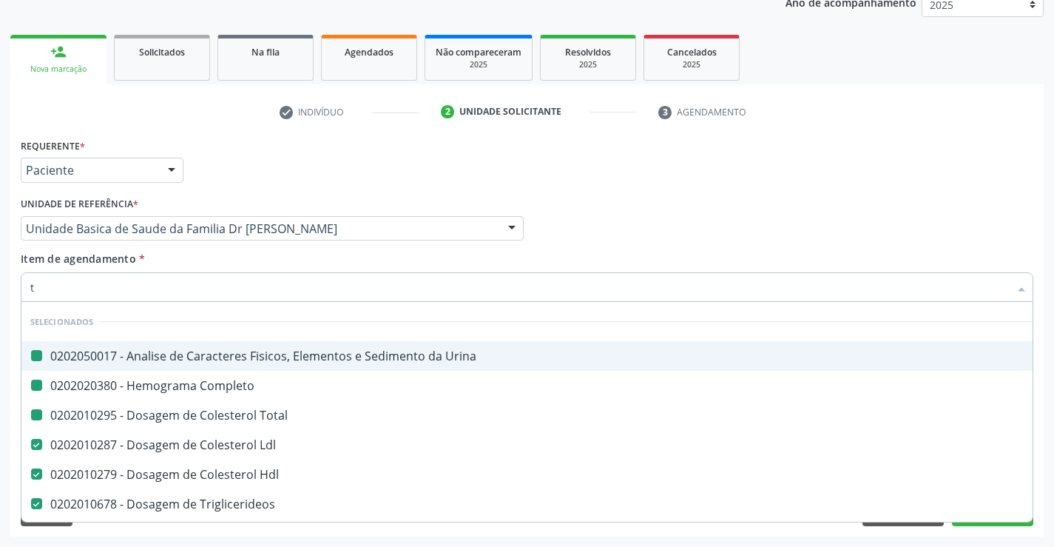
type input "tg"
checkbox Urina "false"
checkbox Completo "false"
checkbox Total "false"
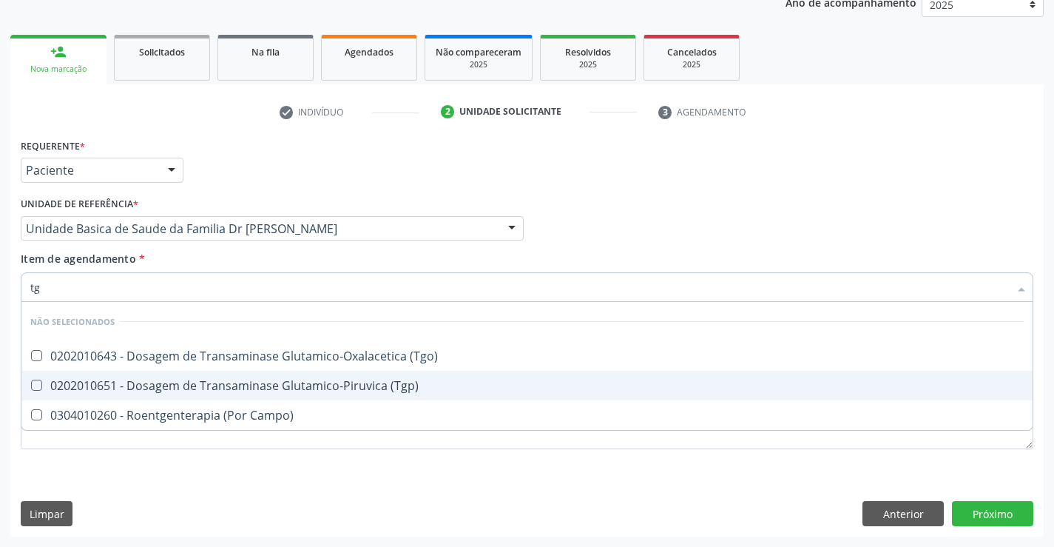
click at [199, 387] on div "0202010651 - Dosagem de Transaminase Glutamico-Piruvica (Tgp)" at bounding box center [527, 386] width 994 height 12
checkbox \(Tgp\) "true"
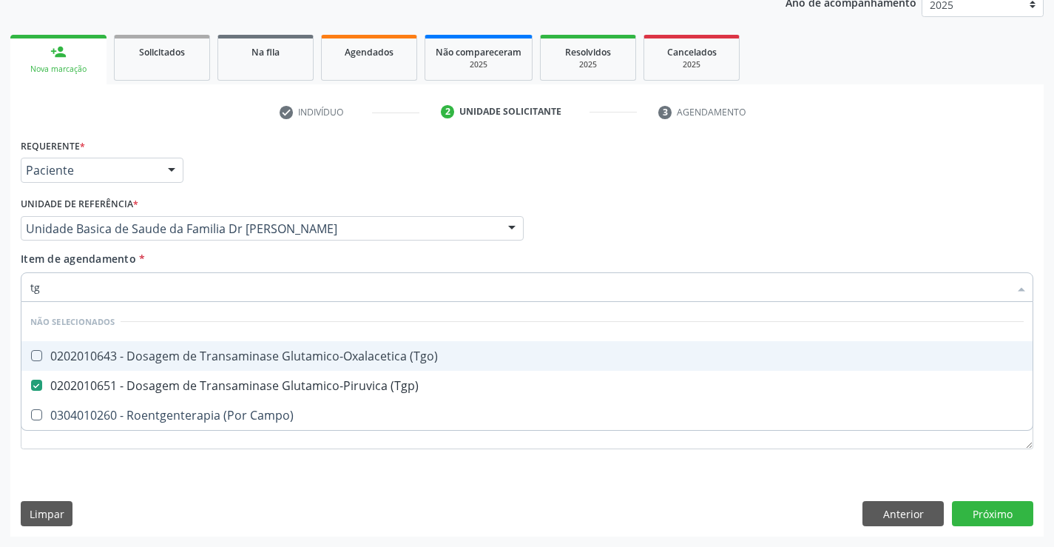
click at [193, 360] on div "0202010643 - Dosagem de Transaminase Glutamico-Oxalacetica (Tgo)" at bounding box center [527, 356] width 994 height 12
checkbox \(Tgo\) "true"
click at [181, 265] on div "Item de agendamento * tg Desfazer seleção Não selecionados 0202010643 - Dosagem…" at bounding box center [527, 274] width 1013 height 47
checkbox Campo\) "true"
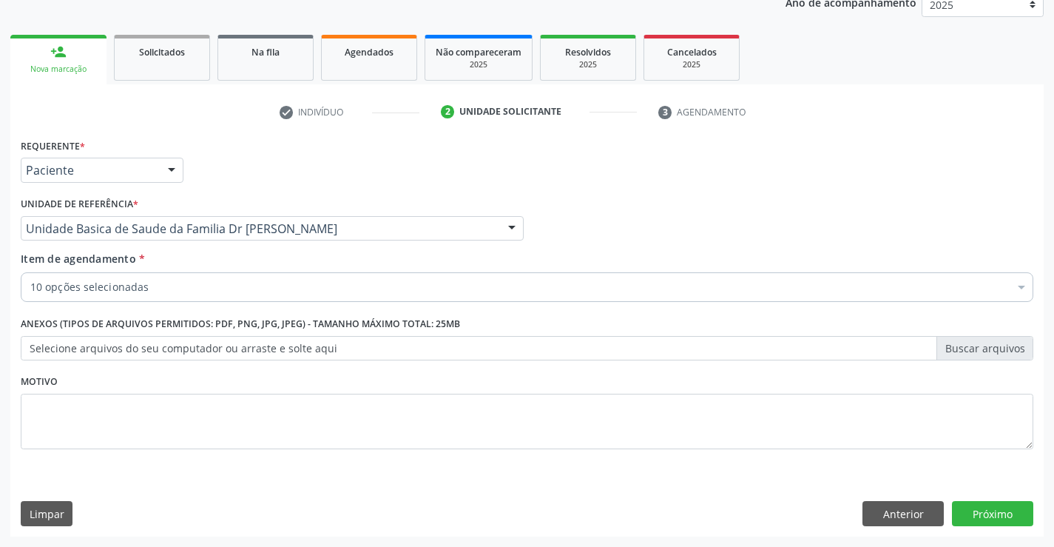
click at [1043, 488] on div "Requerente * Paciente Profissional de Saúde Paciente Nenhum resultado encontrad…" at bounding box center [527, 336] width 1034 height 402
click at [985, 503] on button "Próximo" at bounding box center [992, 513] width 81 height 25
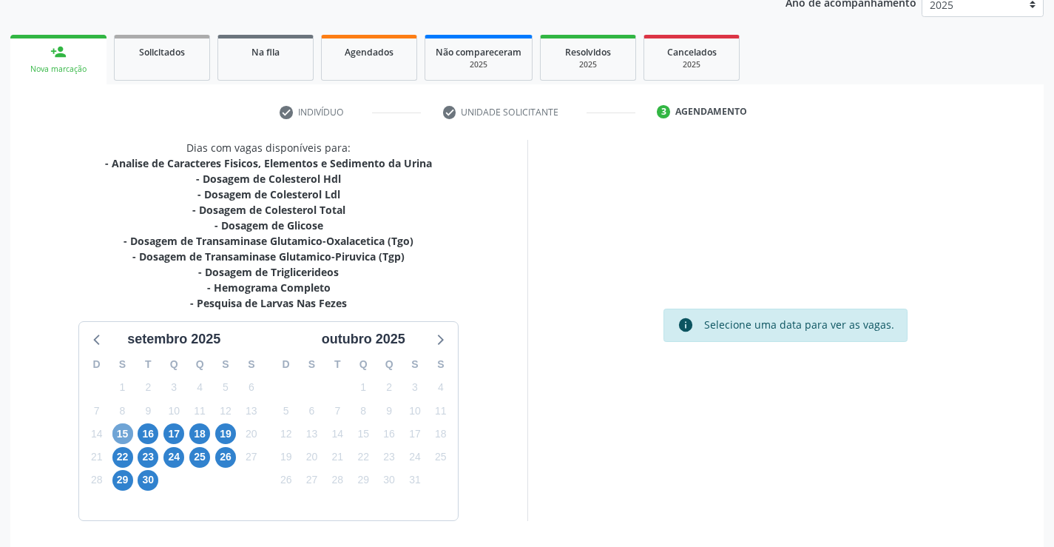
click at [121, 437] on span "15" at bounding box center [122, 433] width 21 height 21
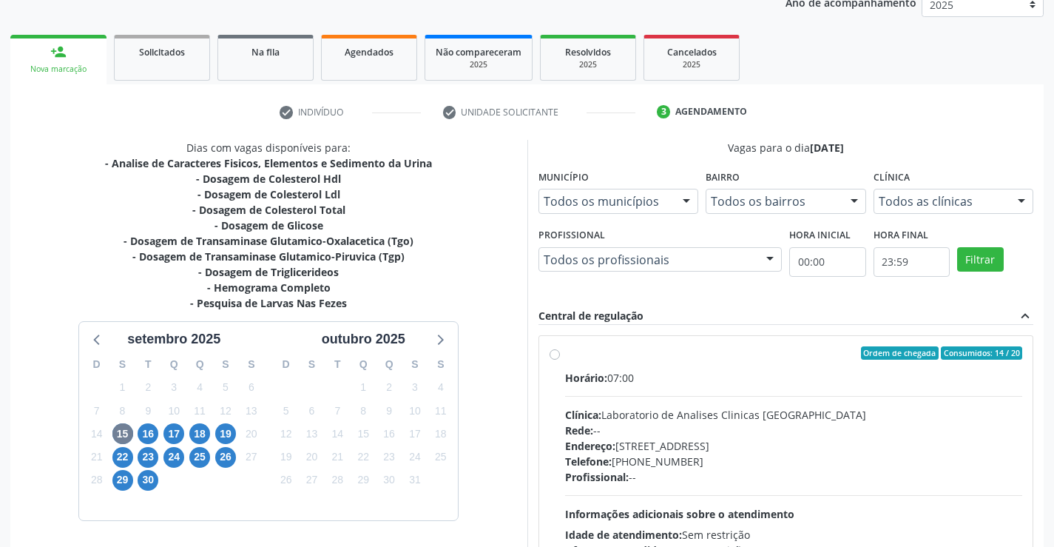
click at [727, 361] on label "Ordem de chegada Consumidos: 14 / 20 Horário: 07:00 Clínica: Laboratorio de Ana…" at bounding box center [794, 459] width 458 height 227
click at [560, 360] on input "Ordem de chegada Consumidos: 14 / 20 Horário: 07:00 Clínica: Laboratorio de Ana…" at bounding box center [555, 352] width 10 height 13
radio input "true"
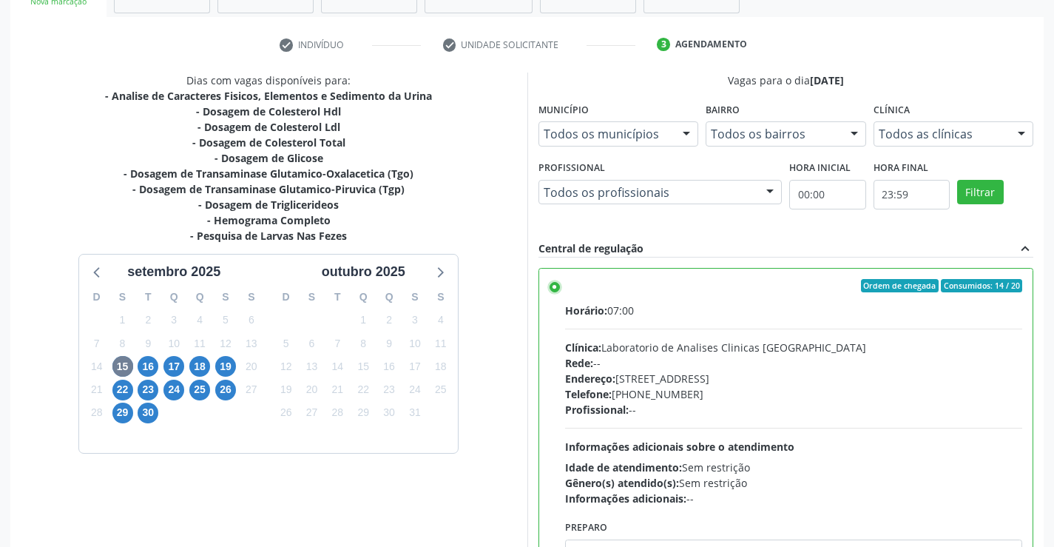
scroll to position [337, 0]
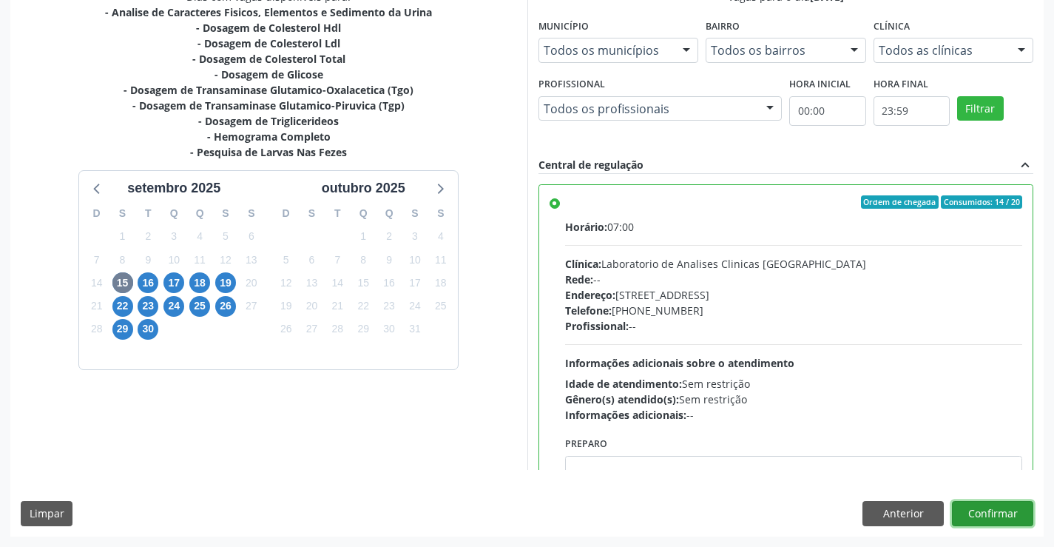
click at [978, 508] on button "Confirmar" at bounding box center [992, 513] width 81 height 25
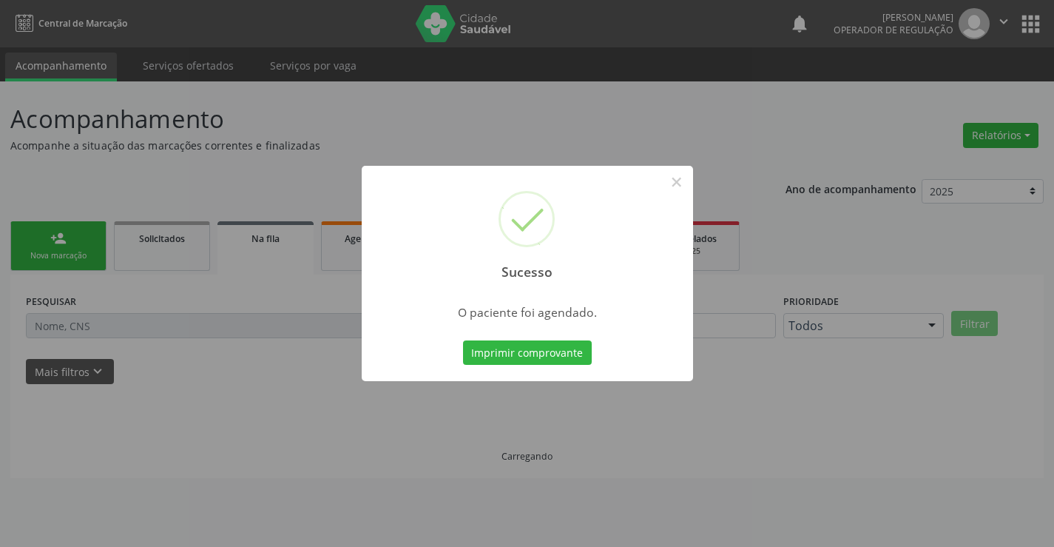
scroll to position [0, 0]
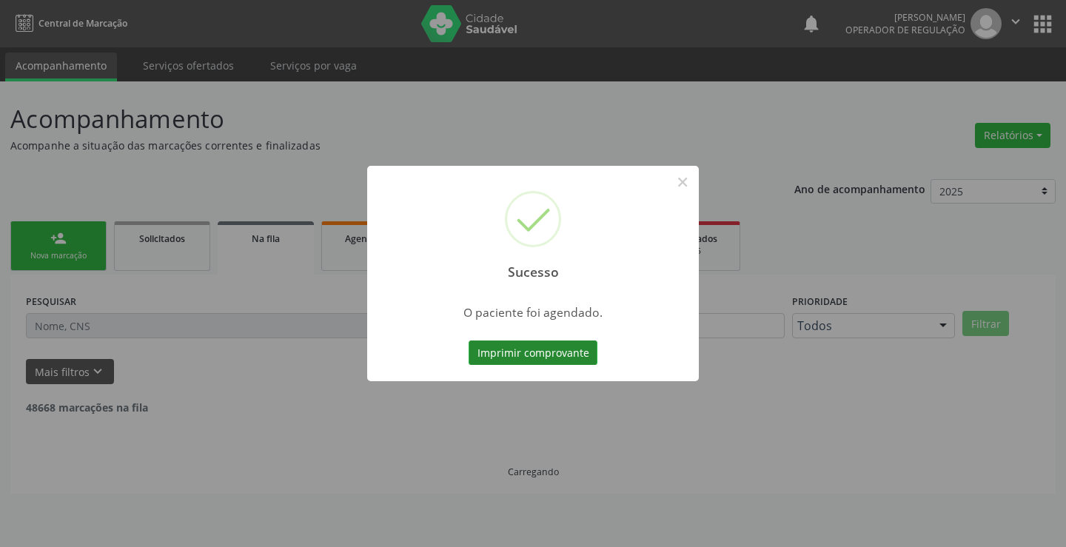
click at [537, 352] on button "Imprimir comprovante" at bounding box center [532, 352] width 129 height 25
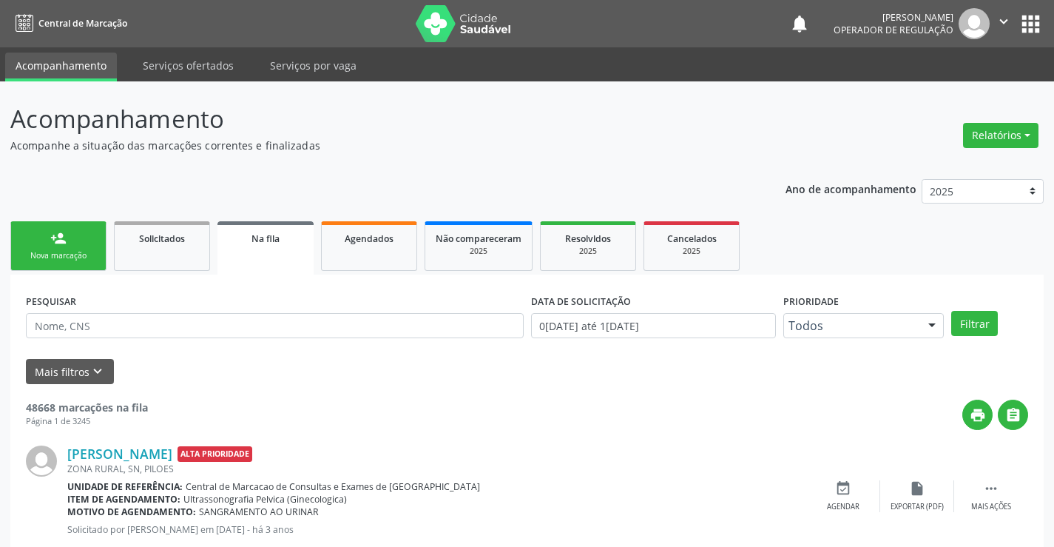
click at [75, 238] on link "person_add Nova marcação" at bounding box center [58, 246] width 96 height 50
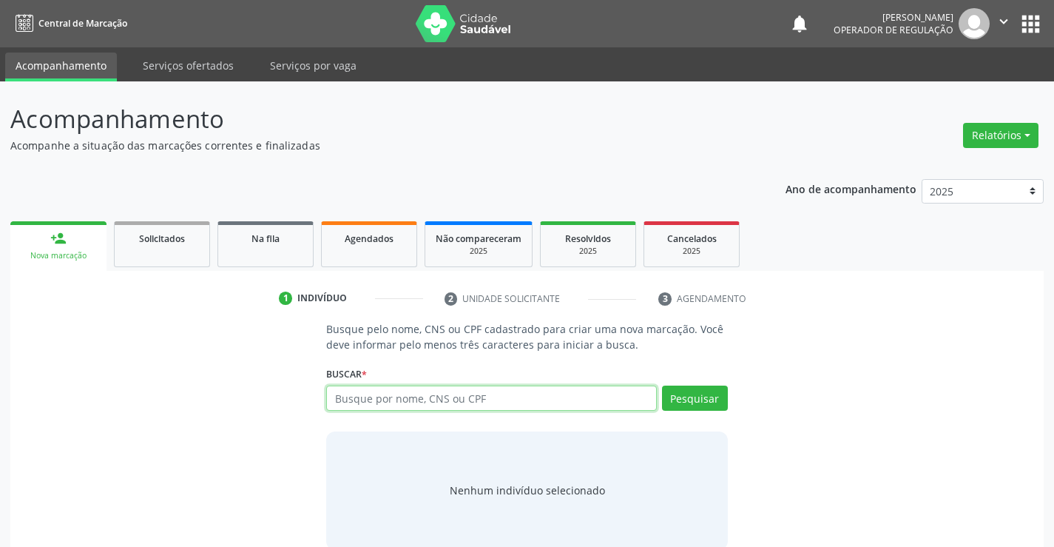
click at [505, 405] on input "text" at bounding box center [491, 398] width 330 height 25
type input "700807979838987"
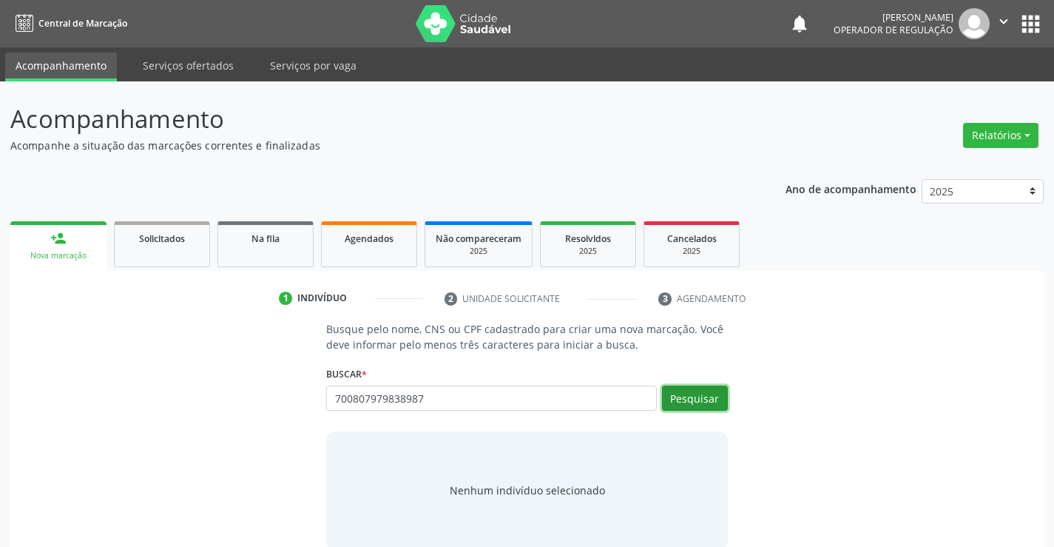
click at [698, 396] on button "Pesquisar" at bounding box center [695, 398] width 66 height 25
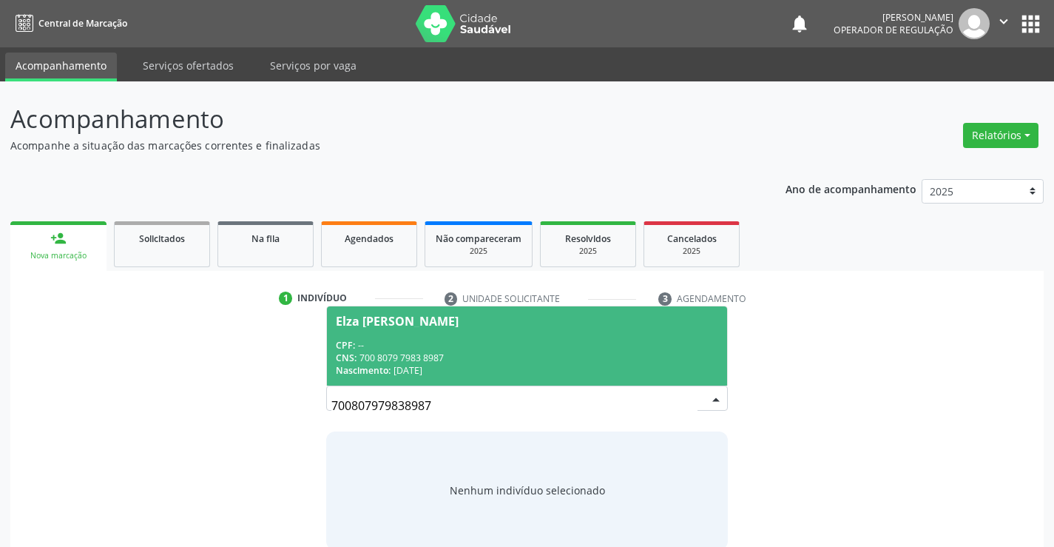
click at [516, 346] on div "CPF: --" at bounding box center [527, 345] width 382 height 13
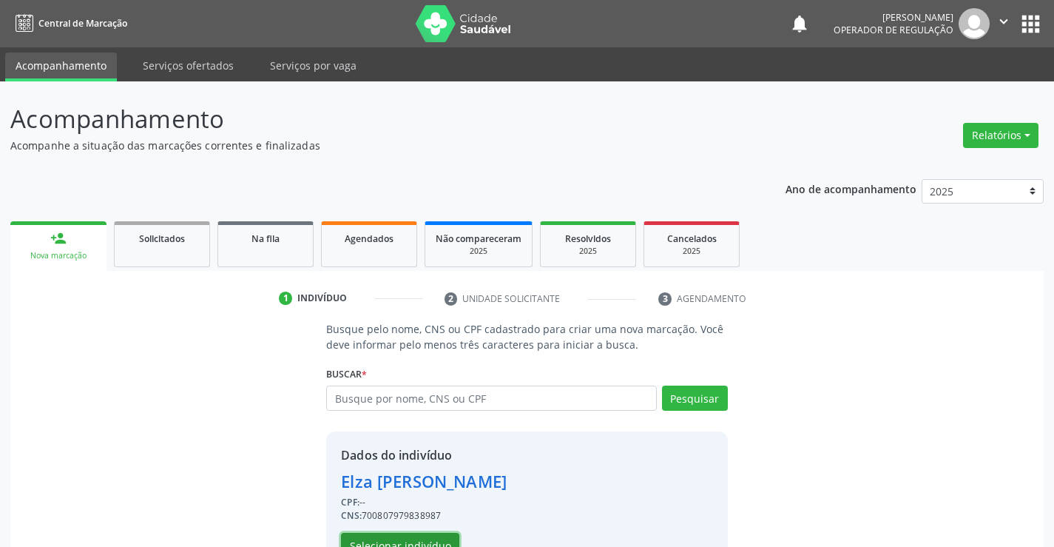
click at [400, 541] on button "Selecionar indivíduo" at bounding box center [400, 545] width 118 height 25
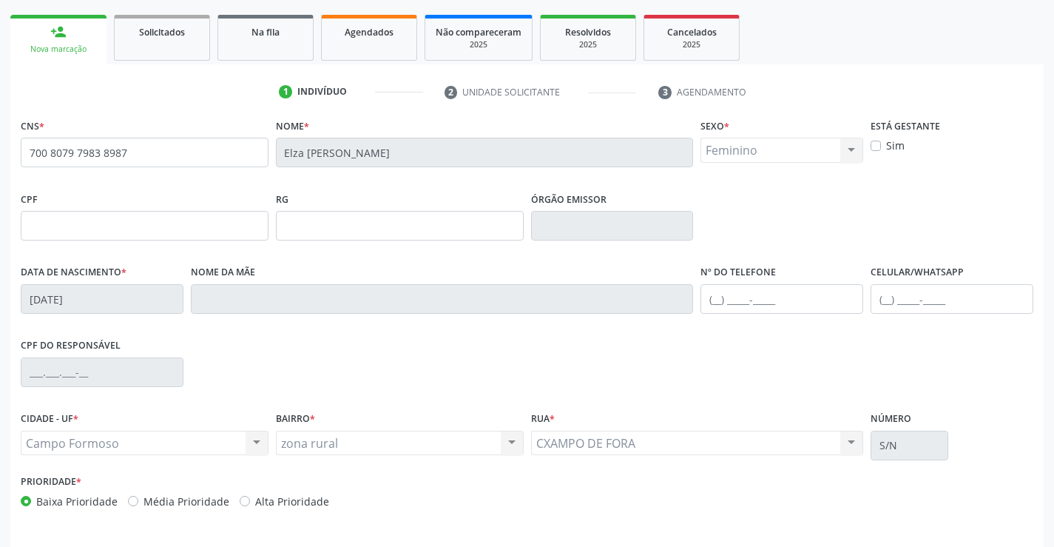
scroll to position [255, 0]
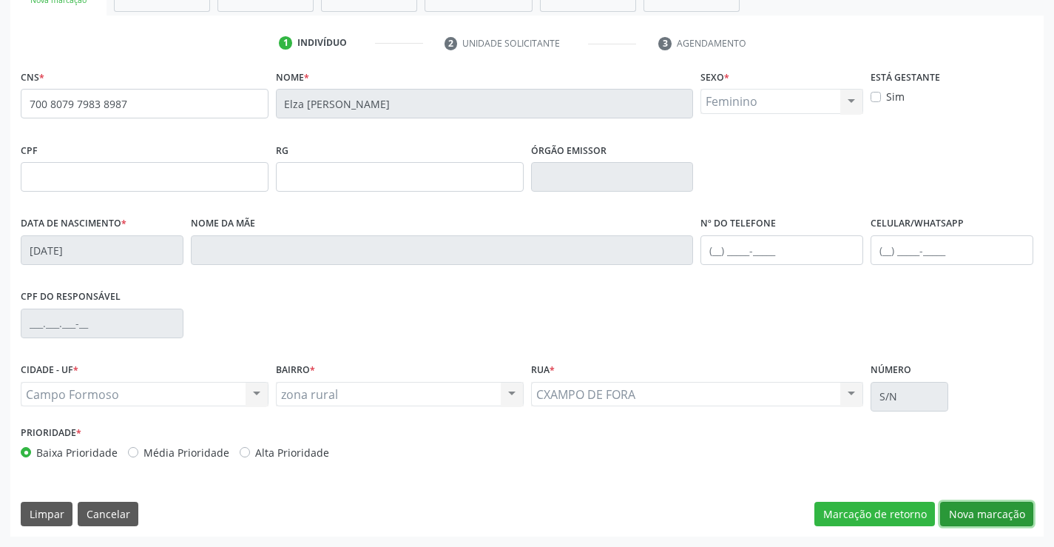
click at [970, 508] on button "Nova marcação" at bounding box center [986, 514] width 93 height 25
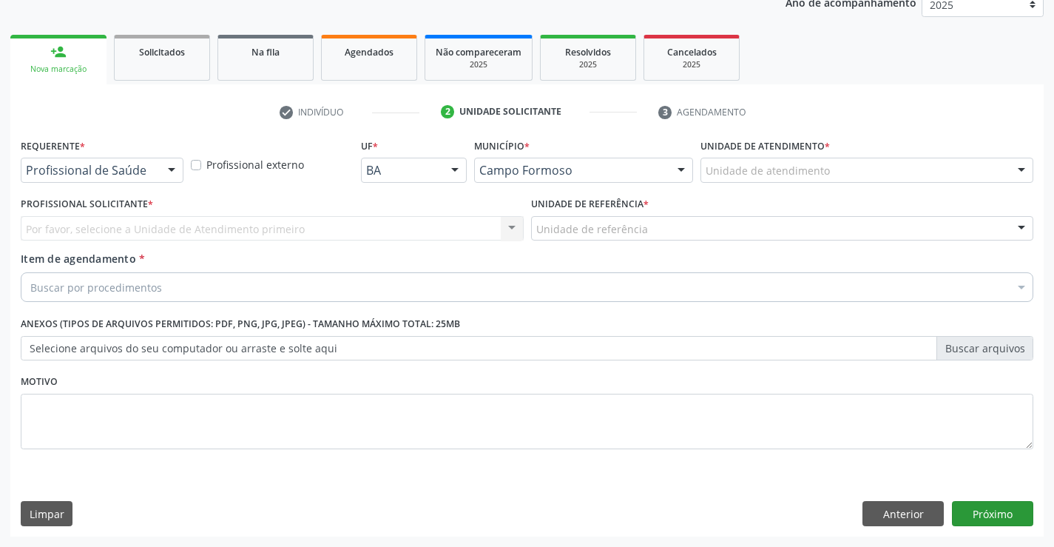
scroll to position [186, 0]
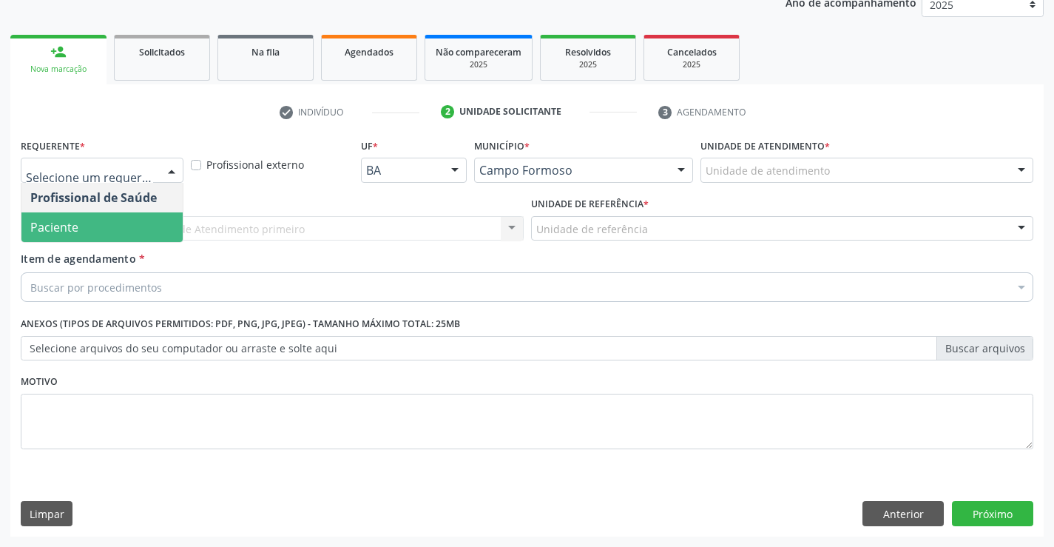
click at [92, 223] on span "Paciente" at bounding box center [101, 227] width 161 height 30
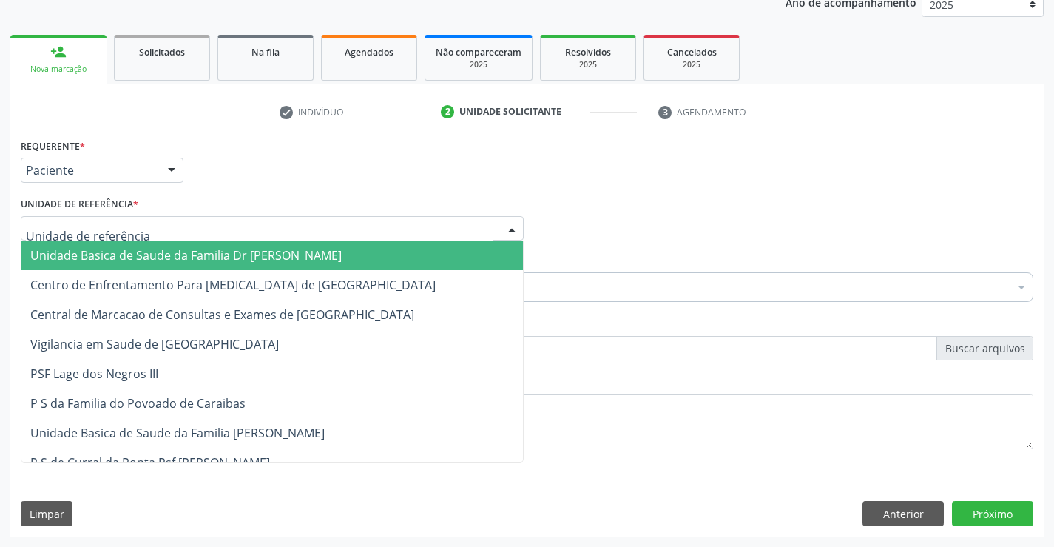
click at [112, 257] on span "Unidade Basica de Saude da Familia Dr [PERSON_NAME]" at bounding box center [186, 255] width 312 height 16
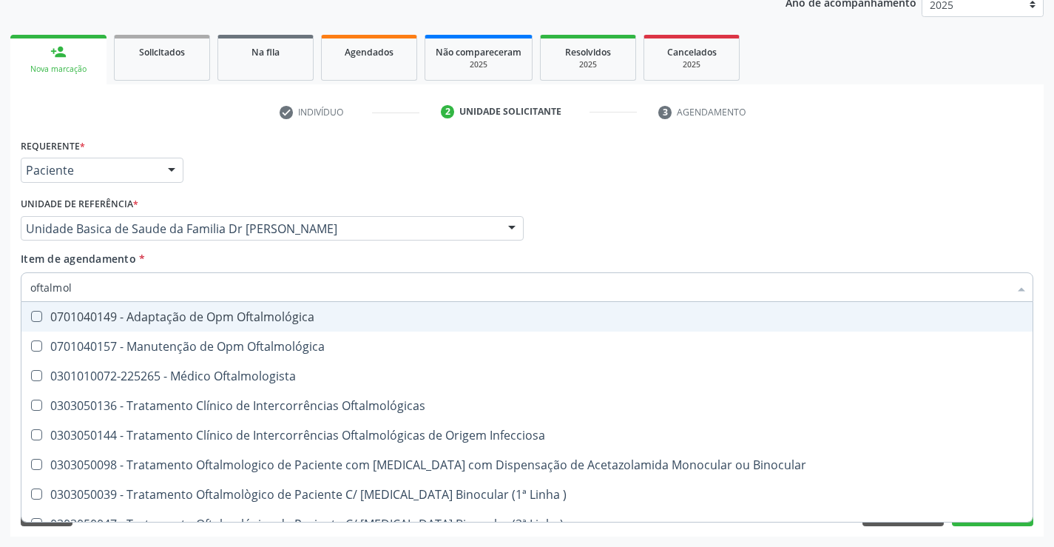
type input "oftalmolo"
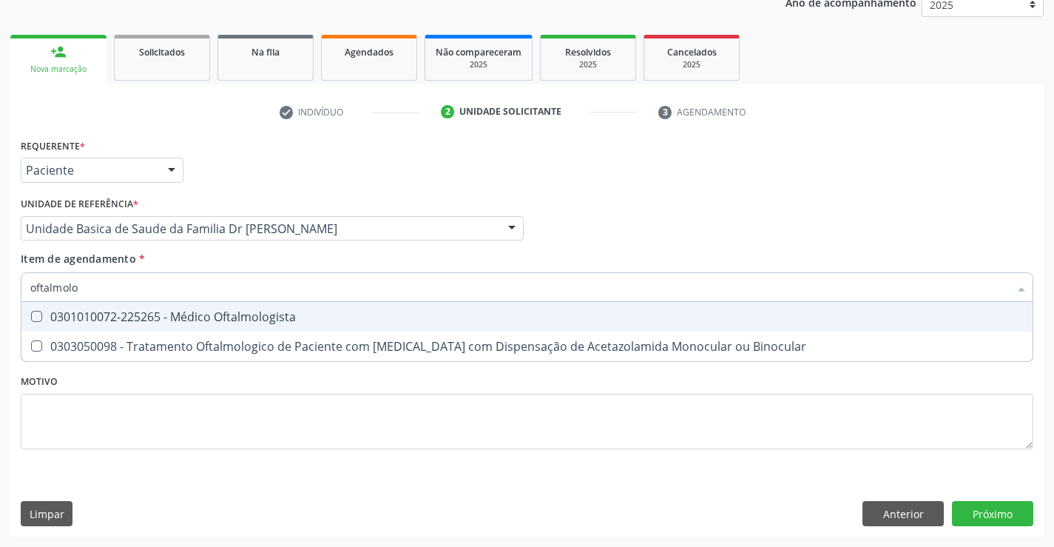
click at [257, 311] on div "0301010072-225265 - Médico Oftalmologista" at bounding box center [527, 317] width 994 height 12
checkbox Oftalmologista "true"
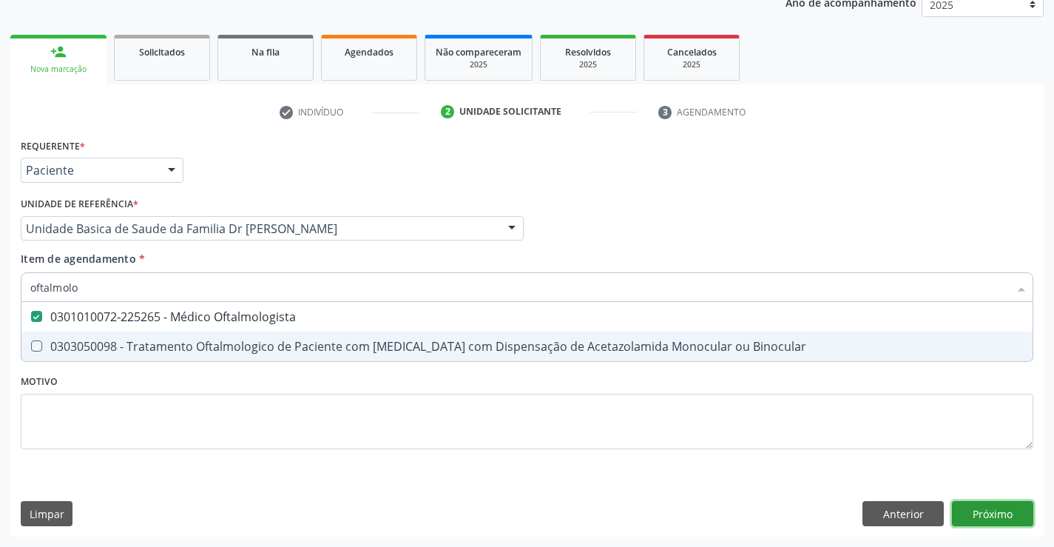
click at [991, 513] on div "Requerente * Paciente Profissional de Saúde Paciente Nenhum resultado encontrad…" at bounding box center [527, 336] width 1034 height 402
checkbox Binocular "true"
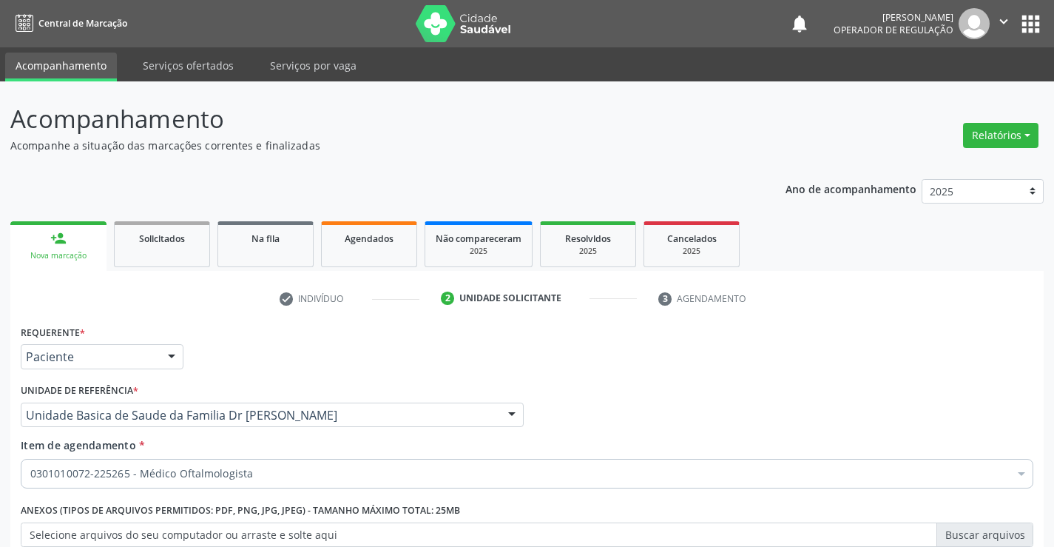
scroll to position [186, 0]
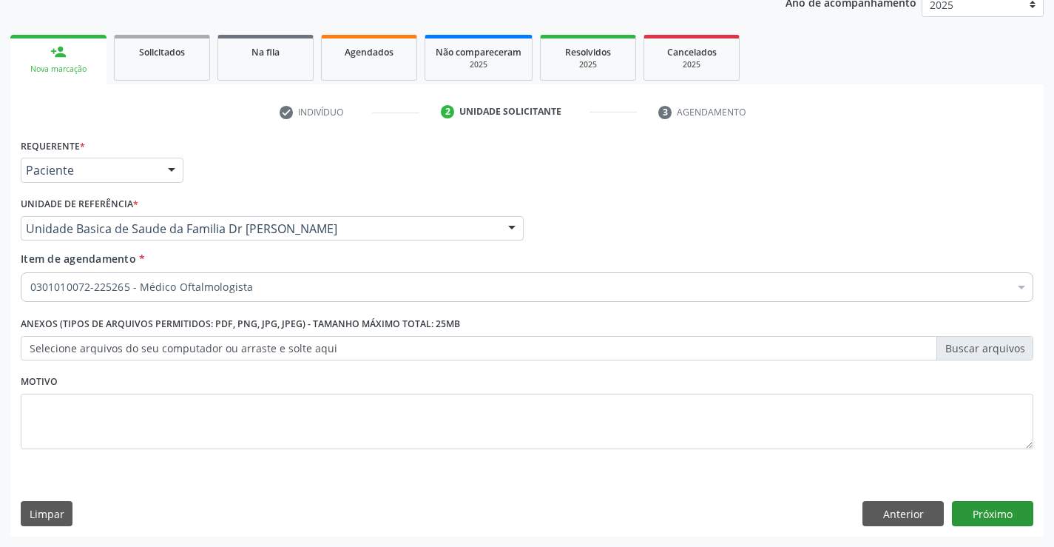
click at [977, 514] on button "Próximo" at bounding box center [992, 513] width 81 height 25
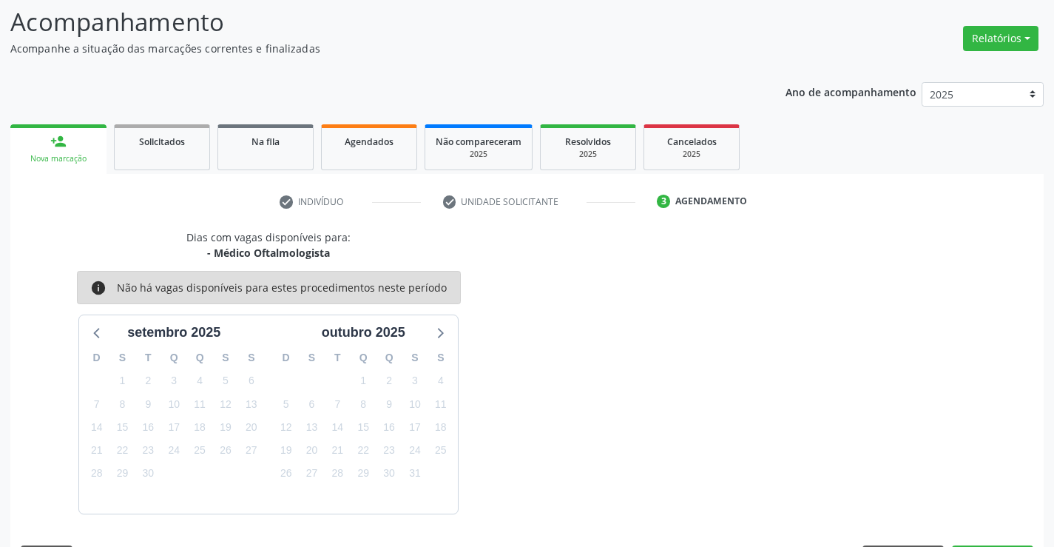
scroll to position [141, 0]
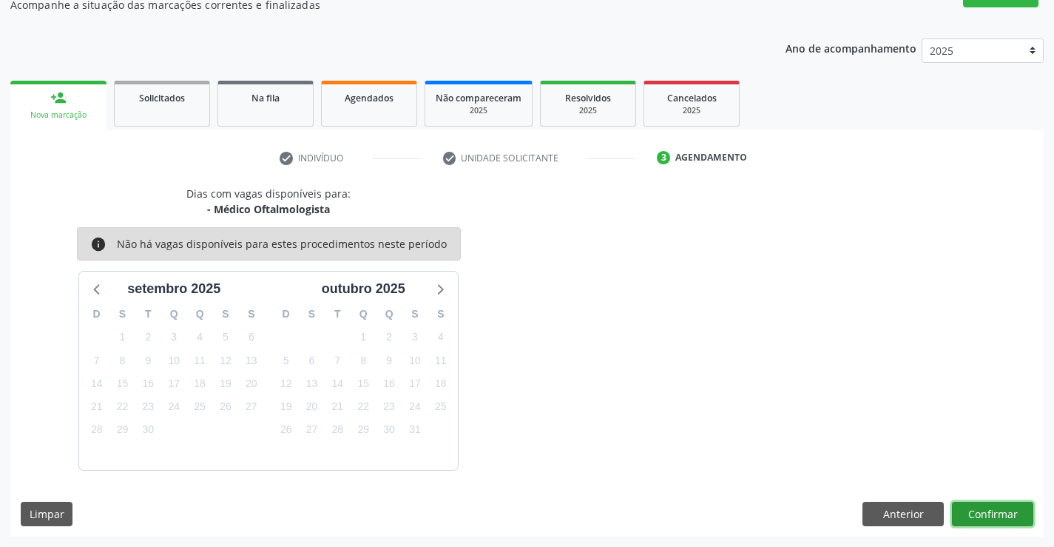
click at [977, 514] on button "Confirmar" at bounding box center [992, 514] width 81 height 25
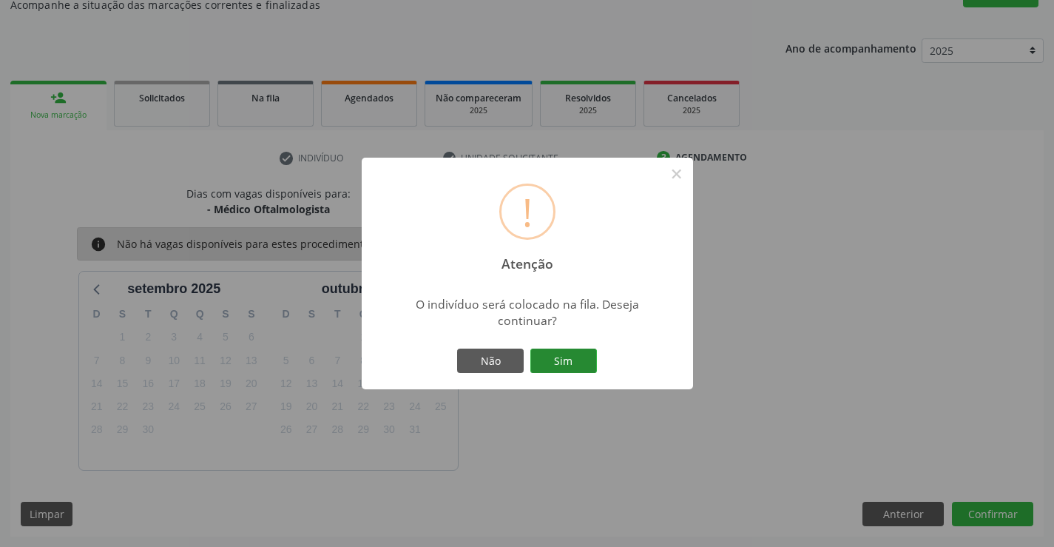
click at [542, 364] on button "Sim" at bounding box center [564, 361] width 67 height 25
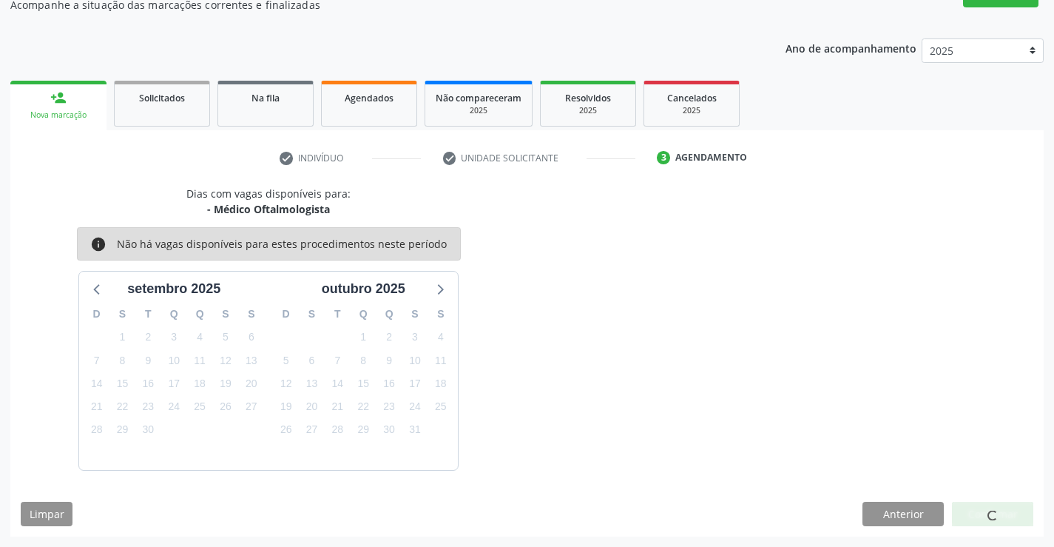
scroll to position [0, 0]
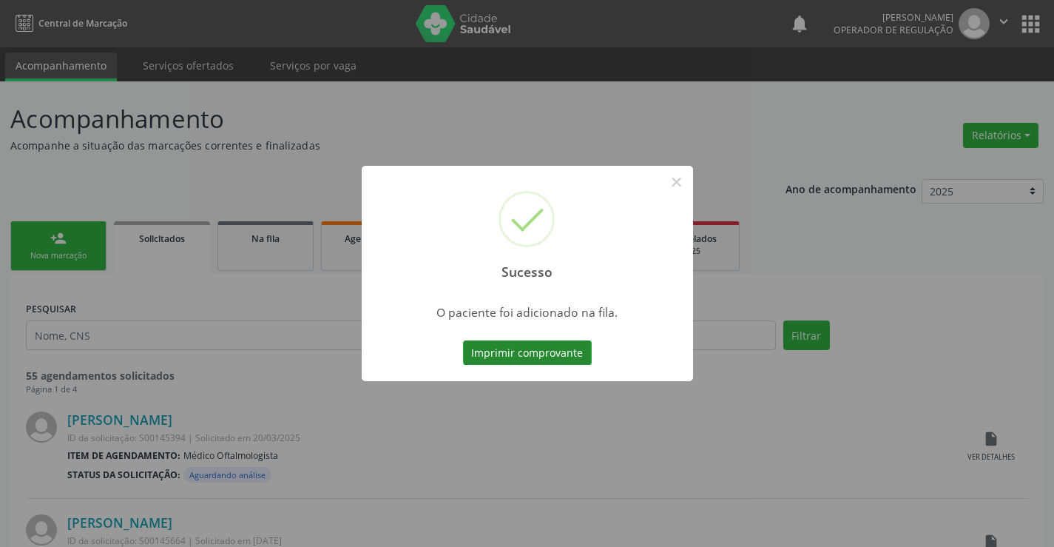
click at [544, 359] on button "Imprimir comprovante" at bounding box center [527, 352] width 129 height 25
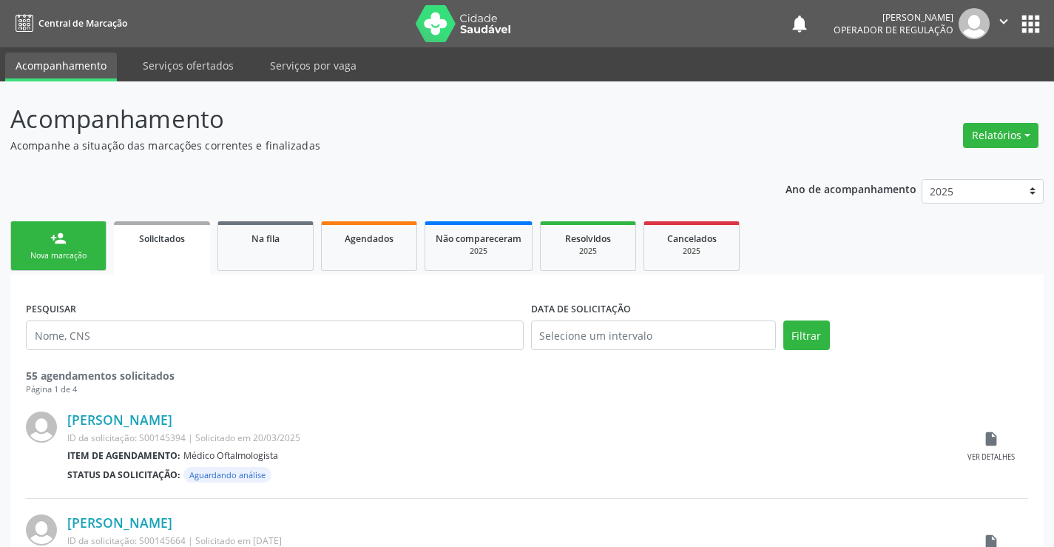
click at [61, 256] on div "Nova marcação" at bounding box center [58, 255] width 74 height 11
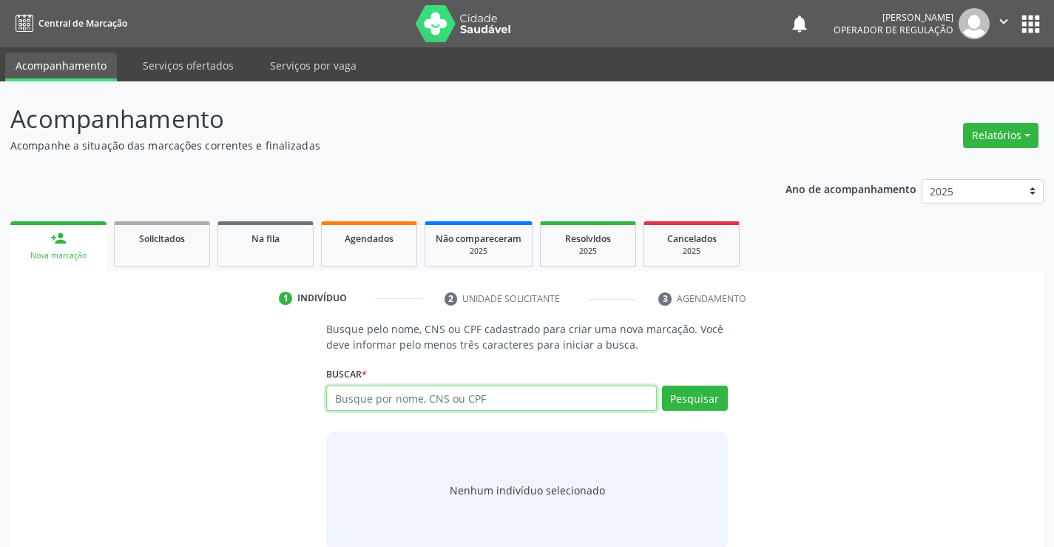
click at [483, 402] on input "text" at bounding box center [491, 398] width 330 height 25
click at [411, 397] on input "text" at bounding box center [491, 398] width 330 height 25
click at [407, 401] on input "text" at bounding box center [491, 398] width 330 height 25
type input "708507380984972"
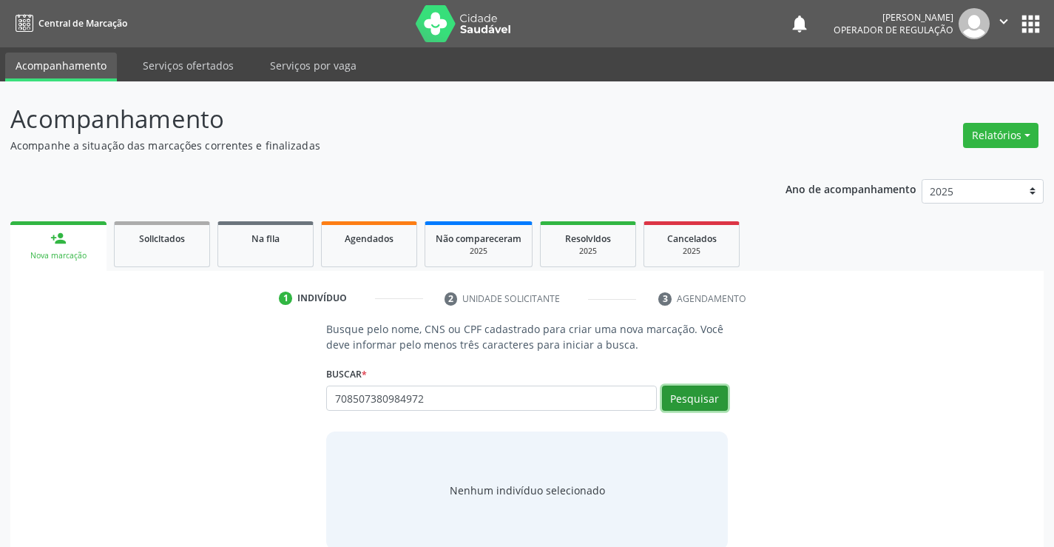
click at [699, 396] on button "Pesquisar" at bounding box center [695, 398] width 66 height 25
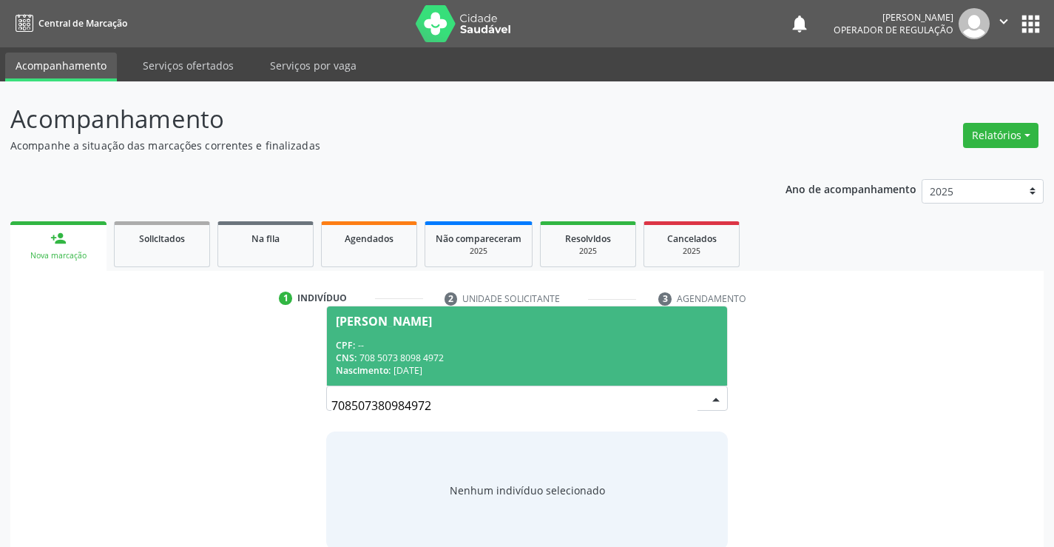
click at [432, 345] on div "CPF: --" at bounding box center [527, 345] width 382 height 13
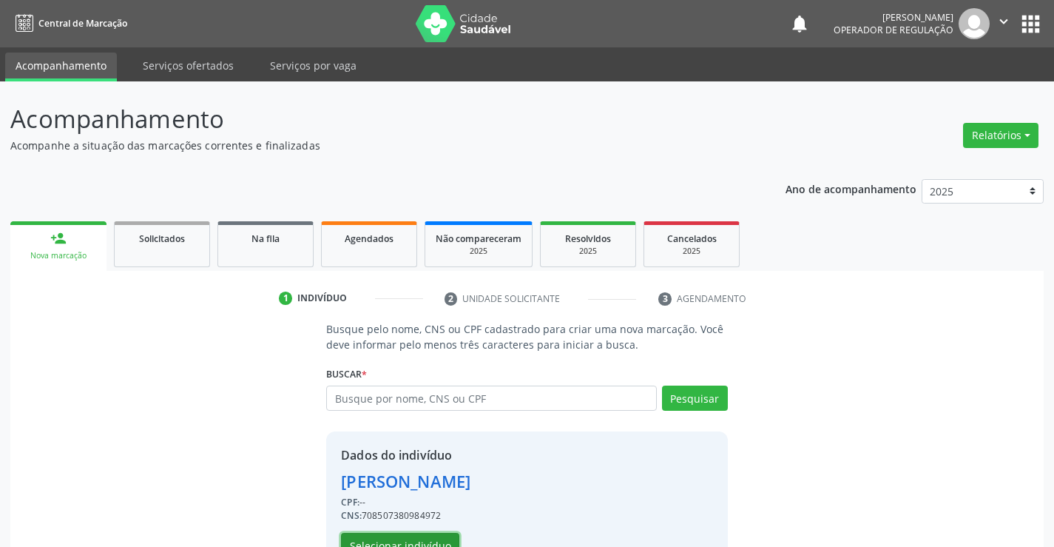
click at [397, 539] on button "Selecionar indivíduo" at bounding box center [400, 545] width 118 height 25
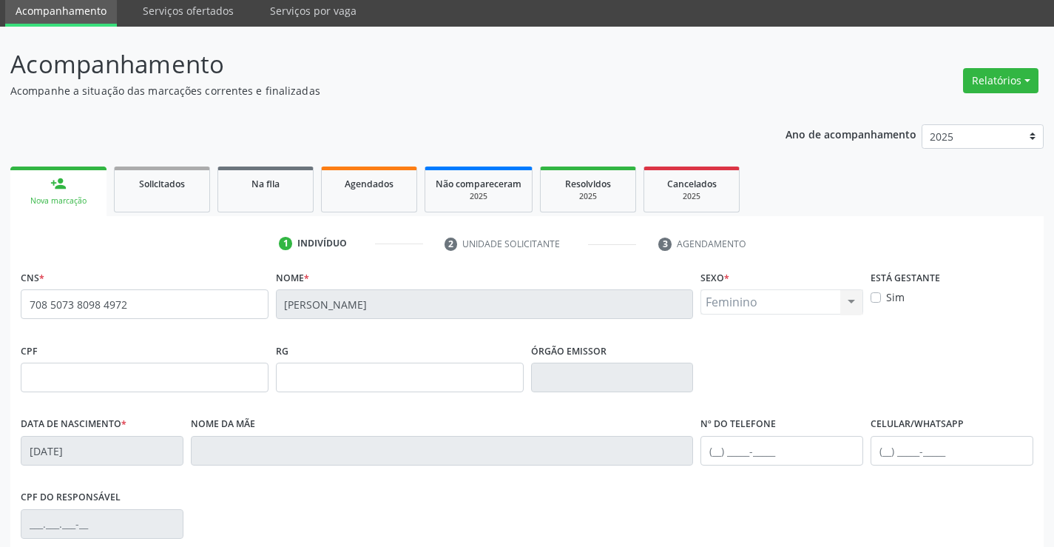
scroll to position [255, 0]
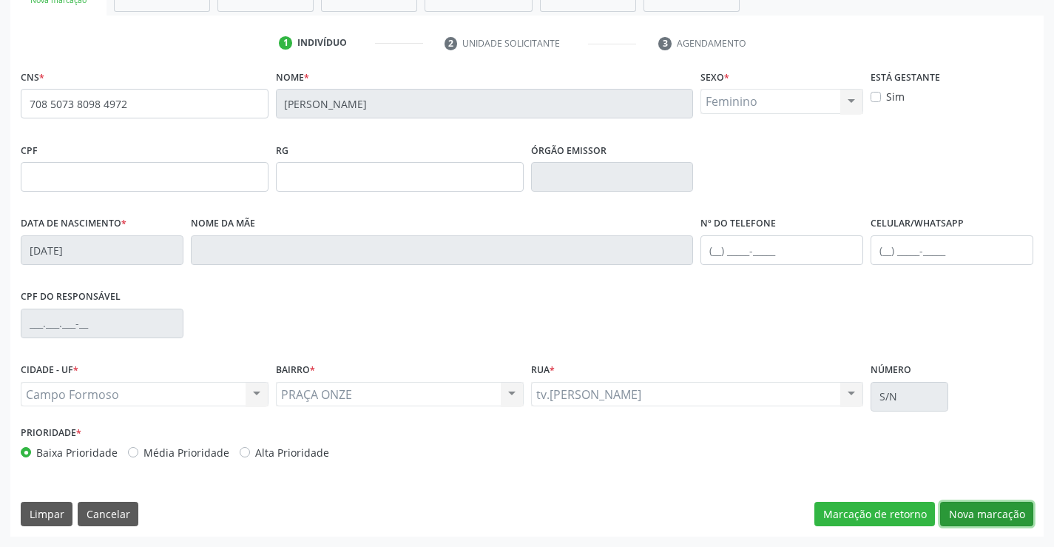
click at [975, 508] on button "Nova marcação" at bounding box center [986, 514] width 93 height 25
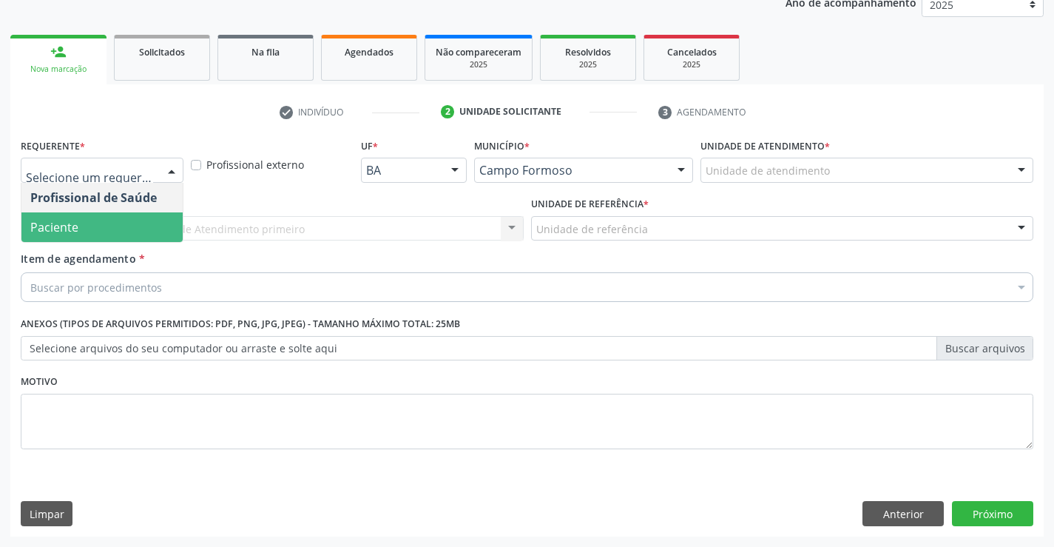
click at [94, 226] on span "Paciente" at bounding box center [101, 227] width 161 height 30
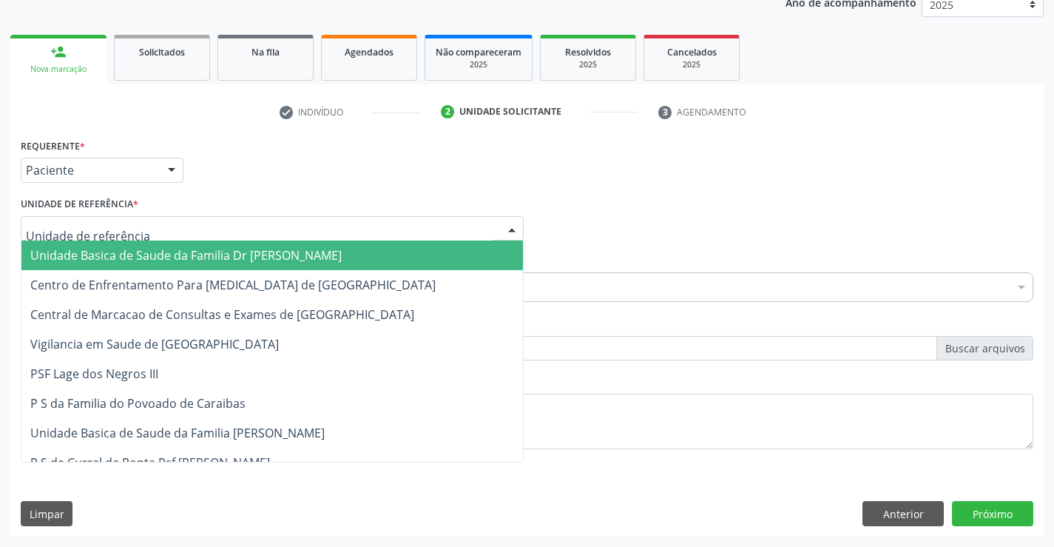
click at [169, 257] on span "Unidade Basica de Saude da Familia Dr [PERSON_NAME]" at bounding box center [186, 255] width 312 height 16
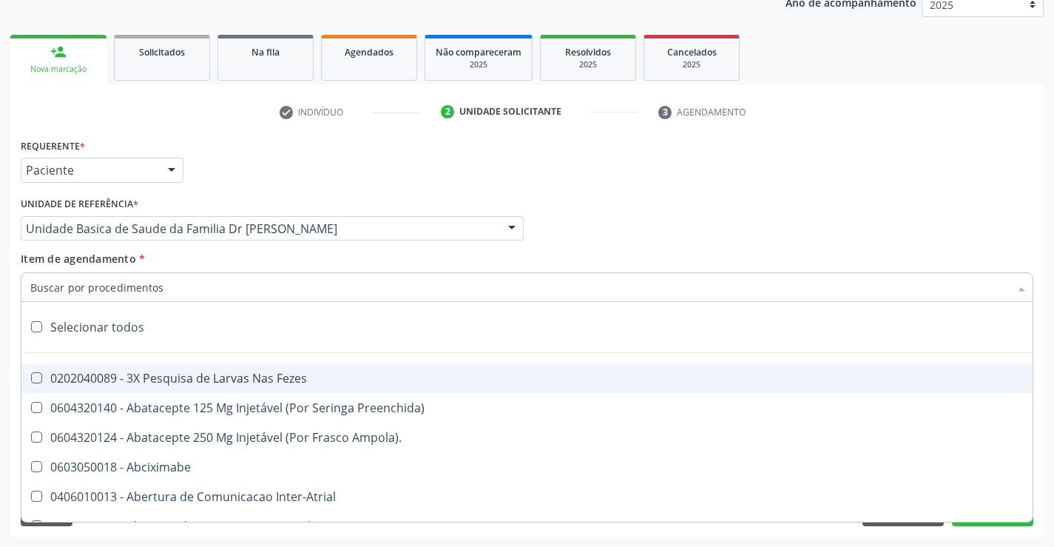
click at [192, 290] on div at bounding box center [527, 287] width 1013 height 30
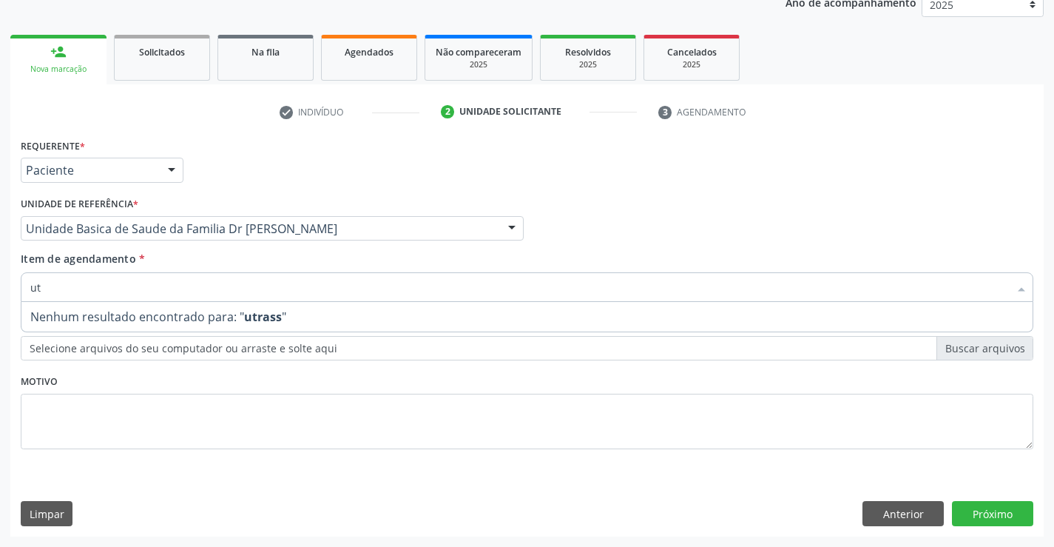
type input "u"
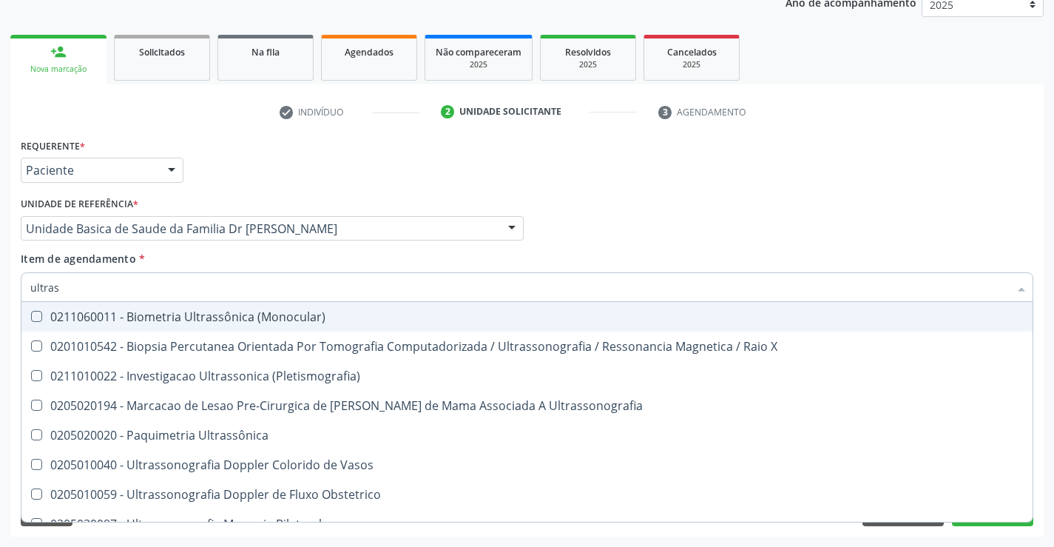
type input "ultrass"
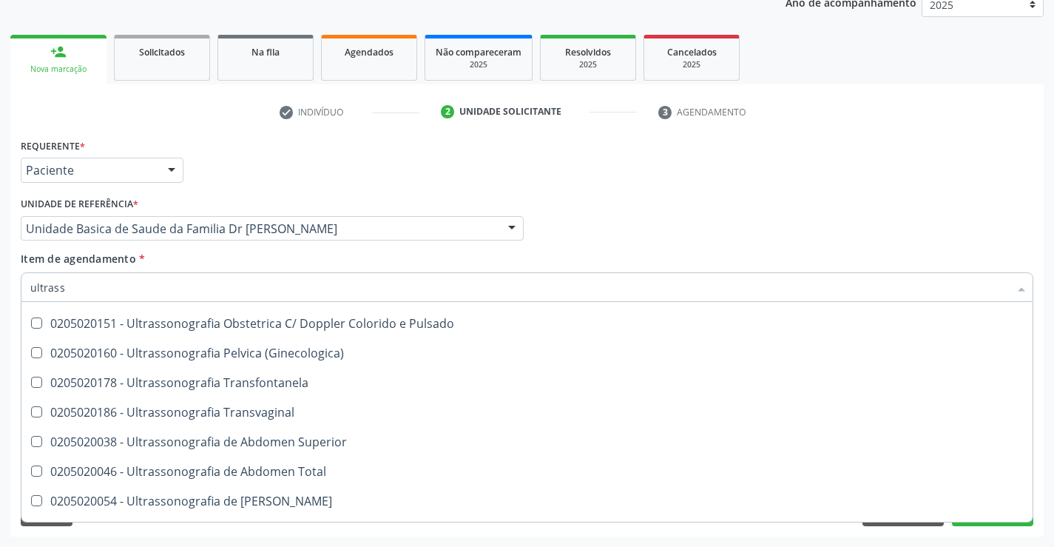
scroll to position [296, 0]
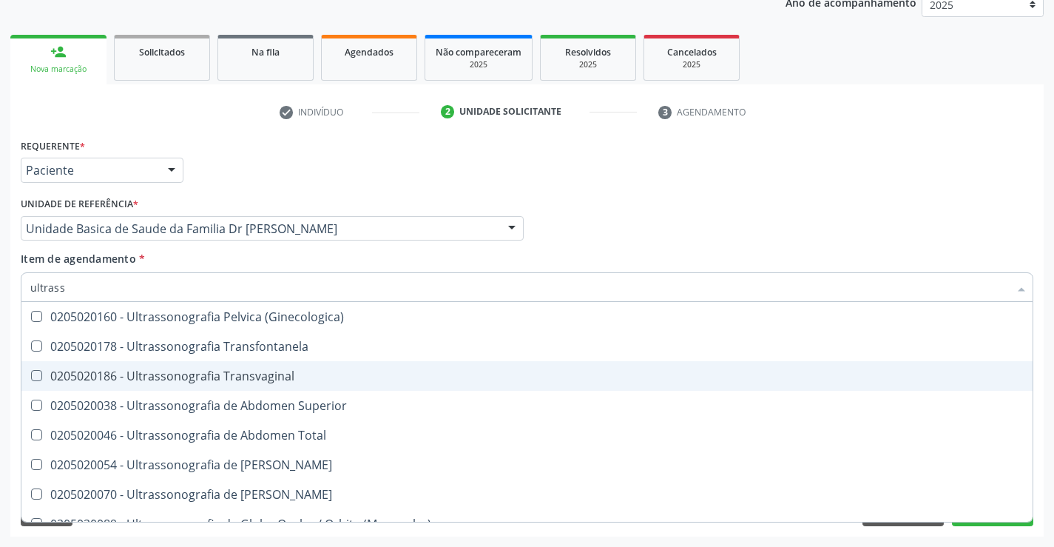
click at [314, 374] on div "0205020186 - Ultrassonografia Transvaginal" at bounding box center [527, 376] width 994 height 12
checkbox Transvaginal "true"
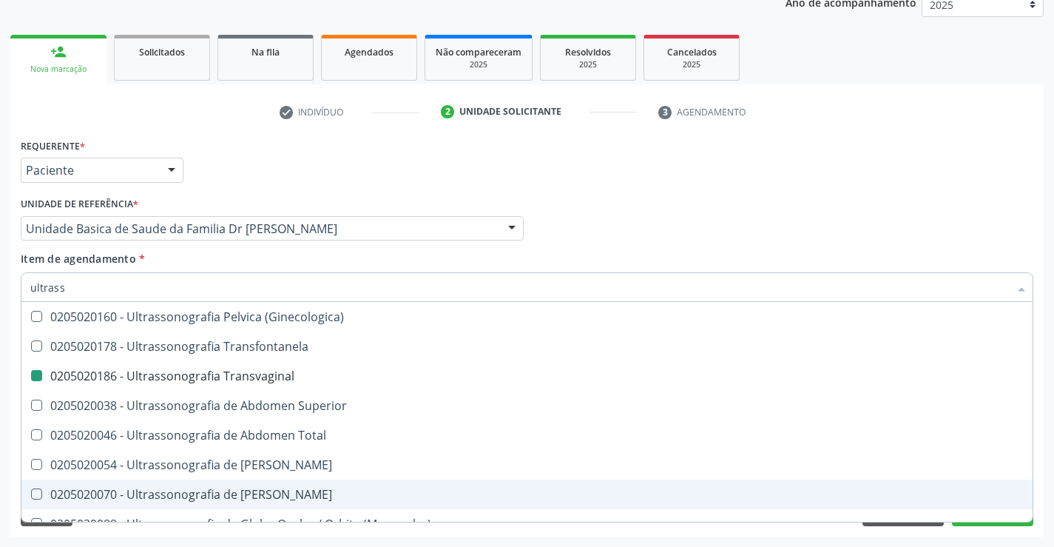
click at [1053, 475] on div "Acompanhamento Acompanhe a situação das marcações correntes e finalizadas Relat…" at bounding box center [527, 221] width 1054 height 652
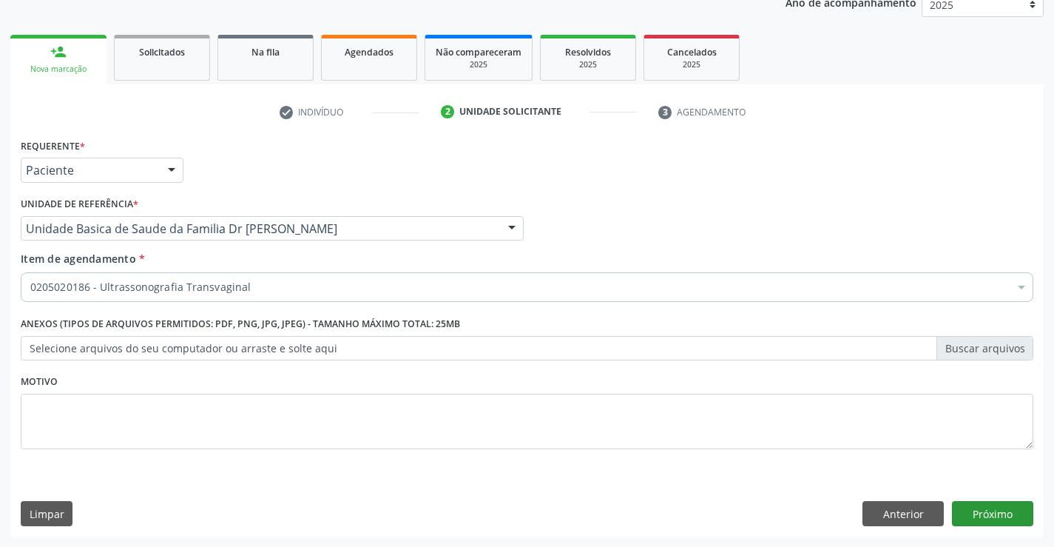
scroll to position [0, 0]
click at [996, 505] on button "Próximo" at bounding box center [992, 513] width 81 height 25
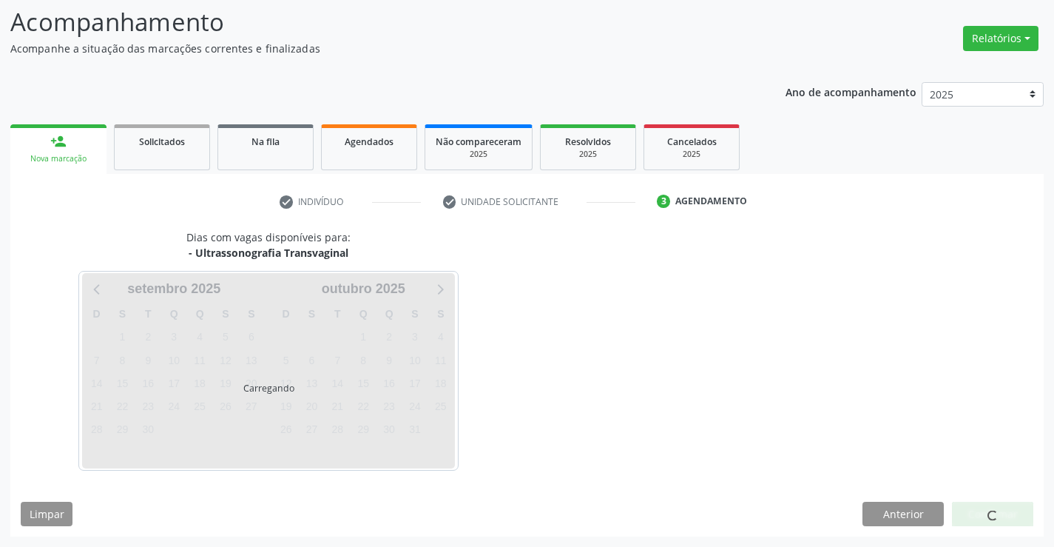
scroll to position [97, 0]
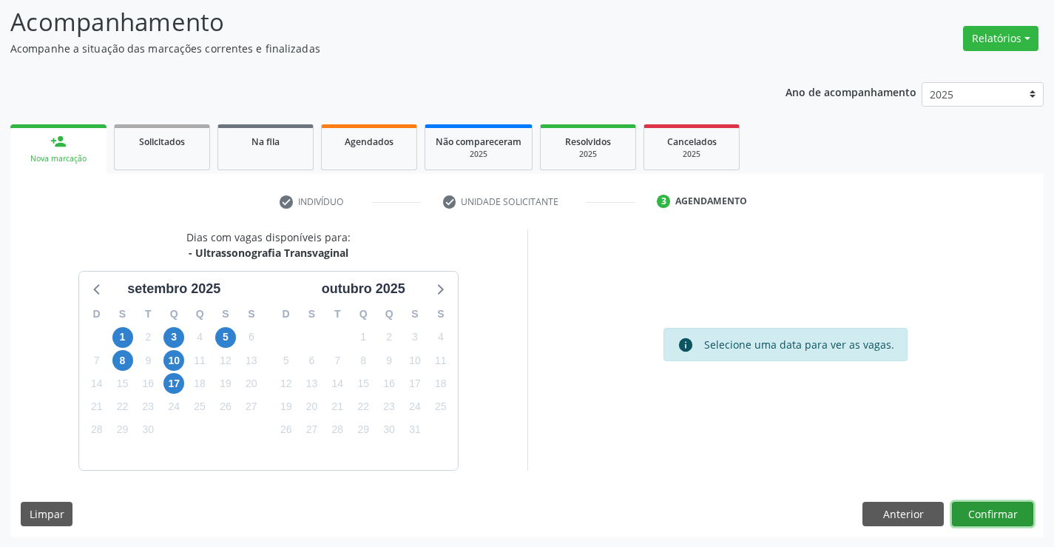
click at [996, 505] on button "Confirmar" at bounding box center [992, 514] width 81 height 25
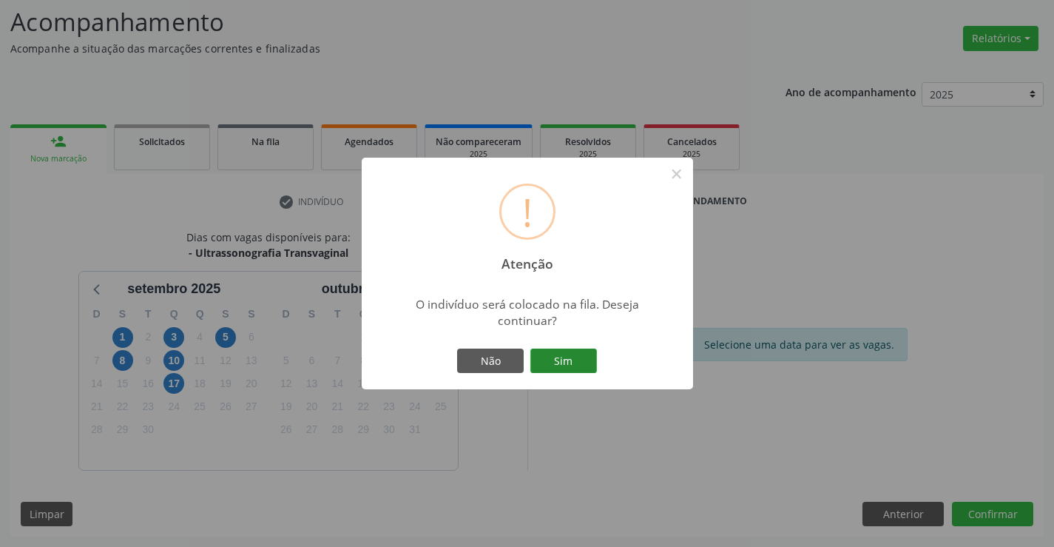
click at [575, 361] on button "Sim" at bounding box center [564, 361] width 67 height 25
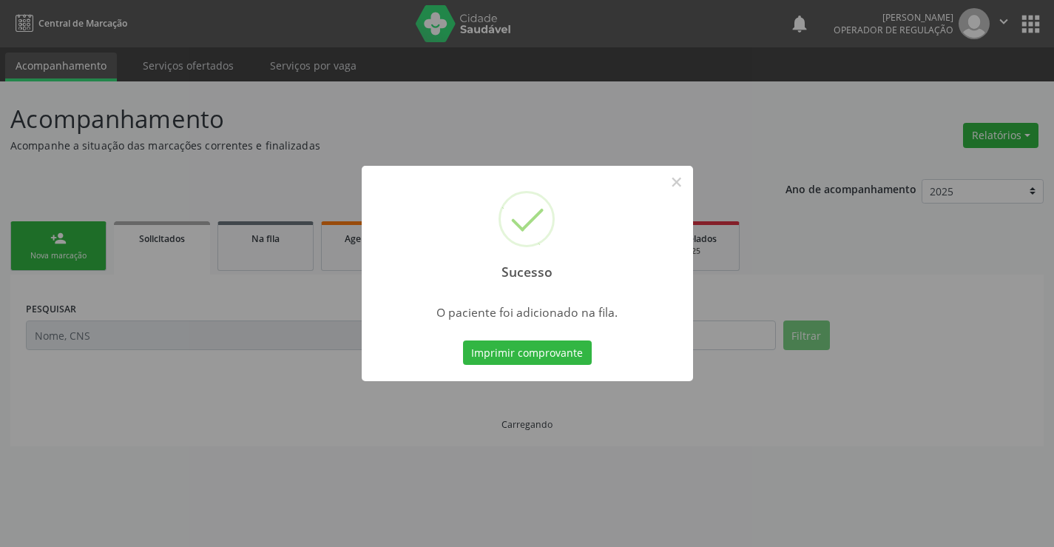
scroll to position [0, 0]
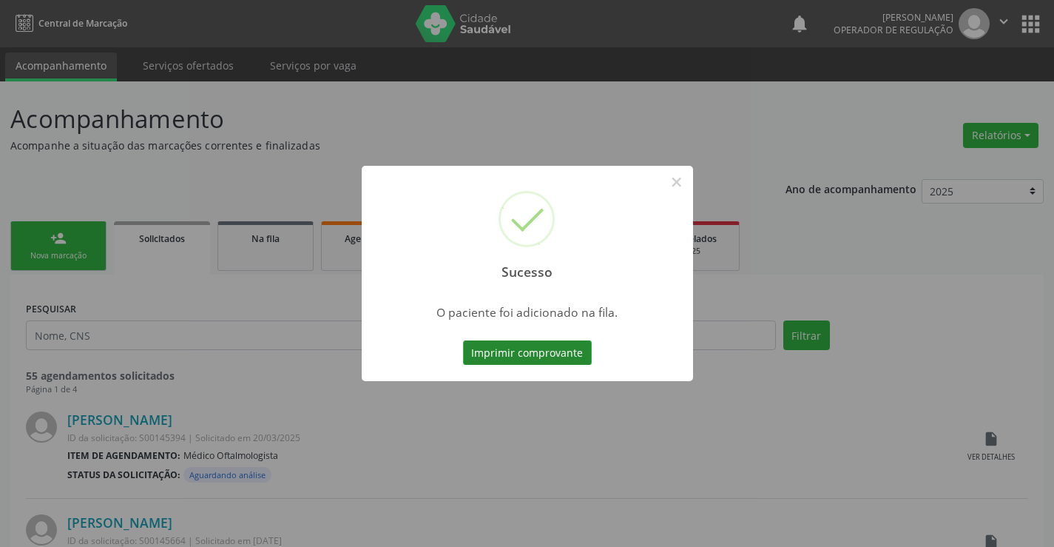
click at [565, 348] on button "Imprimir comprovante" at bounding box center [527, 352] width 129 height 25
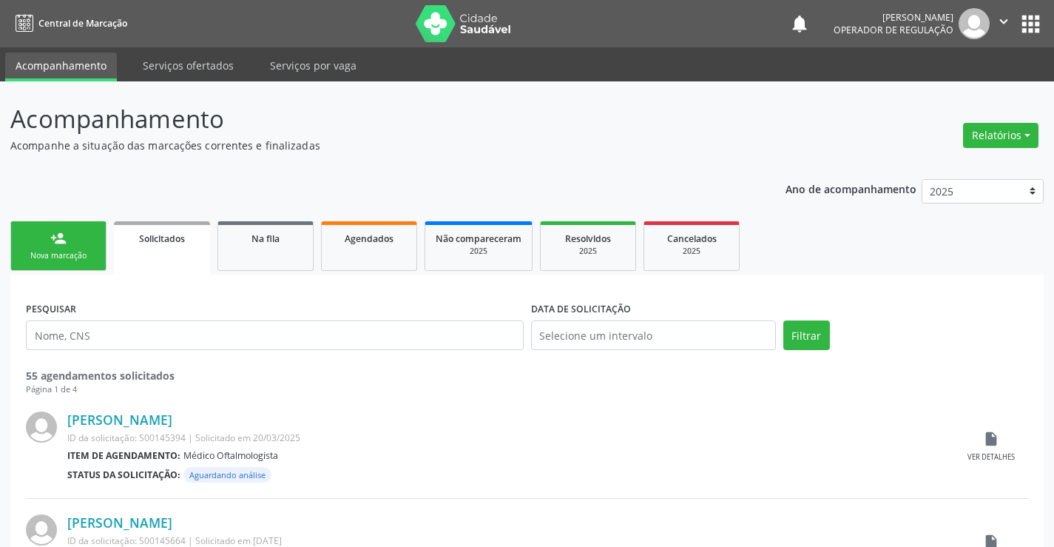
click at [80, 252] on div "Nova marcação" at bounding box center [58, 255] width 74 height 11
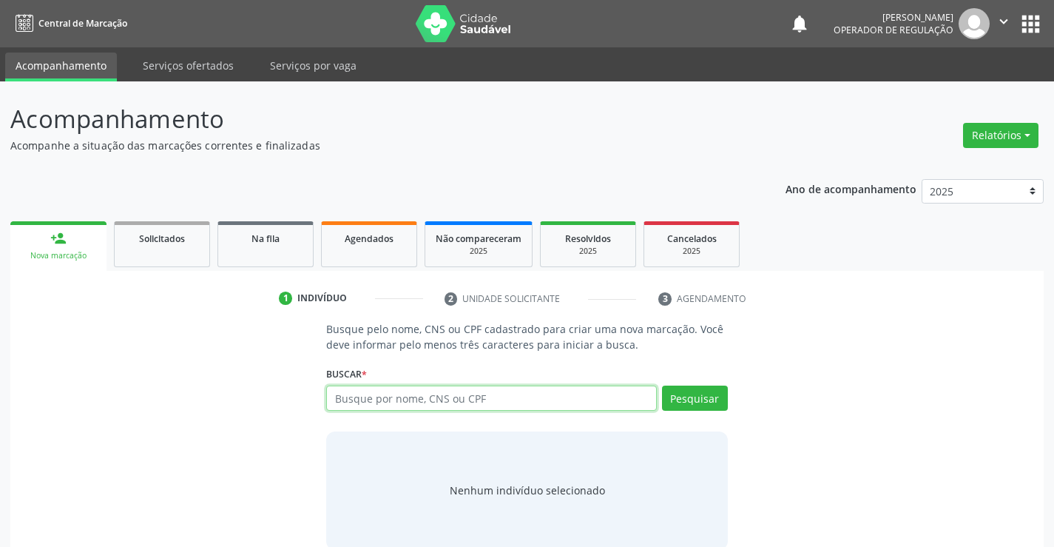
click at [488, 403] on input "text" at bounding box center [491, 398] width 330 height 25
type input "707404049846878"
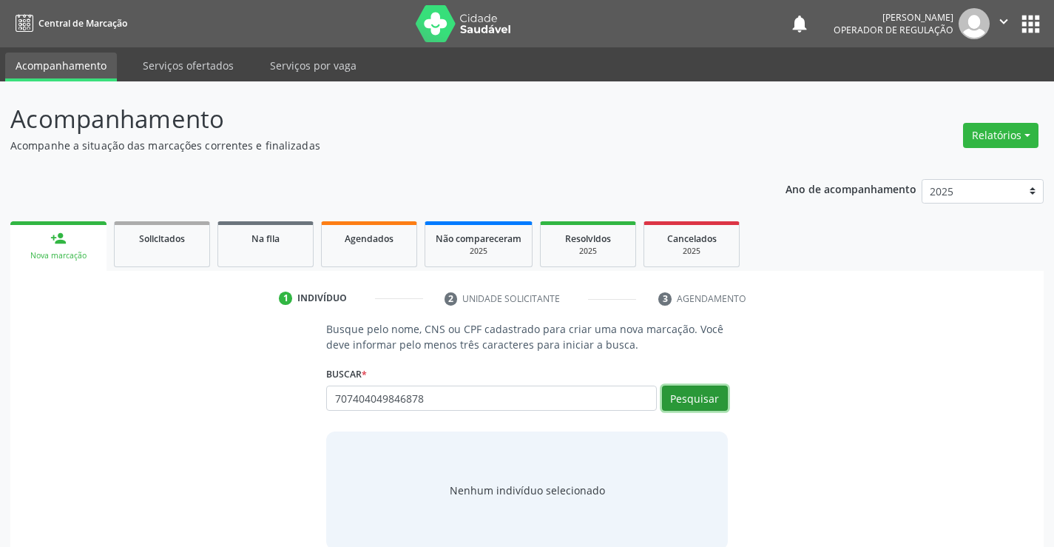
click at [702, 392] on button "Pesquisar" at bounding box center [695, 398] width 66 height 25
type input "707404049846878"
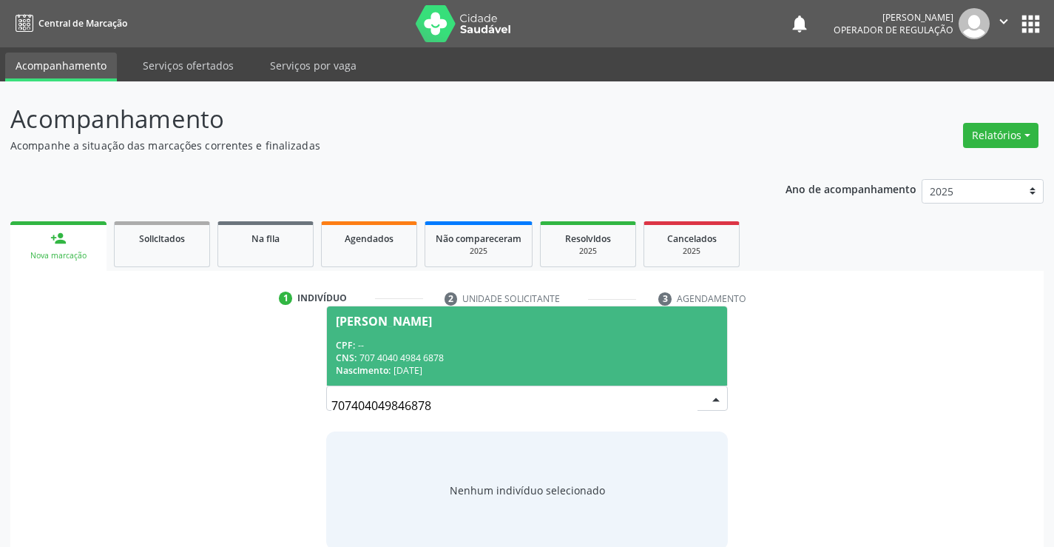
click at [519, 346] on div "CPF: --" at bounding box center [527, 345] width 382 height 13
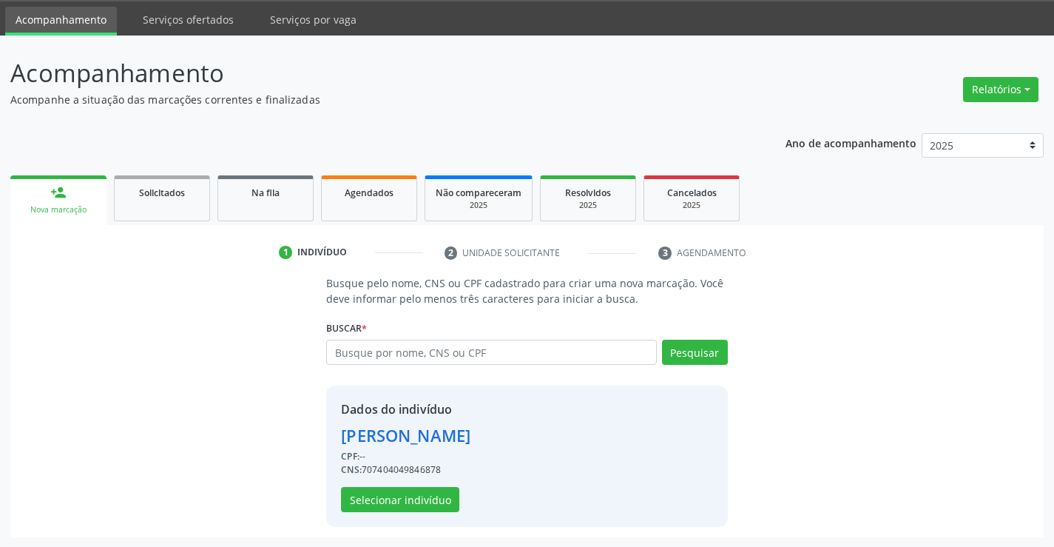
scroll to position [47, 0]
click at [398, 495] on button "Selecionar indivíduo" at bounding box center [400, 498] width 118 height 25
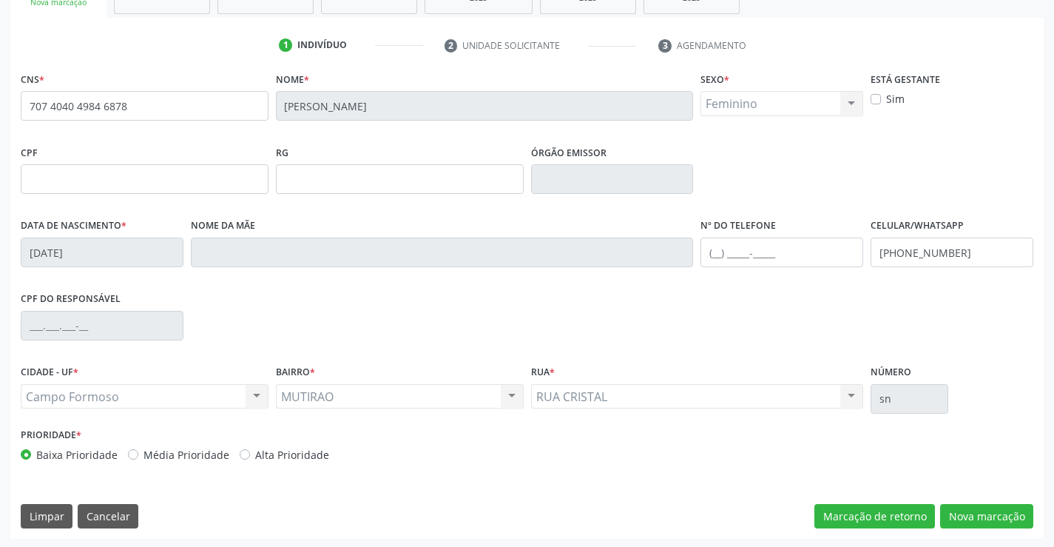
scroll to position [255, 0]
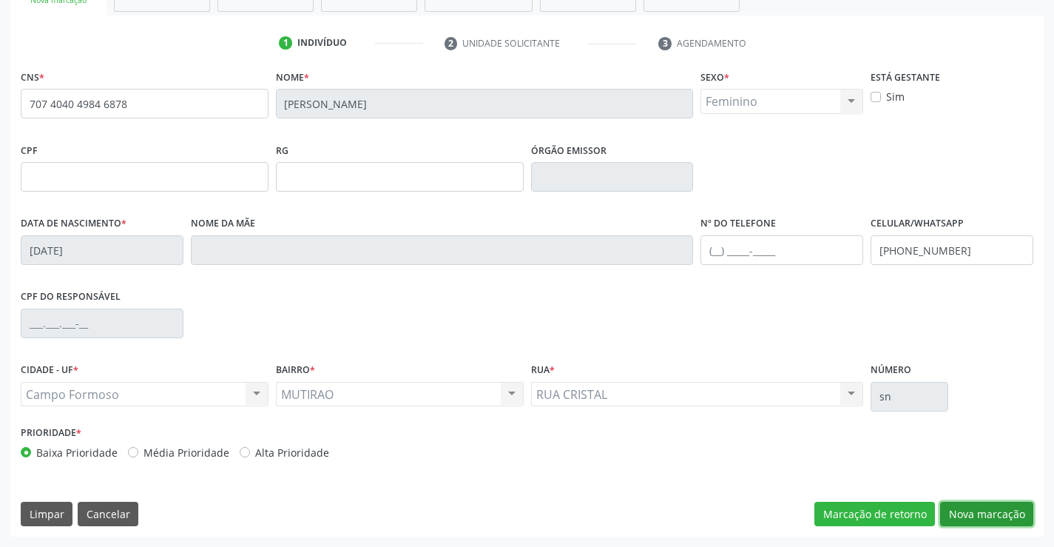
click at [983, 518] on button "Nova marcação" at bounding box center [986, 514] width 93 height 25
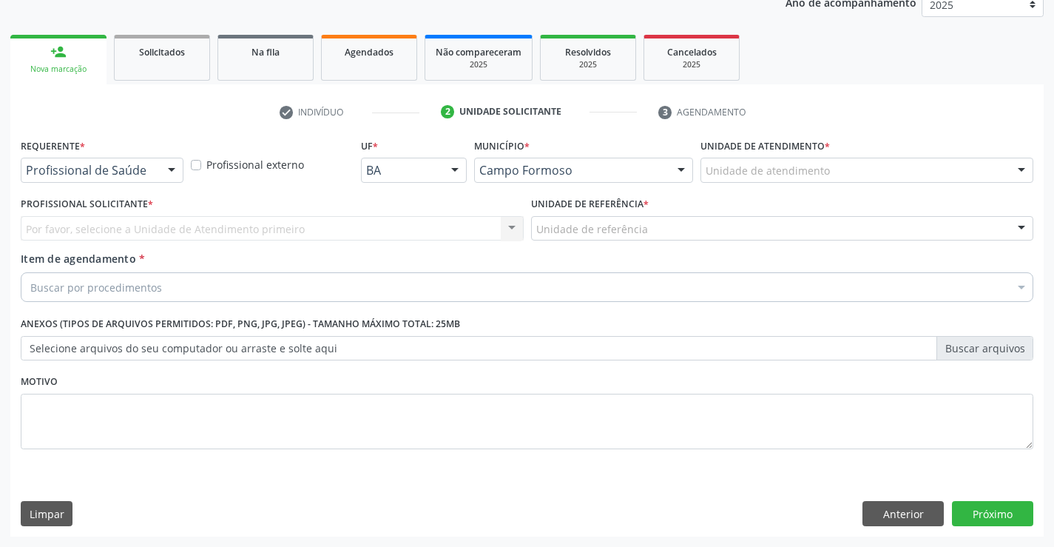
scroll to position [186, 0]
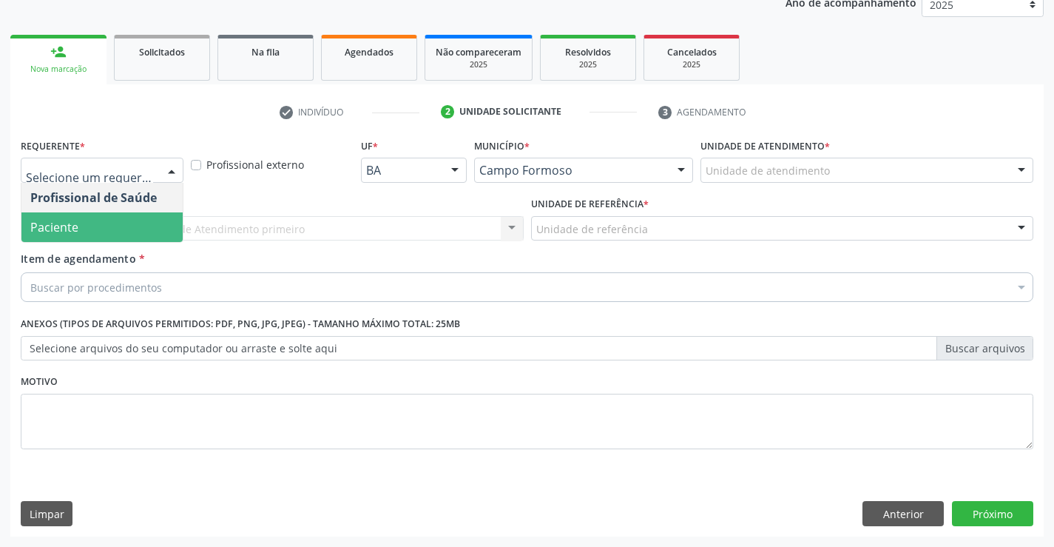
click at [122, 223] on span "Paciente" at bounding box center [101, 227] width 161 height 30
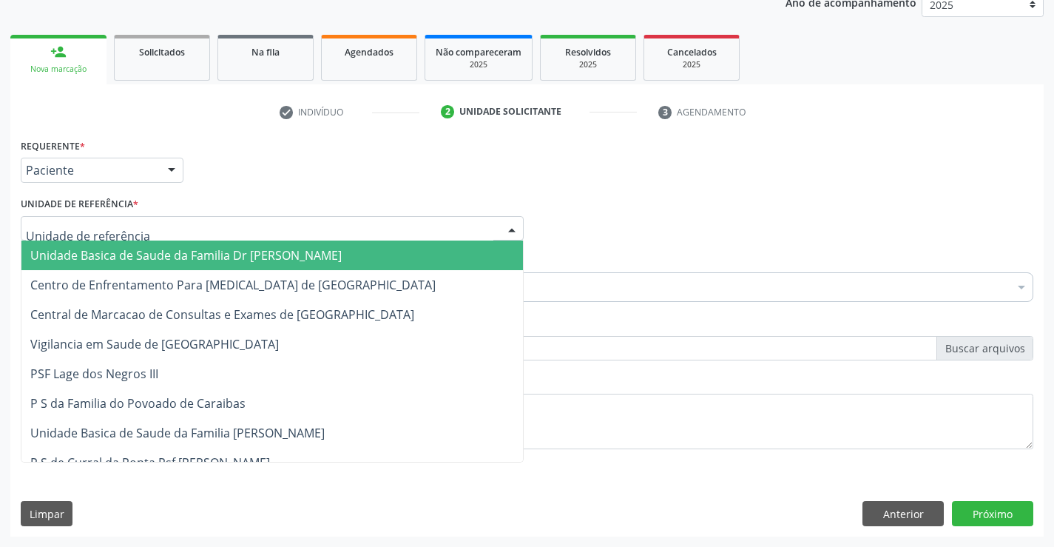
click at [135, 217] on div at bounding box center [272, 228] width 503 height 25
click at [156, 243] on span "Unidade Basica de Saude da Familia Dr [PERSON_NAME]" at bounding box center [272, 255] width 502 height 30
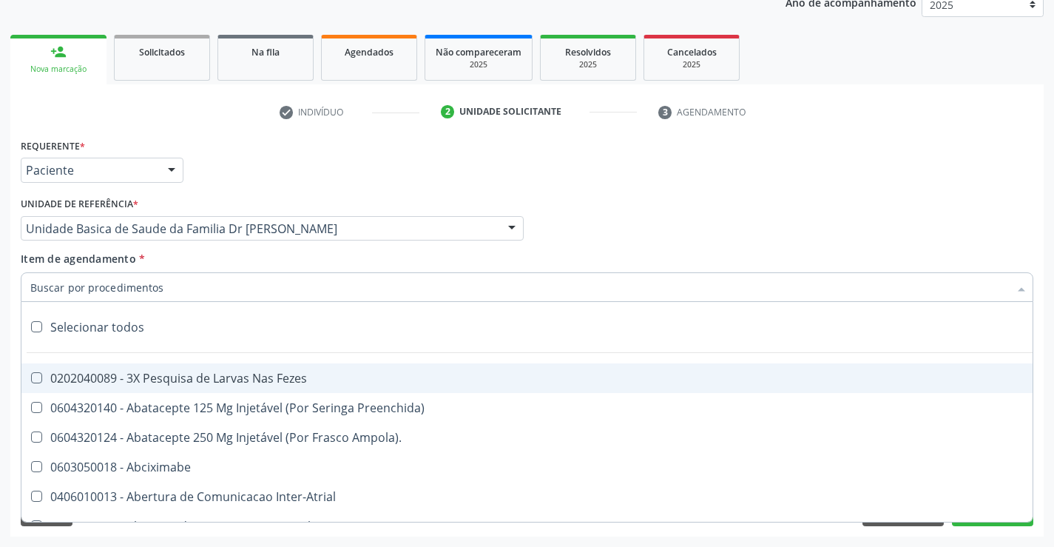
click at [183, 293] on div at bounding box center [527, 287] width 1013 height 30
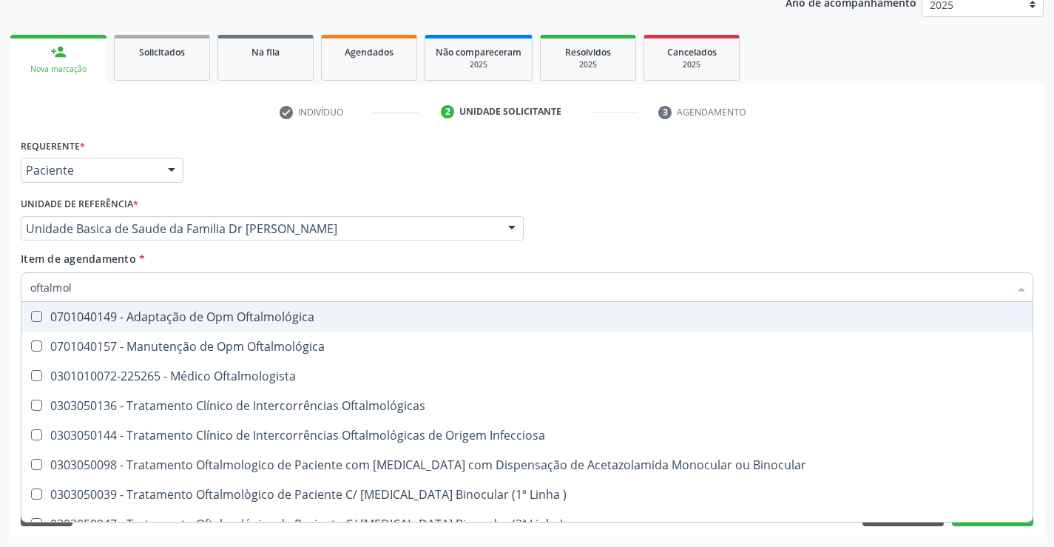
type input "oftalmolo"
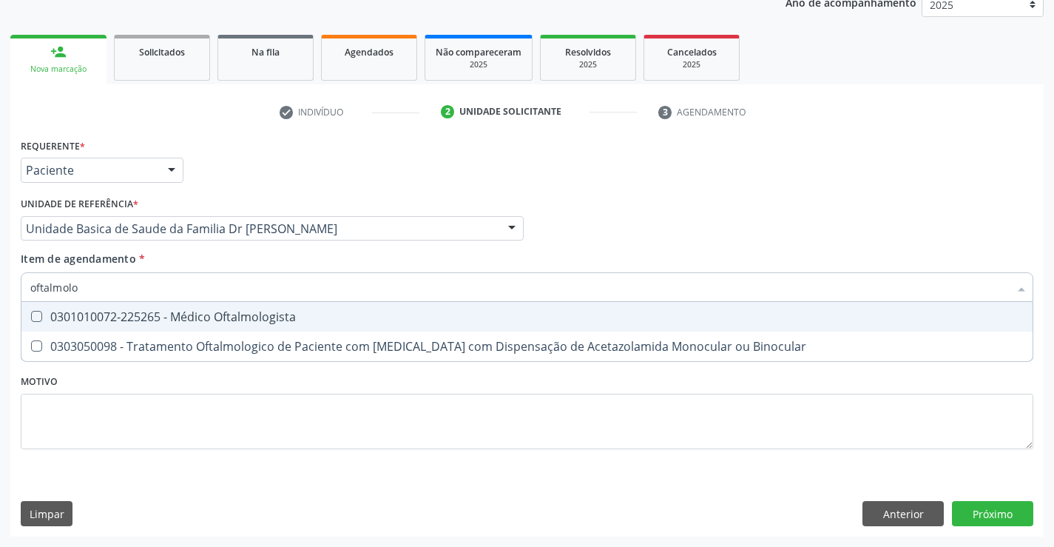
click at [213, 317] on div "0301010072-225265 - Médico Oftalmologista" at bounding box center [527, 317] width 994 height 12
checkbox Oftalmologista "true"
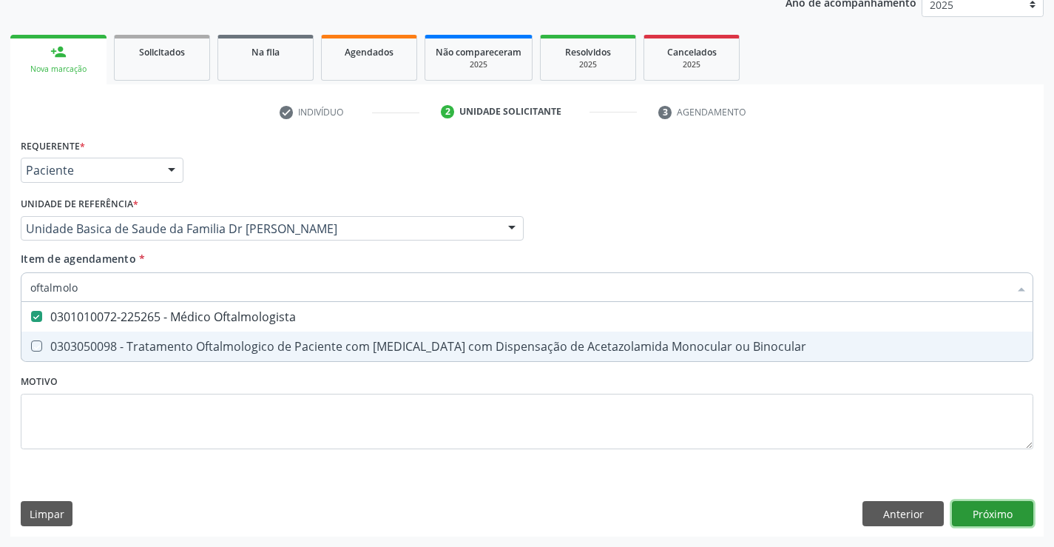
click at [993, 511] on div "Requerente * Paciente Profissional de Saúde Paciente Nenhum resultado encontrad…" at bounding box center [527, 336] width 1034 height 402
checkbox Binocular "true"
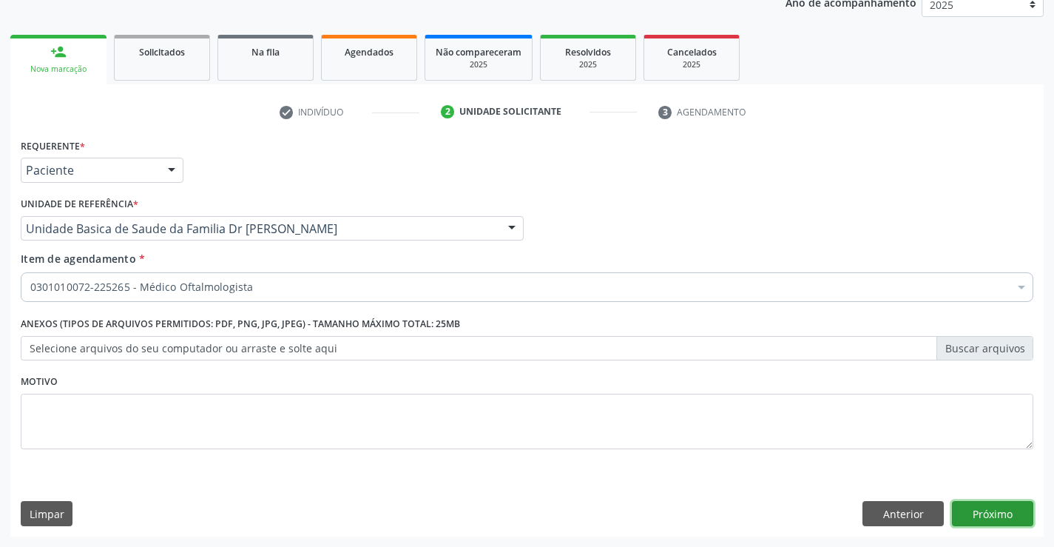
click at [993, 511] on button "Próximo" at bounding box center [992, 513] width 81 height 25
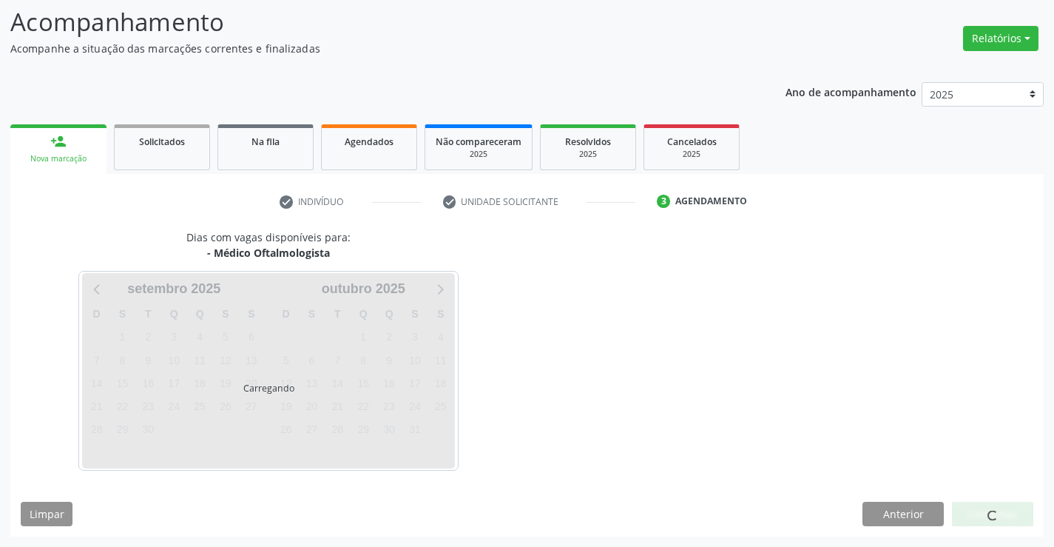
scroll to position [141, 0]
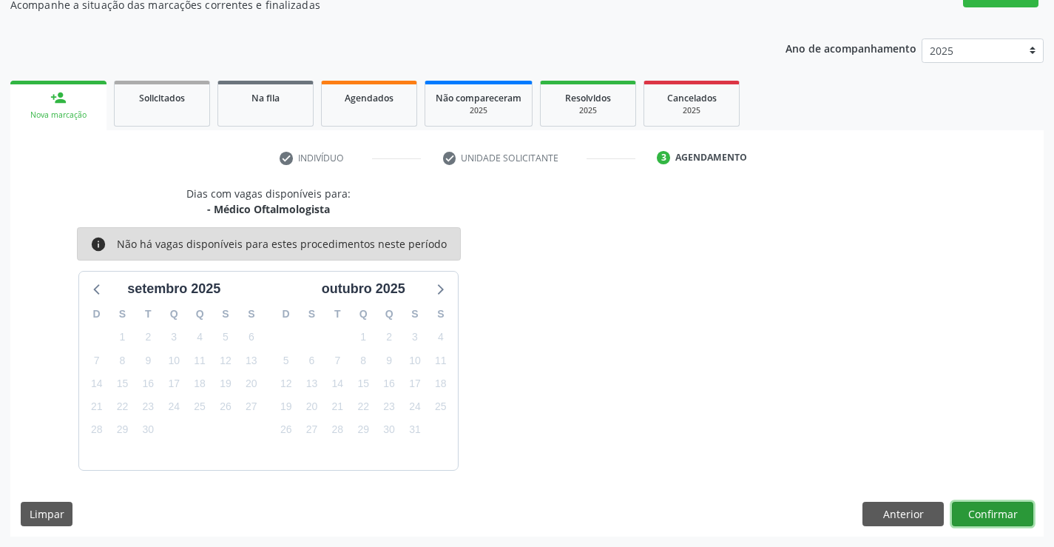
click at [993, 511] on button "Confirmar" at bounding box center [992, 514] width 81 height 25
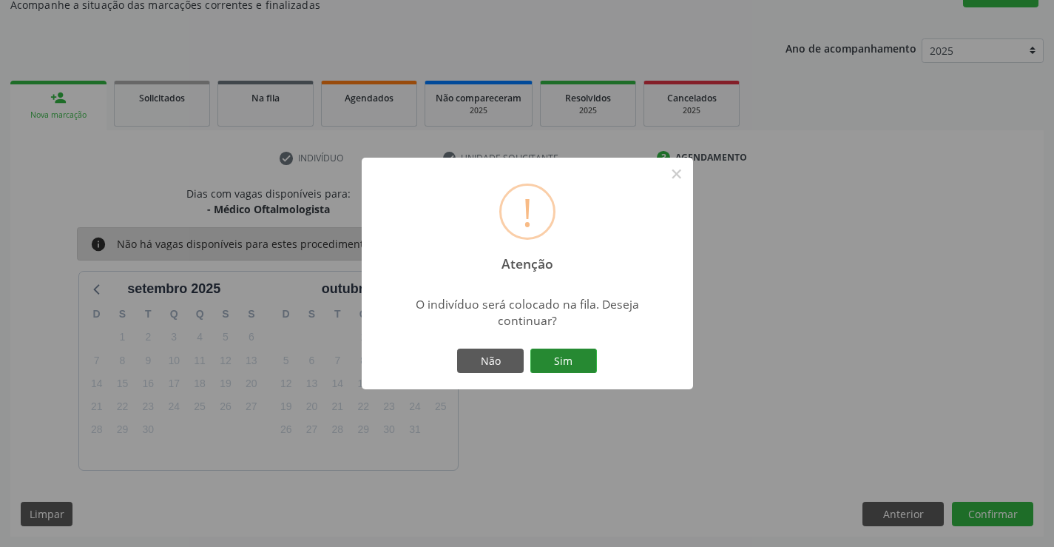
click at [570, 361] on button "Sim" at bounding box center [564, 361] width 67 height 25
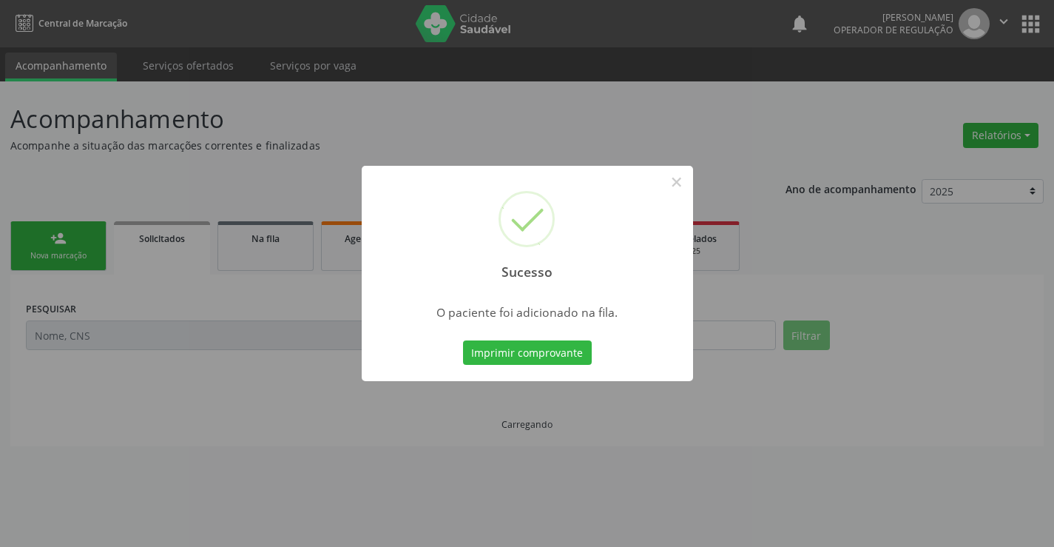
scroll to position [0, 0]
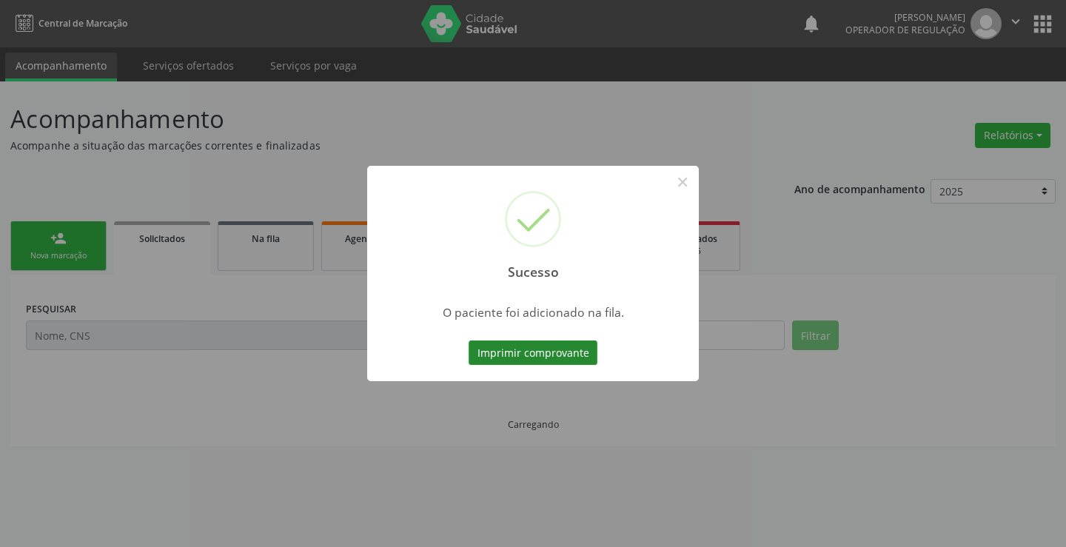
click at [569, 346] on button "Imprimir comprovante" at bounding box center [532, 352] width 129 height 25
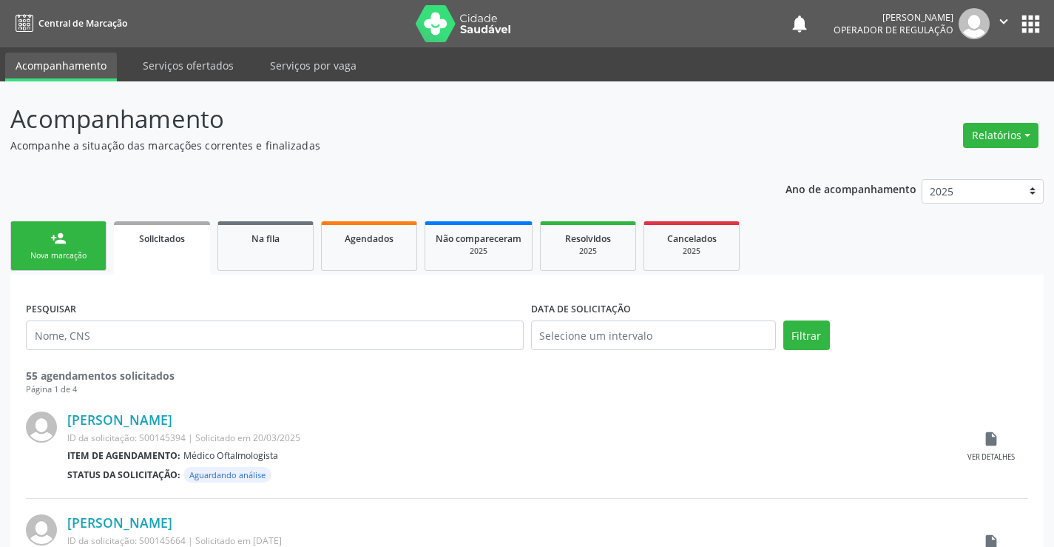
click at [58, 224] on link "person_add Nova marcação" at bounding box center [58, 246] width 96 height 50
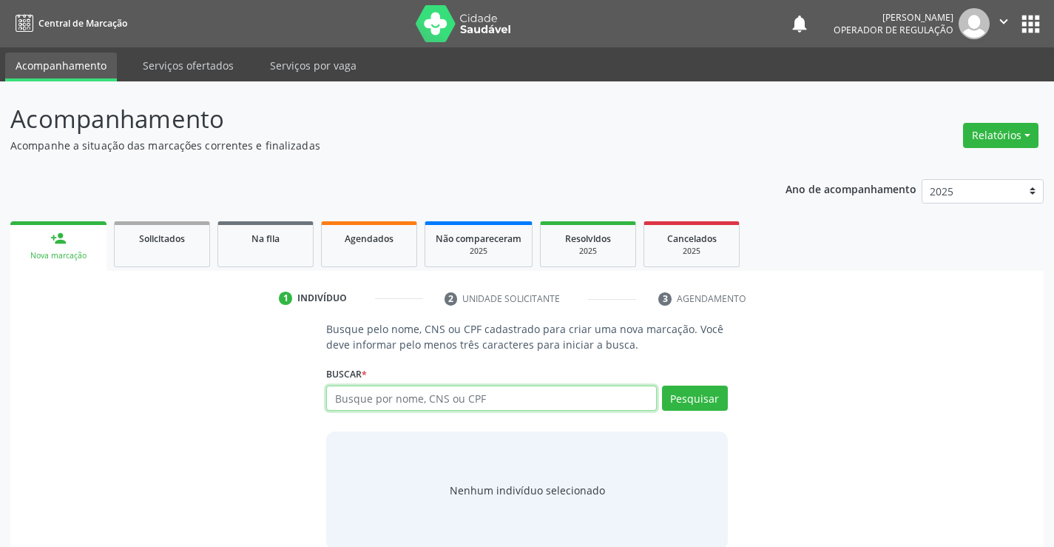
click at [458, 405] on input "text" at bounding box center [491, 398] width 330 height 25
type input "700306953690137"
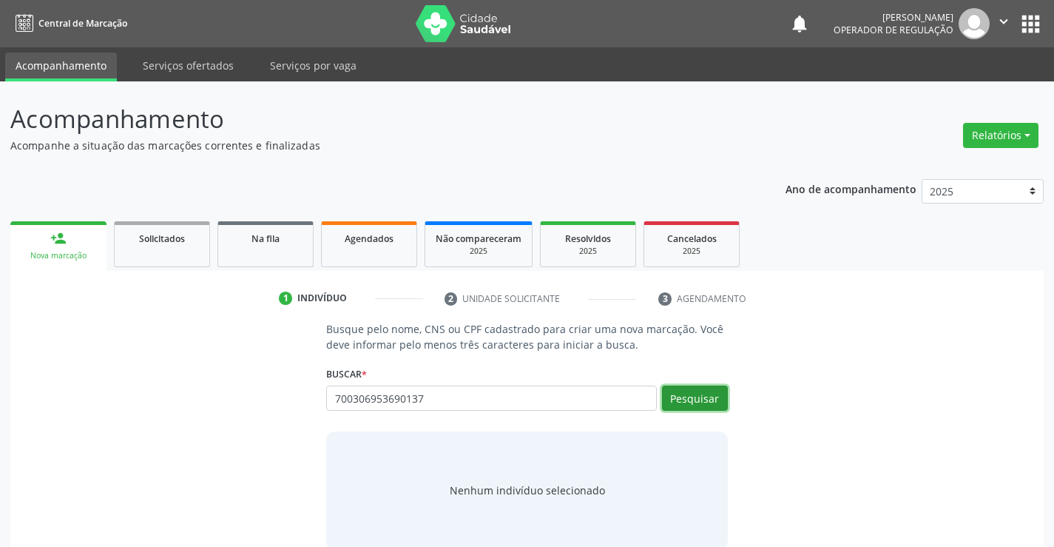
click at [684, 391] on button "Pesquisar" at bounding box center [695, 398] width 66 height 25
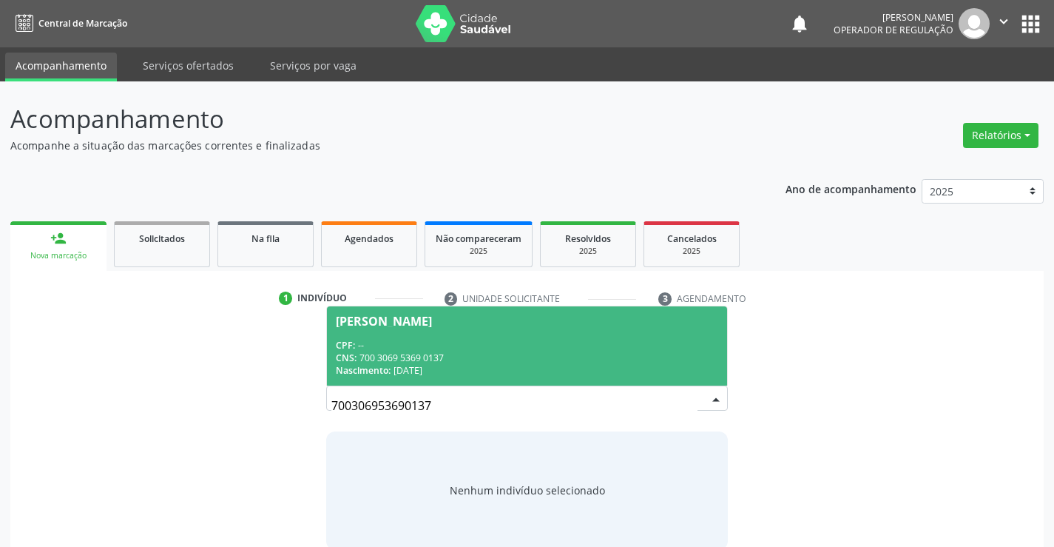
click at [424, 328] on span "Luzilene Alzira da Silva Carvalho CPF: -- CNS: 700 3069 5369 0137 Nascimento: 2…" at bounding box center [527, 345] width 400 height 79
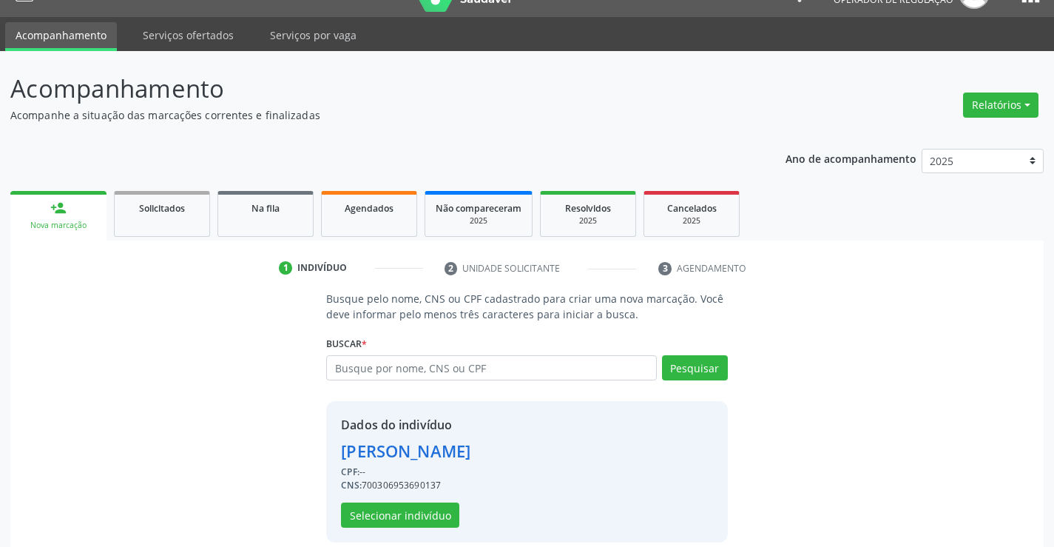
scroll to position [47, 0]
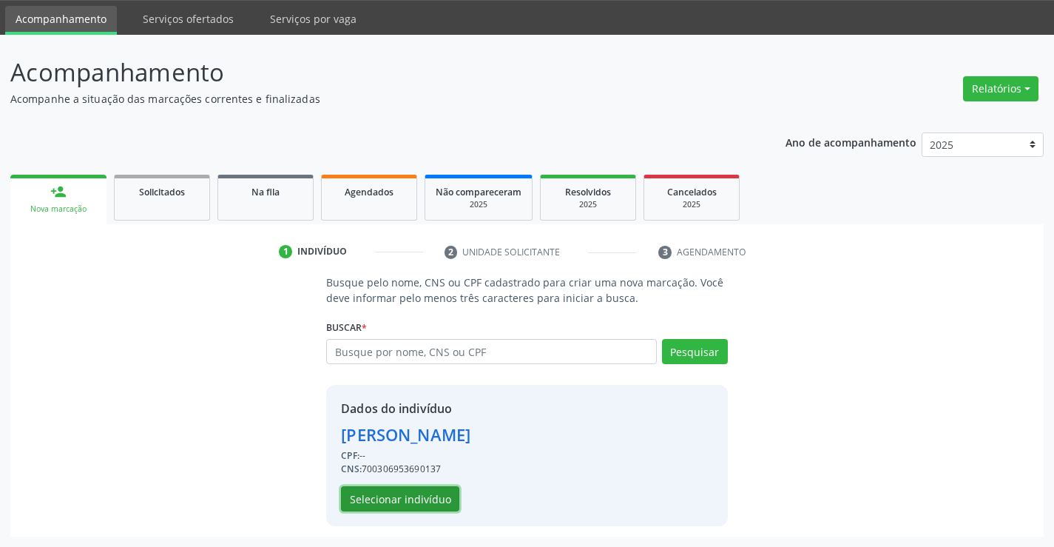
click at [390, 494] on button "Selecionar indivíduo" at bounding box center [400, 498] width 118 height 25
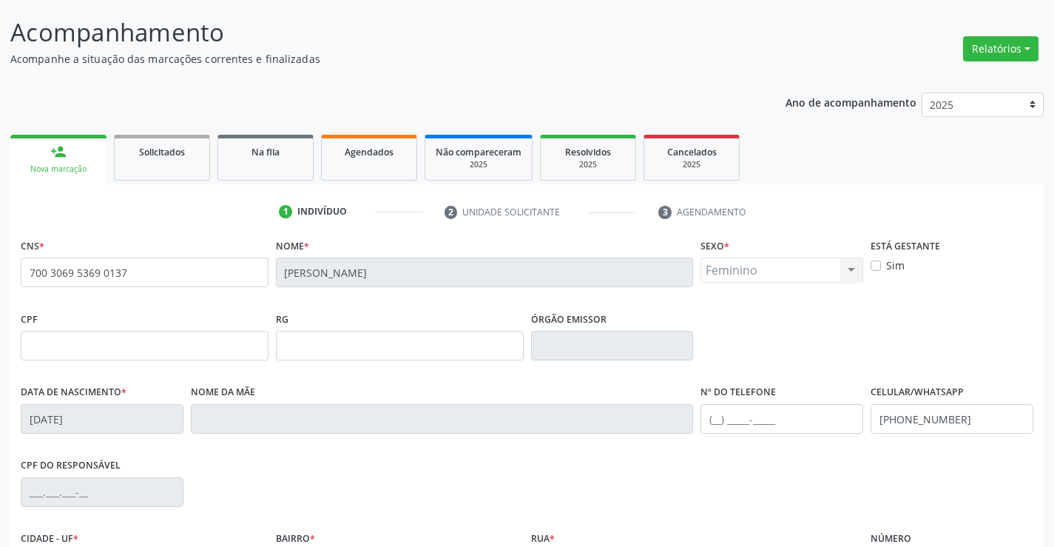
scroll to position [255, 0]
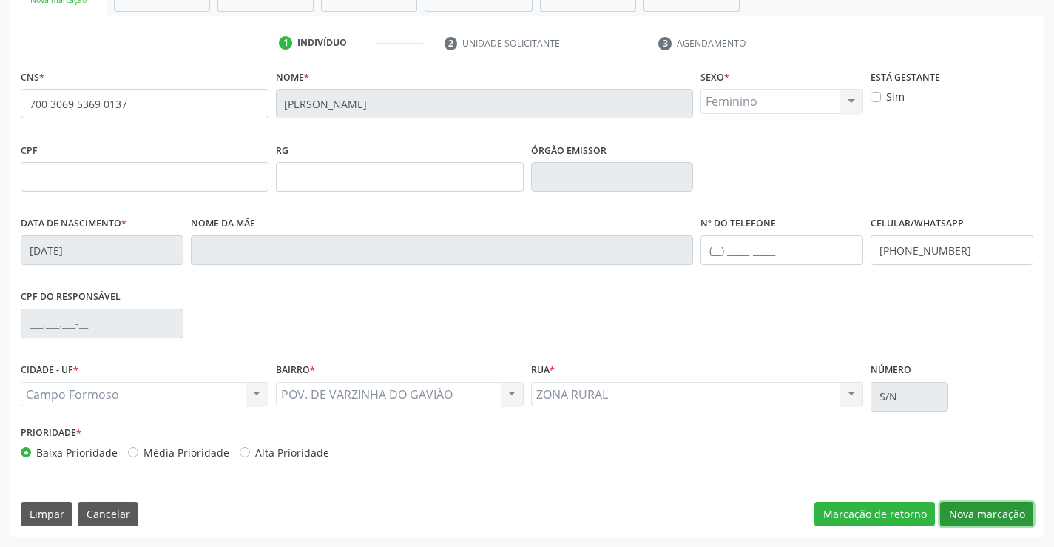
click at [983, 511] on button "Nova marcação" at bounding box center [986, 514] width 93 height 25
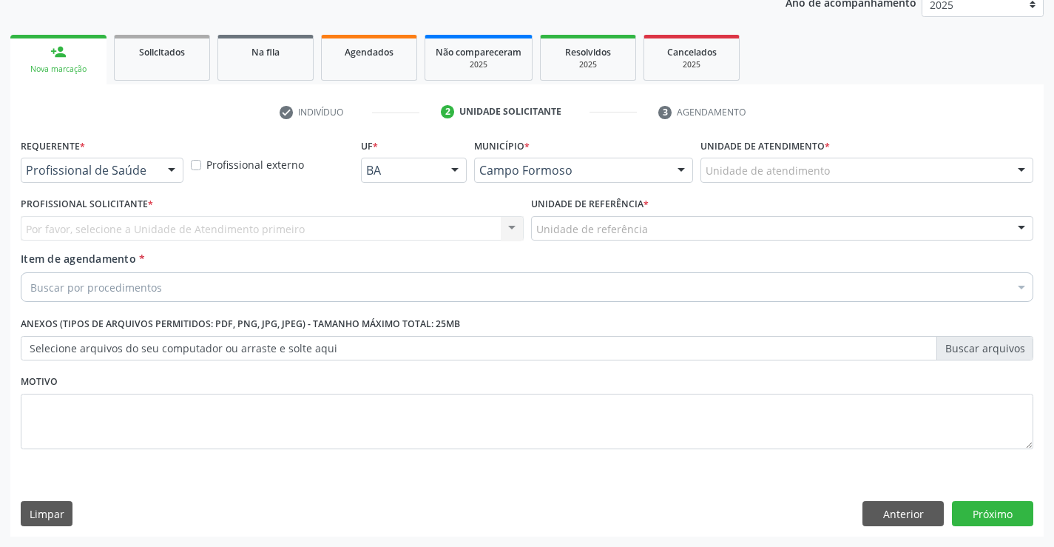
scroll to position [186, 0]
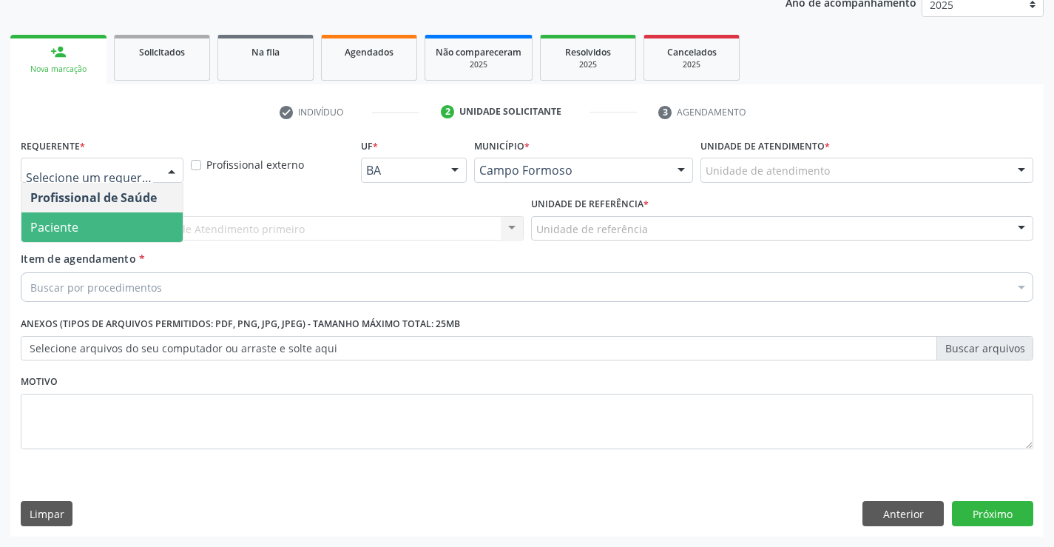
click at [90, 224] on span "Paciente" at bounding box center [101, 227] width 161 height 30
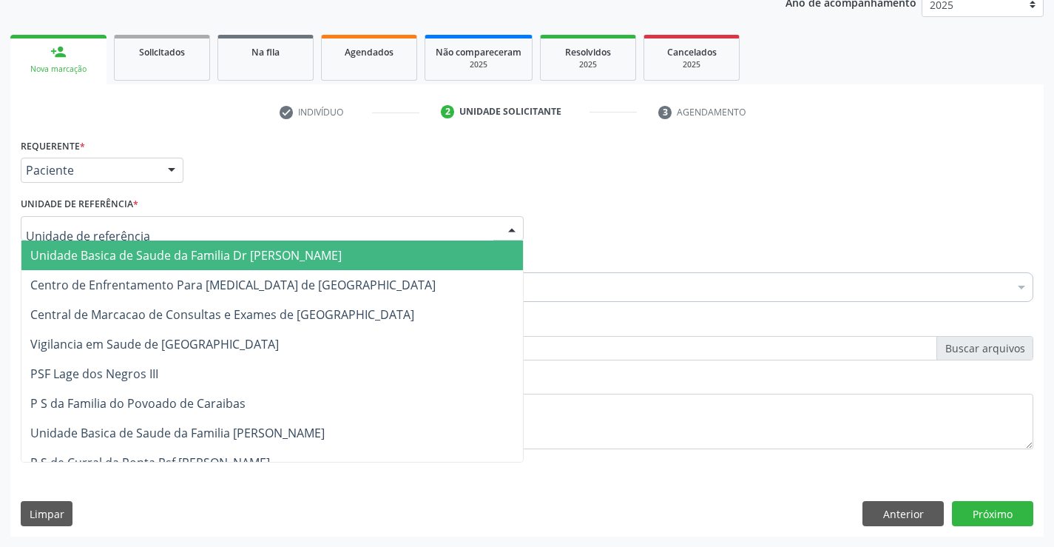
click at [152, 253] on span "Unidade Basica de Saude da Familia Dr [PERSON_NAME]" at bounding box center [186, 255] width 312 height 16
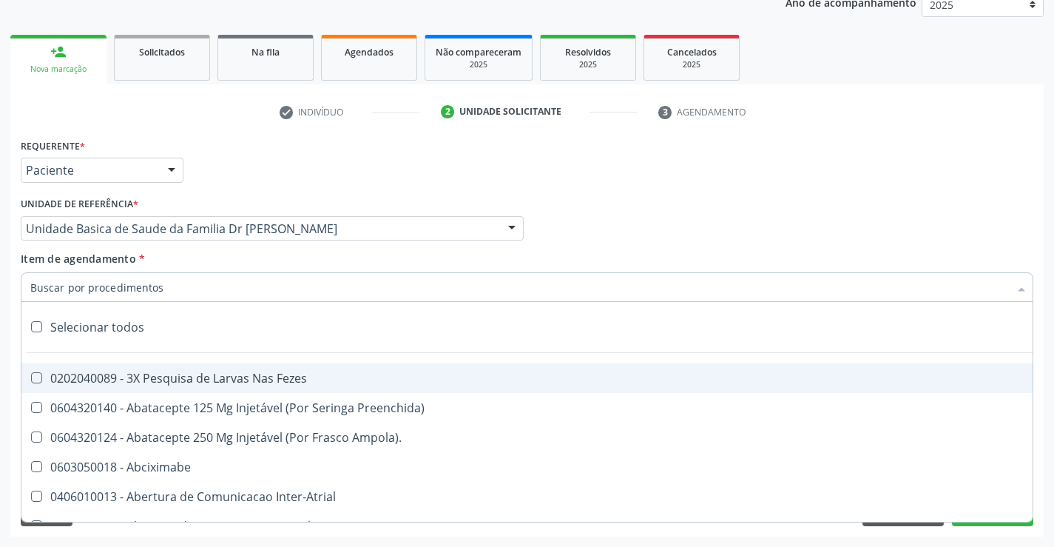
click at [158, 292] on input "Item de agendamento *" at bounding box center [519, 287] width 979 height 30
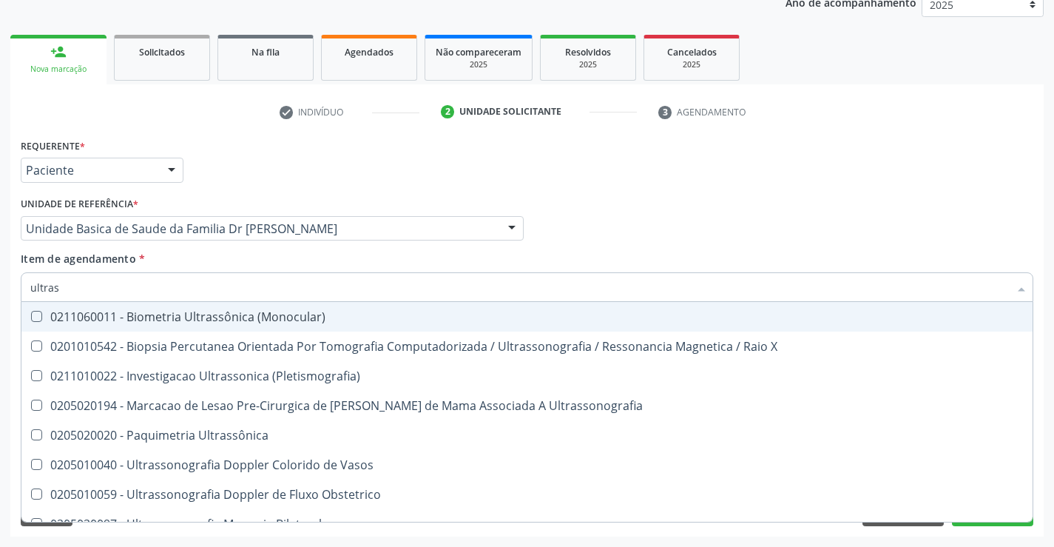
type input "ultrass"
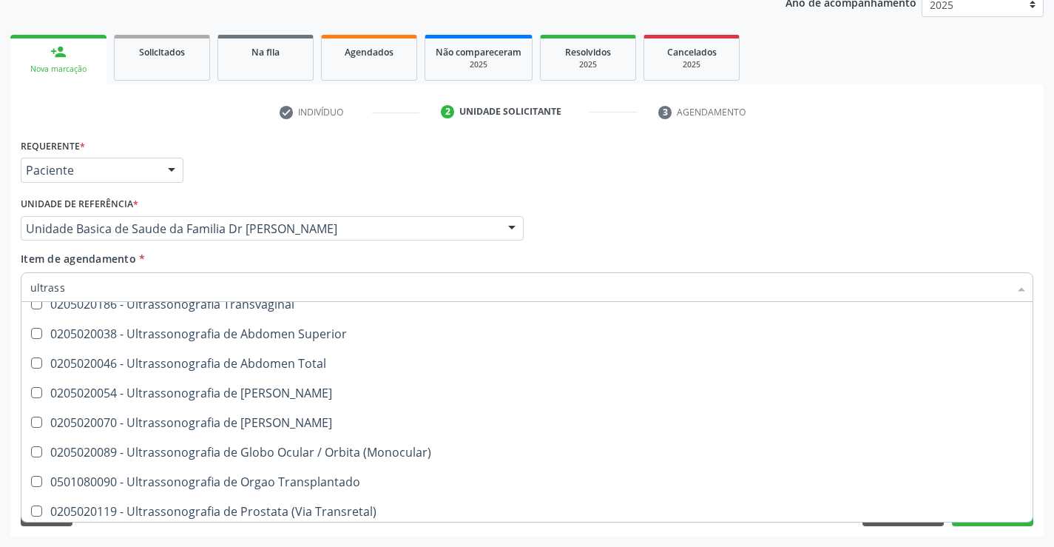
scroll to position [370, 0]
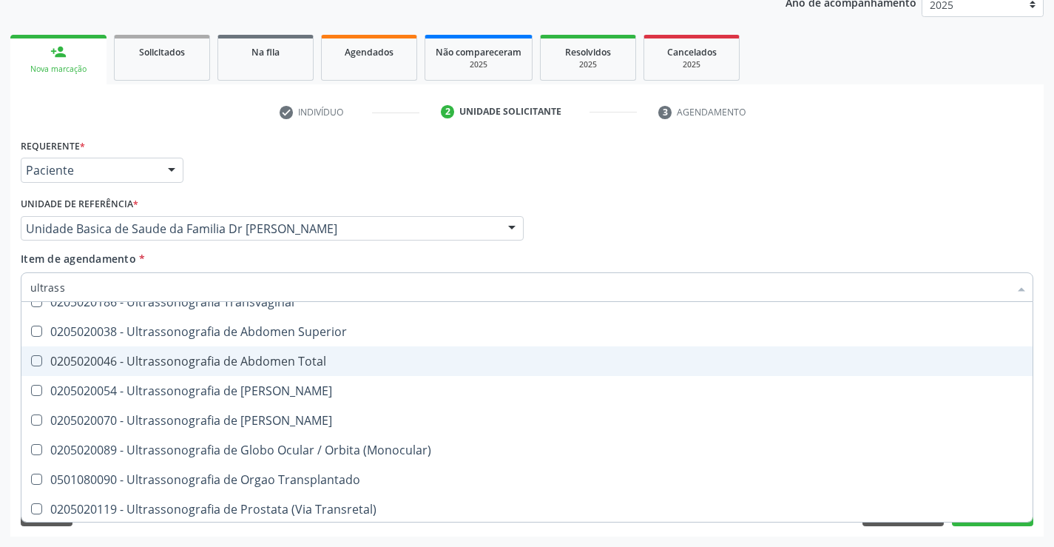
click at [357, 363] on div "0205020046 - Ultrassonografia de Abdomen Total" at bounding box center [527, 361] width 994 height 12
checkbox Total "true"
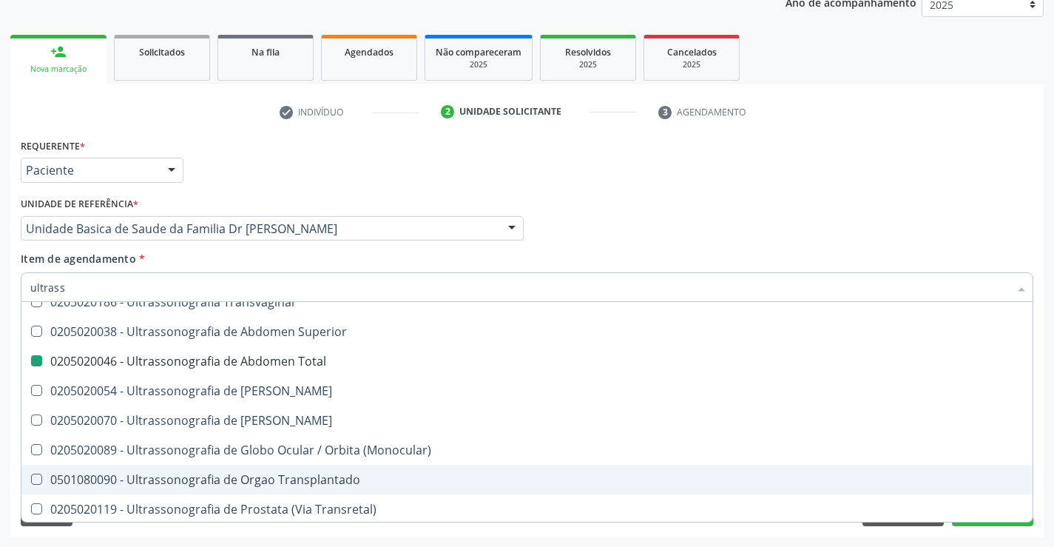
click at [1044, 417] on div "Acompanhamento Acompanhe a situação das marcações correntes e finalizadas Relat…" at bounding box center [527, 221] width 1054 height 652
checkbox X "true"
checkbox Total "false"
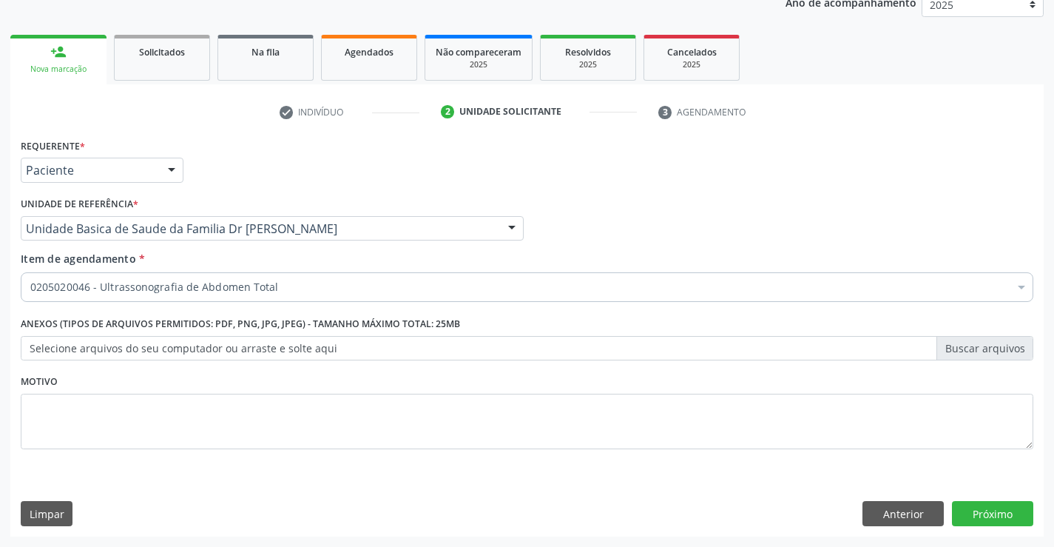
scroll to position [0, 0]
click at [988, 511] on button "Próximo" at bounding box center [992, 513] width 81 height 25
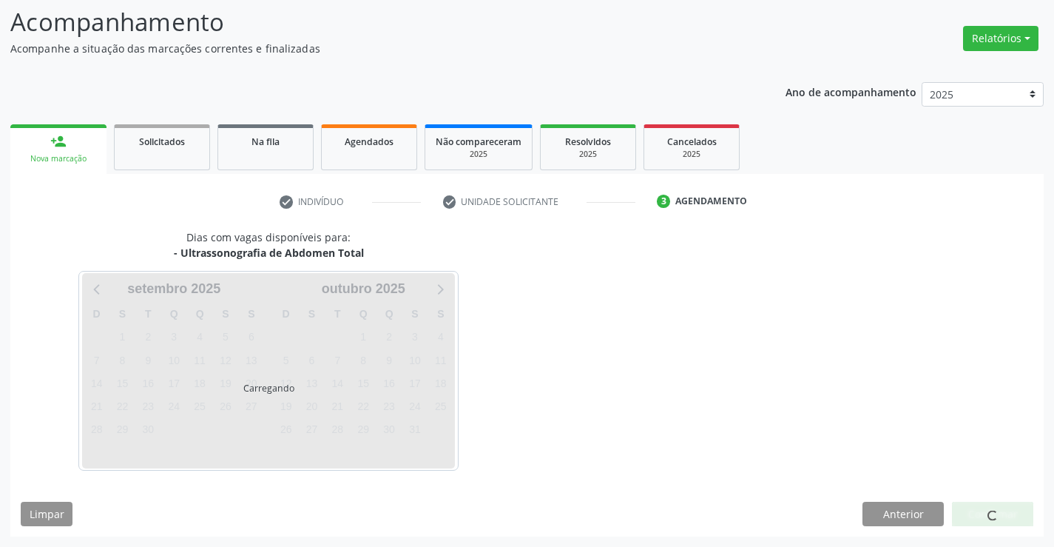
scroll to position [97, 0]
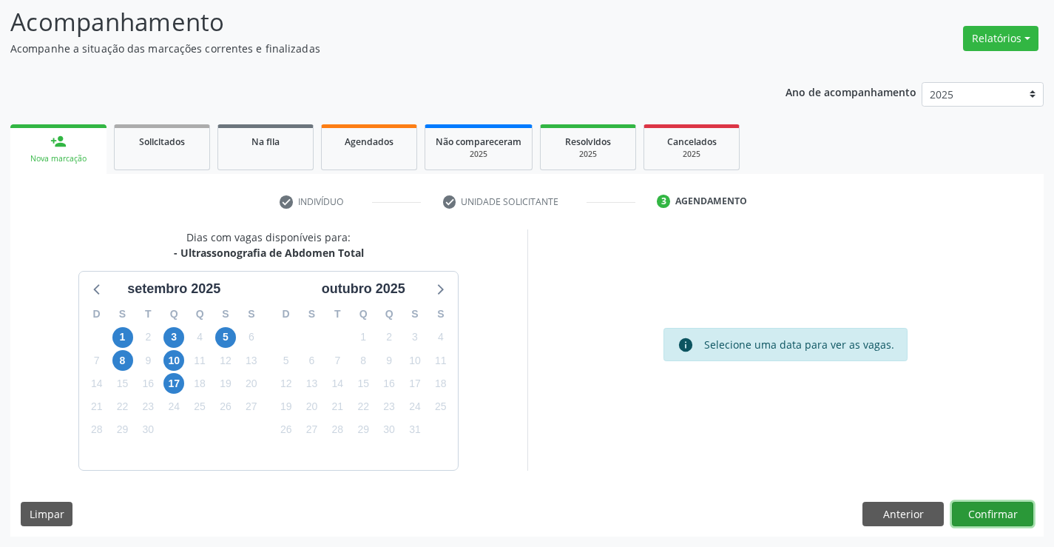
click at [962, 514] on button "Confirmar" at bounding box center [992, 514] width 81 height 25
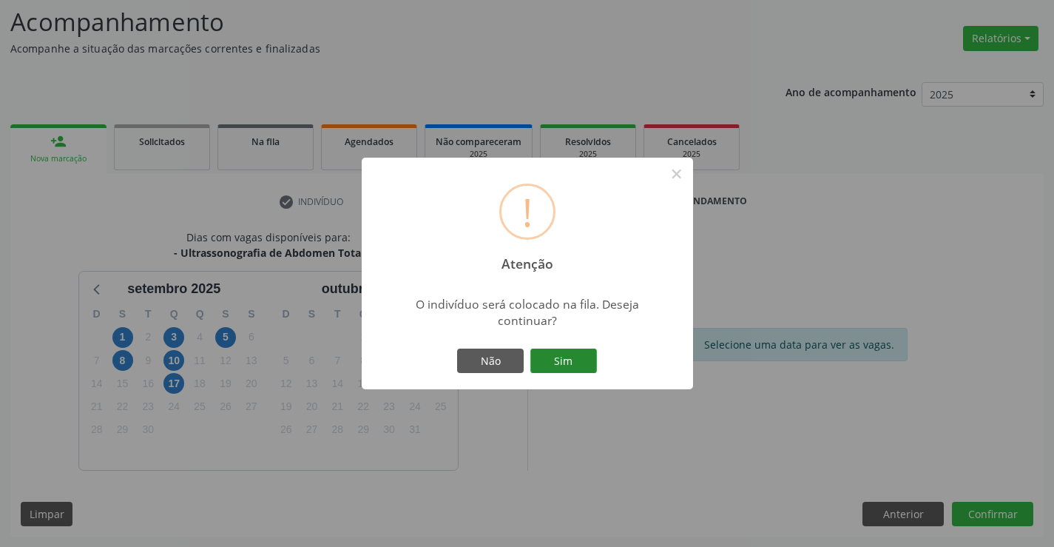
click at [568, 354] on button "Sim" at bounding box center [564, 361] width 67 height 25
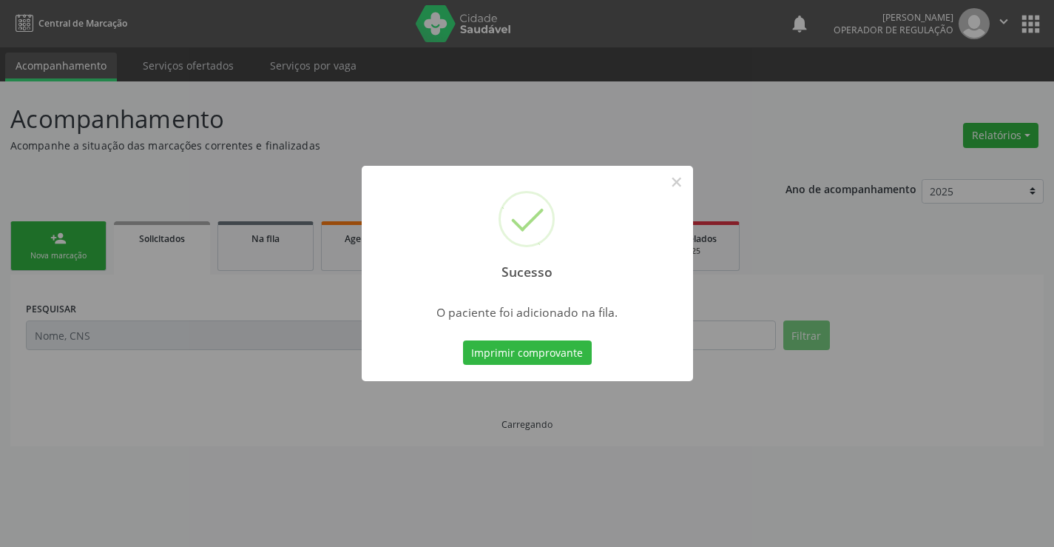
scroll to position [0, 0]
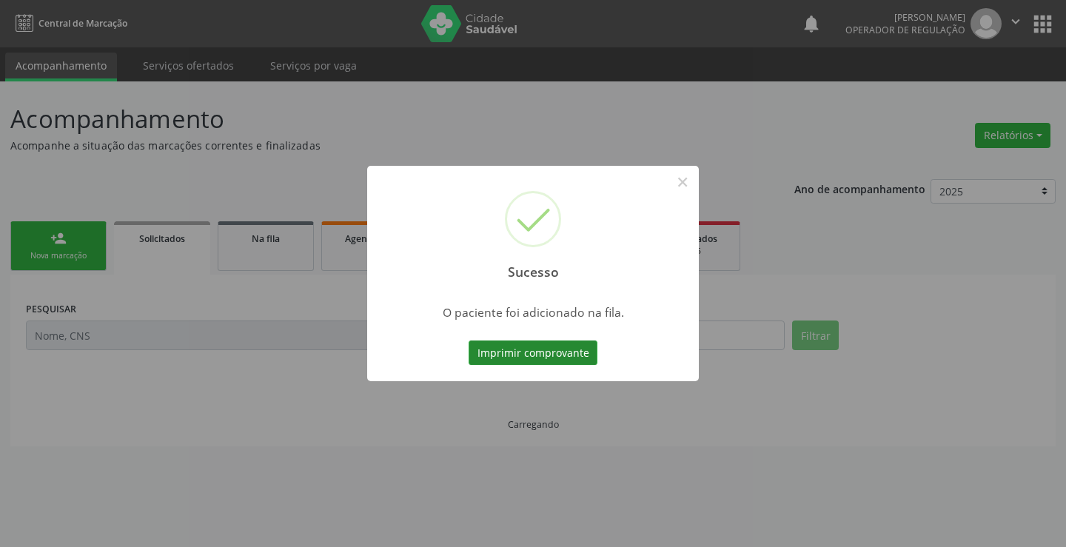
click at [561, 349] on button "Imprimir comprovante" at bounding box center [532, 352] width 129 height 25
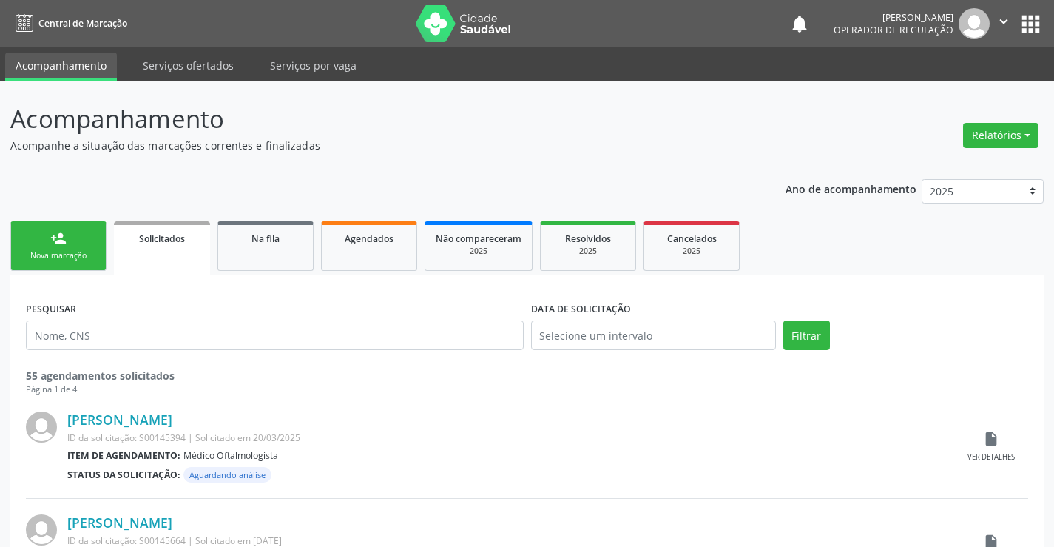
click at [73, 235] on link "person_add Nova marcação" at bounding box center [58, 246] width 96 height 50
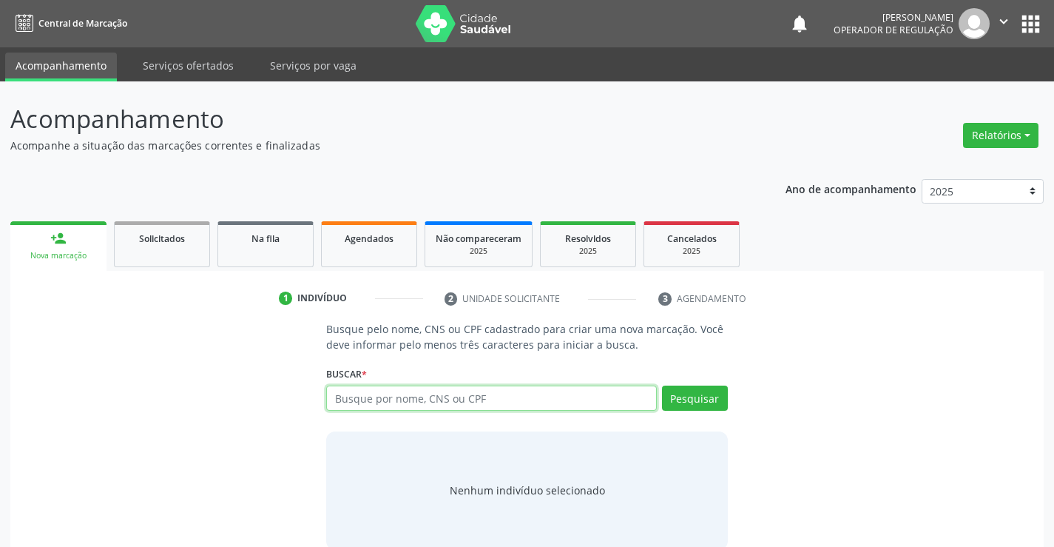
click at [436, 397] on input "text" at bounding box center [491, 398] width 330 height 25
click at [496, 392] on input "text" at bounding box center [491, 398] width 330 height 25
type input "709601657031376"
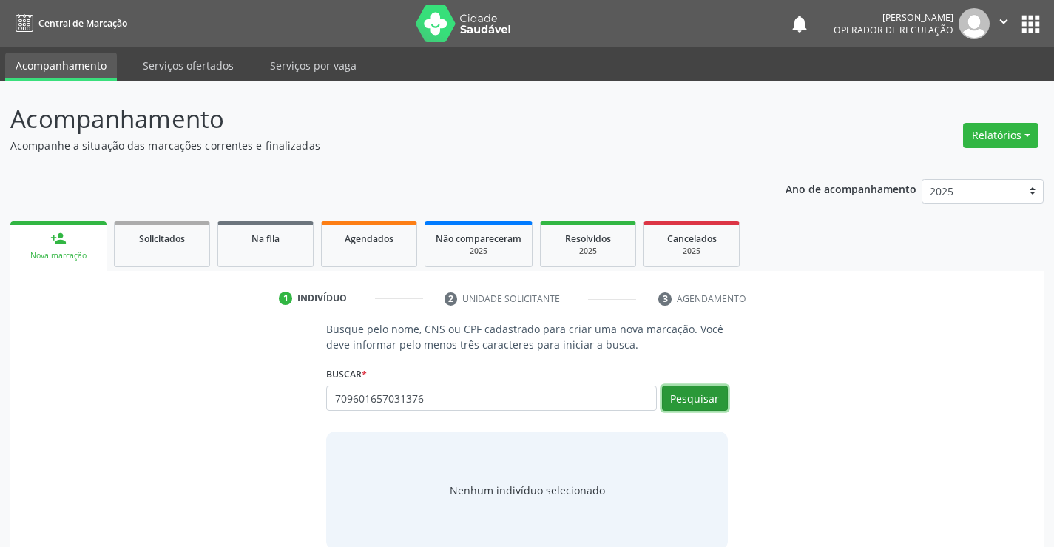
click at [710, 396] on button "Pesquisar" at bounding box center [695, 398] width 66 height 25
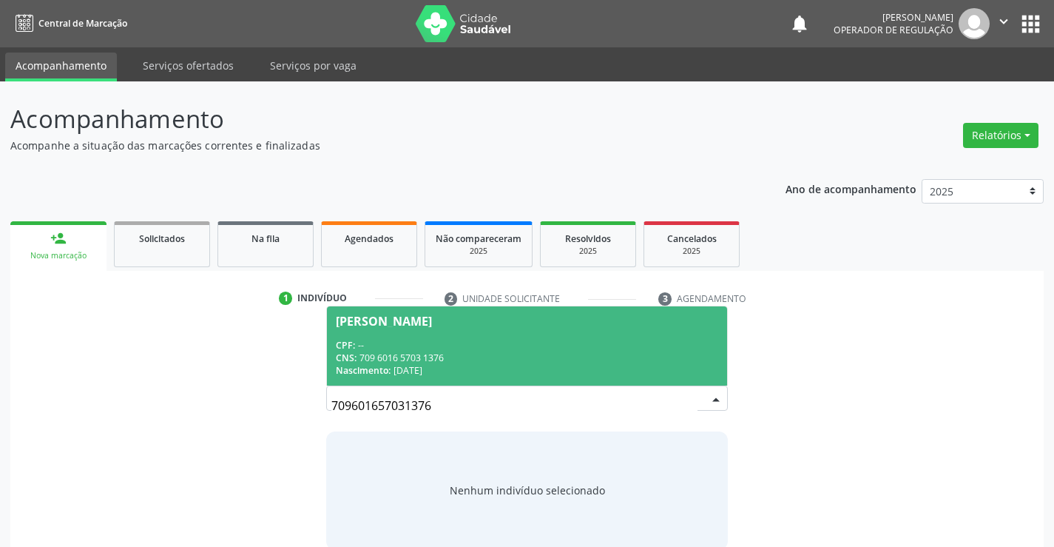
click at [450, 332] on span "[PERSON_NAME] CPF: -- CNS: 709 6016 5703 1376 Nascimento: [DATE]" at bounding box center [527, 345] width 400 height 79
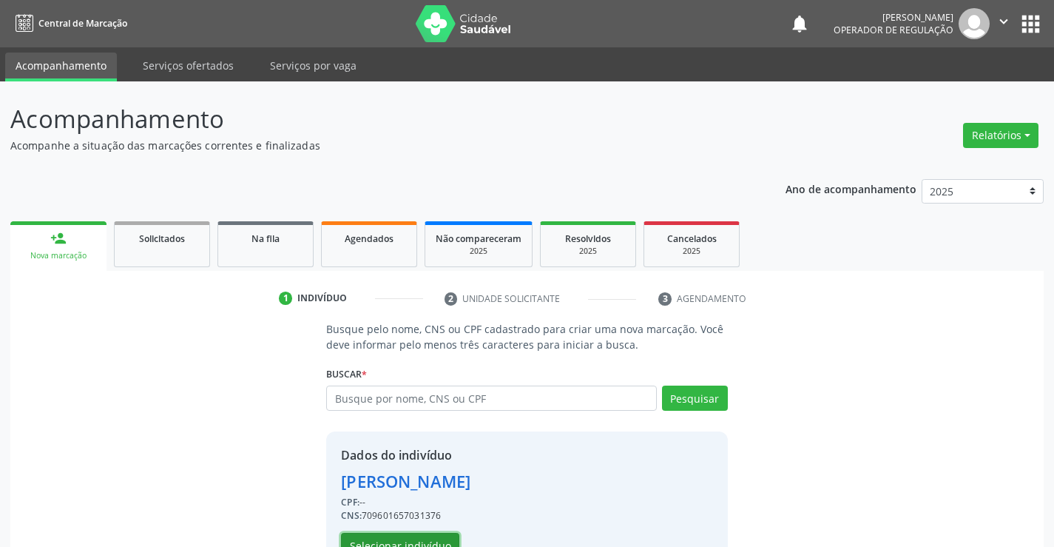
click at [407, 538] on button "Selecionar indivíduo" at bounding box center [400, 545] width 118 height 25
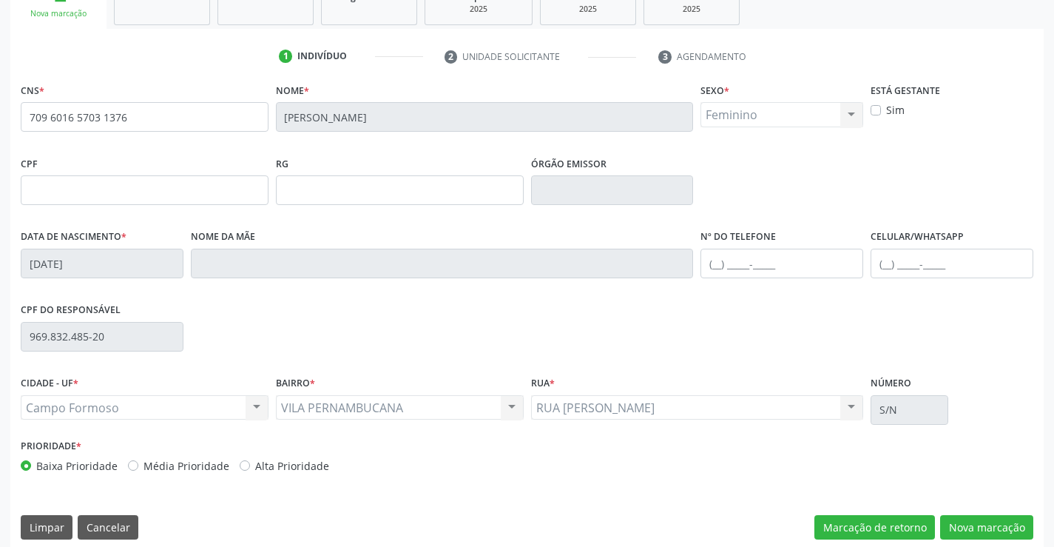
scroll to position [255, 0]
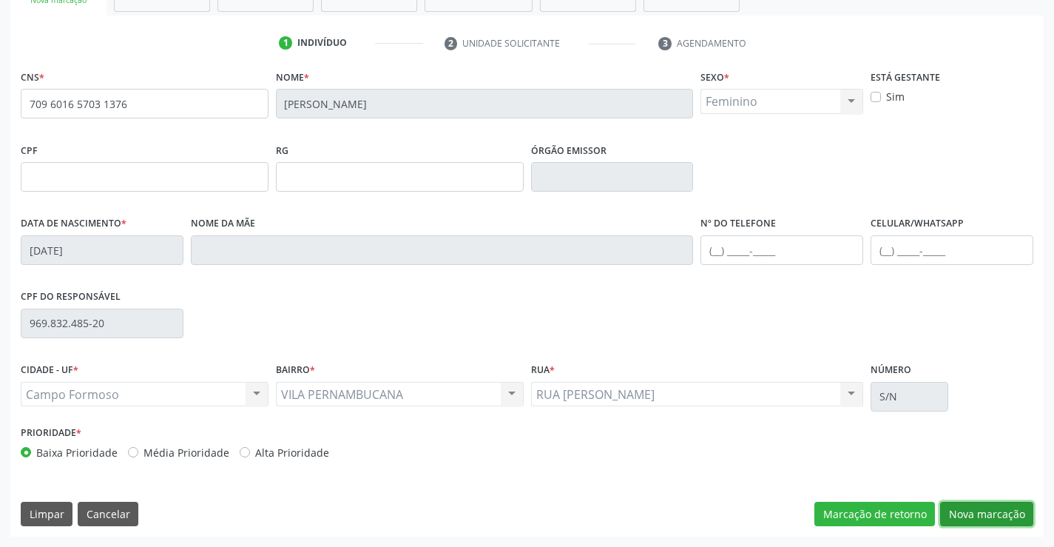
click at [988, 507] on button "Nova marcação" at bounding box center [986, 514] width 93 height 25
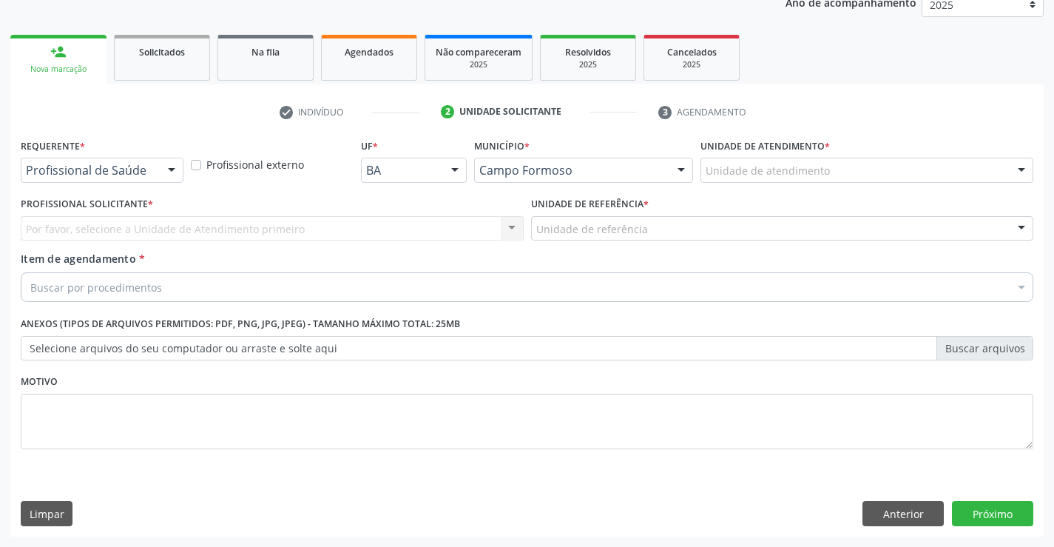
scroll to position [186, 0]
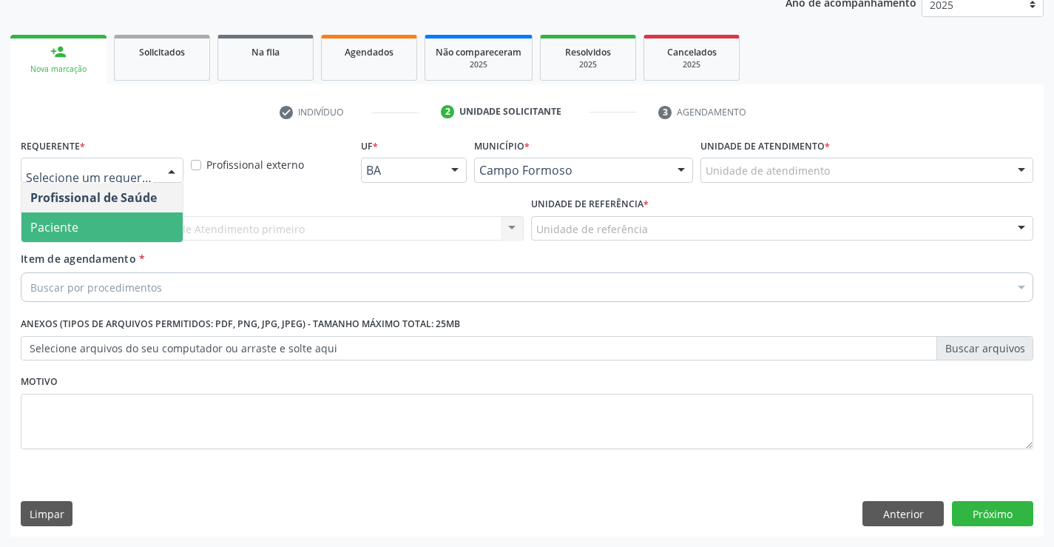
click at [68, 235] on span "Paciente" at bounding box center [54, 227] width 48 height 16
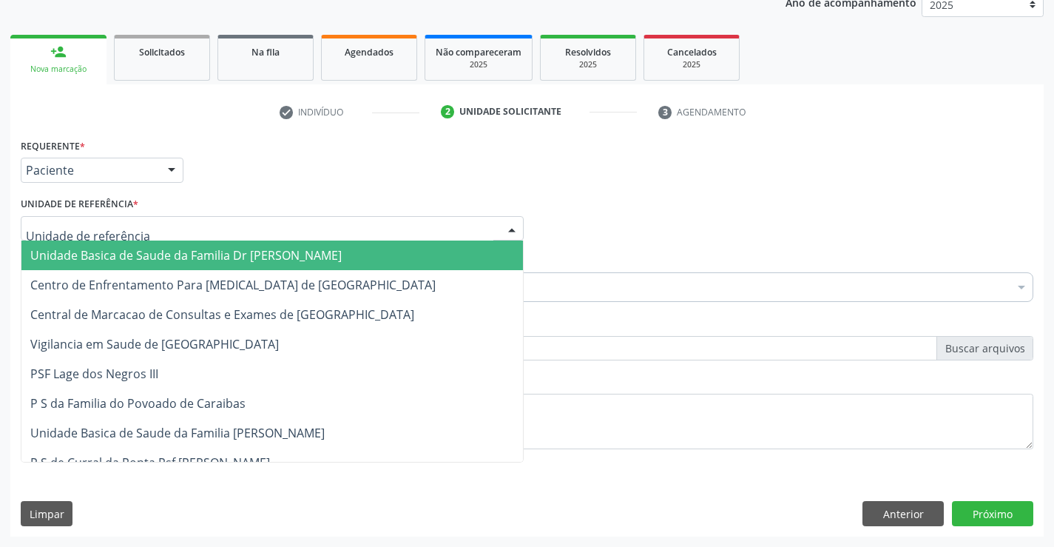
click at [95, 245] on span "Unidade Basica de Saude da Familia Dr [PERSON_NAME]" at bounding box center [272, 255] width 502 height 30
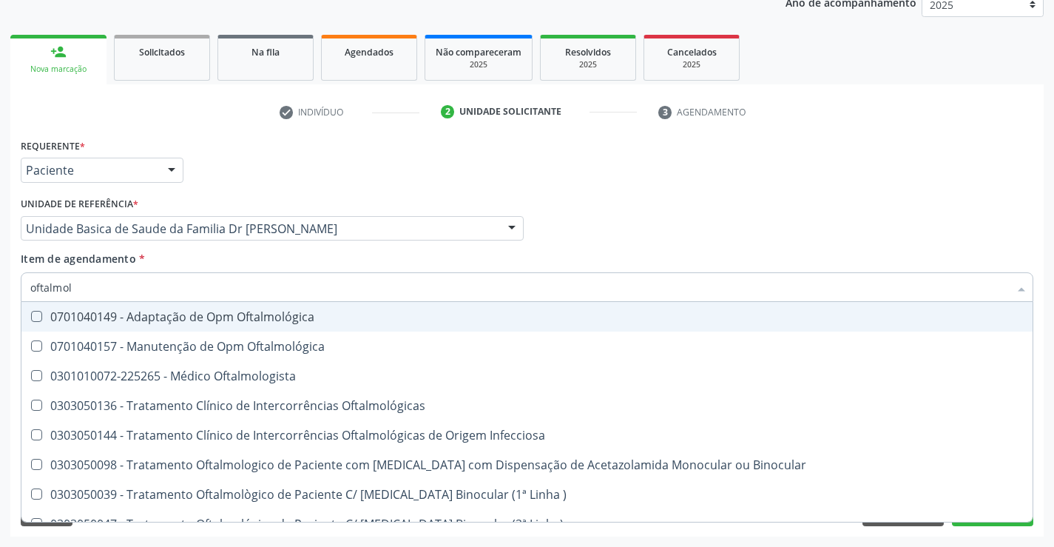
type input "oftalmolo"
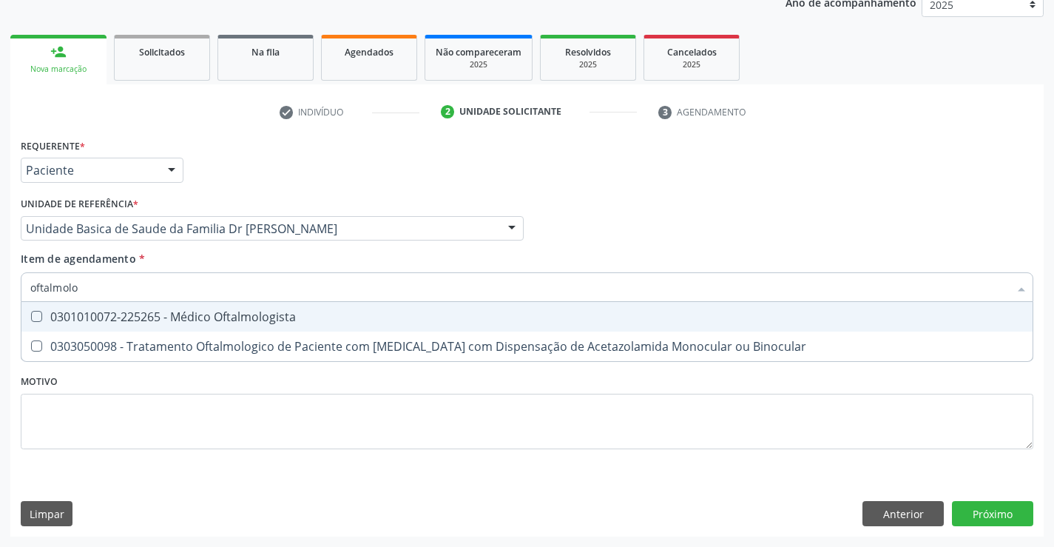
click at [189, 315] on div "0301010072-225265 - Médico Oftalmologista" at bounding box center [527, 317] width 994 height 12
checkbox Oftalmologista "true"
click at [178, 257] on div "Item de agendamento * oftalmolo Desfazer seleção 0301010072-225265 - Médico Oft…" at bounding box center [527, 274] width 1013 height 47
checkbox Binocular "true"
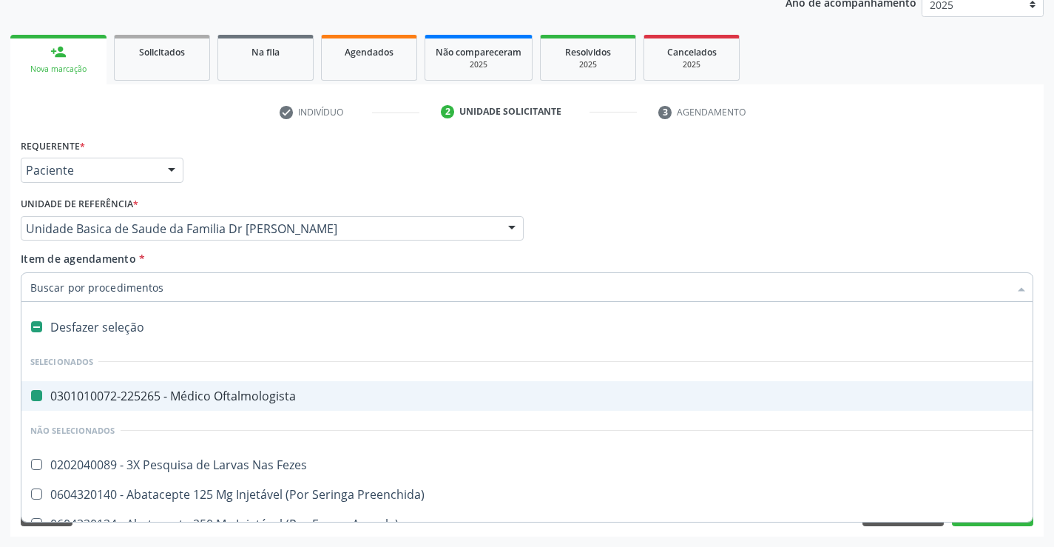
type input "u"
checkbox Oftalmologista "false"
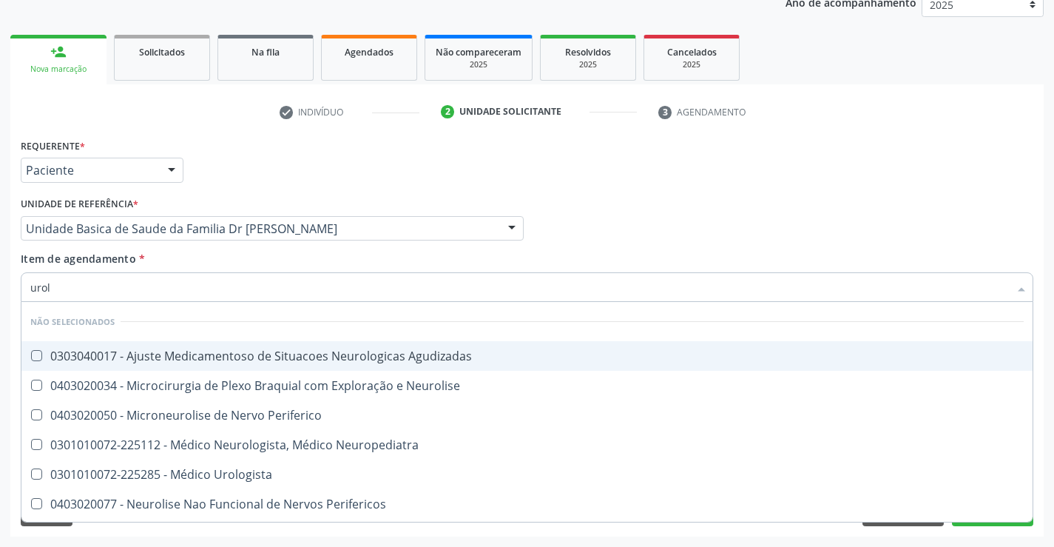
type input "urolo"
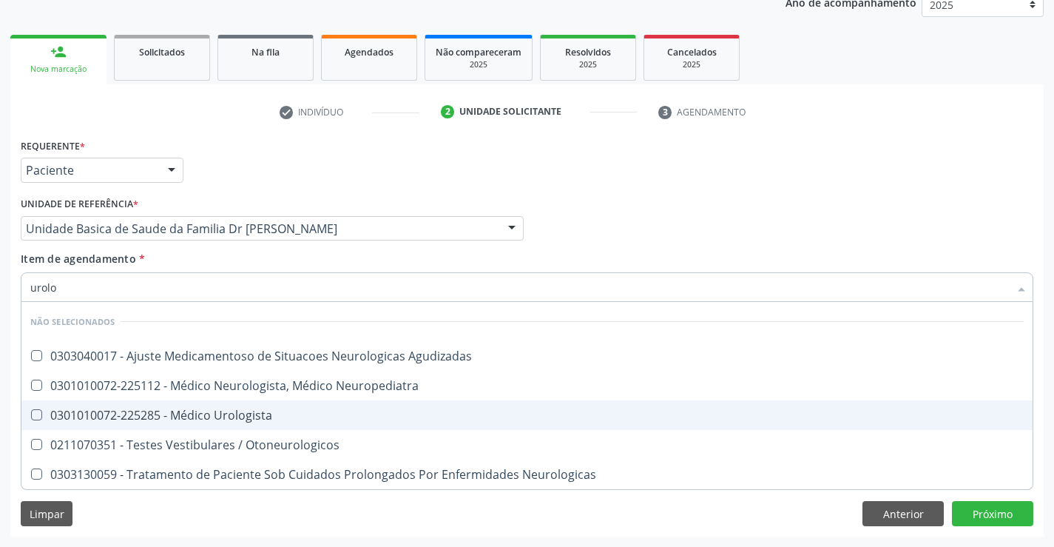
click at [258, 418] on div "0301010072-225285 - Médico Urologista" at bounding box center [527, 415] width 994 height 12
checkbox Urologista "true"
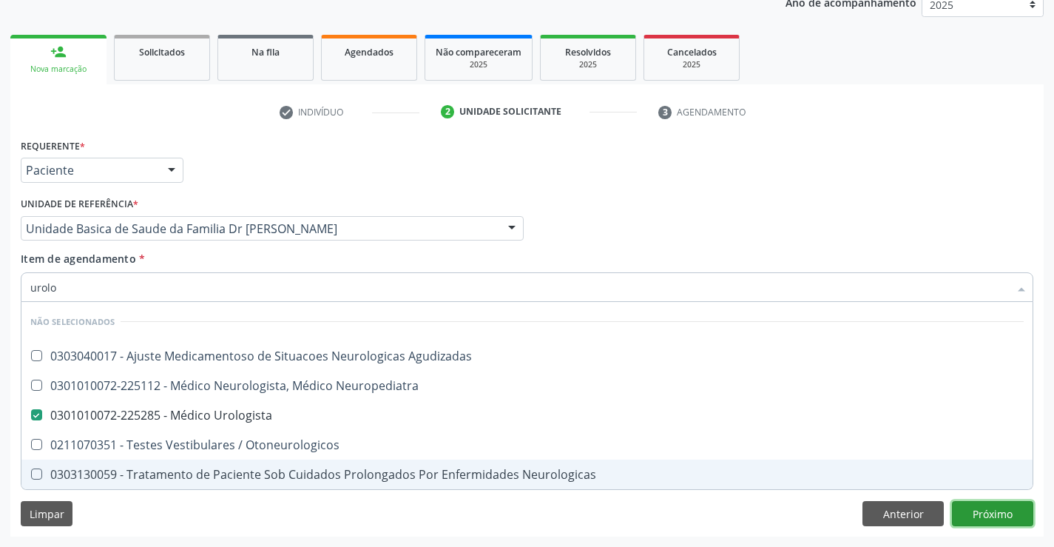
click at [1000, 514] on div "Requerente * Paciente Profissional de Saúde Paciente Nenhum resultado encontrad…" at bounding box center [527, 336] width 1034 height 402
checkbox Agudizadas "true"
checkbox Neuropediatra "true"
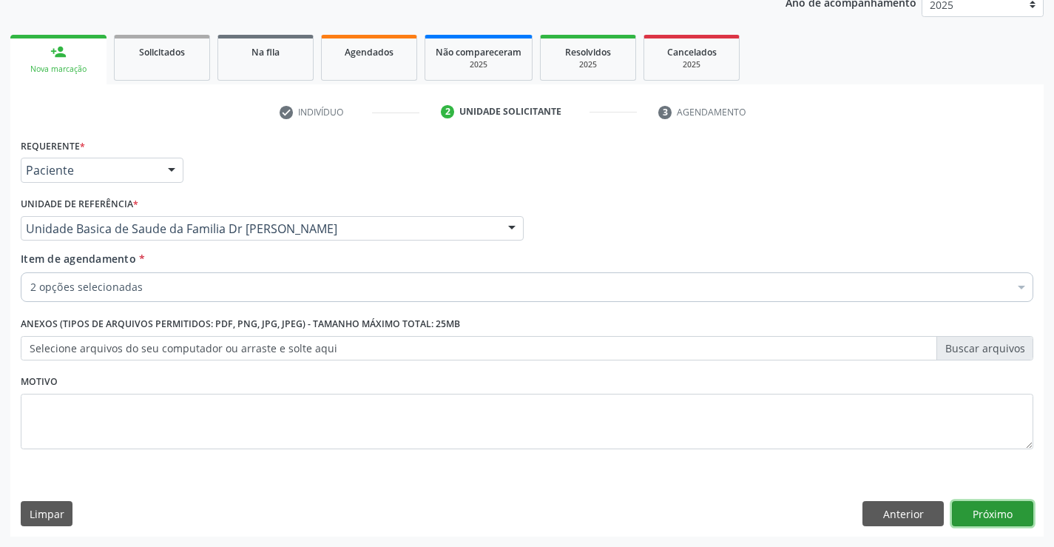
click at [1000, 514] on button "Próximo" at bounding box center [992, 513] width 81 height 25
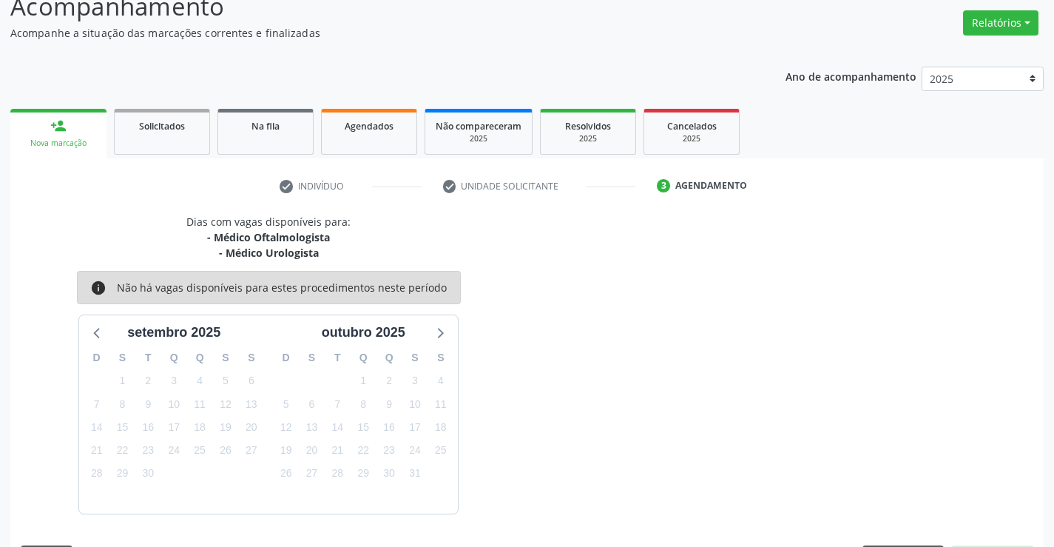
scroll to position [156, 0]
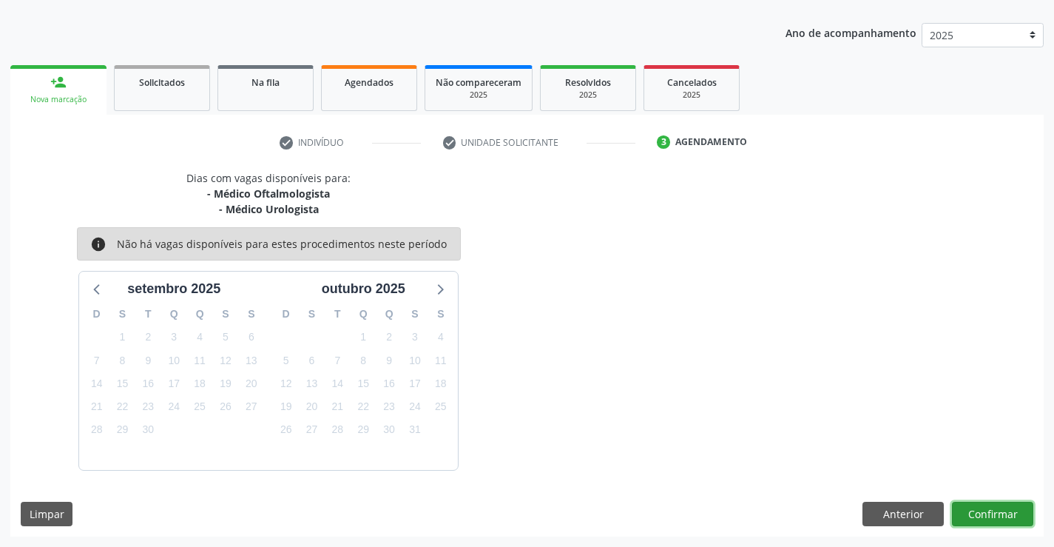
click at [1000, 514] on button "Confirmar" at bounding box center [992, 514] width 81 height 25
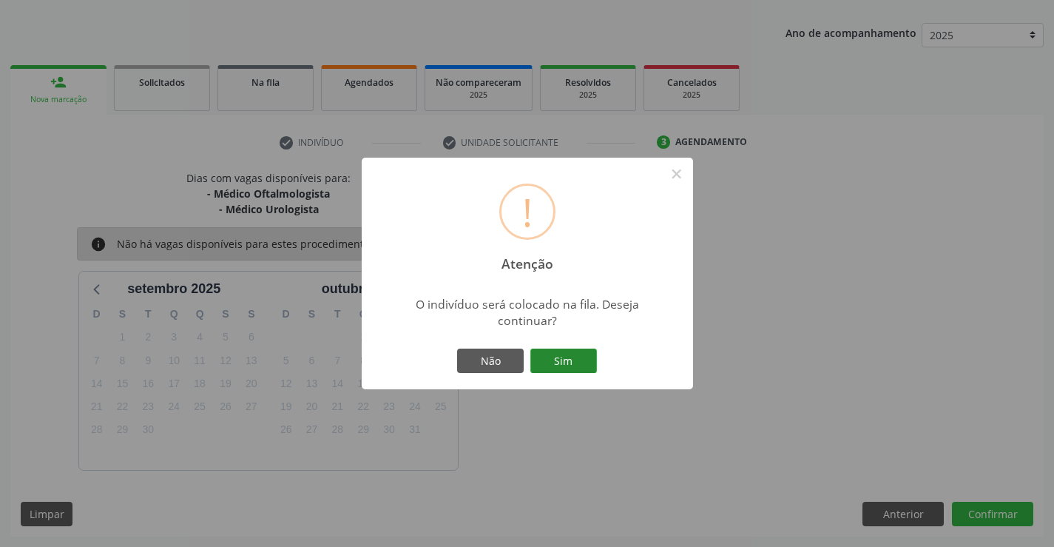
click at [572, 366] on button "Sim" at bounding box center [564, 361] width 67 height 25
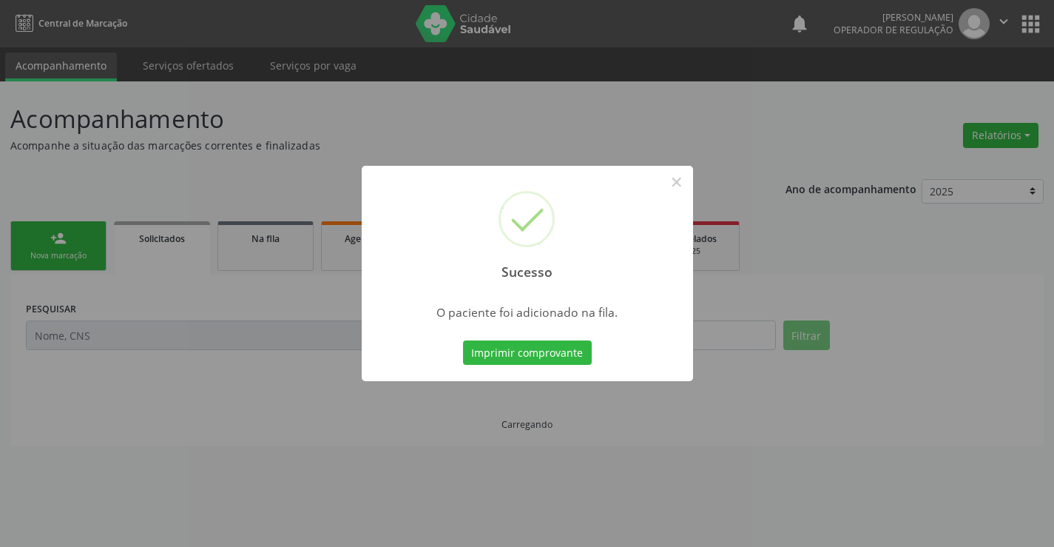
scroll to position [0, 0]
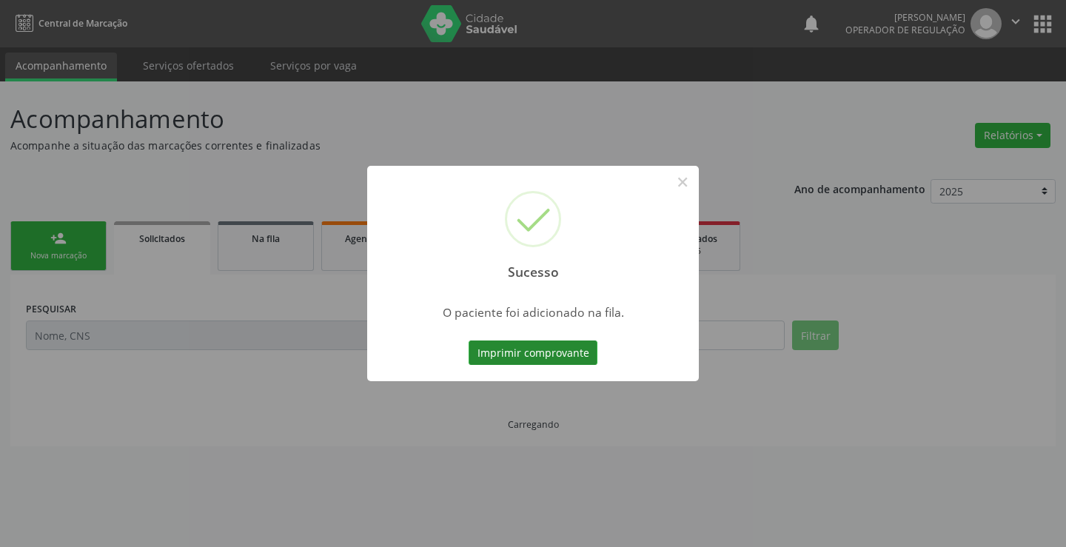
click at [536, 345] on button "Imprimir comprovante" at bounding box center [532, 352] width 129 height 25
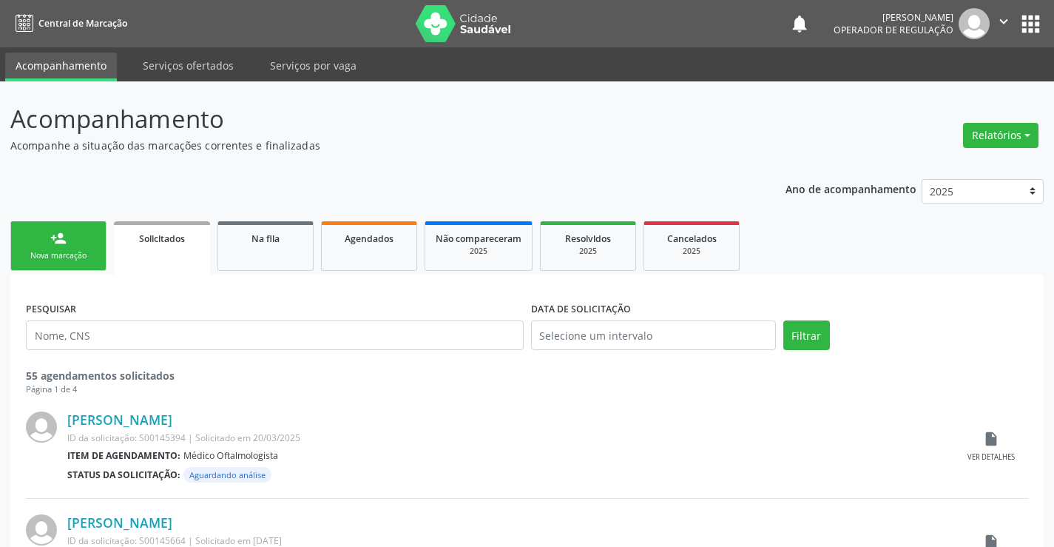
click at [60, 247] on link "person_add Nova marcação" at bounding box center [58, 246] width 96 height 50
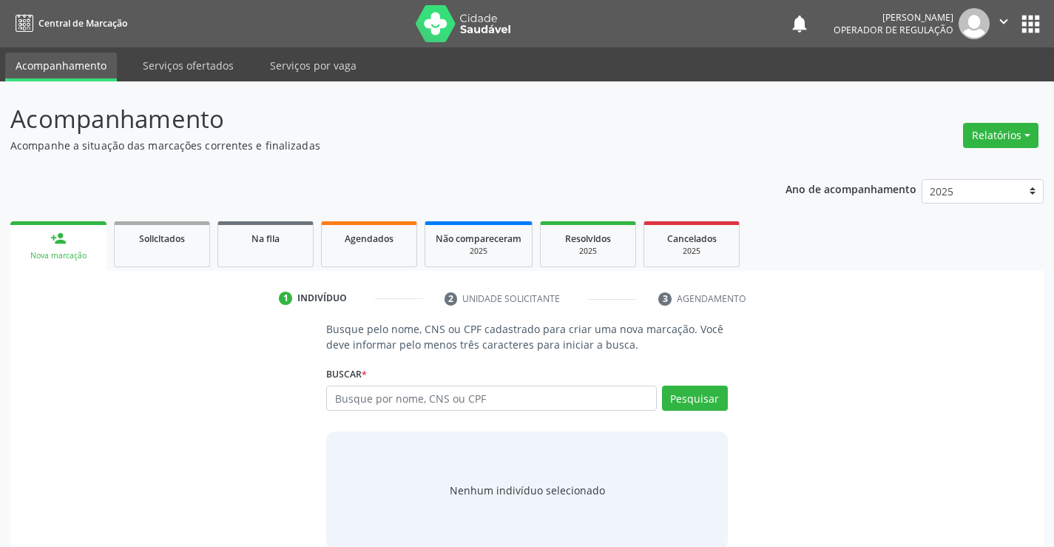
click at [998, 21] on icon "" at bounding box center [1004, 21] width 16 height 16
click at [959, 88] on link "Sair" at bounding box center [966, 90] width 102 height 21
